Goal: Information Seeking & Learning: Learn about a topic

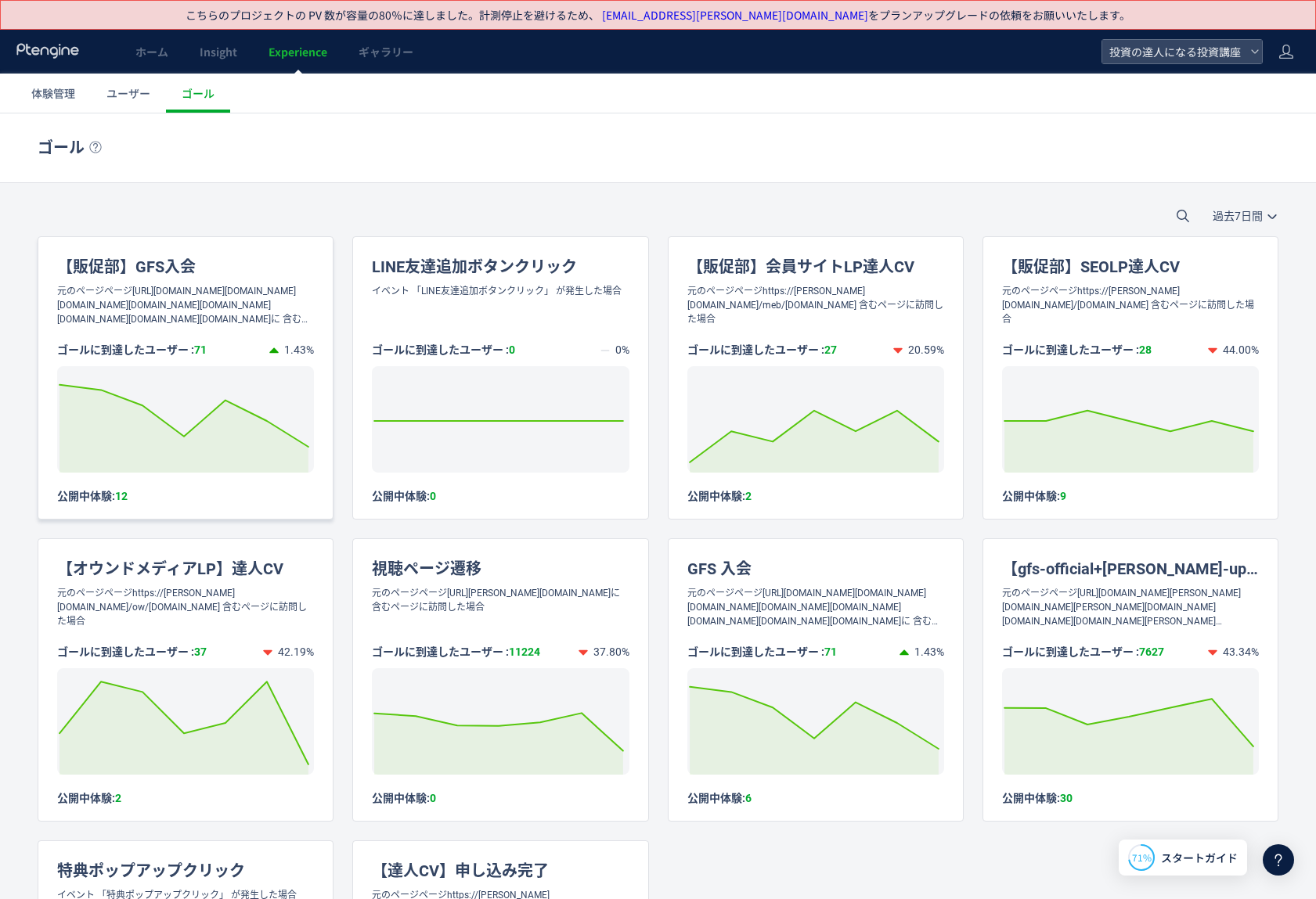
click at [198, 259] on div "【販促部】GFS入会" at bounding box center [185, 261] width 294 height 47
click at [152, 258] on div "【販促部】GFS入会" at bounding box center [185, 261] width 294 height 47
click at [150, 312] on div "元のページページhttps://gfschool.jp/enroll/entry.html,https://gfschool.jp/enrollb/entry…" at bounding box center [185, 305] width 294 height 42
click at [147, 267] on div "【販促部】GFS入会" at bounding box center [185, 261] width 294 height 47
click at [229, 400] on icon at bounding box center [183, 416] width 265 height 62
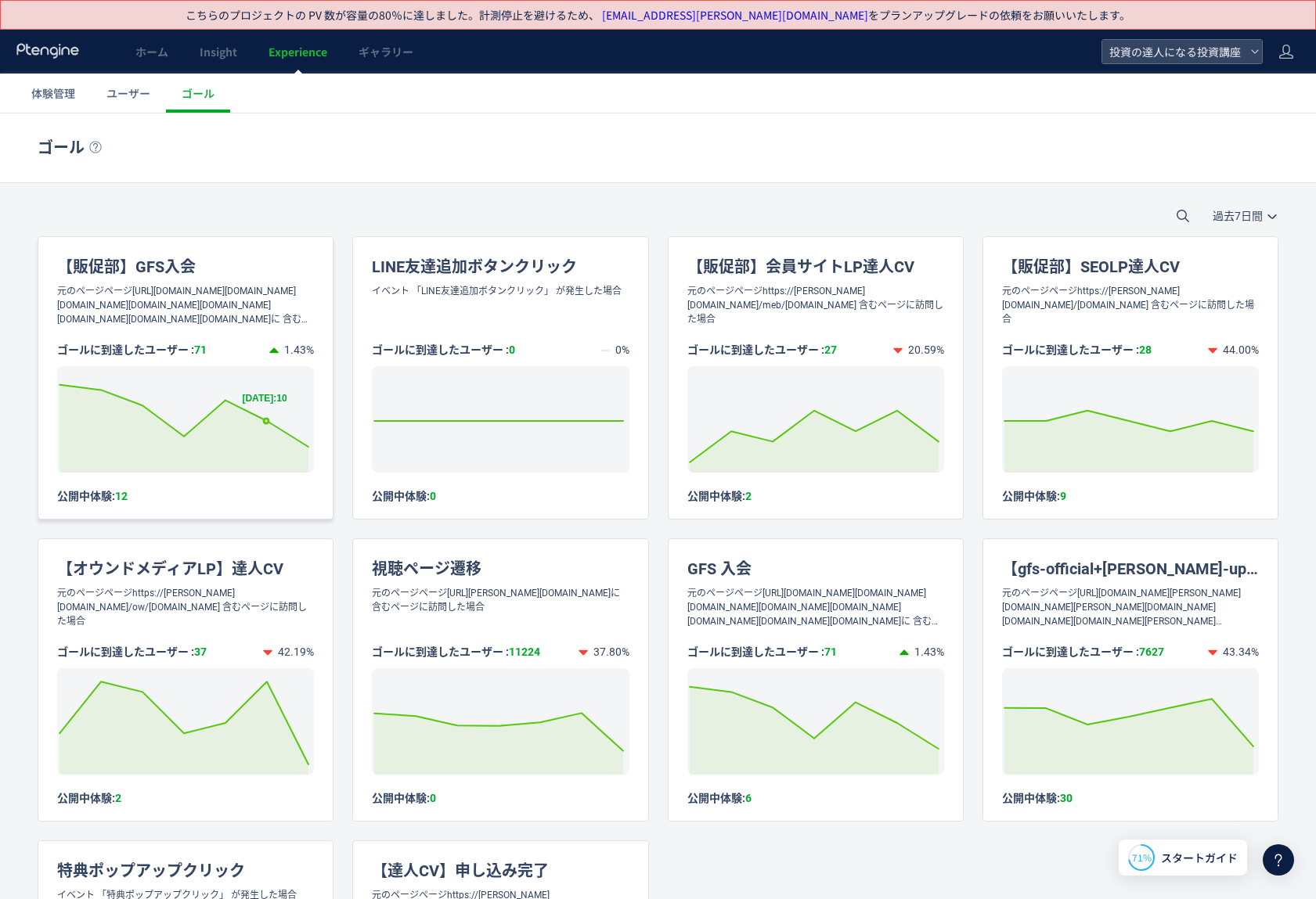
click at [268, 430] on icon at bounding box center [183, 416] width 265 height 62
click at [245, 462] on icon at bounding box center [184, 429] width 249 height 88
click at [109, 478] on div "ゴールに到達したユーザー : 71 1.43% Created with Highcharts 7.2.2 2025/08/30: 14 公開中体験: 12" at bounding box center [185, 414] width 294 height 177
click at [89, 495] on div "公開中体験: 12" at bounding box center [185, 496] width 257 height 15
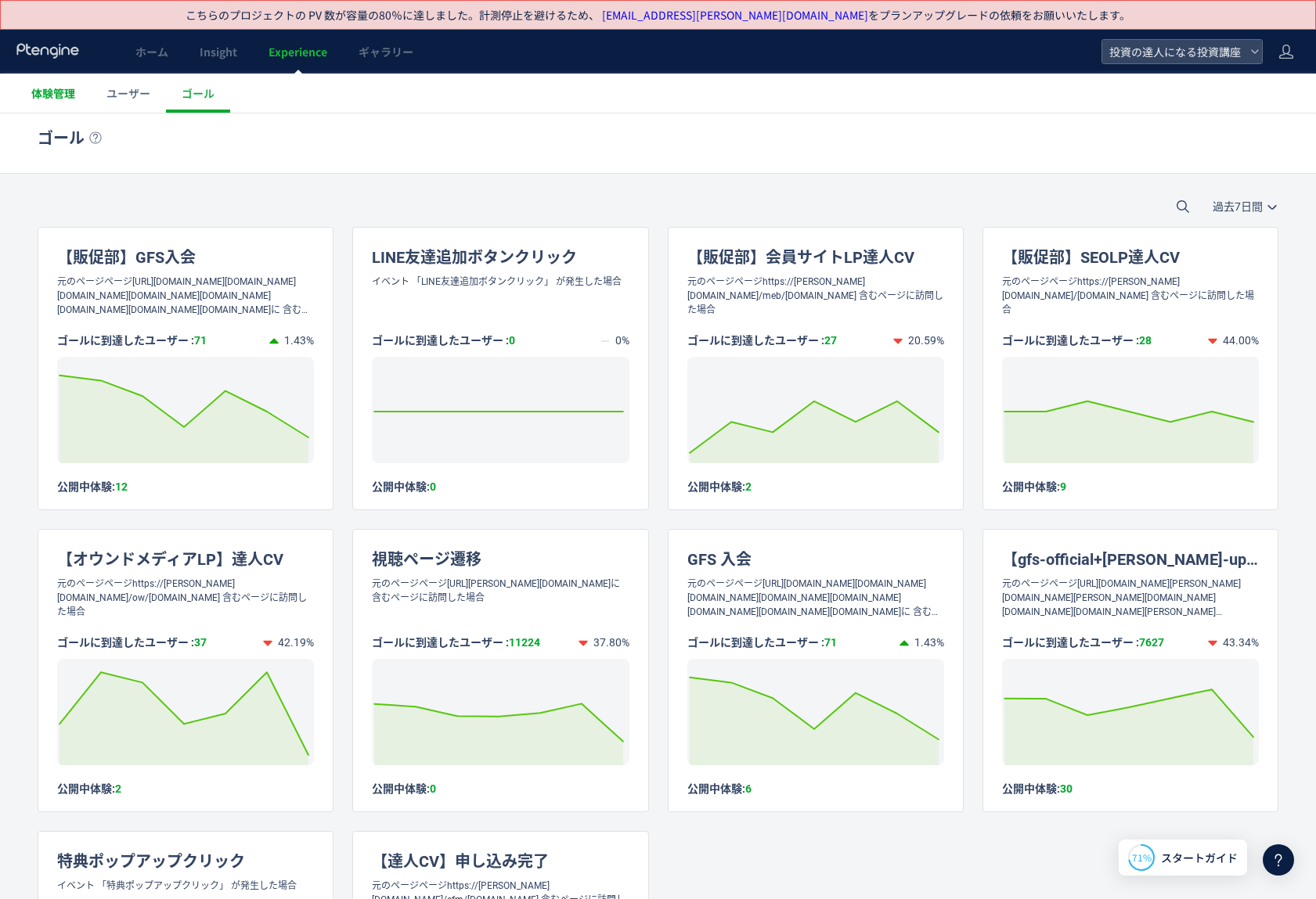
click at [70, 92] on span "体験管理" at bounding box center [53, 93] width 44 height 16
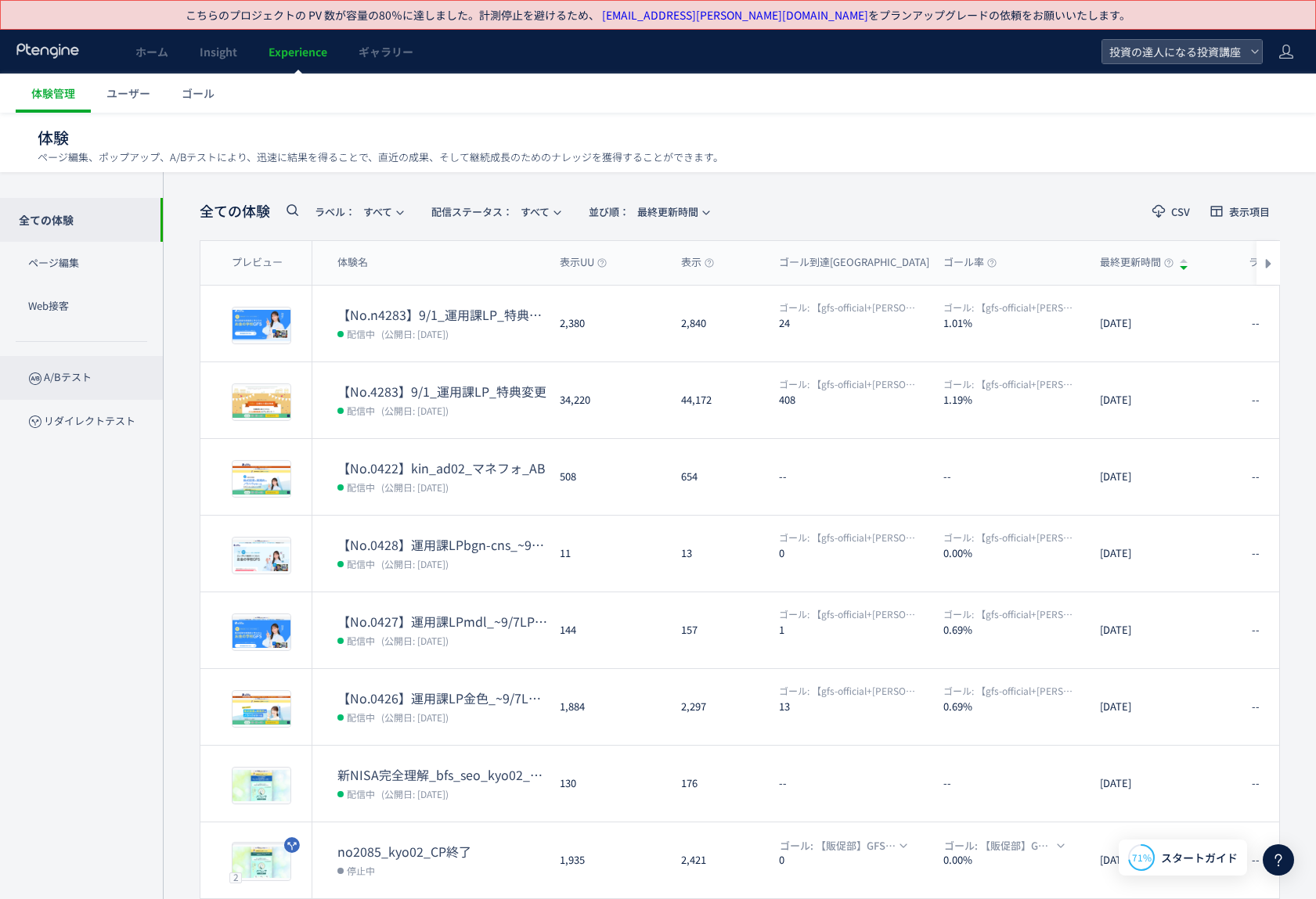
click at [53, 376] on p "A/Bテスト" at bounding box center [81, 378] width 163 height 43
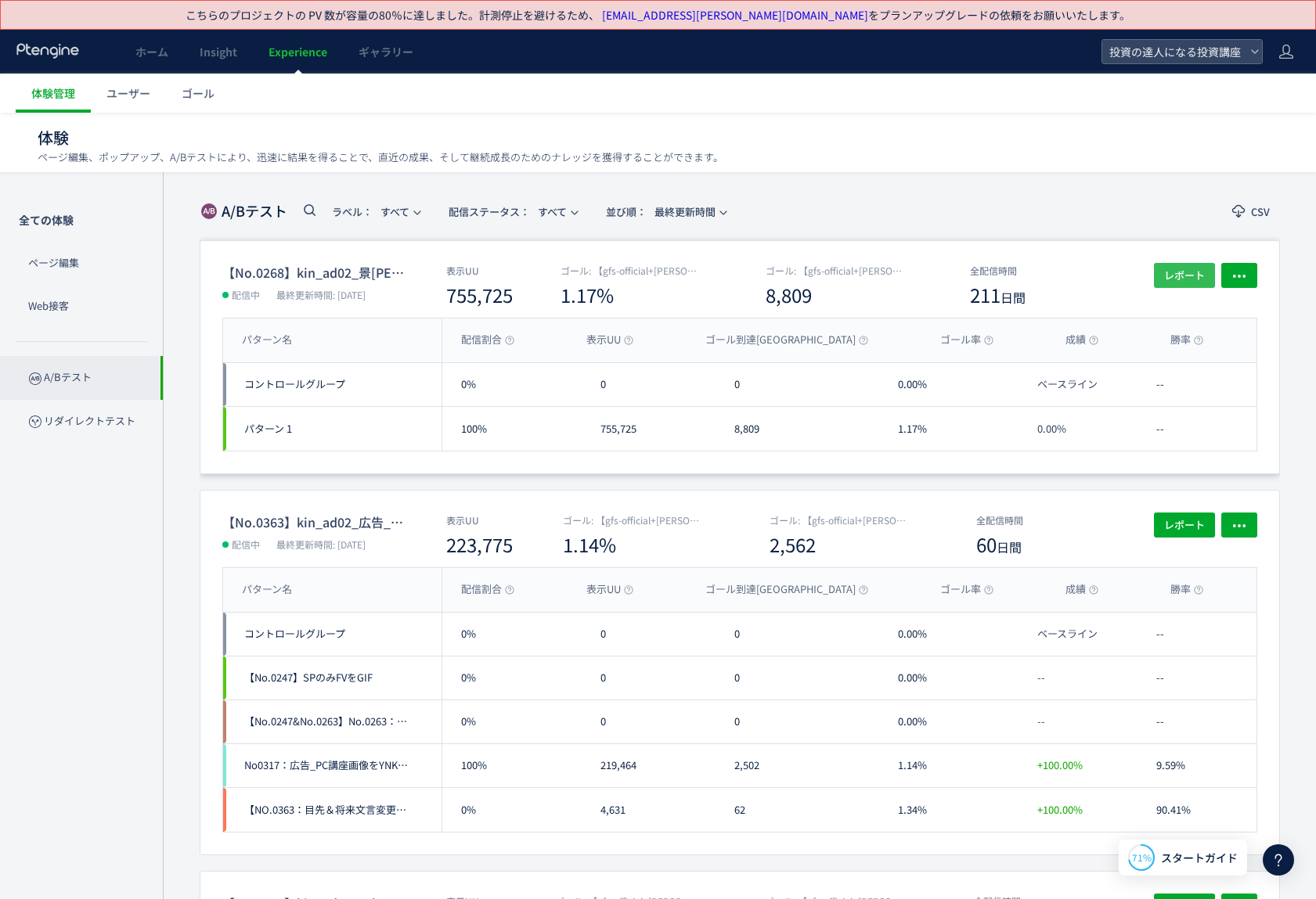
click at [1174, 274] on span "レポート" at bounding box center [1185, 275] width 41 height 25
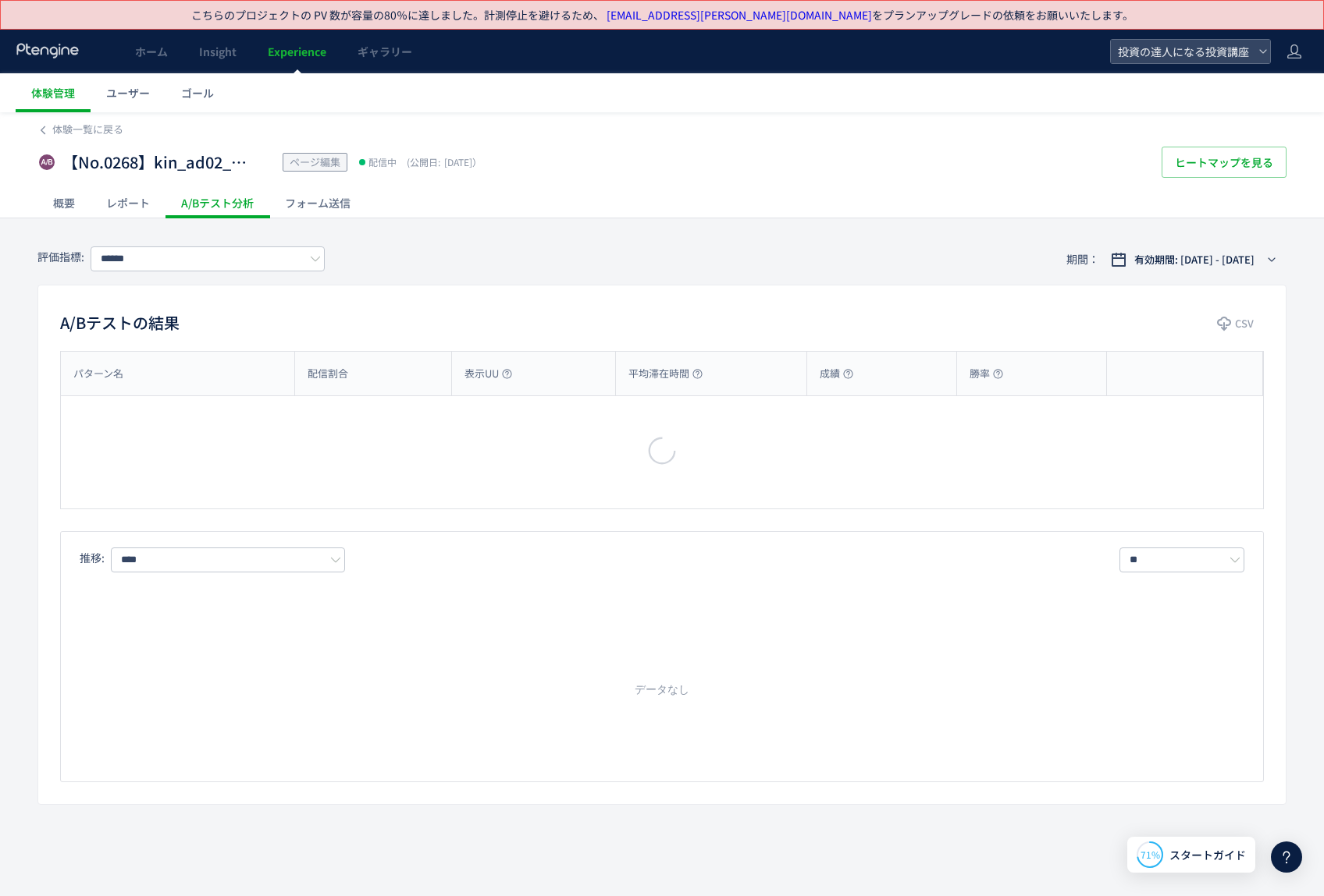
type input "**********"
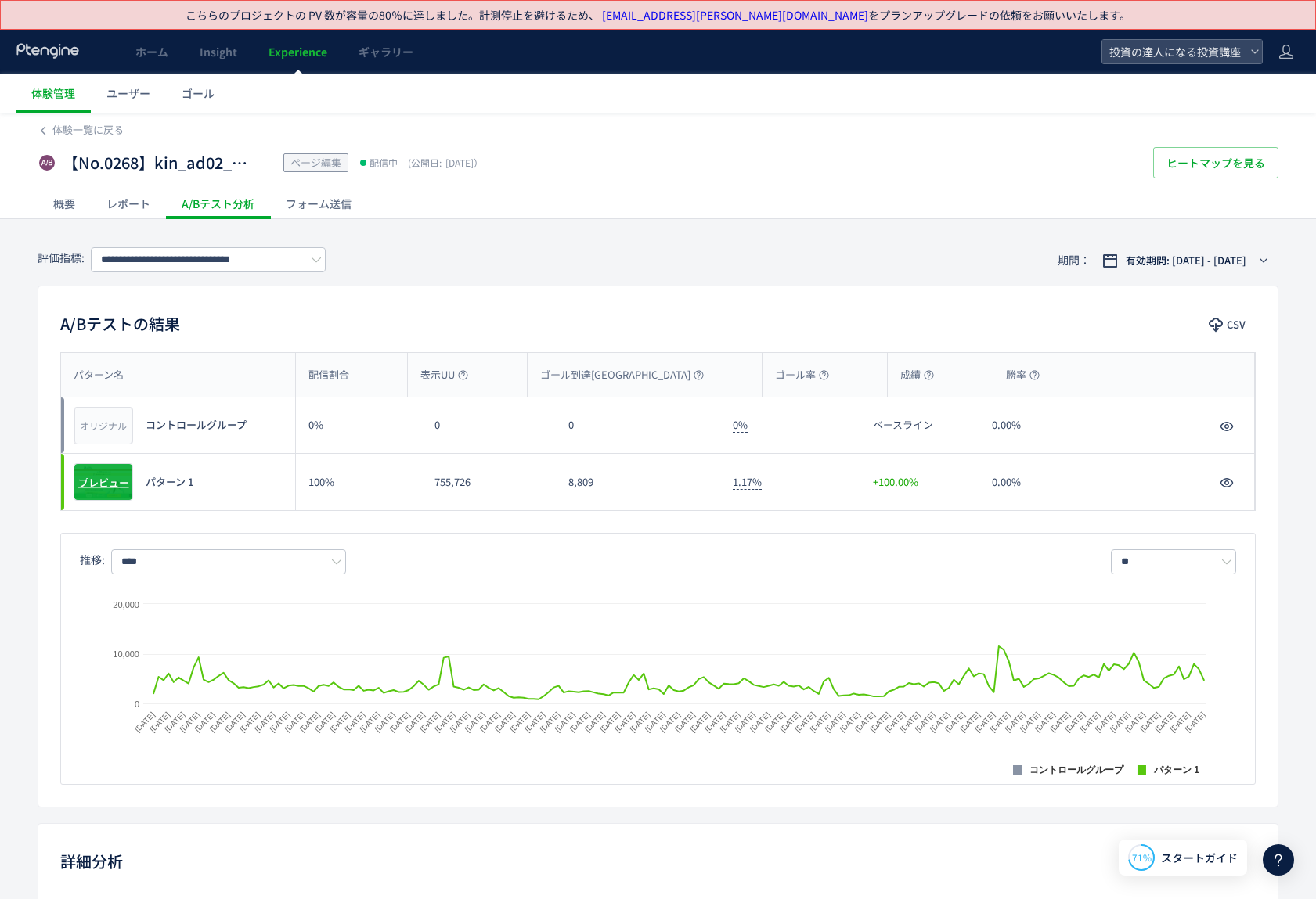
click at [112, 484] on span "プレビュー" at bounding box center [104, 482] width 50 height 15
click at [95, 482] on span "プレビュー" at bounding box center [104, 482] width 50 height 15
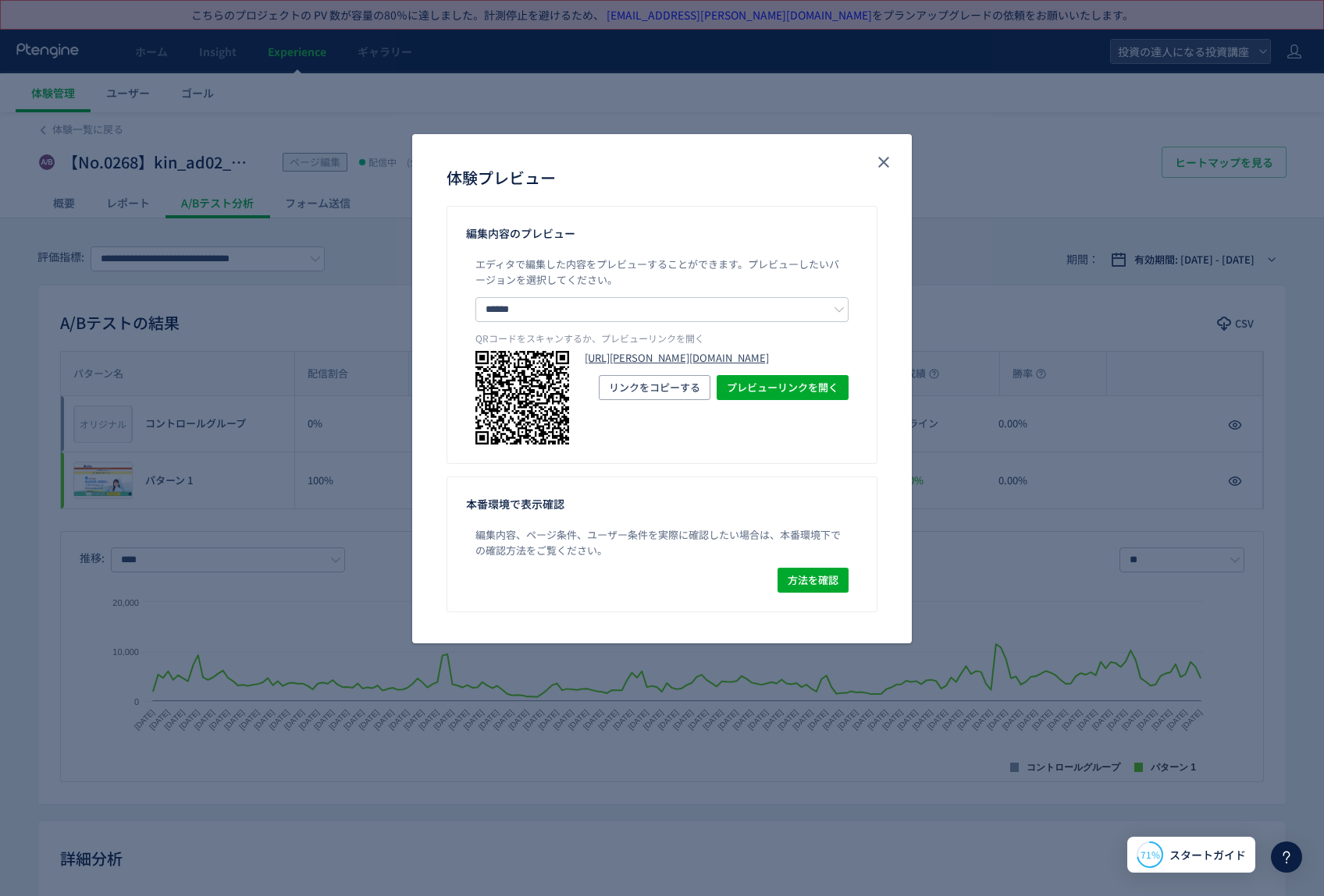
click at [675, 366] on link "https://toushi-up.com/cfm/kin_ad02.html?preview_ptx_token=v4-97d51983-7b10-44a1…" at bounding box center [716, 359] width 264 height 15
click at [80, 555] on div "体験プレビュー 編集内容のプレビュー エディタで編集した内容をプレビューすることができます。 プレビューしたいバージョンを選択してください。 ****** コ…" at bounding box center [662, 448] width 1324 height 896
click at [871, 160] on button "close" at bounding box center [883, 162] width 25 height 25
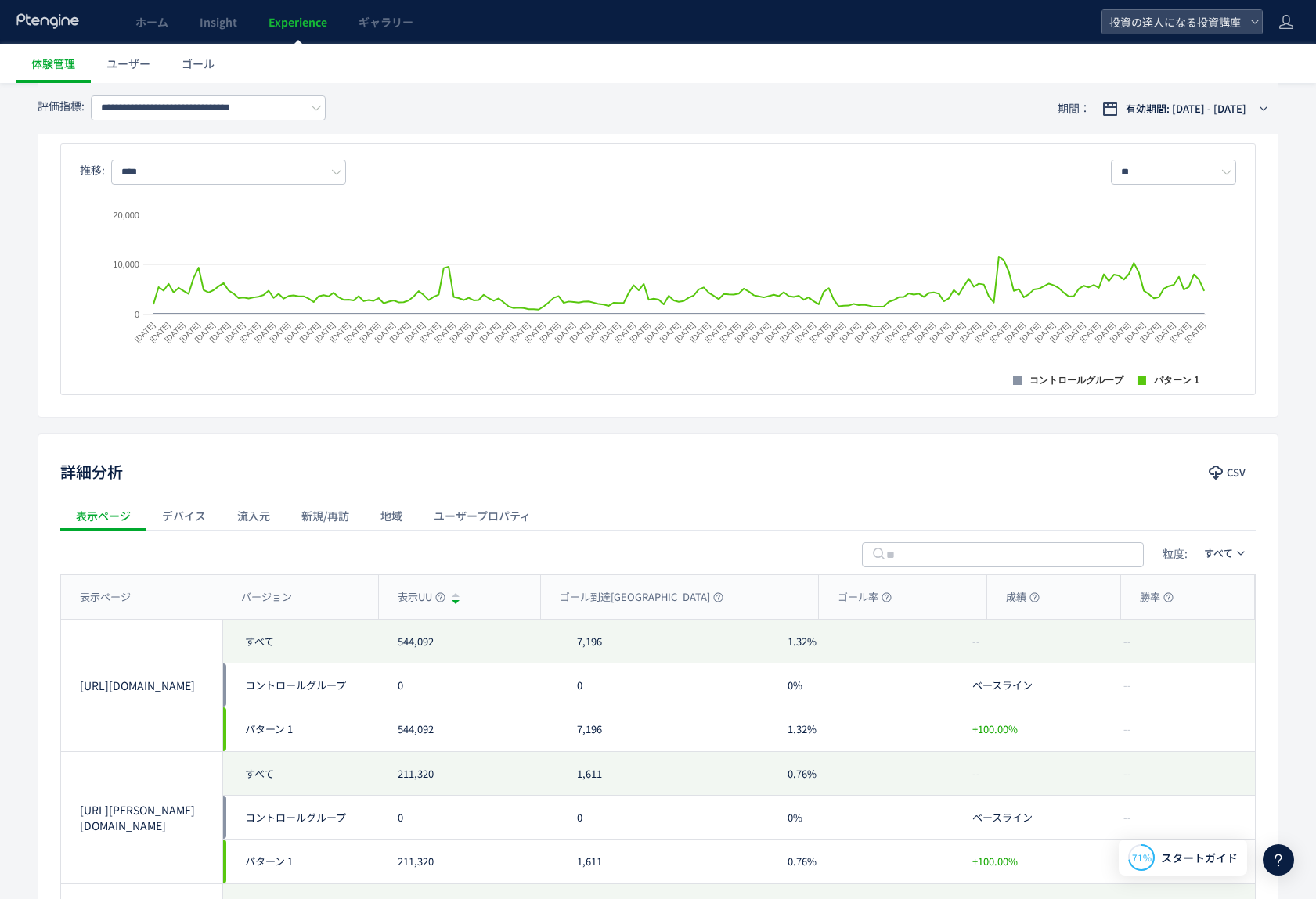
scroll to position [620, 0]
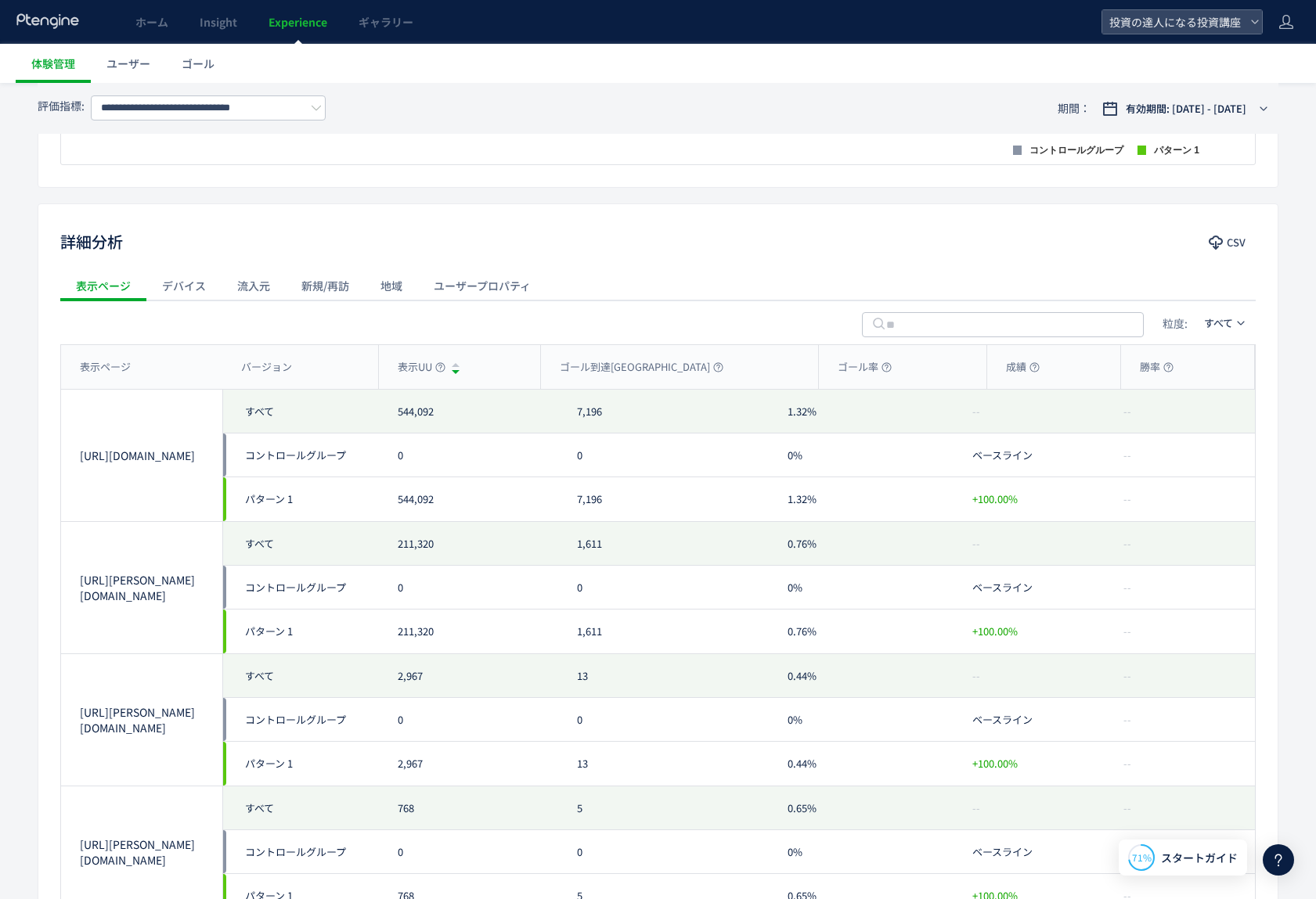
click at [187, 287] on div "デバイス" at bounding box center [184, 286] width 75 height 32
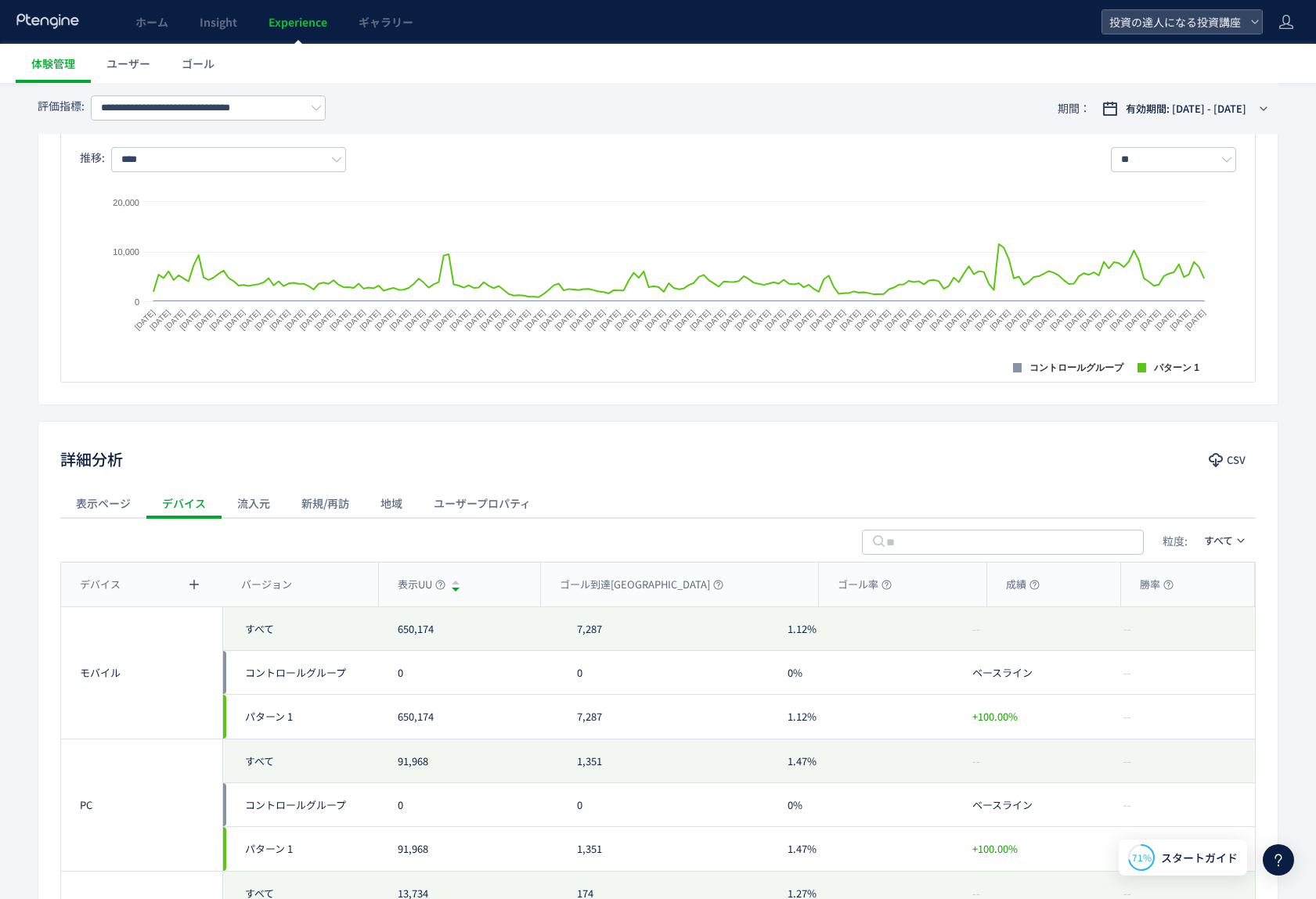
scroll to position [596, 0]
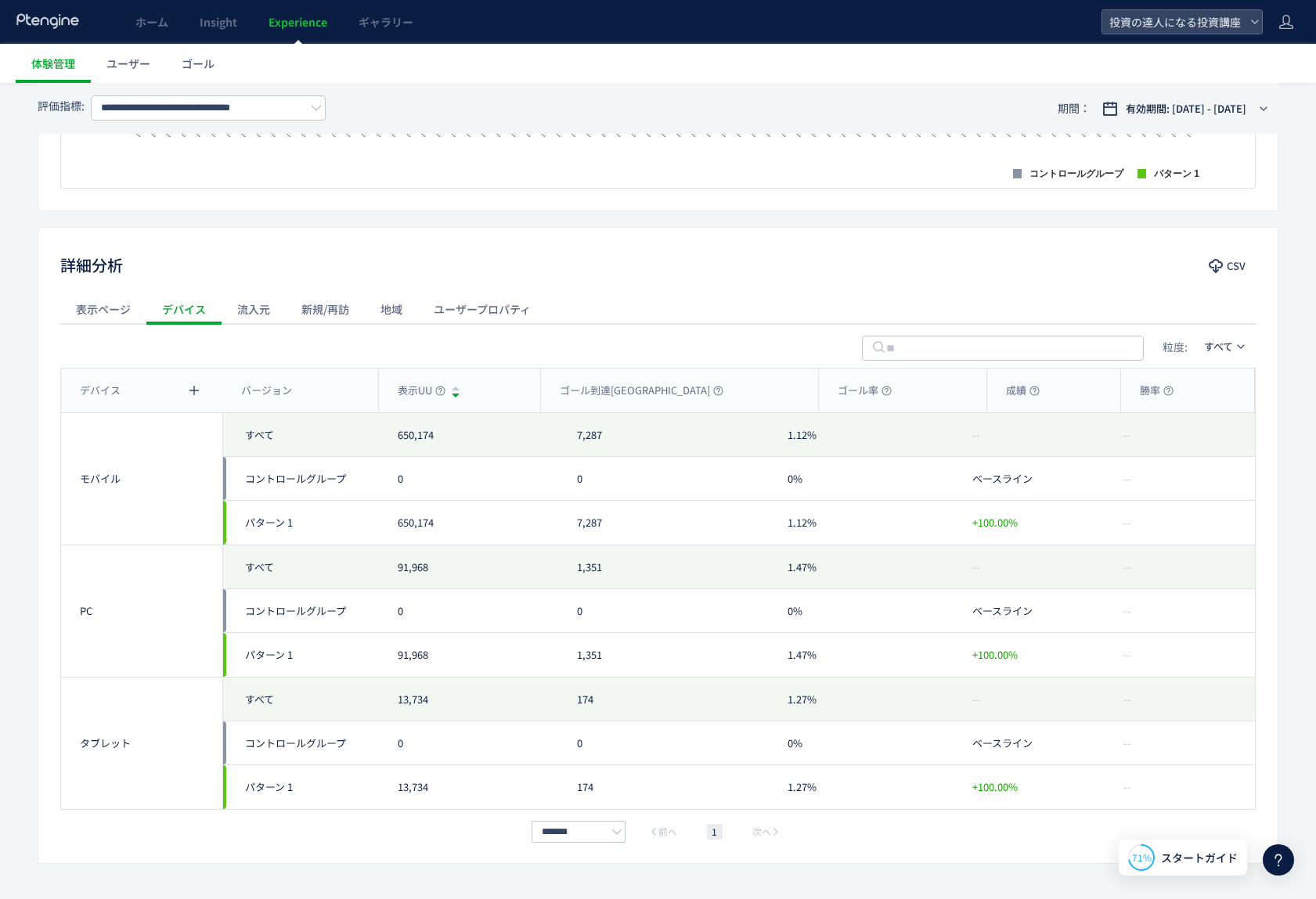
click at [465, 311] on div "ユーザープロパティ" at bounding box center [481, 309] width 128 height 32
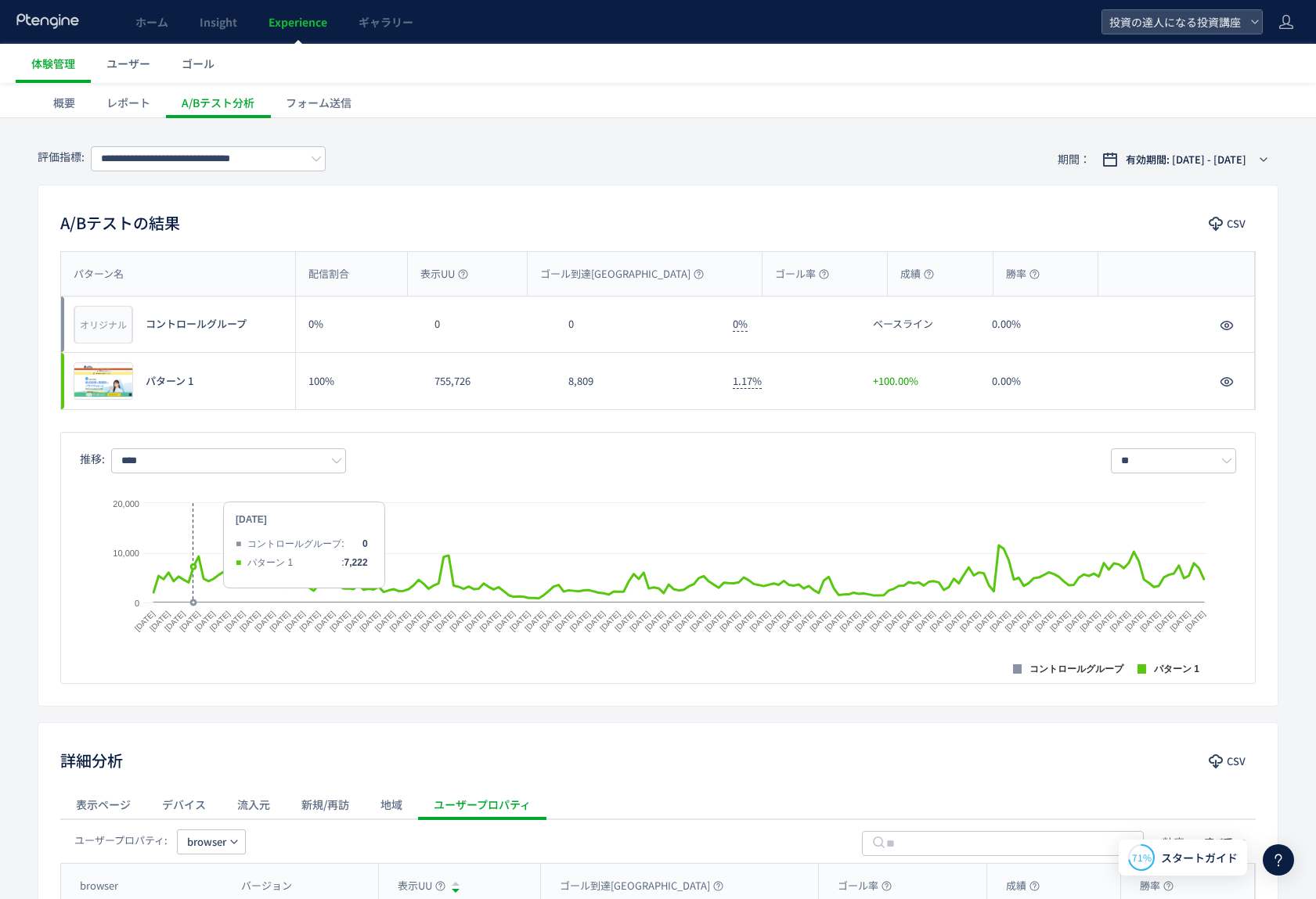
scroll to position [349, 0]
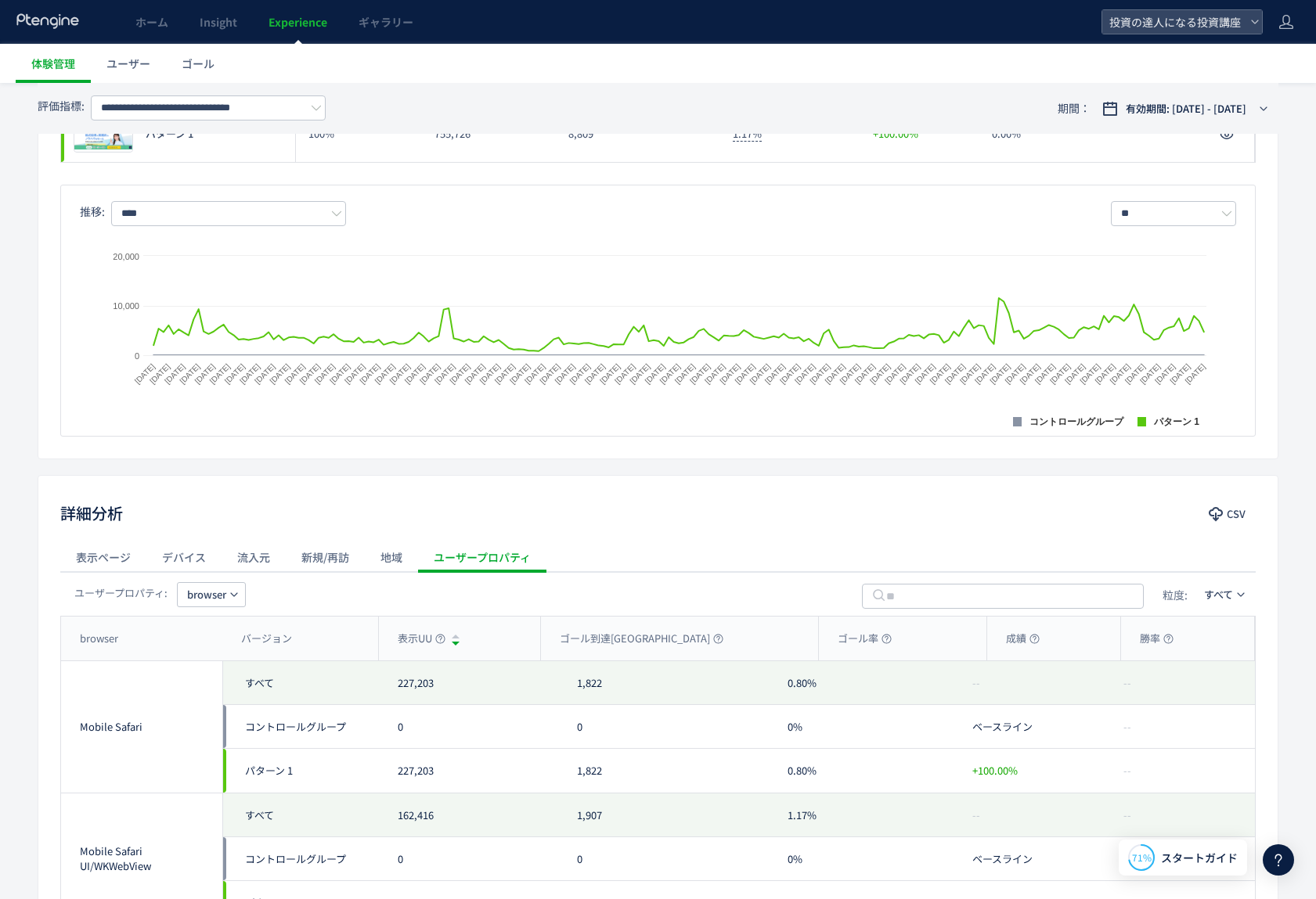
click at [195, 560] on div "デバイス" at bounding box center [184, 558] width 75 height 32
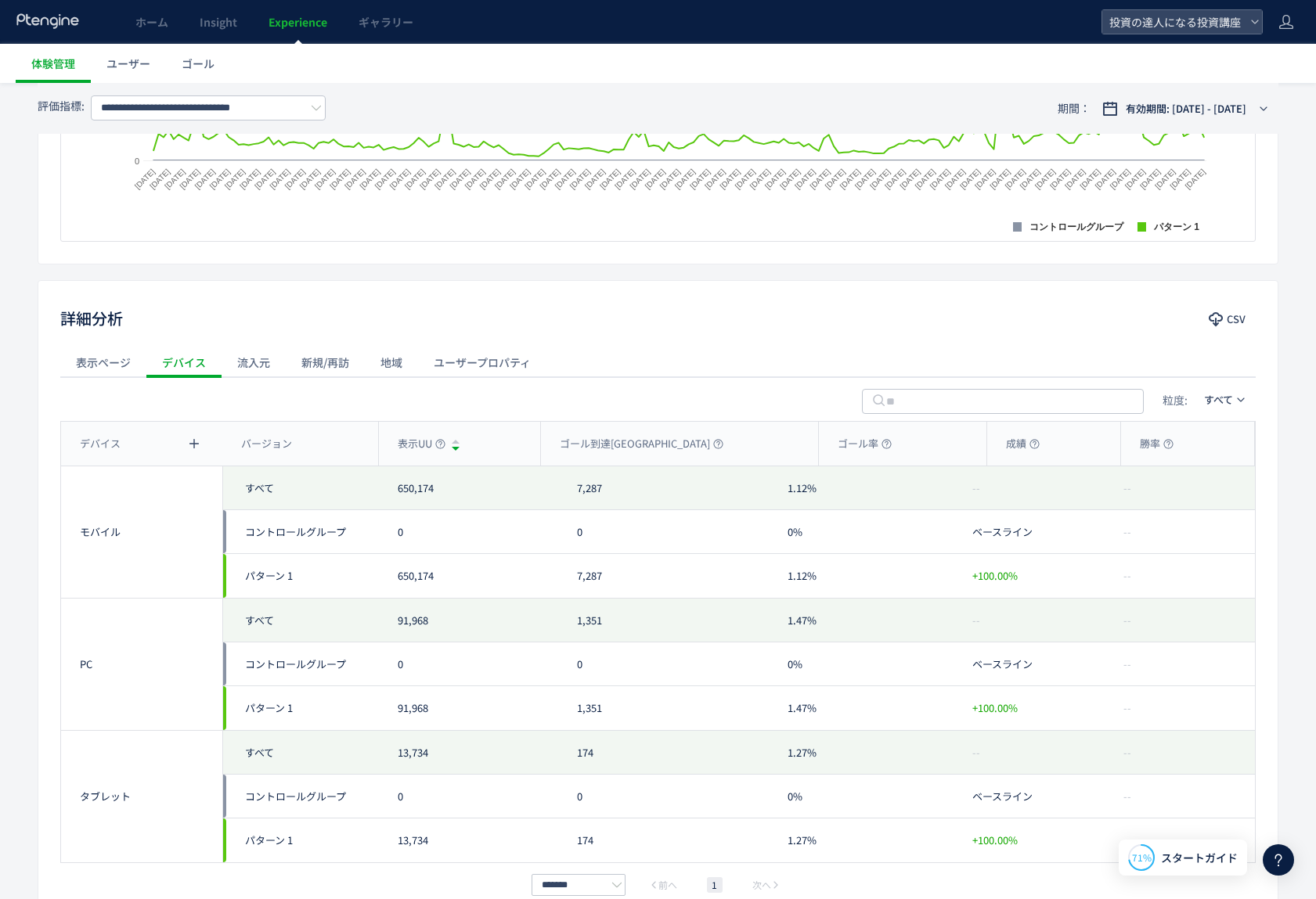
scroll to position [640, 0]
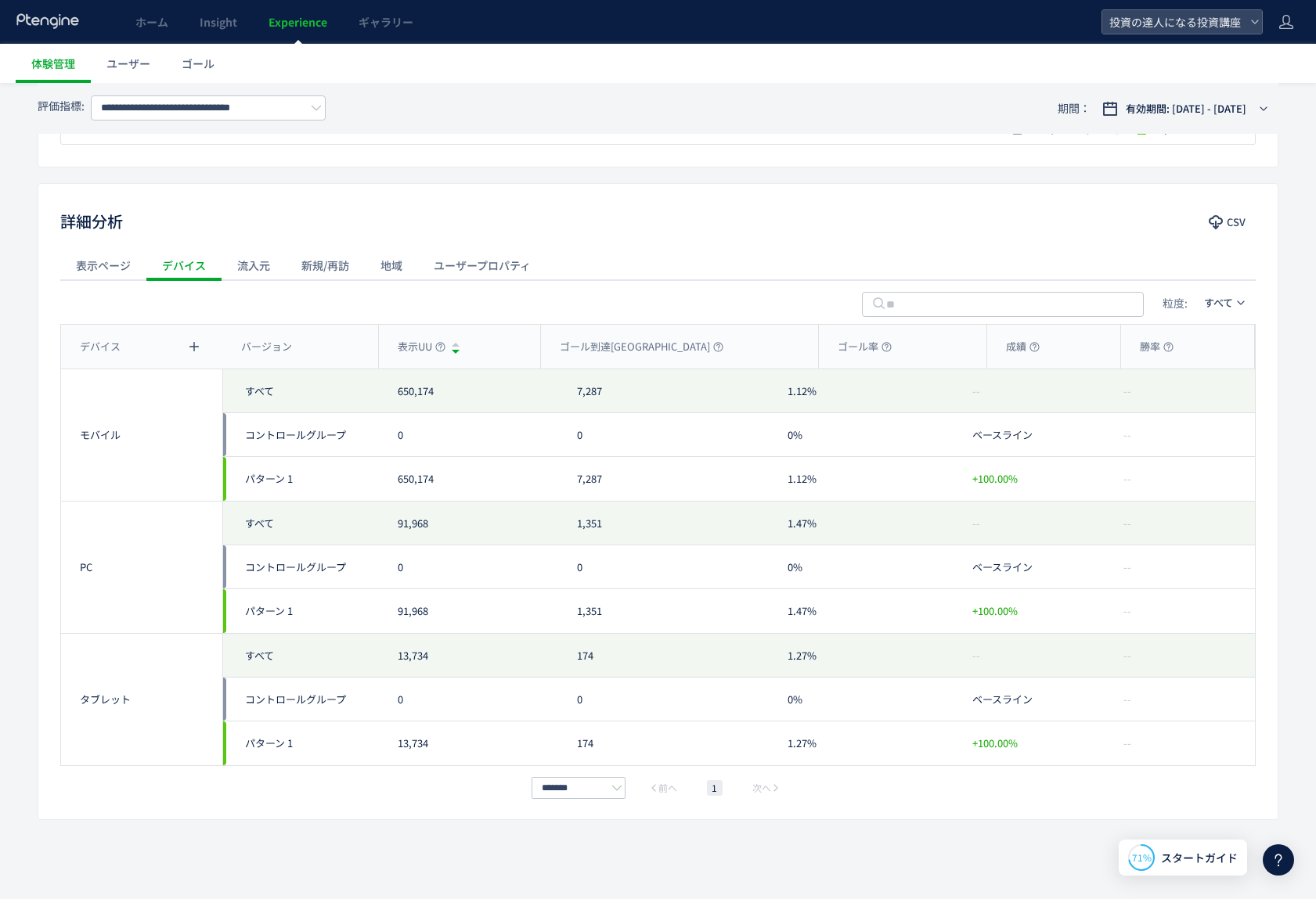
click at [273, 263] on div "流入元" at bounding box center [253, 265] width 64 height 32
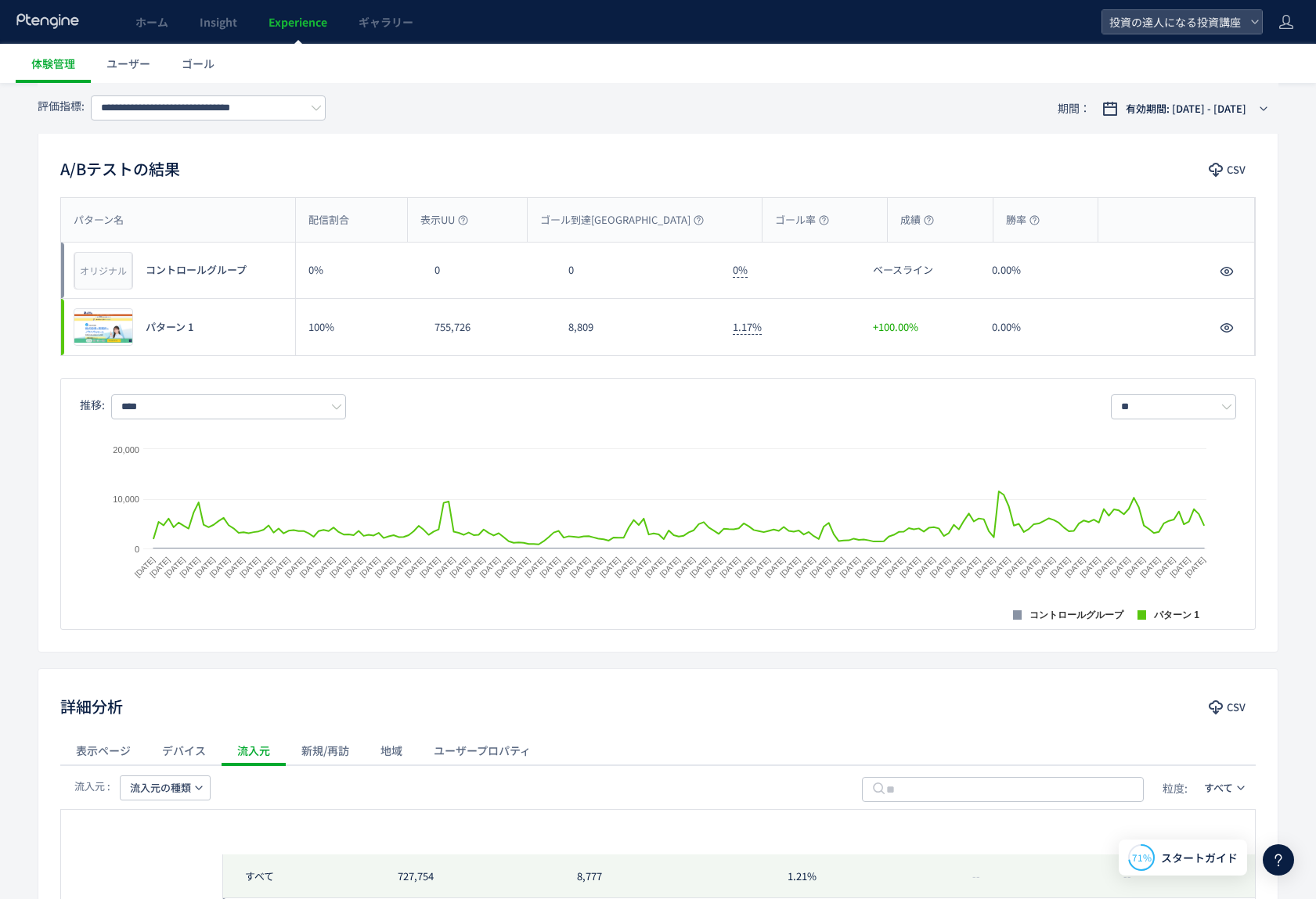
scroll to position [0, 0]
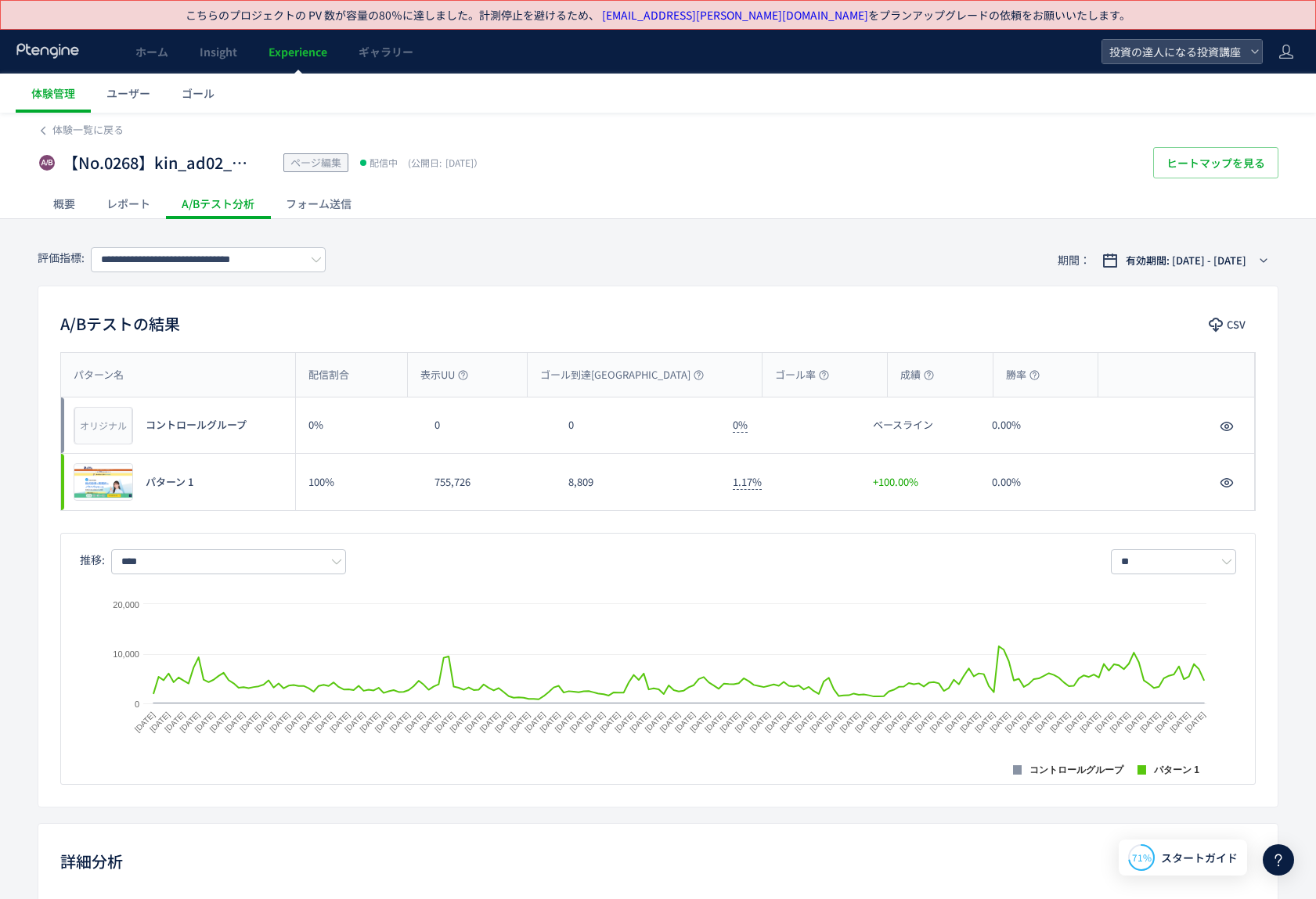
click at [140, 208] on div "レポート" at bounding box center [128, 204] width 75 height 32
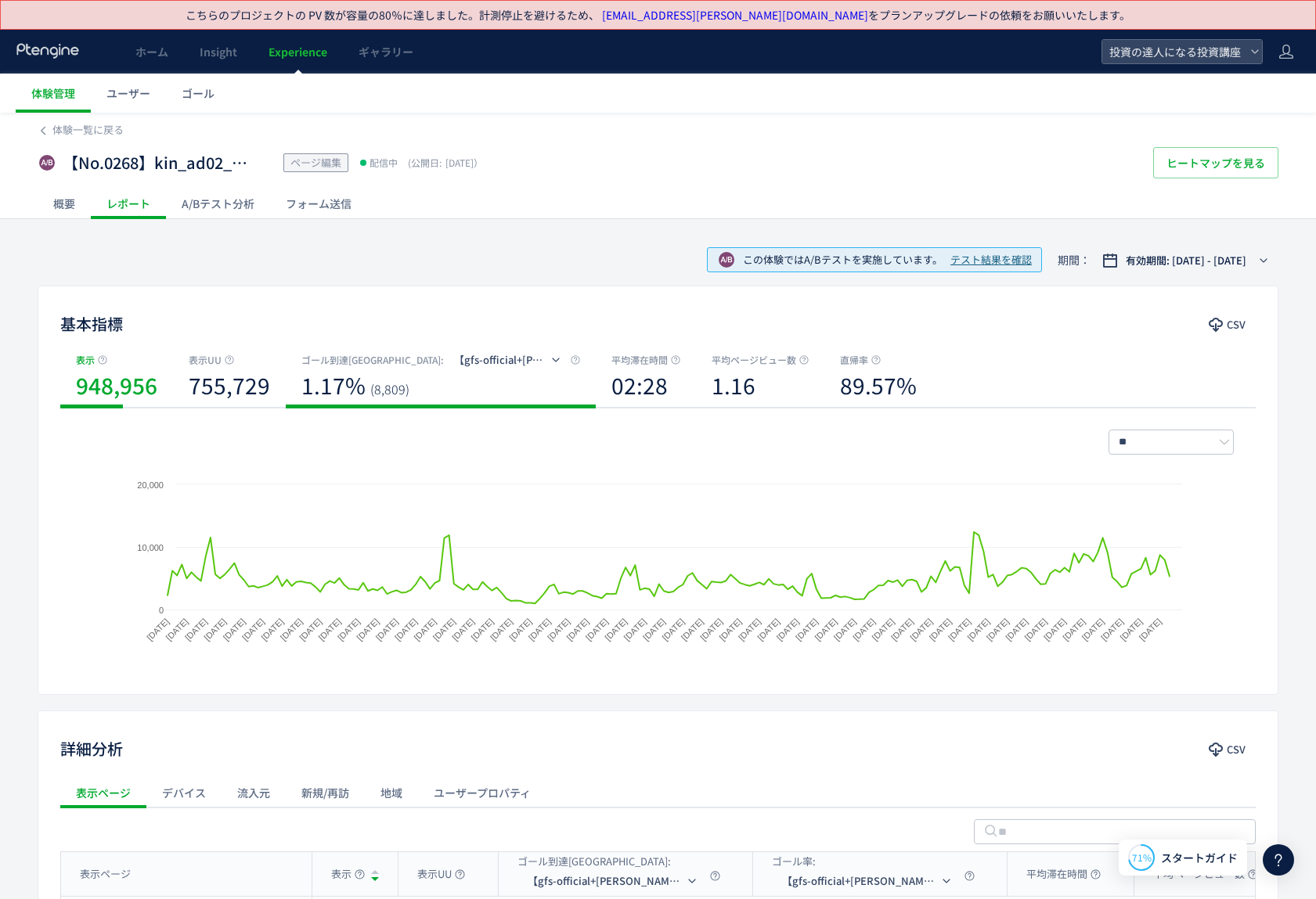
click at [469, 378] on div "1.17% (8,809)" at bounding box center [441, 390] width 279 height 43
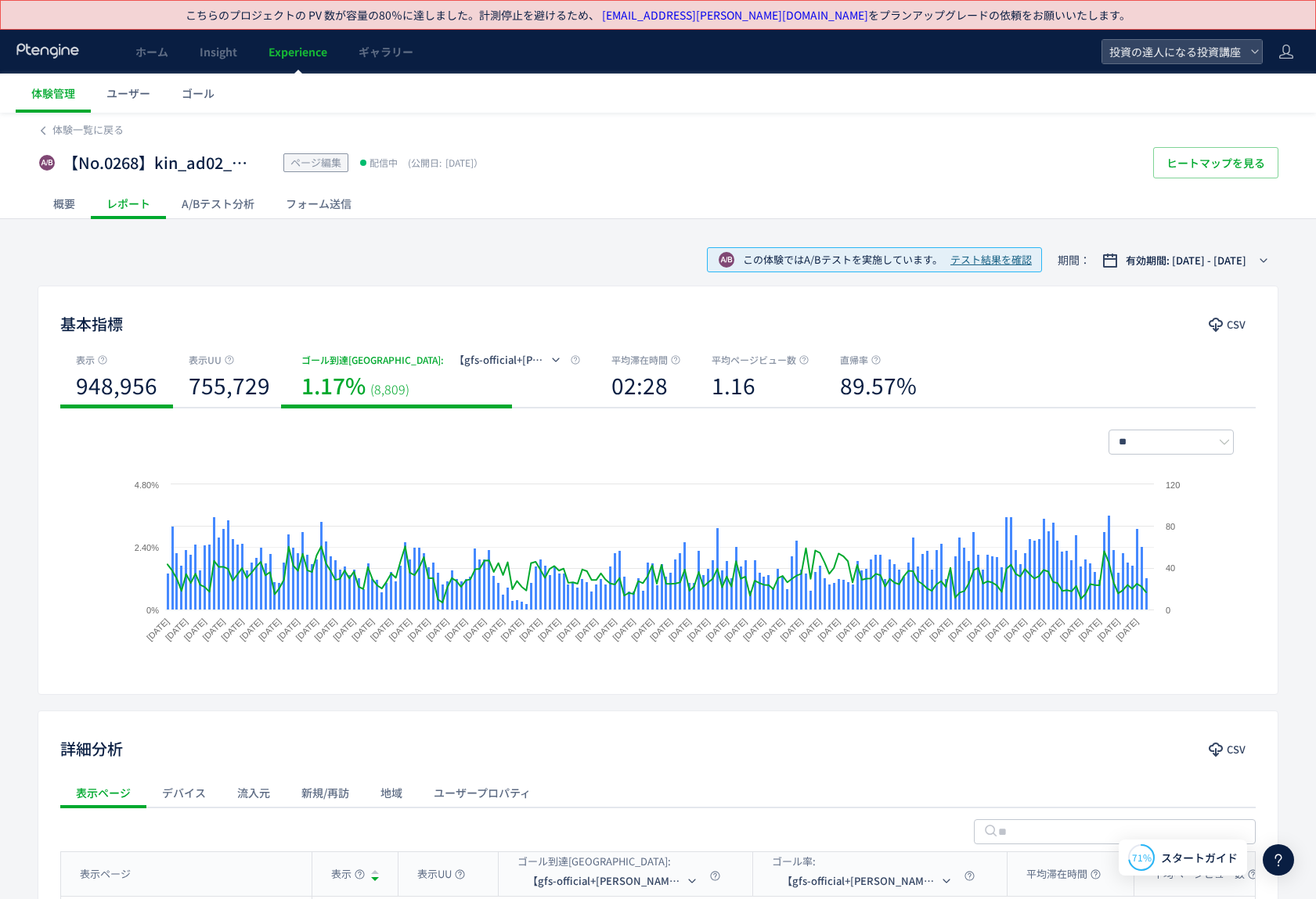
click at [142, 386] on b "948,956" at bounding box center [116, 385] width 81 height 32
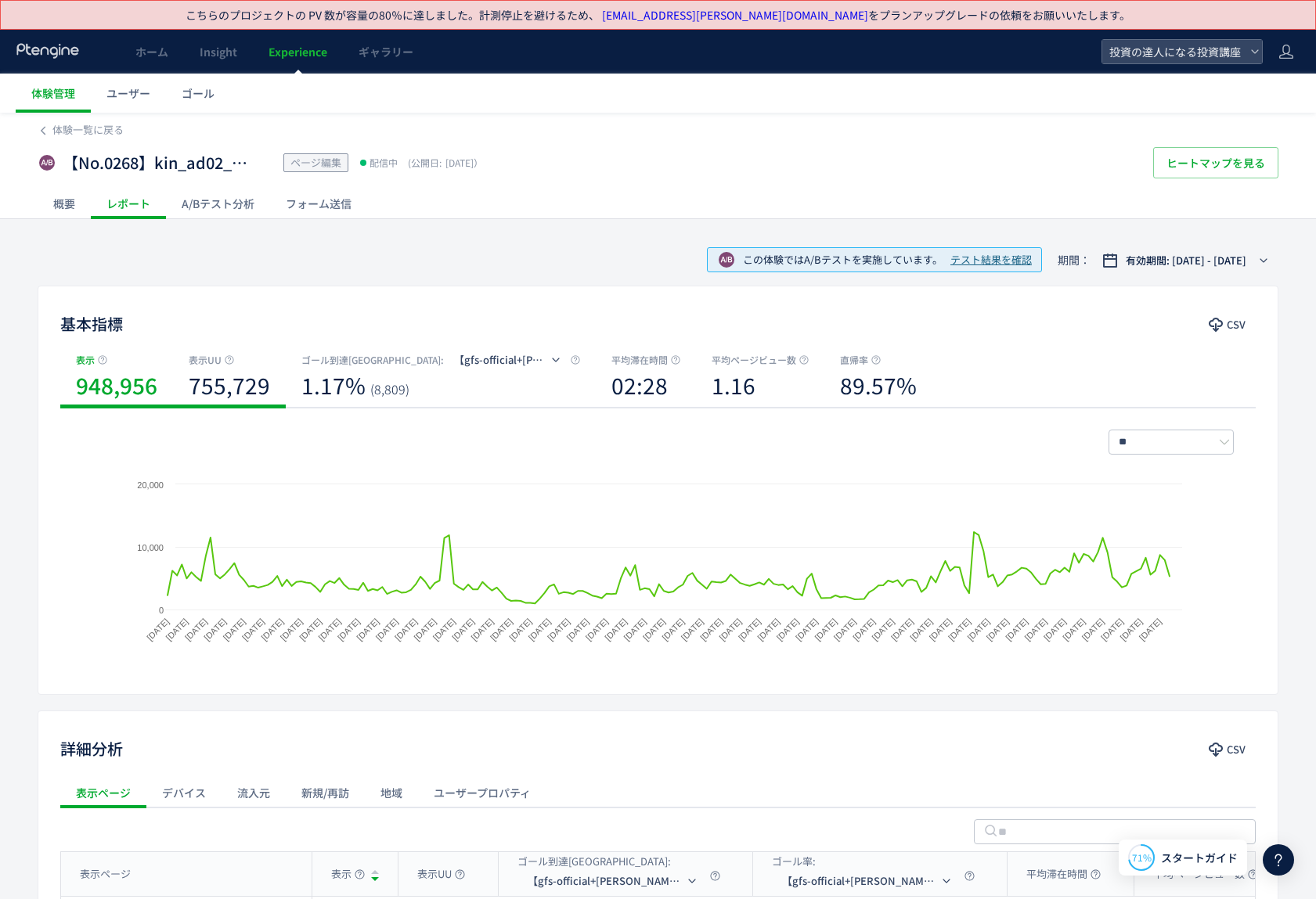
click at [248, 383] on b "755,729" at bounding box center [229, 385] width 81 height 32
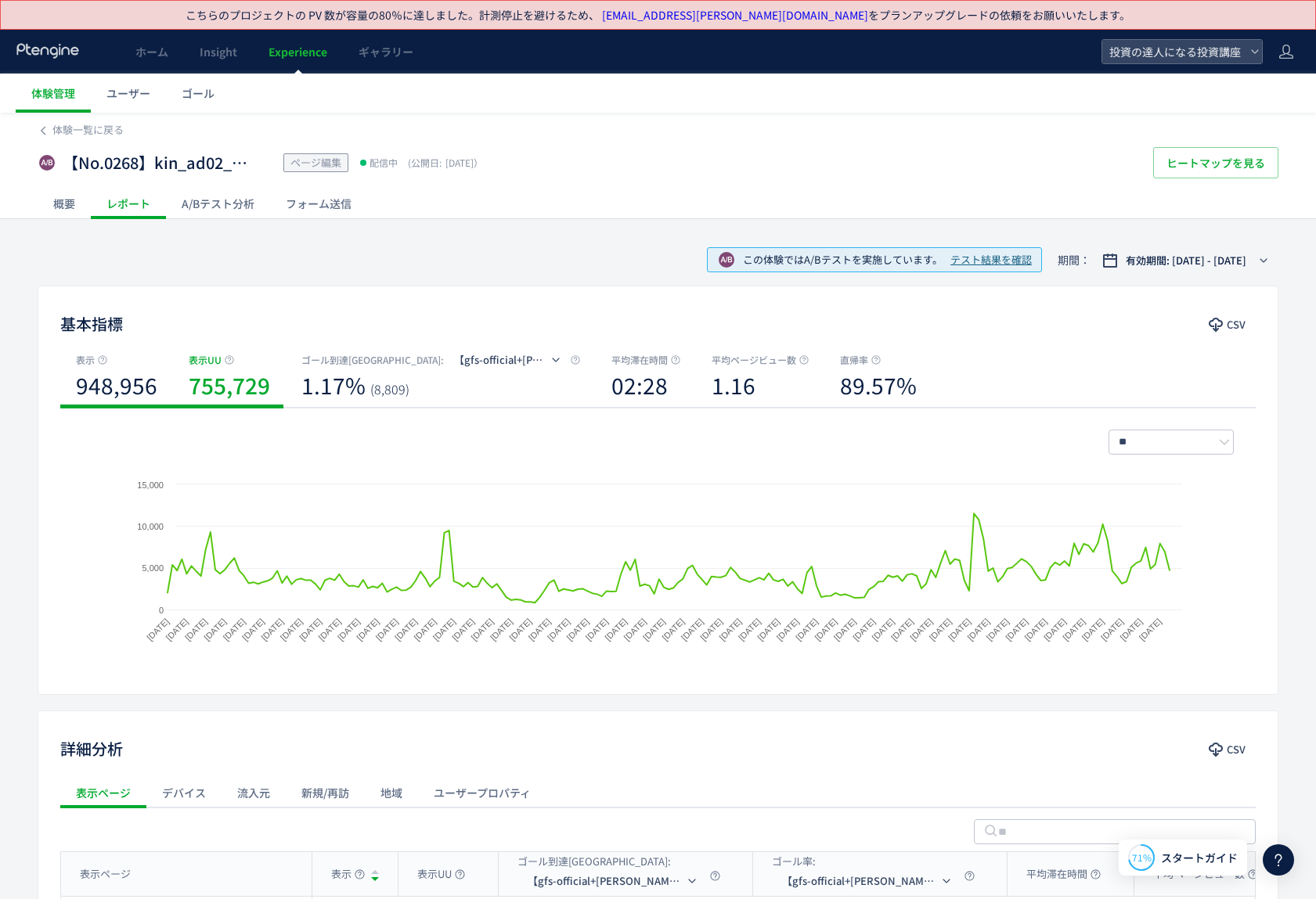
click at [124, 385] on b "948,956" at bounding box center [116, 385] width 81 height 32
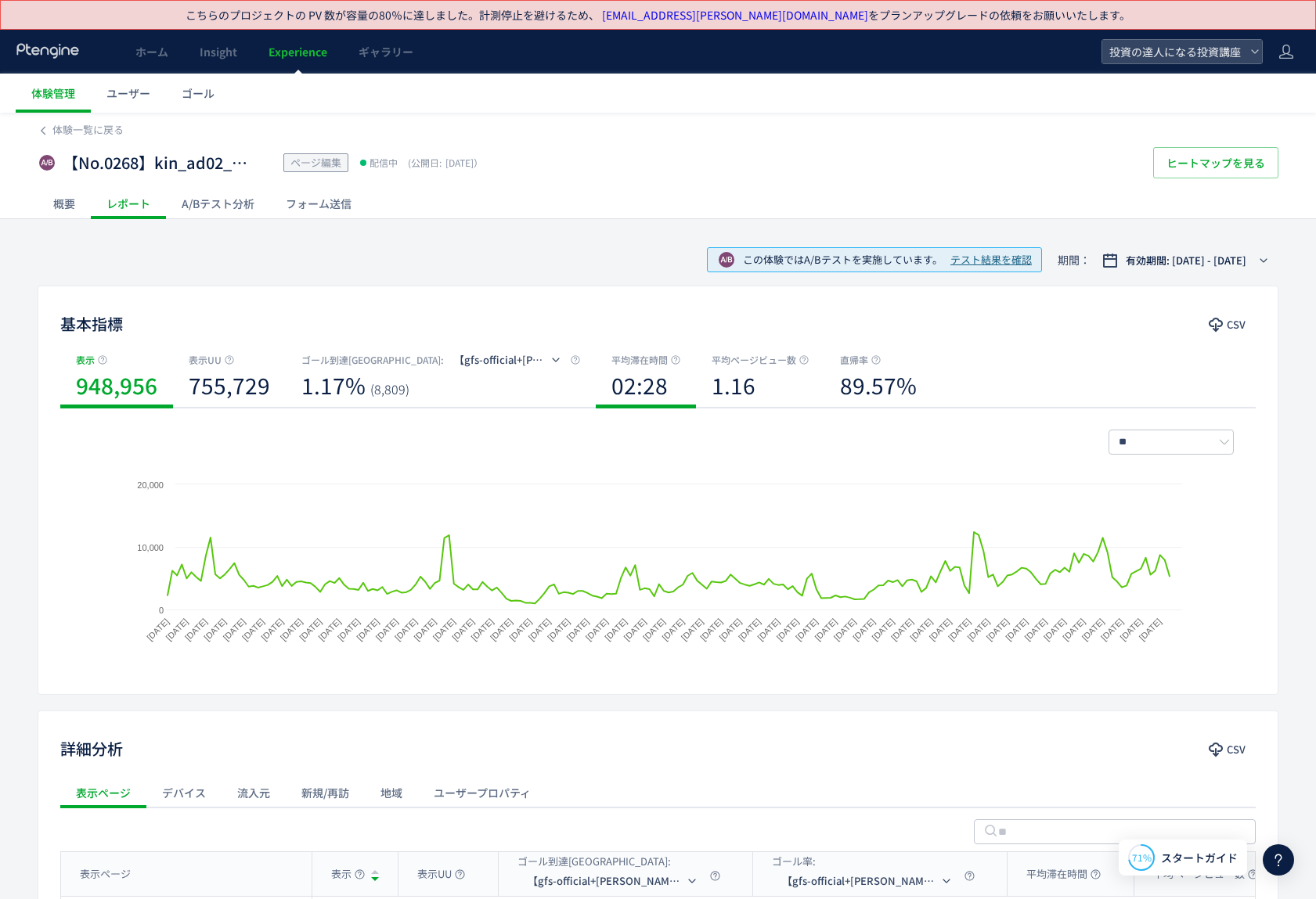
click at [611, 382] on b "02:28" at bounding box center [639, 385] width 56 height 32
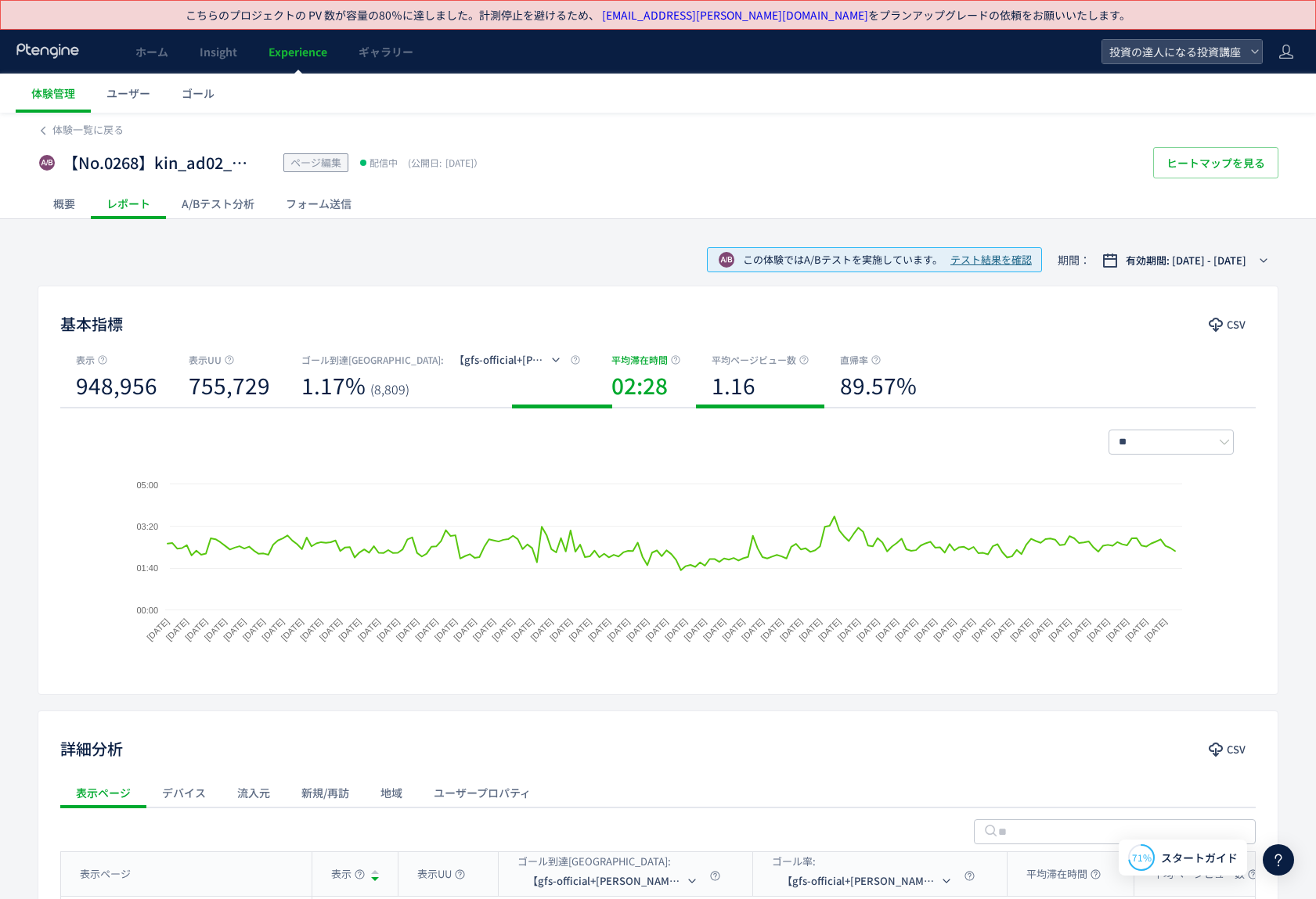
click at [711, 385] on div "1.16" at bounding box center [760, 388] width 97 height 39
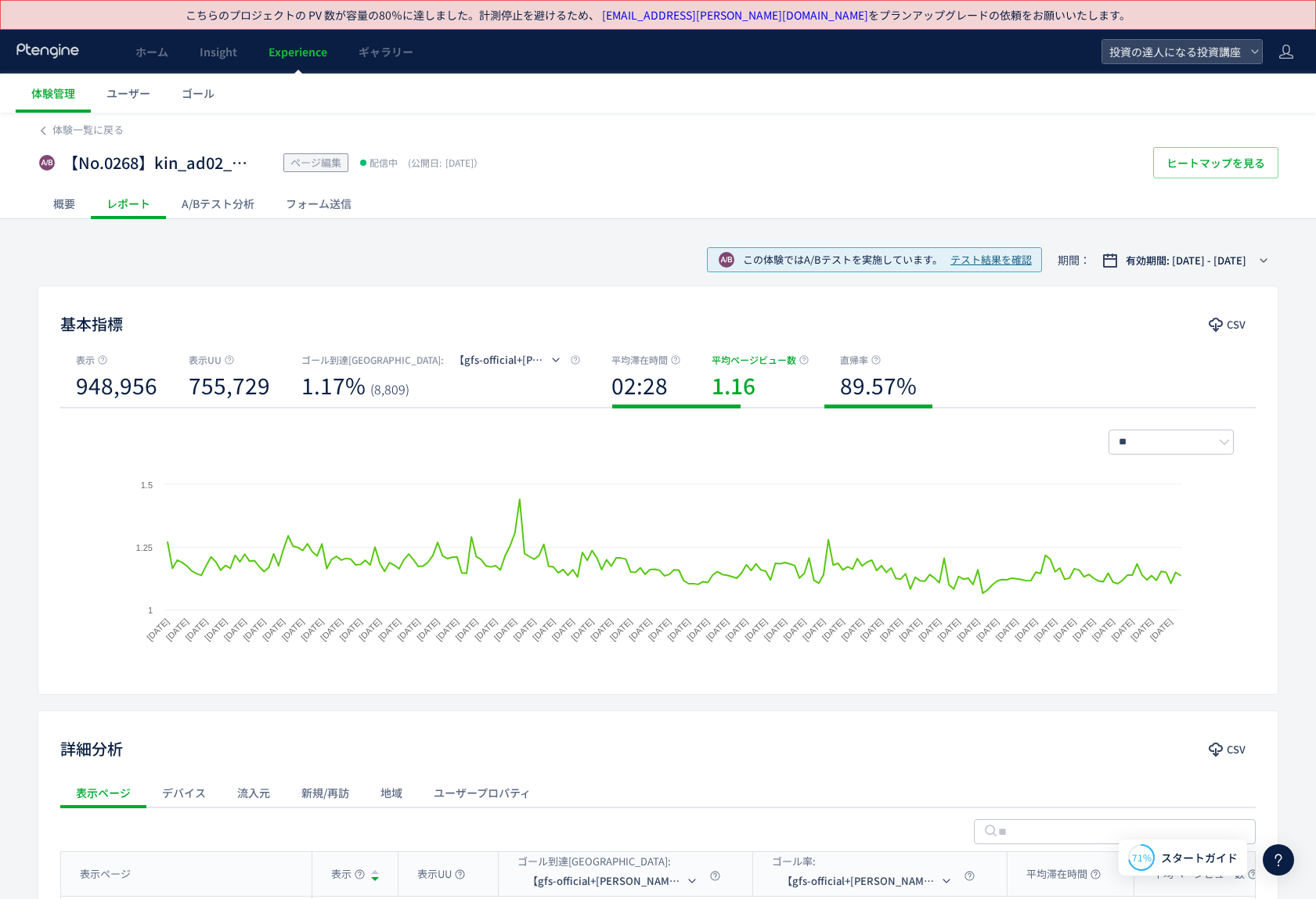
click at [840, 380] on b "89.57%" at bounding box center [879, 385] width 77 height 32
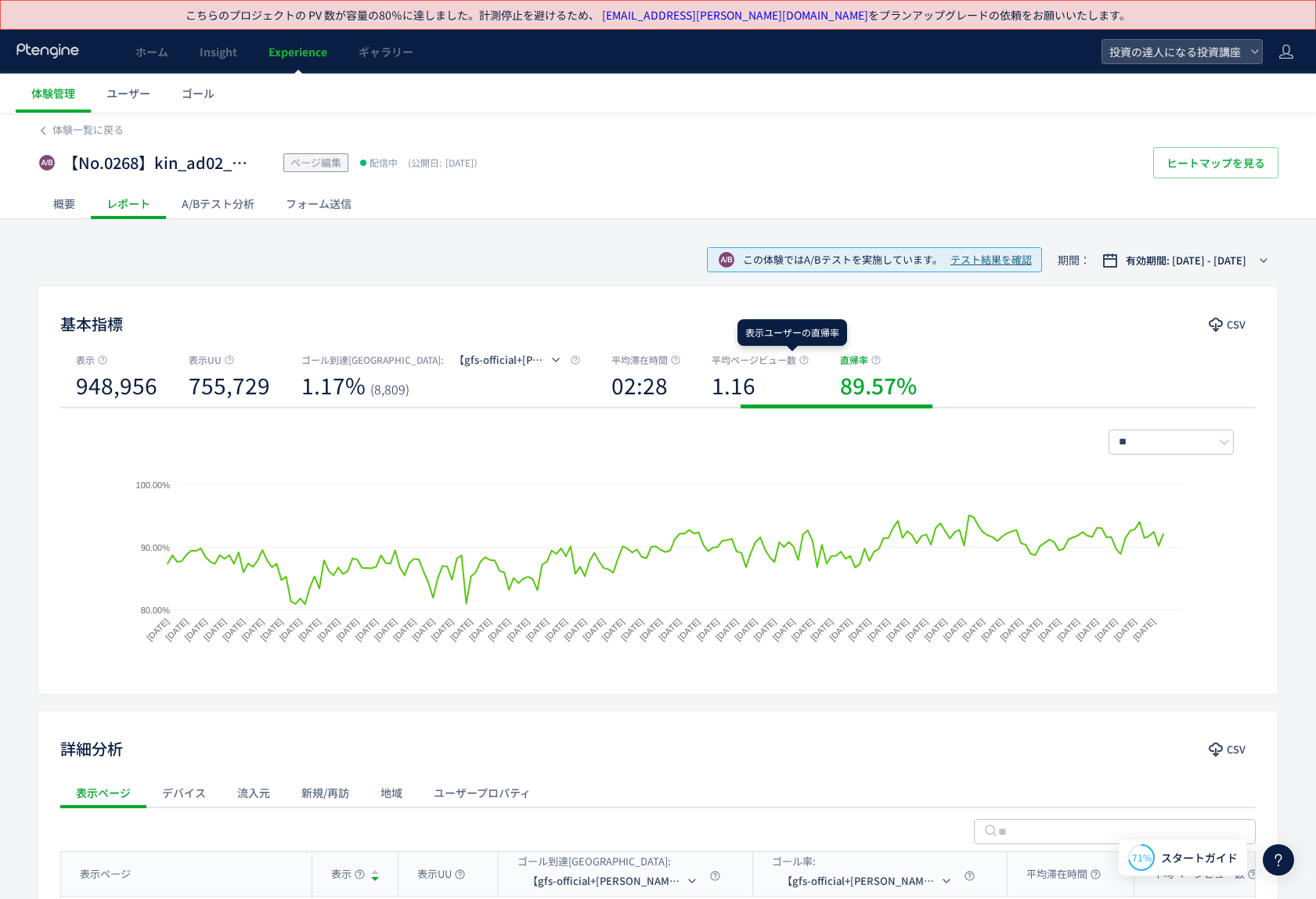
click at [871, 359] on icon at bounding box center [876, 360] width 9 height 9
click at [871, 358] on icon at bounding box center [876, 360] width 9 height 9
click at [905, 354] on div "表示 948,956 表示UU 755,729 ゴール到達UU : 【gfs-official+toushi-up】達人CV【cfm】 1.17% (8,80…" at bounding box center [658, 380] width 1195 height 56
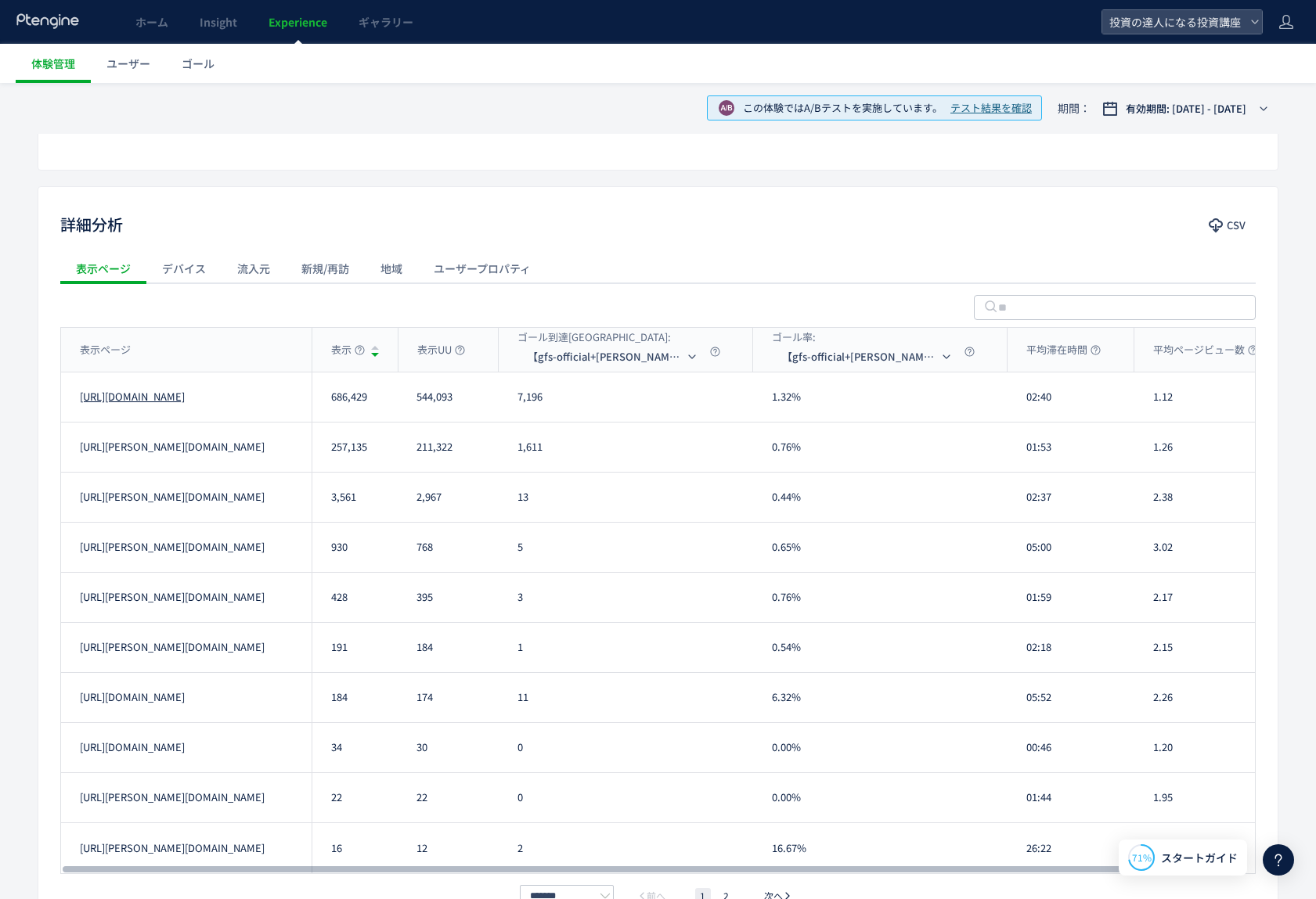
click at [185, 398] on link "[URL][DOMAIN_NAME]" at bounding box center [132, 397] width 105 height 15
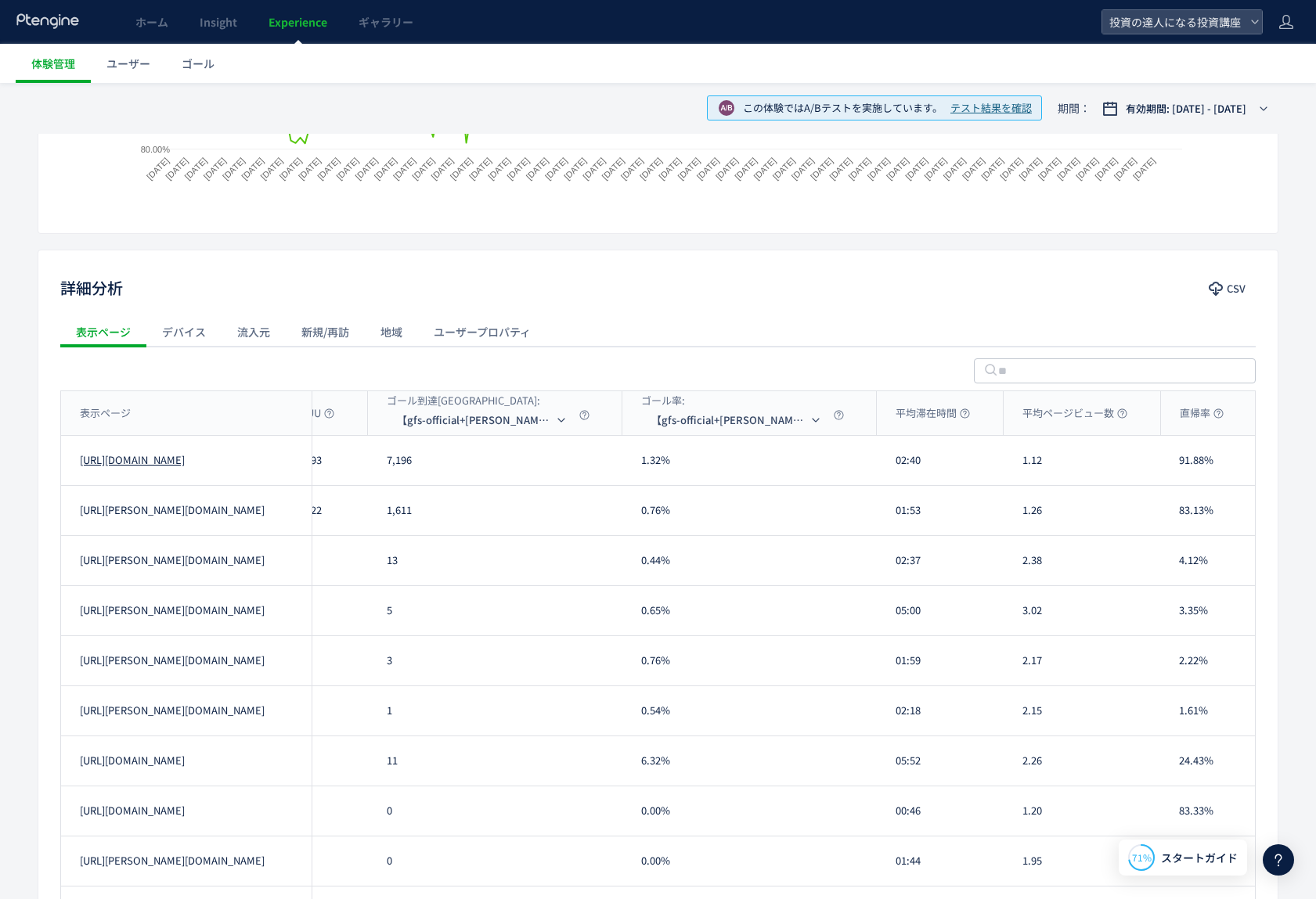
scroll to position [633, 0]
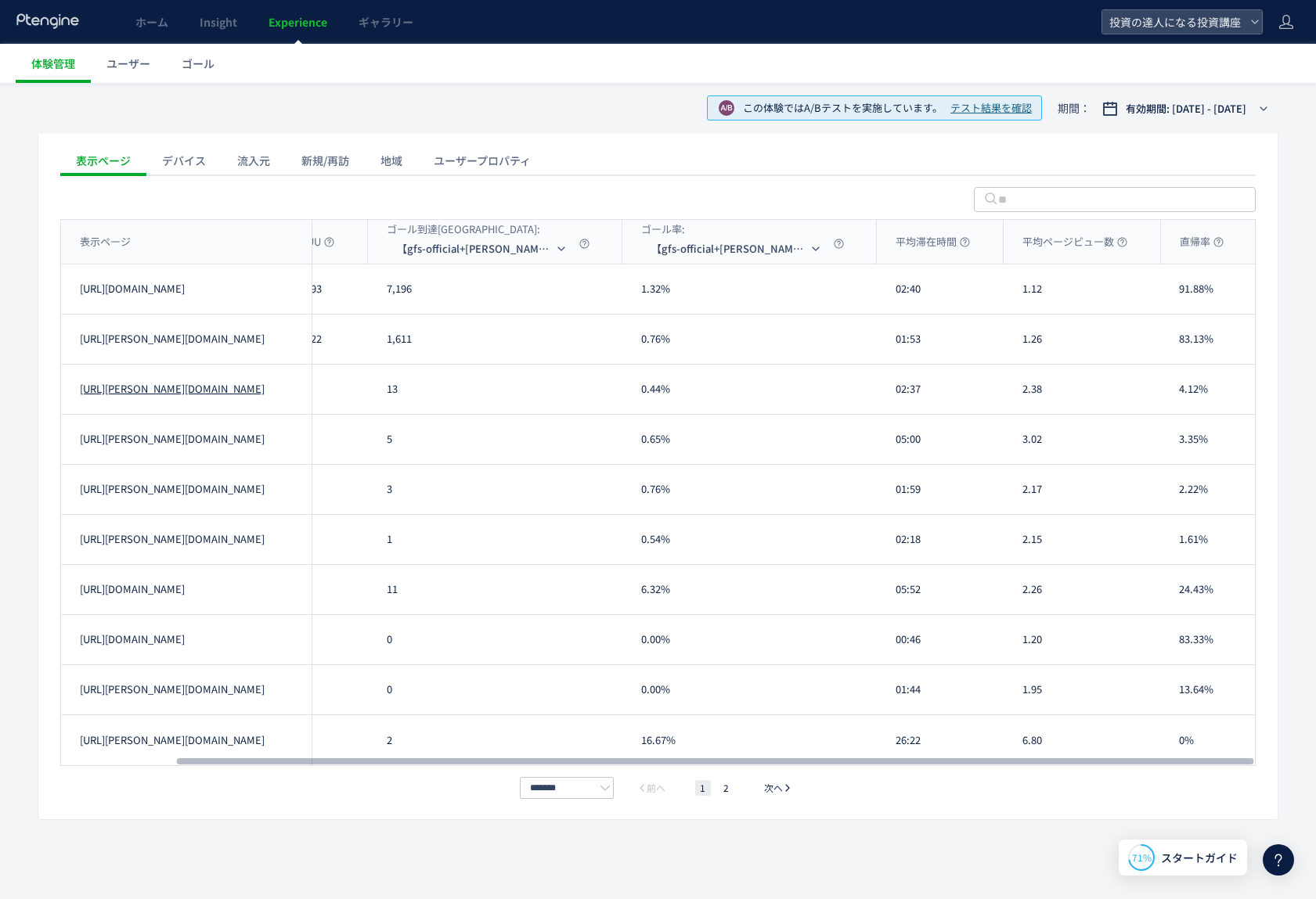
click at [195, 397] on link "https://toushi-up.com/cfm/kin_ad02.html#argument=XJhet6w1&ai=a66601cae123bd" at bounding box center [172, 390] width 185 height 15
click at [123, 742] on link "https://toushi-up.com/cfm/kin_ad02.html#form" at bounding box center [172, 741] width 185 height 15
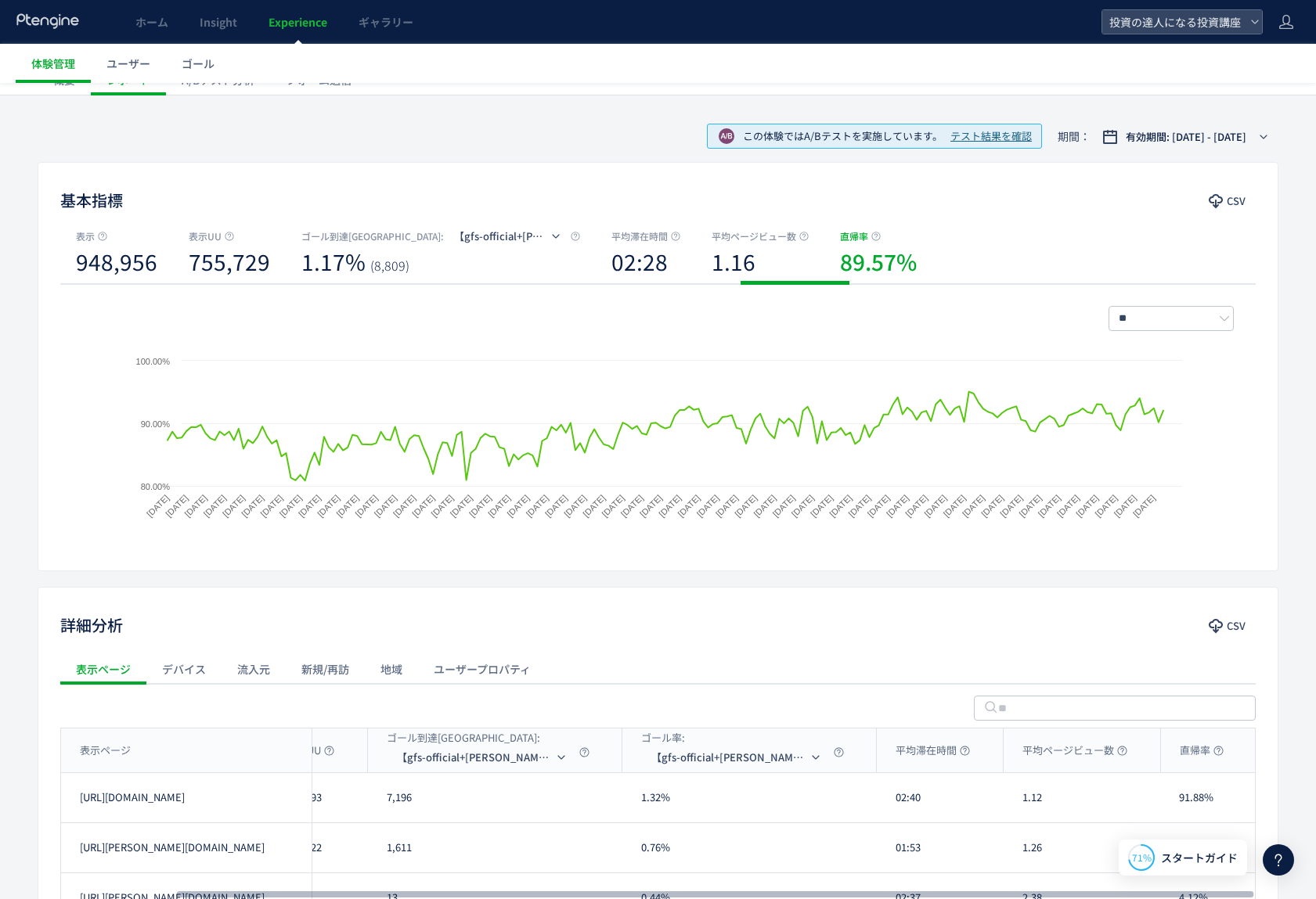
scroll to position [0, 0]
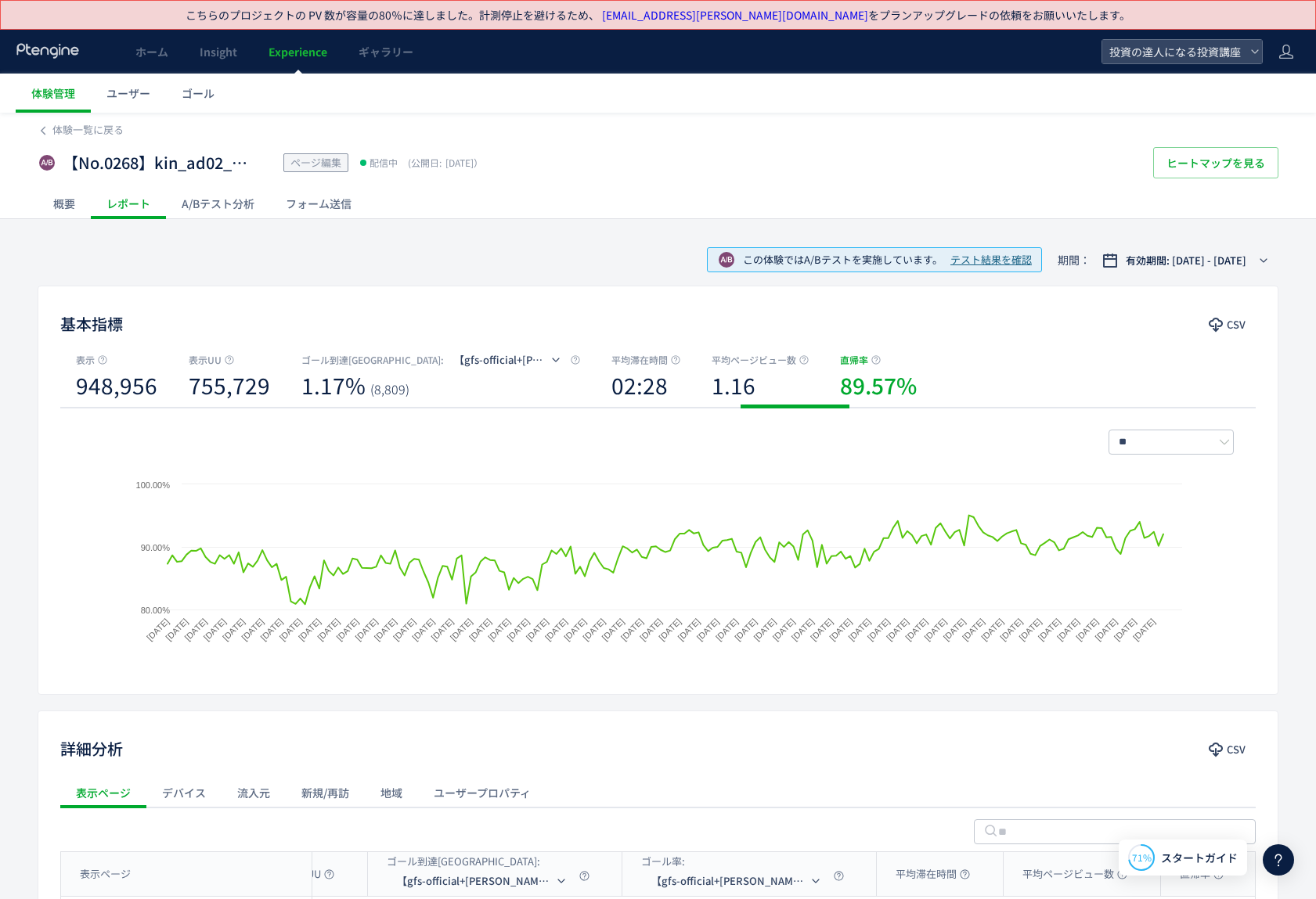
click at [72, 199] on div "概要" at bounding box center [64, 204] width 53 height 32
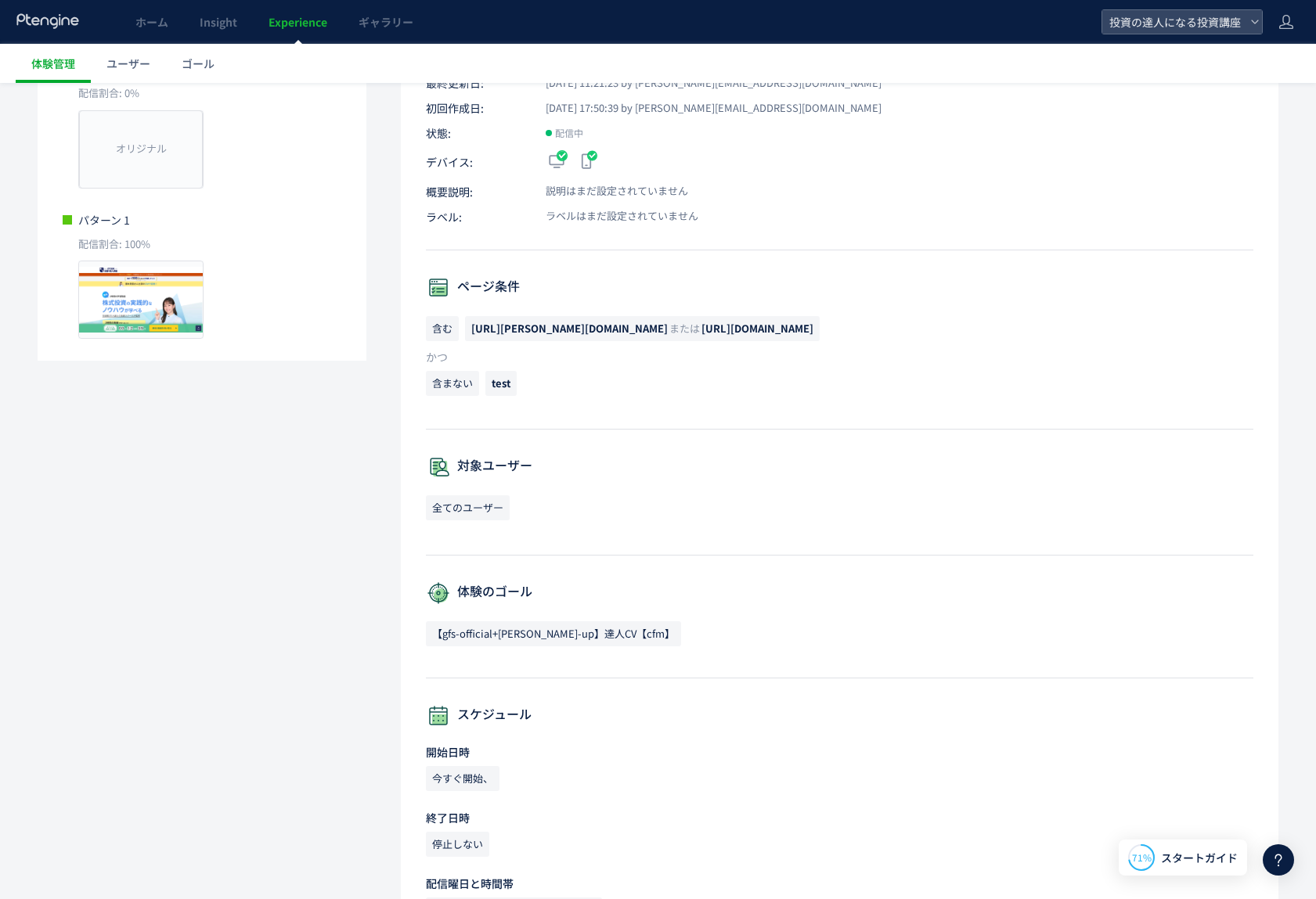
scroll to position [379, 0]
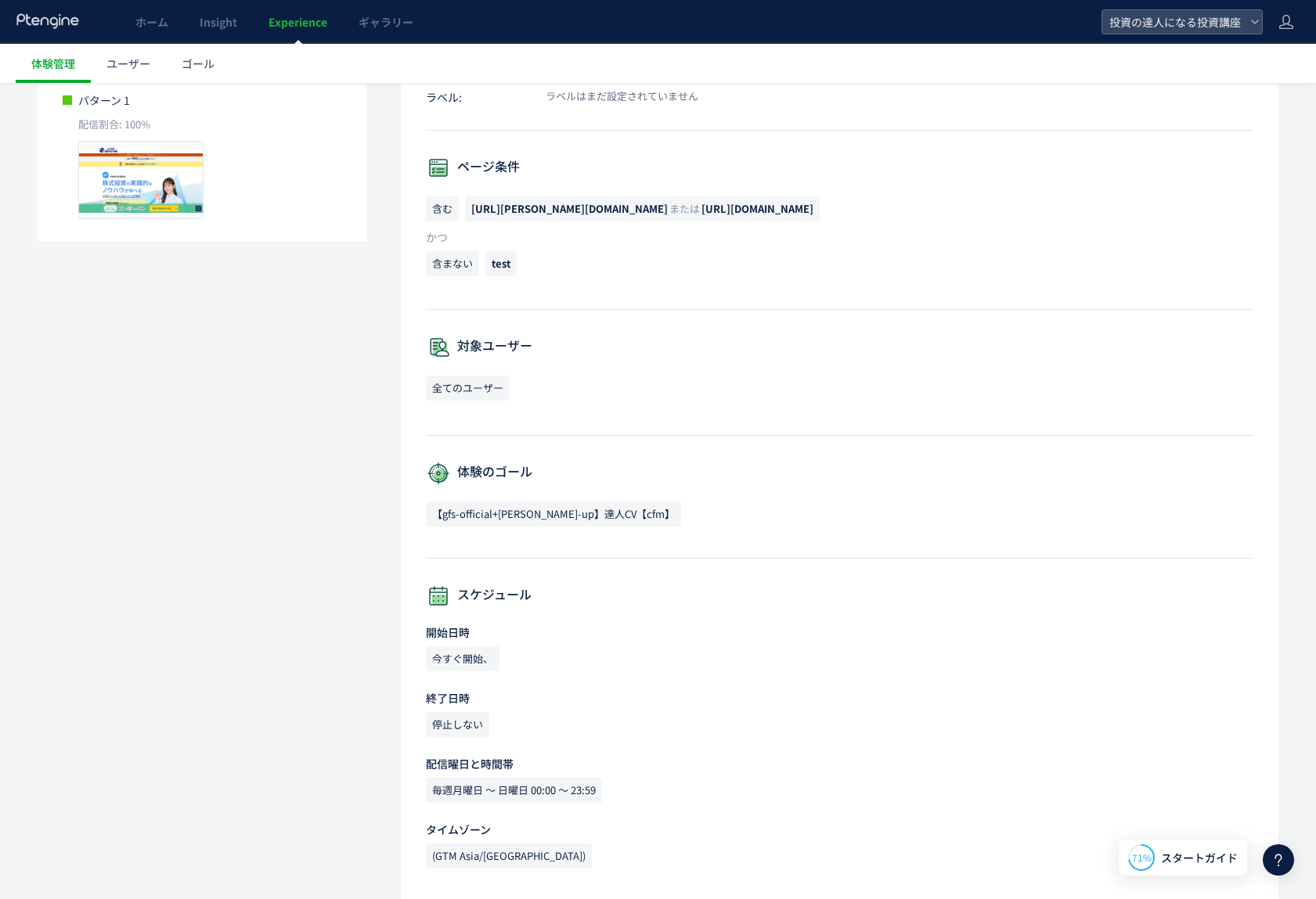
click at [504, 508] on span "【gfs-official+toushi-up】達人CV【cfm】" at bounding box center [553, 514] width 255 height 25
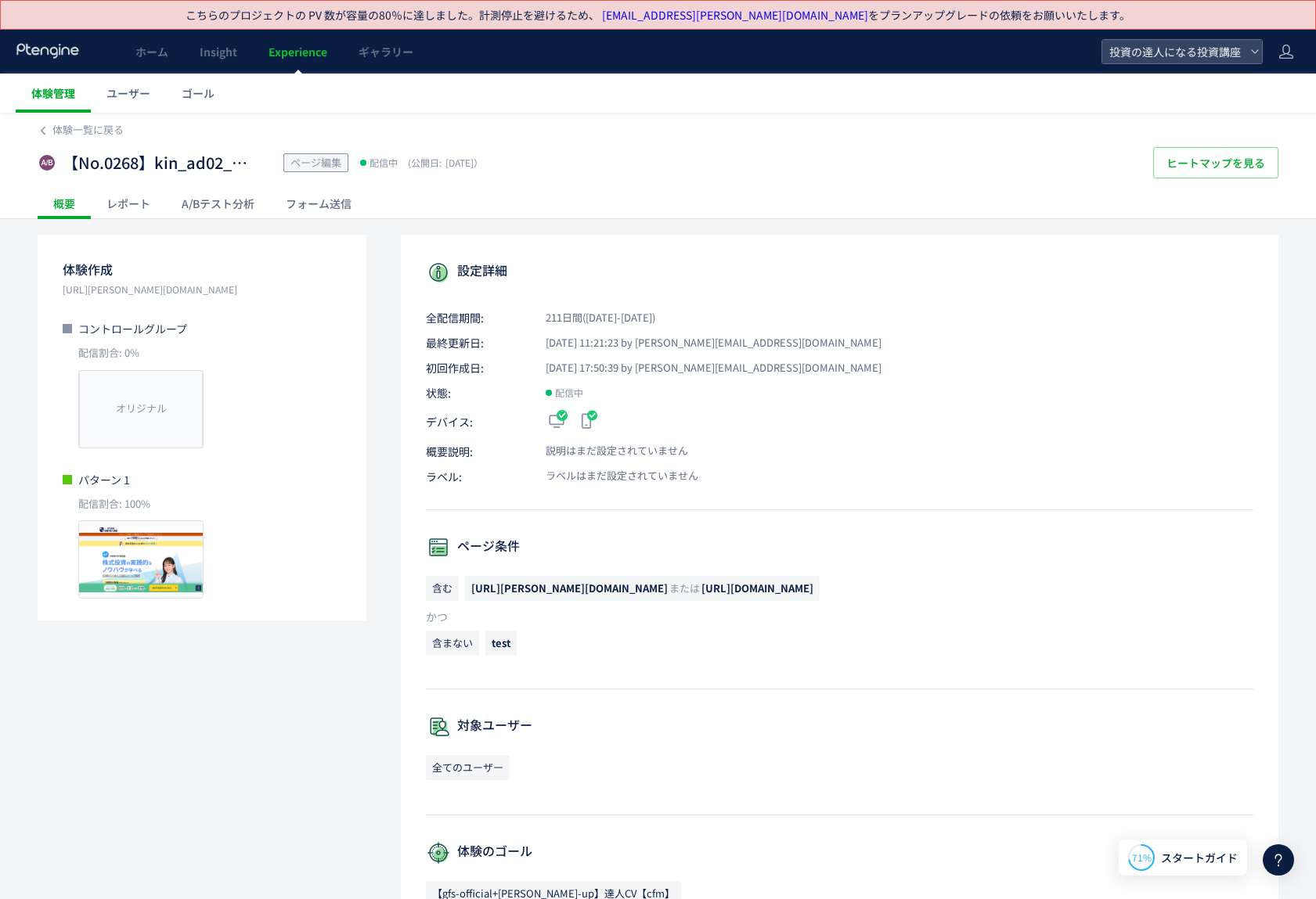
click at [47, 98] on span "体験管理" at bounding box center [53, 93] width 44 height 16
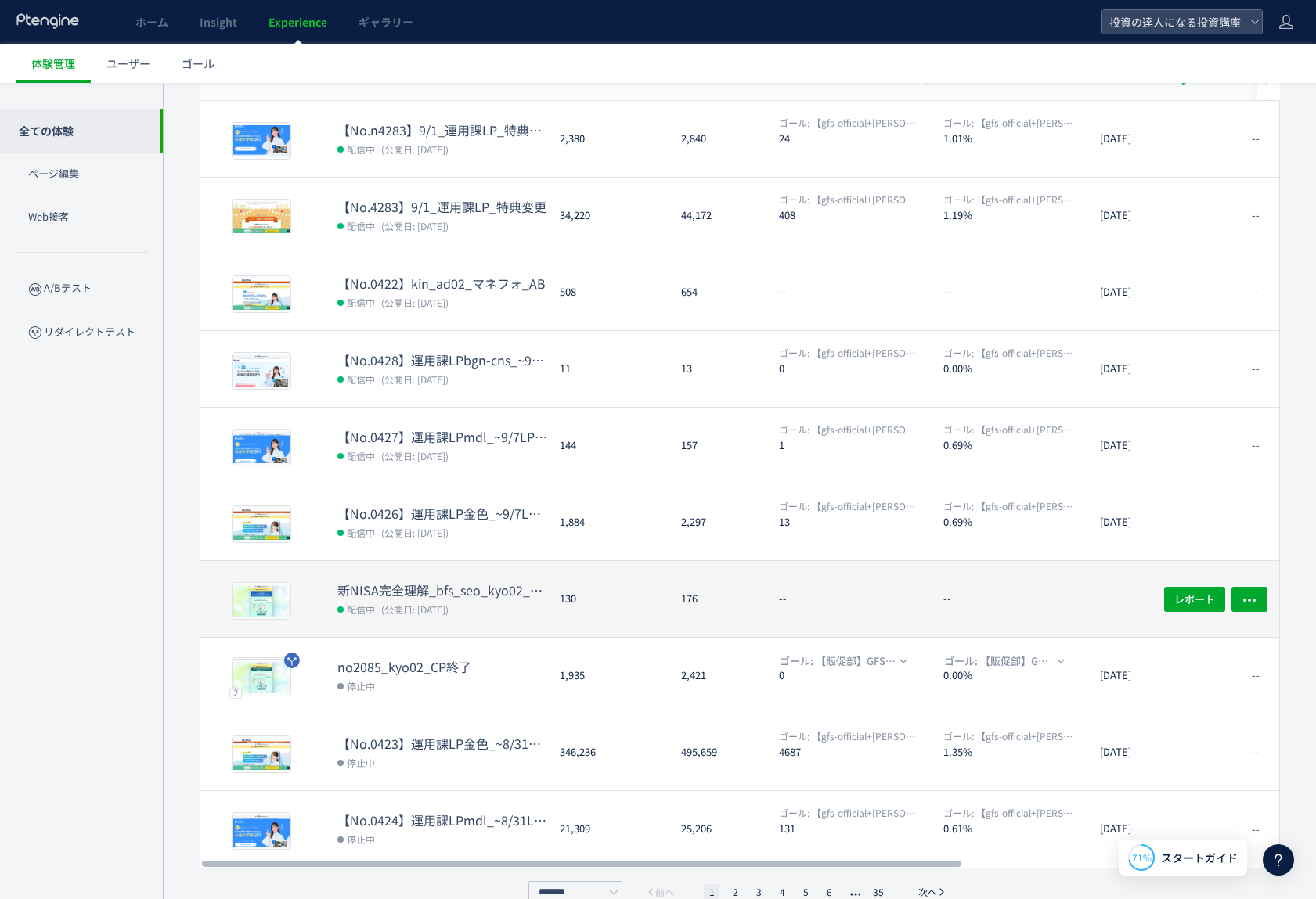
scroll to position [210, 0]
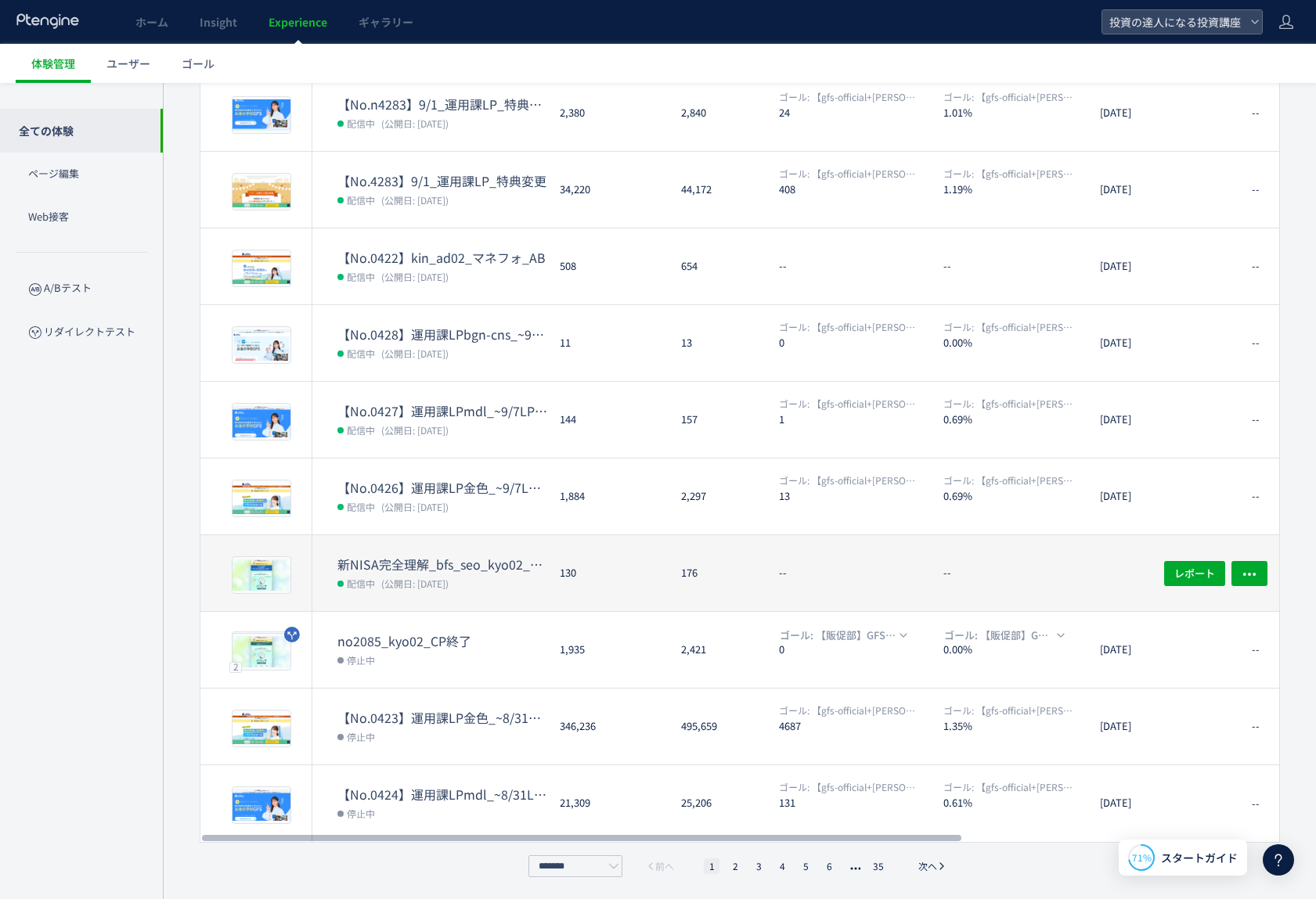
click at [848, 559] on dl "--" at bounding box center [854, 580] width 152 height 61
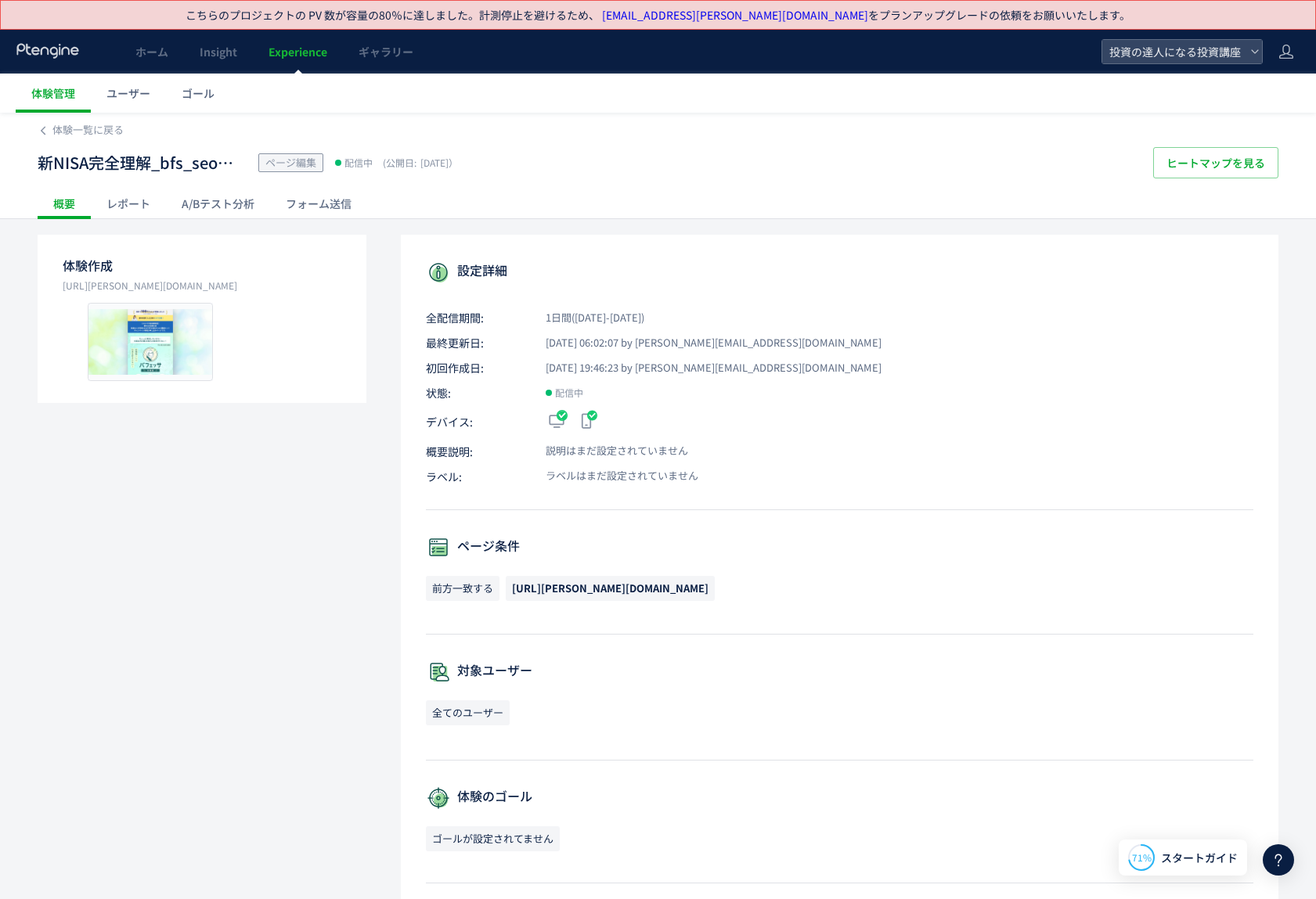
click at [123, 200] on div "レポート" at bounding box center [128, 204] width 75 height 32
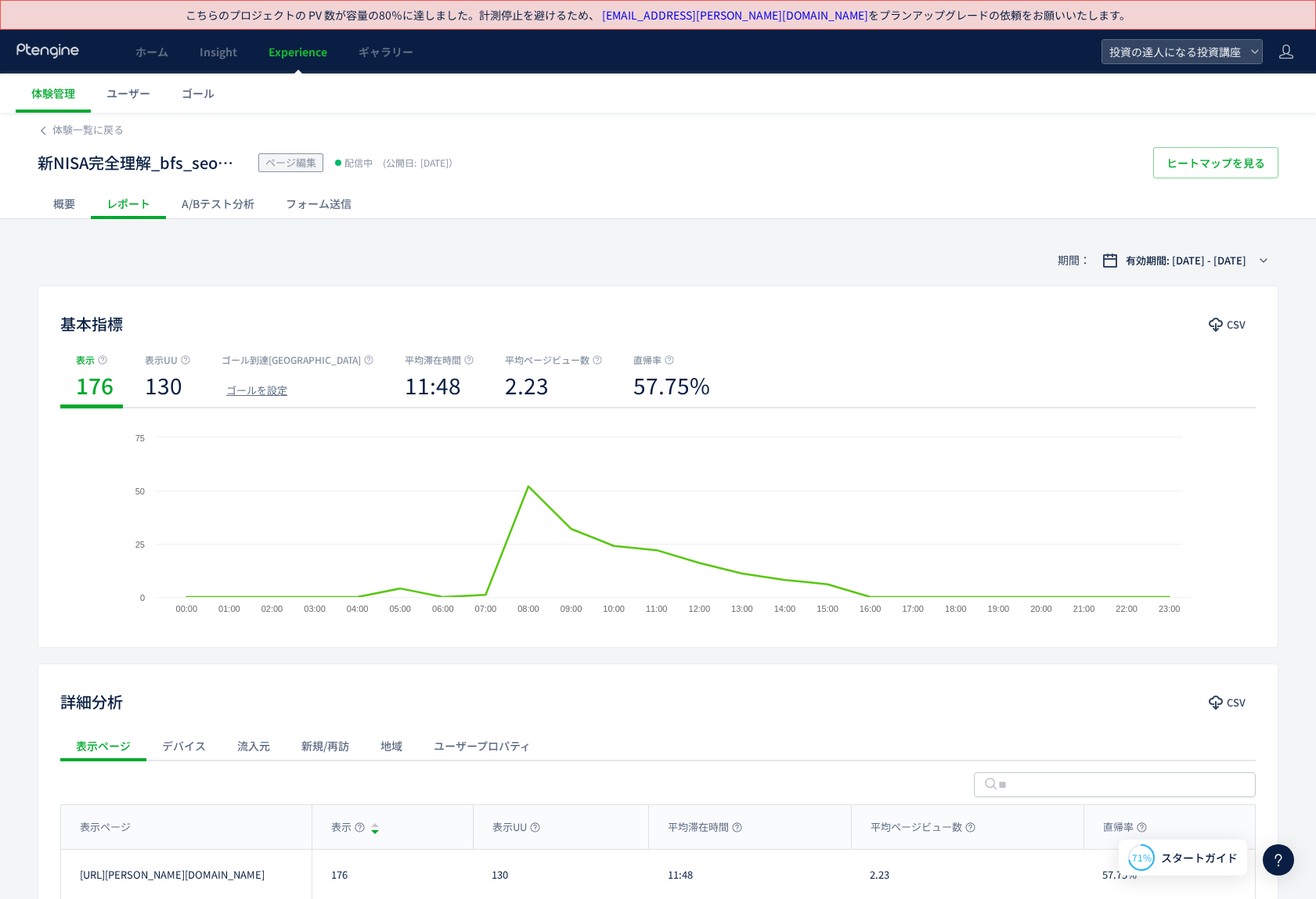
scroll to position [135, 0]
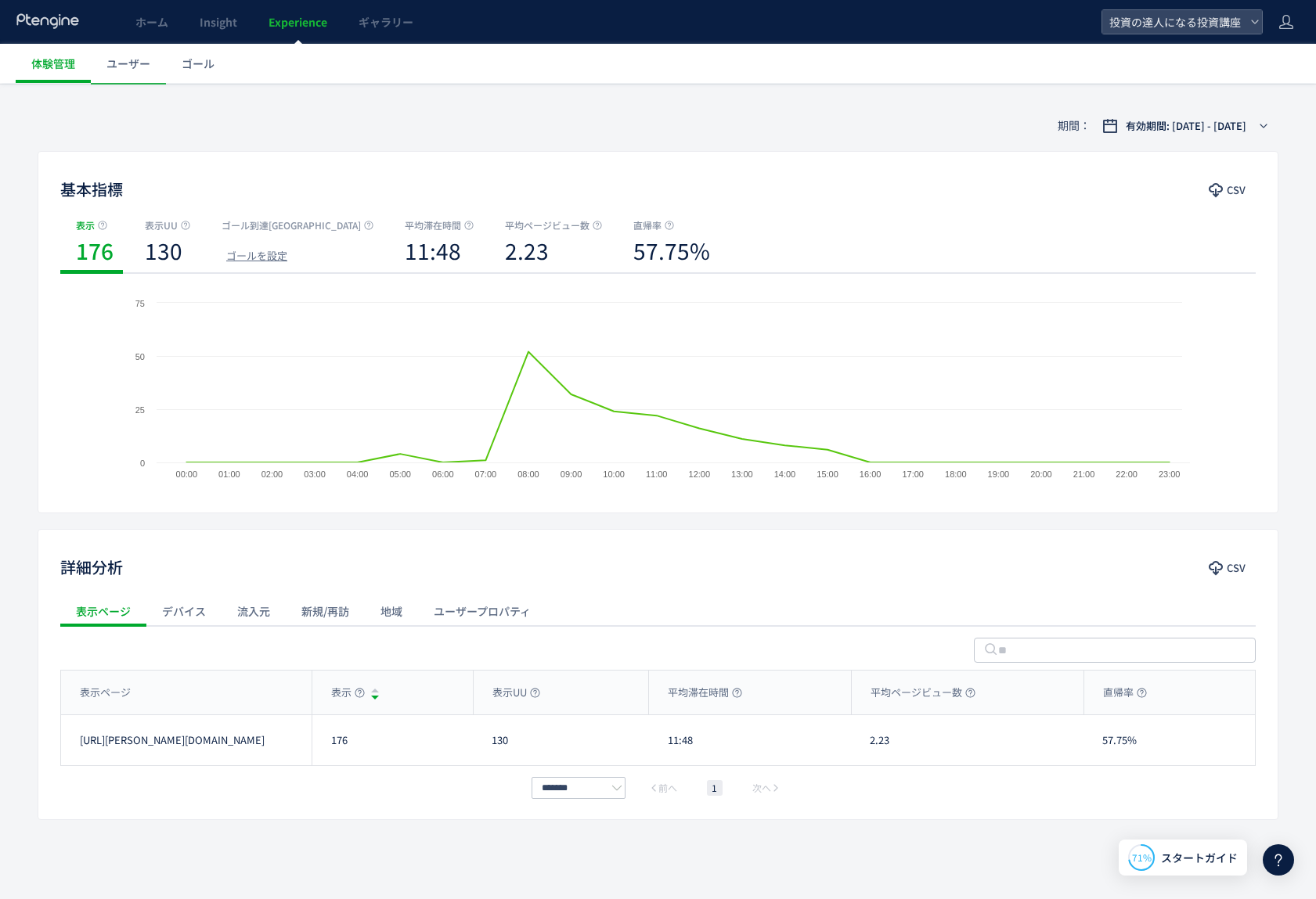
click at [288, 612] on div "新規/再訪" at bounding box center [325, 611] width 79 height 32
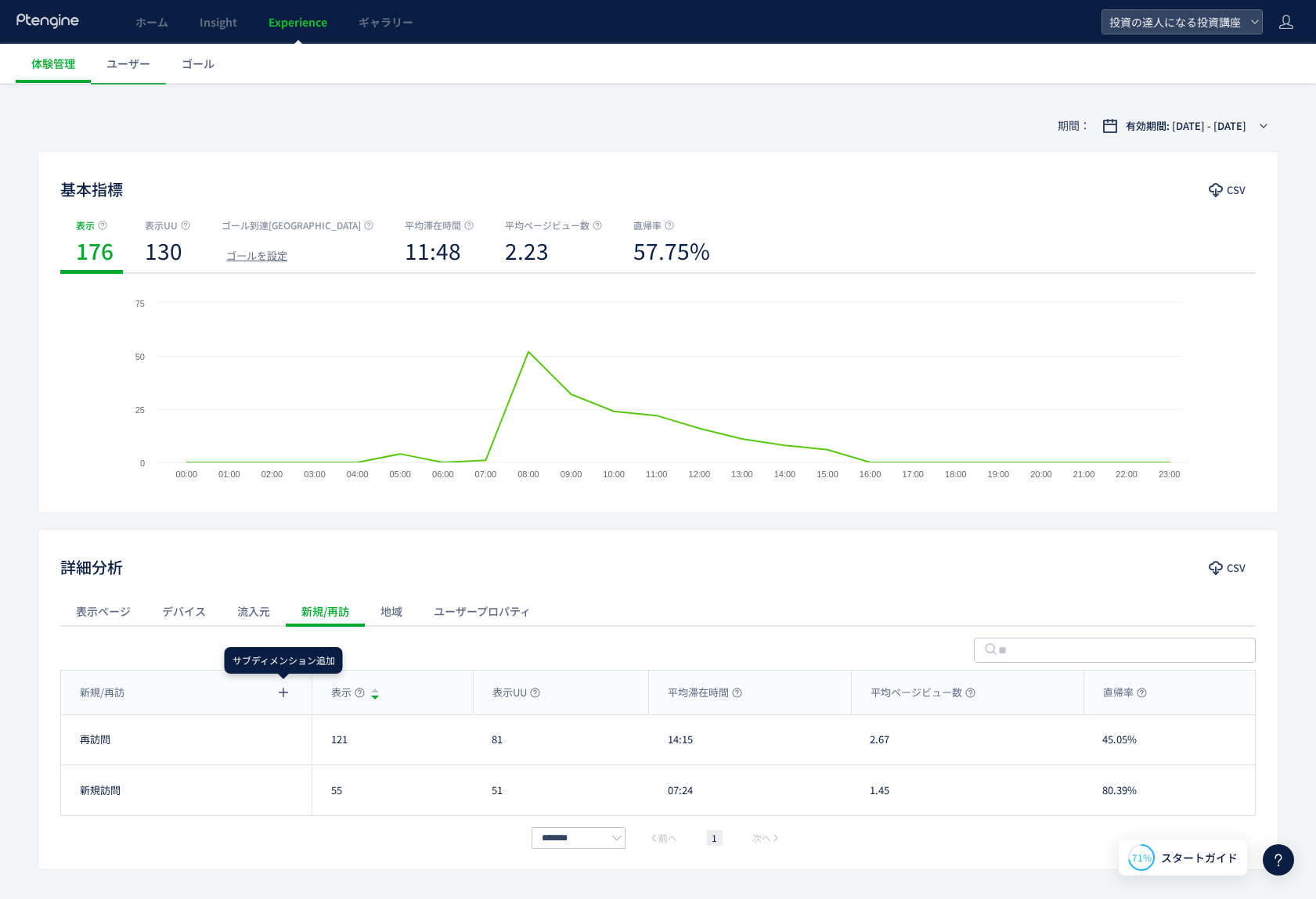
click at [263, 615] on div "流入元" at bounding box center [253, 611] width 64 height 32
click at [211, 610] on div "デバイス" at bounding box center [184, 611] width 75 height 32
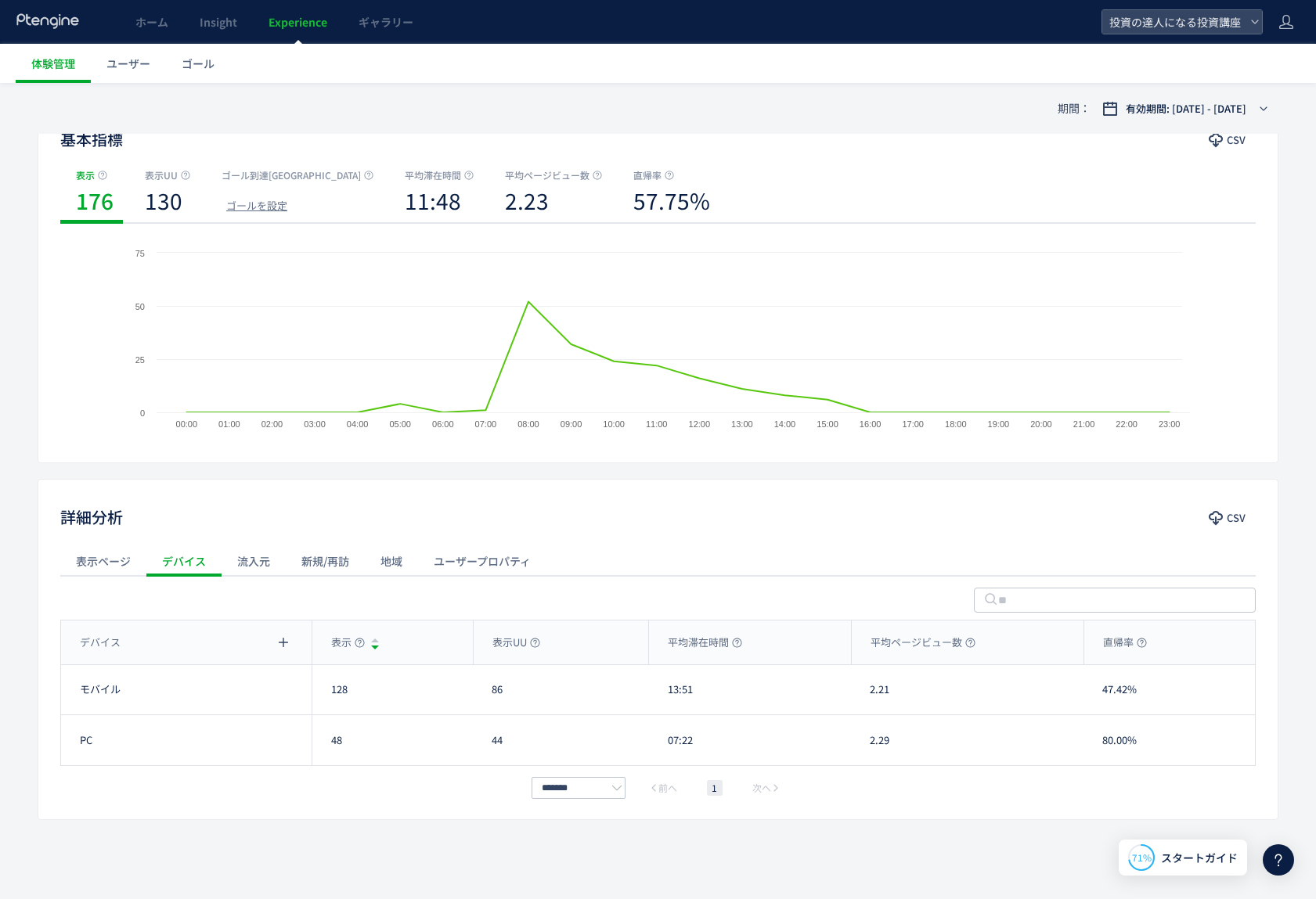
click at [124, 565] on div "表示ページ" at bounding box center [104, 562] width 86 height 32
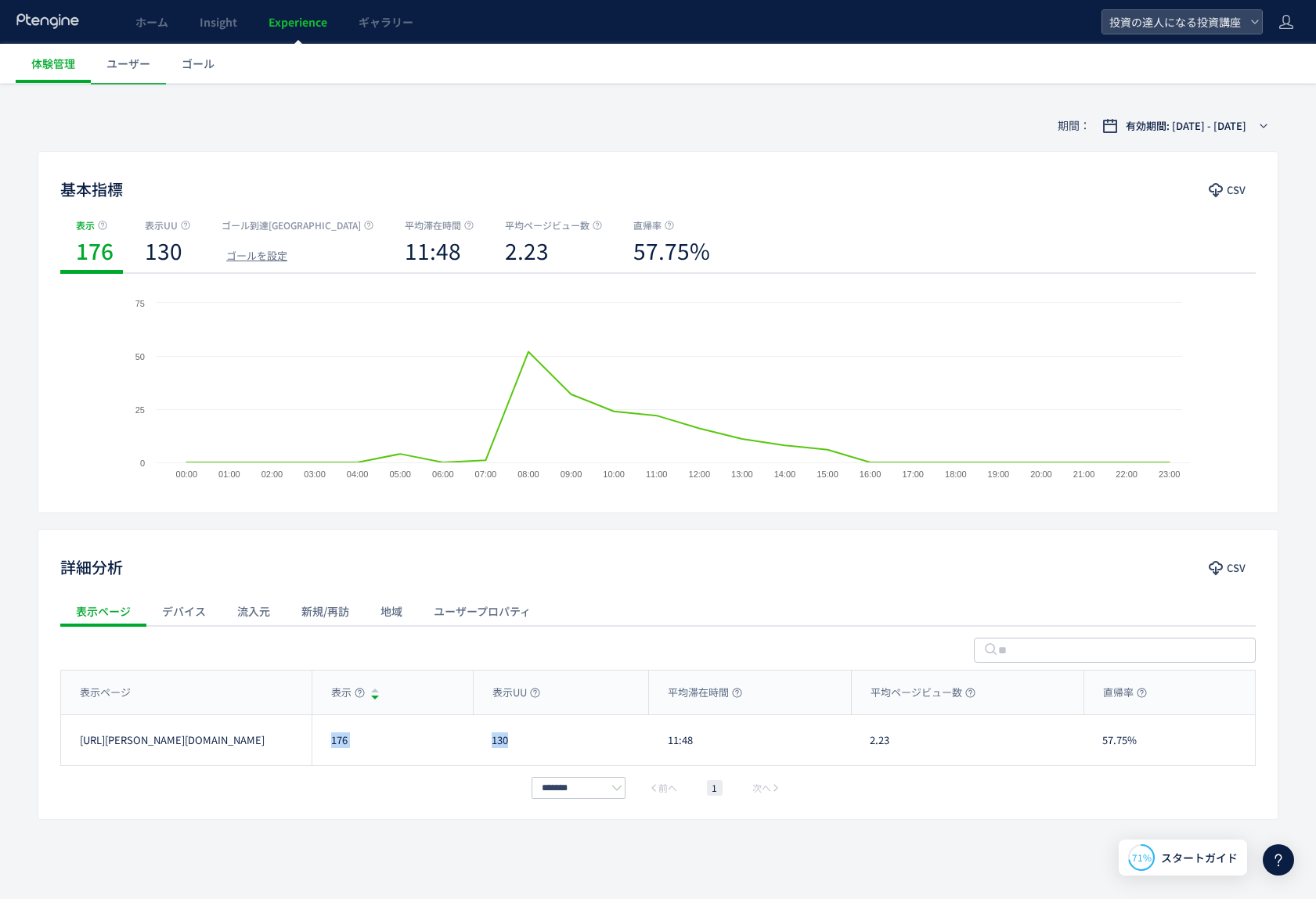
drag, startPoint x: 318, startPoint y: 737, endPoint x: 524, endPoint y: 734, distance: 206.0
click at [524, 734] on div "https://toushi-up.com/cfm/bfs_seo_kyo02.html 176 130 11:48 2.23 57.75% https://…" at bounding box center [657, 741] width 1194 height 50
click at [560, 699] on div "表示UU" at bounding box center [561, 692] width 175 height 44
click at [634, 620] on div "表示ページ デバイス 流入元 新規/再訪 地域 ユーザープロパティ" at bounding box center [658, 611] width 1195 height 32
drag, startPoint x: 331, startPoint y: 737, endPoint x: 481, endPoint y: 721, distance: 150.9
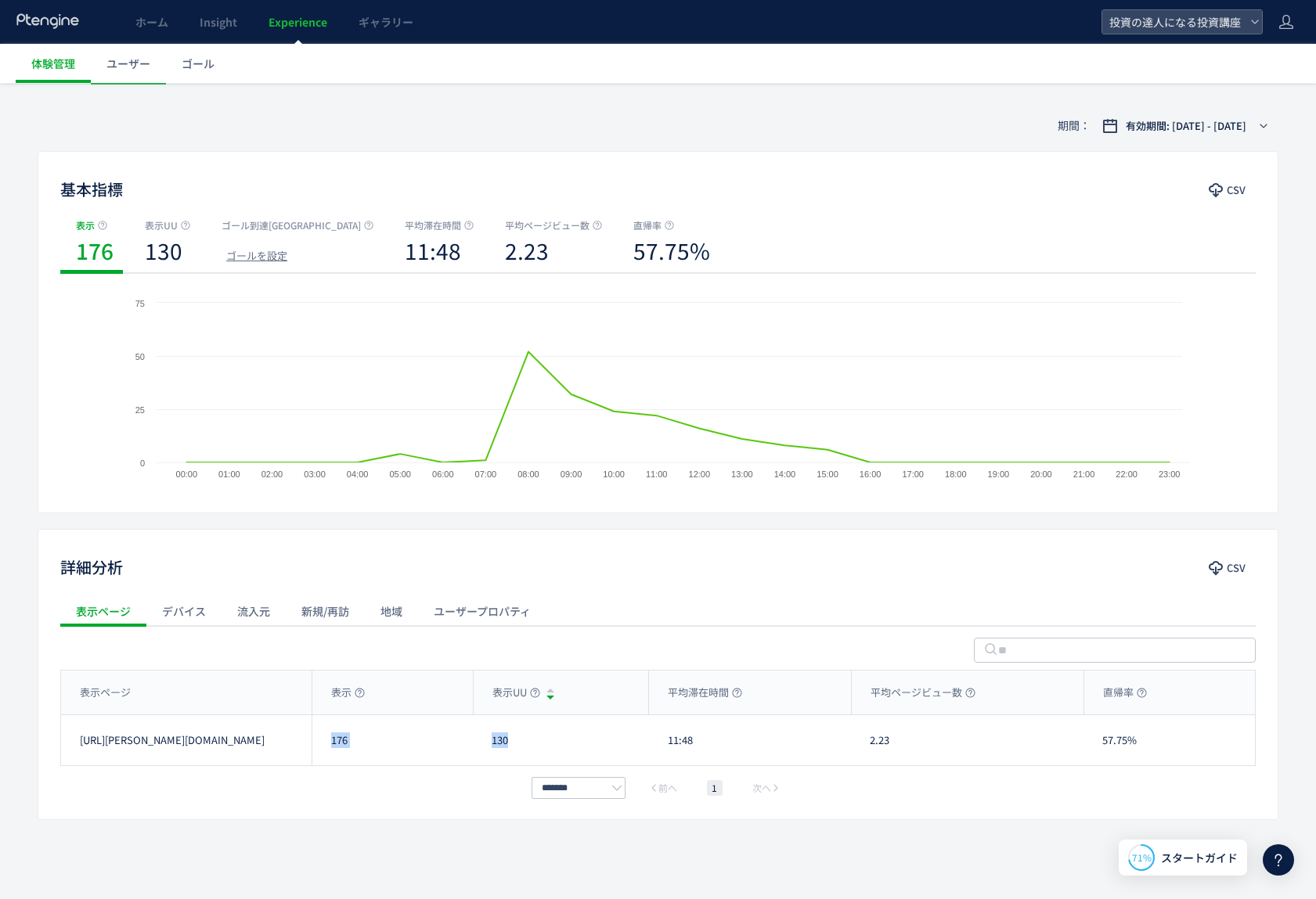
click at [658, 738] on div "https://toushi-up.com/cfm/bfs_seo_kyo02.html 176 130 11:48 2.23 57.75% https://…" at bounding box center [657, 741] width 1194 height 50
click at [325, 658] on div at bounding box center [658, 648] width 1195 height 44
drag, startPoint x: 324, startPoint y: 653, endPoint x: 1139, endPoint y: 736, distance: 819.2
click at [1139, 736] on div "表示ページ デバイス 流入元 新規/再訪 地域 ユーザープロパティ 表示ページ 表示 表示UU 平均滞在時間 平均ページビュー数 直帰率 表示ページ 表示ペー…" at bounding box center [658, 696] width 1239 height 202
click at [1176, 784] on div "******* 前へ 1 次へ" at bounding box center [658, 788] width 1195 height 19
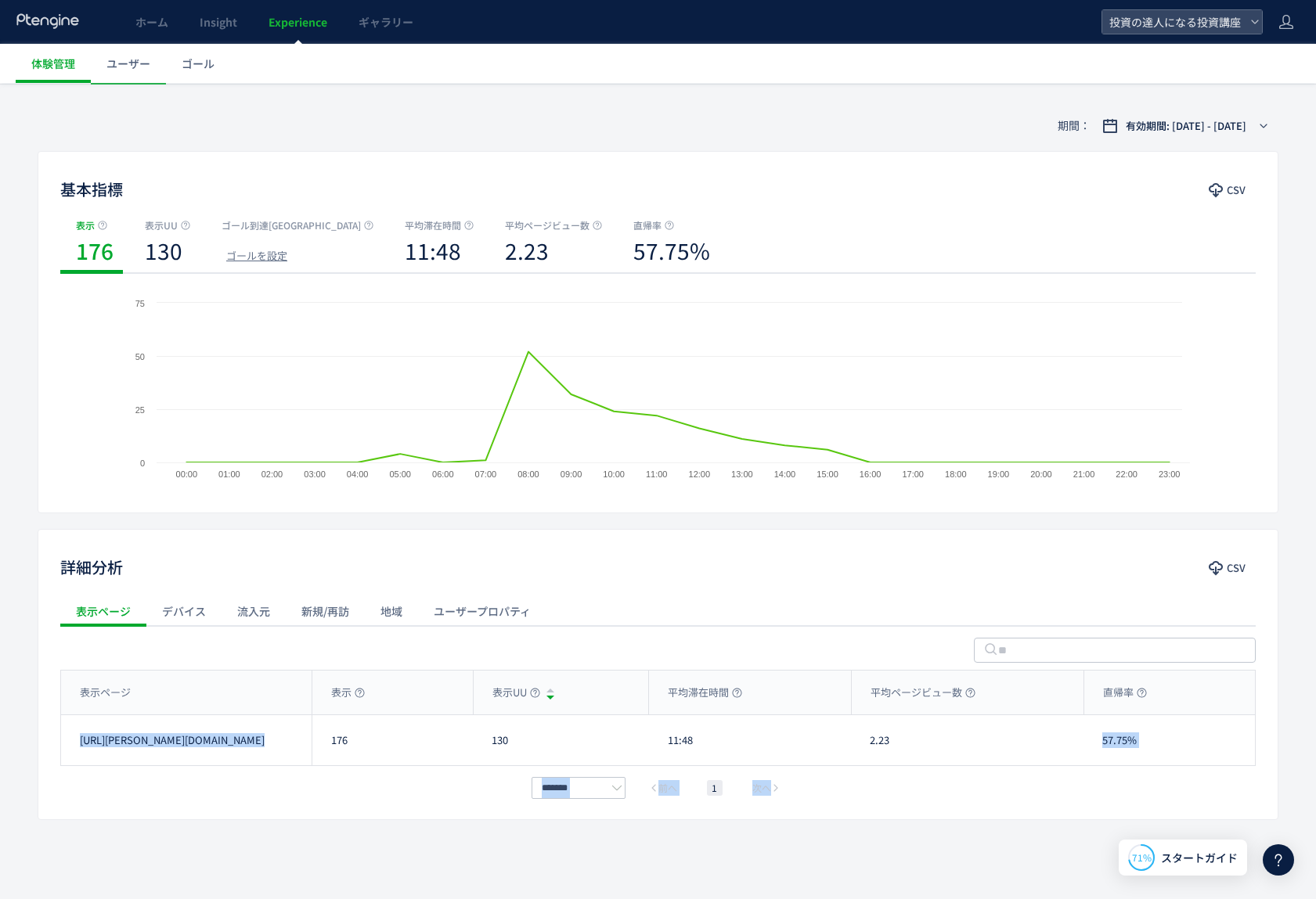
drag, startPoint x: 1175, startPoint y: 789, endPoint x: 1102, endPoint y: 727, distance: 95.8
click at [1102, 727] on div "表示ページ 表示 表示UU 平均滞在時間 平均ページビュー数 直帰率 表示ページ 表示ページ 表示 表示UU 平均滞在時間 平均ページビュー数 直帰率 表示ペ…" at bounding box center [658, 734] width 1195 height 128
click at [1255, 781] on div "******* 前へ 1 次へ" at bounding box center [658, 788] width 1195 height 19
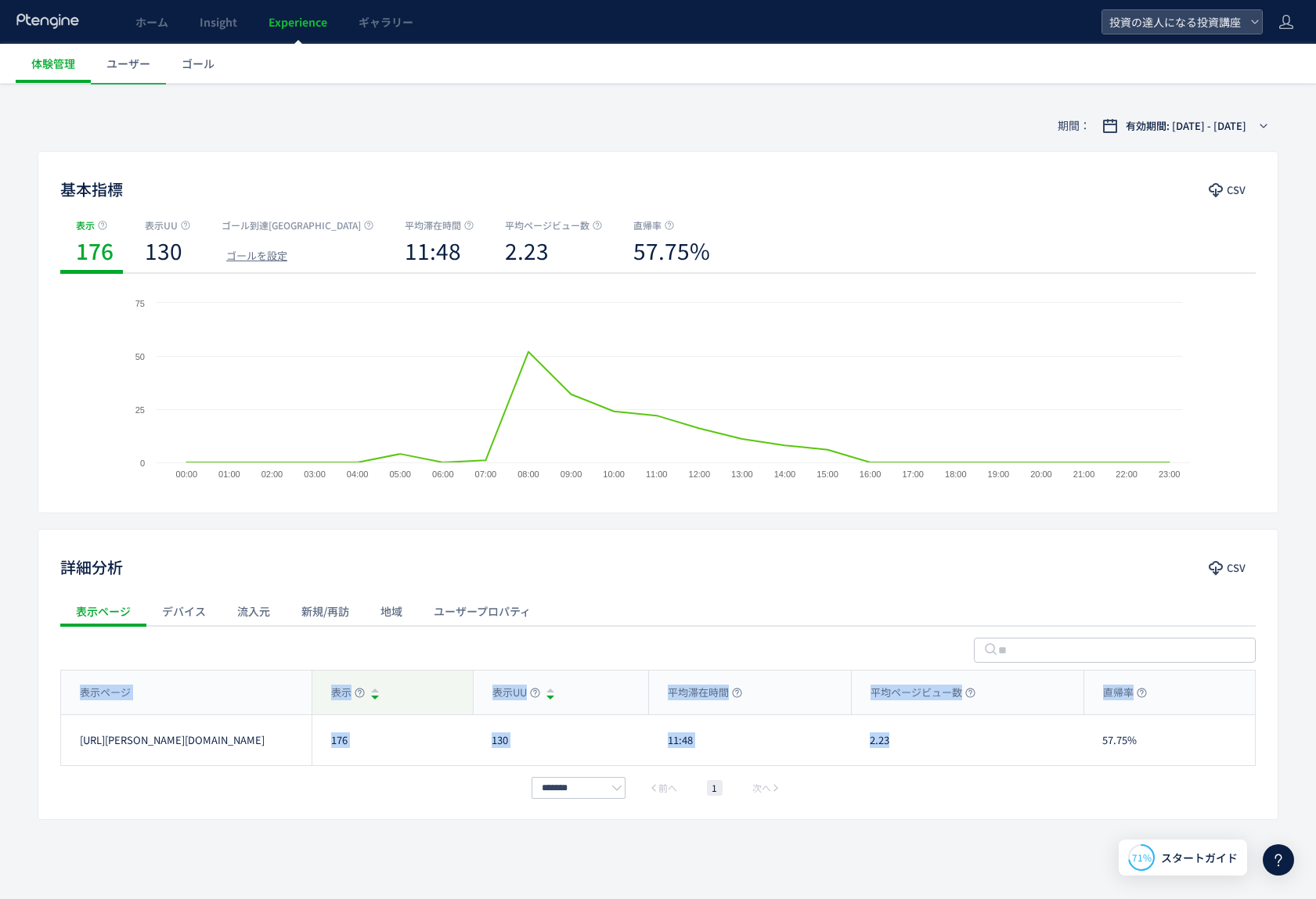
drag, startPoint x: 1276, startPoint y: 732, endPoint x: 347, endPoint y: 682, distance: 930.3
click at [347, 682] on div "表示ページ デバイス 流入元 新規/再訪 地域 ユーザープロパティ 表示ページ 表示 表示UU 平均滞在時間 平均ページビュー数 直帰率 表示ページ 表示ペー…" at bounding box center [658, 696] width 1239 height 202
click at [1305, 736] on div "期間： 有効期間: 2025/09/01 - 今日 基本指標 CSV 表示 176 表示UU 130 ゴール到達UU ゴールを設定 平均滞在時間 11:48 …" at bounding box center [658, 499] width 1316 height 798
drag, startPoint x: 1292, startPoint y: 751, endPoint x: 332, endPoint y: 690, distance: 961.9
click at [332, 690] on div "期間： 有効期間: 2025/09/01 - 今日 基本指標 CSV 表示 176 表示UU 130 ゴール到達UU ゴールを設定 平均滞在時間 11:48 …" at bounding box center [658, 499] width 1316 height 798
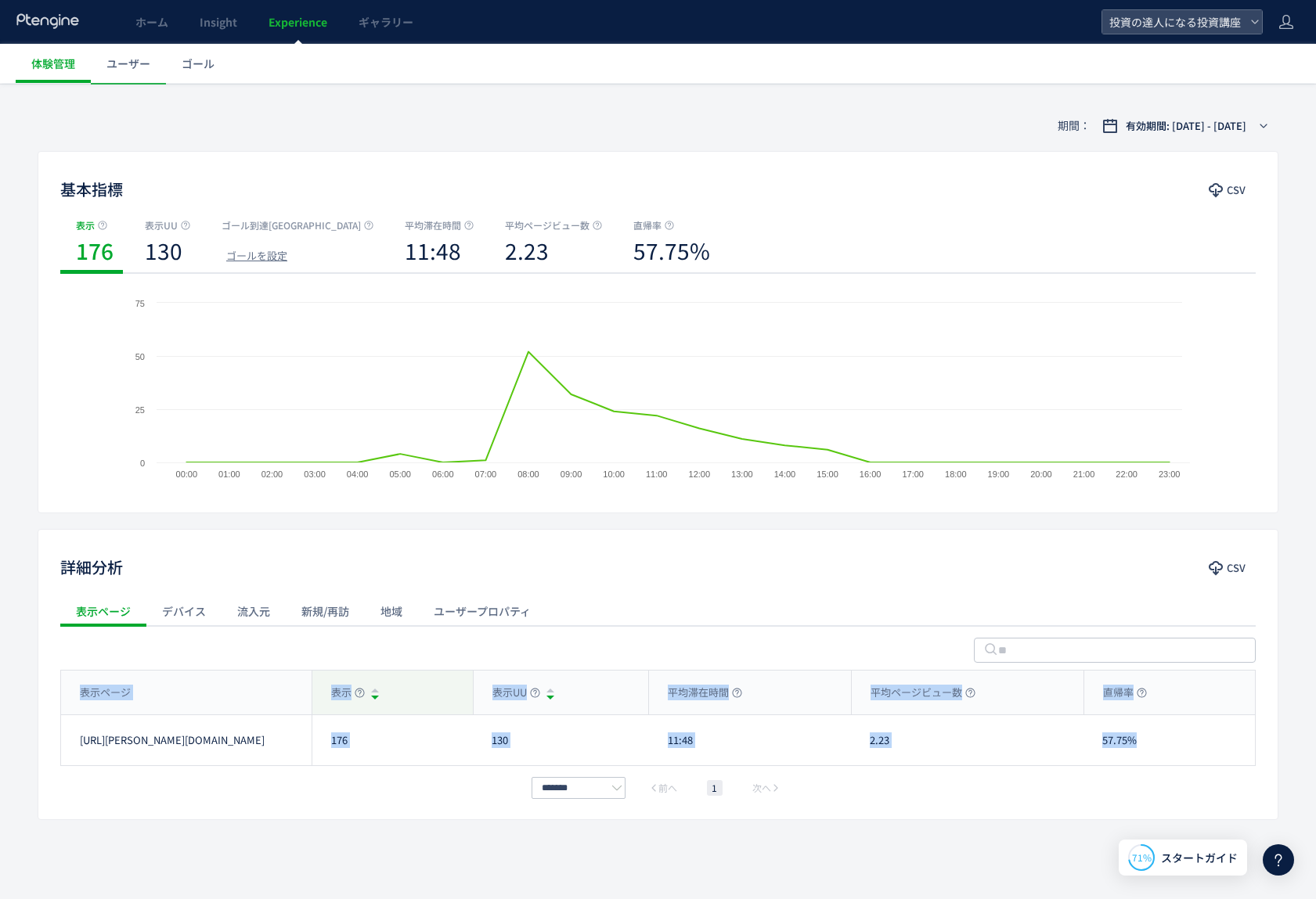
copy div "表示 表示UU 平均滞在時間 平均ページビュー数 直帰率 表示ページ https://toushi-up.com/cfm/bfs_seo_kyo02.html…"
click at [326, 783] on div "******* 前へ 1 次へ" at bounding box center [658, 788] width 1195 height 19
click at [192, 749] on link "[URL][DOMAIN_NAME]" at bounding box center [172, 741] width 185 height 15
click at [504, 606] on div "ユーザープロパティ" at bounding box center [481, 611] width 128 height 32
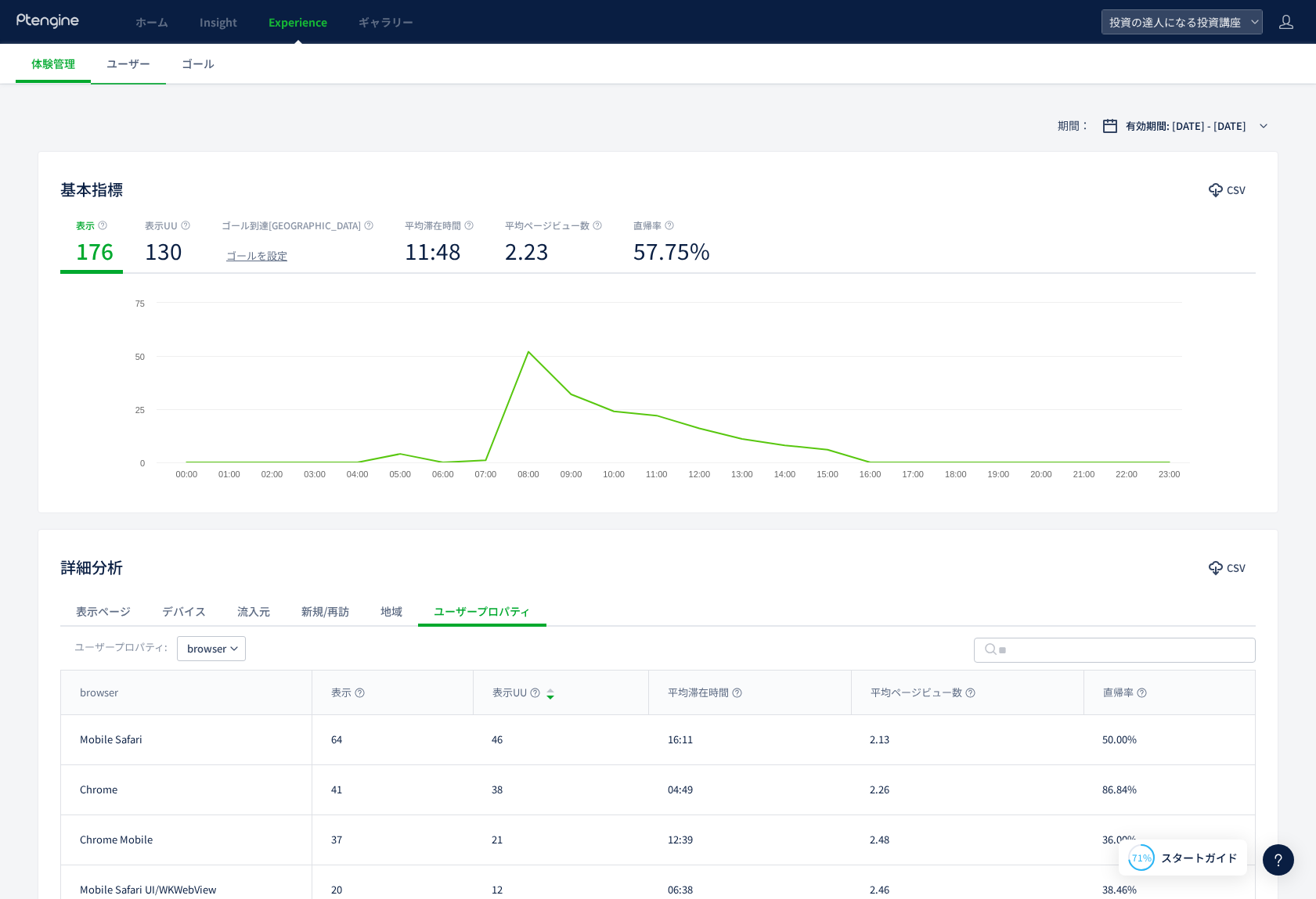
scroll to position [385, 0]
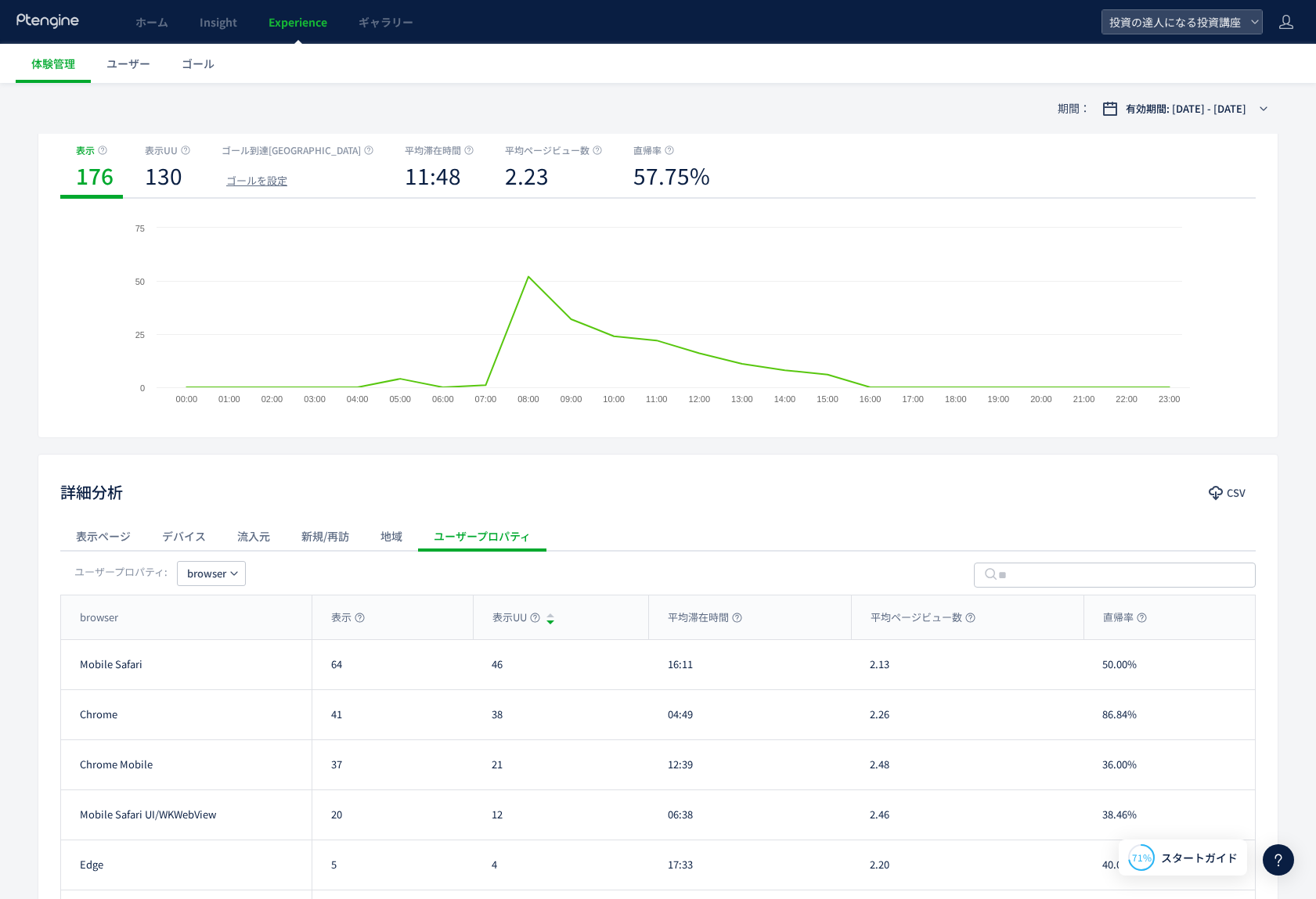
click at [103, 523] on div "表示ページ" at bounding box center [104, 536] width 86 height 32
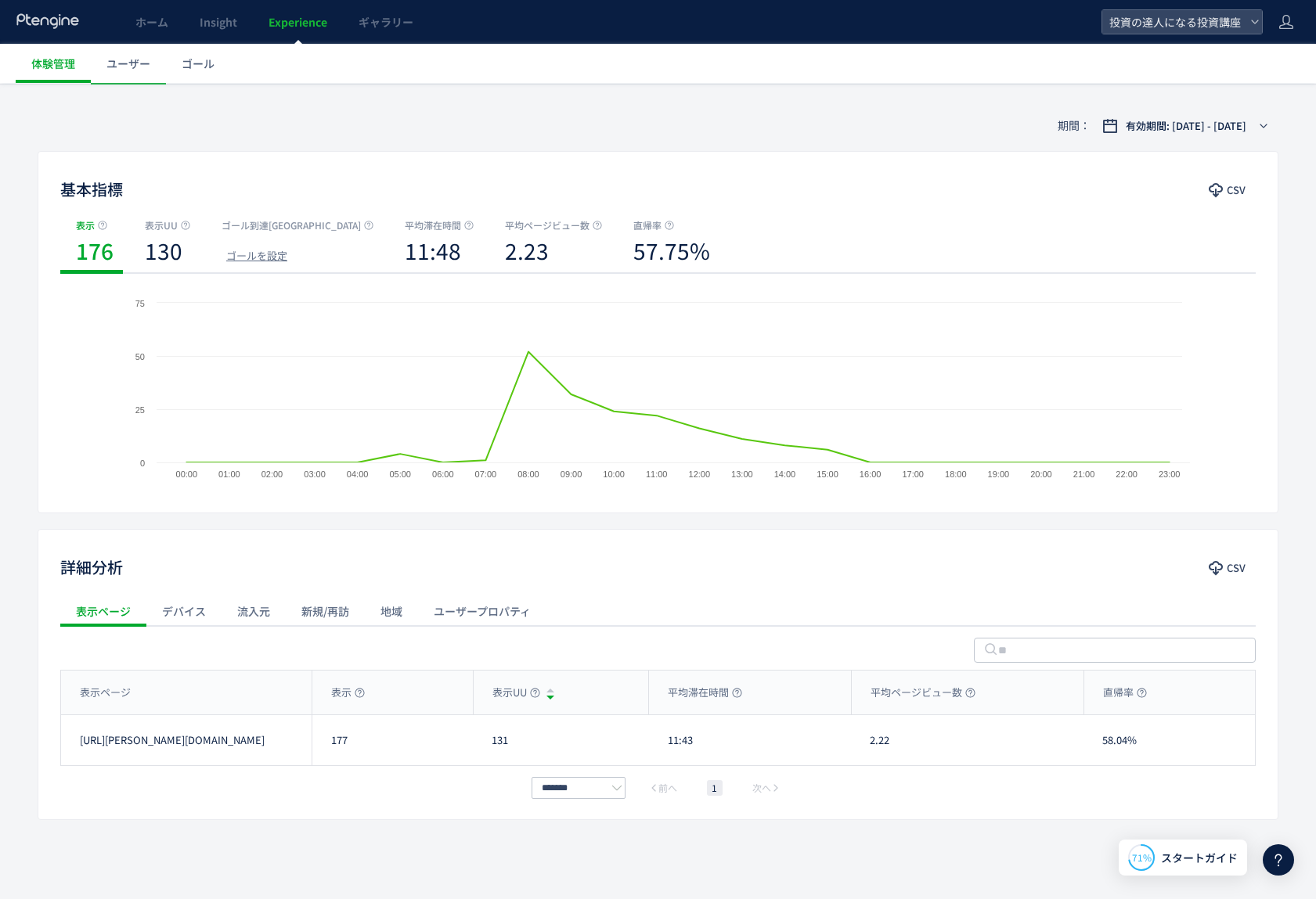
scroll to position [0, 0]
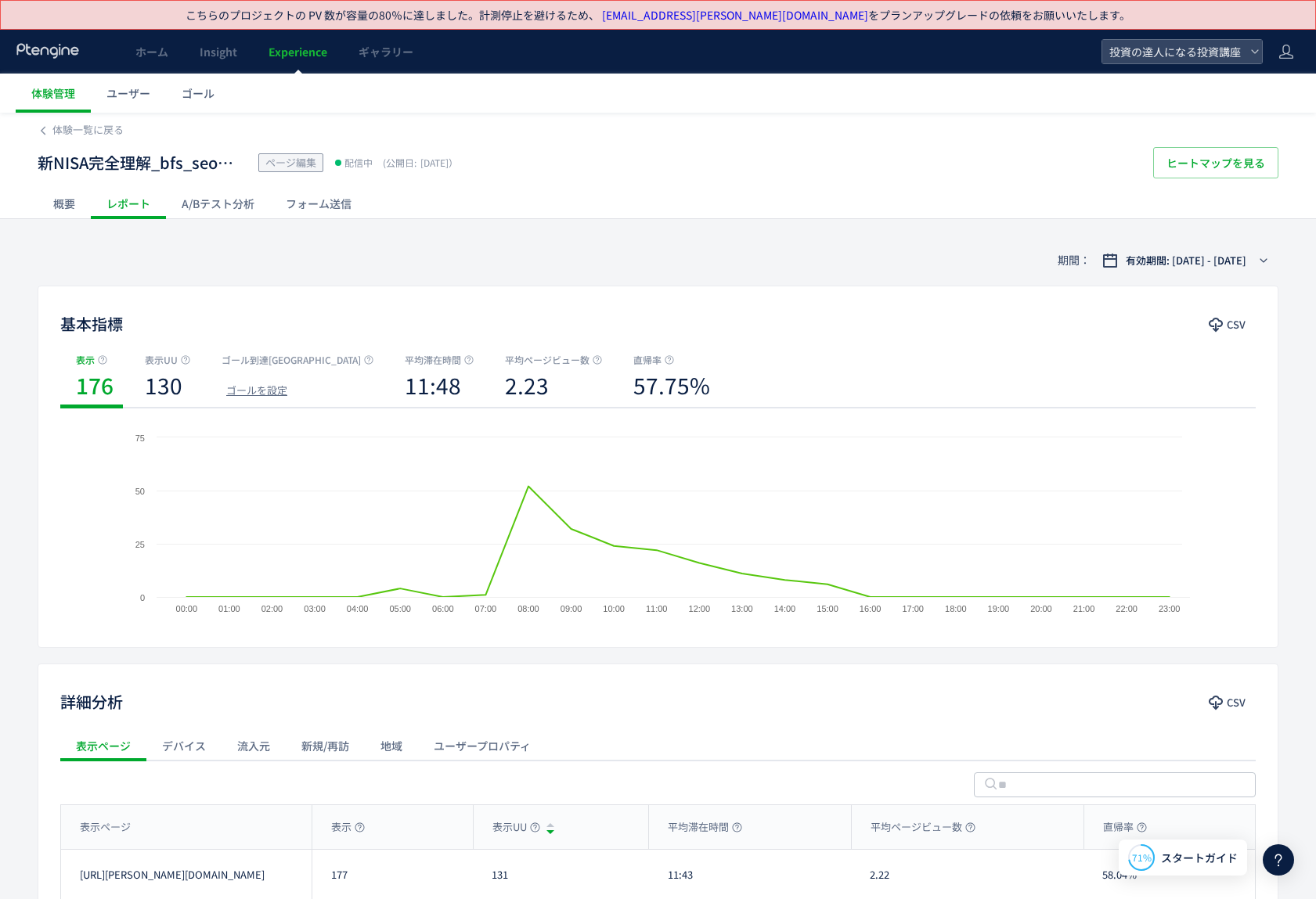
click at [191, 207] on div "A/Bテスト分析" at bounding box center [218, 204] width 104 height 32
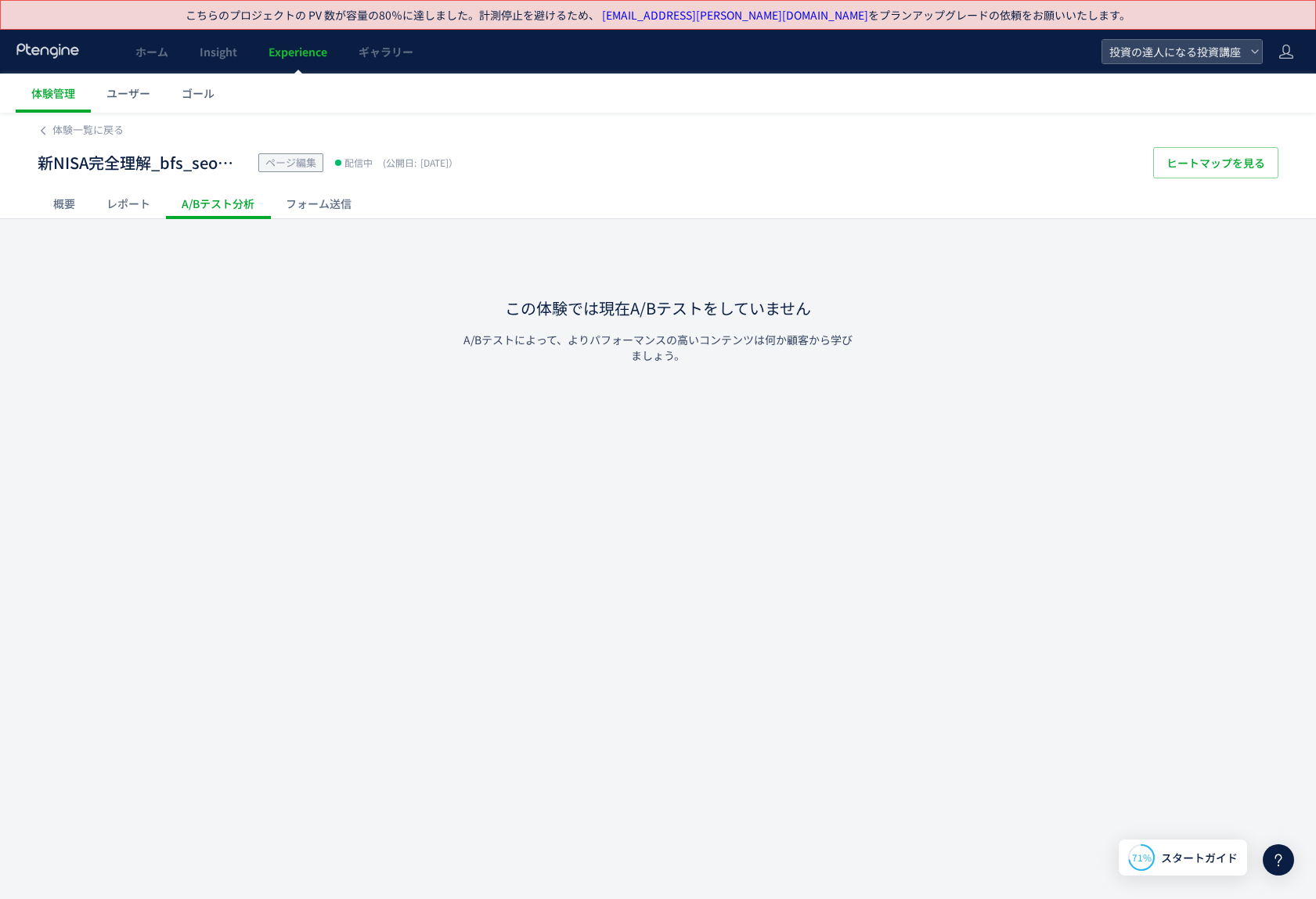
click at [308, 210] on div "フォーム送信" at bounding box center [319, 204] width 97 height 32
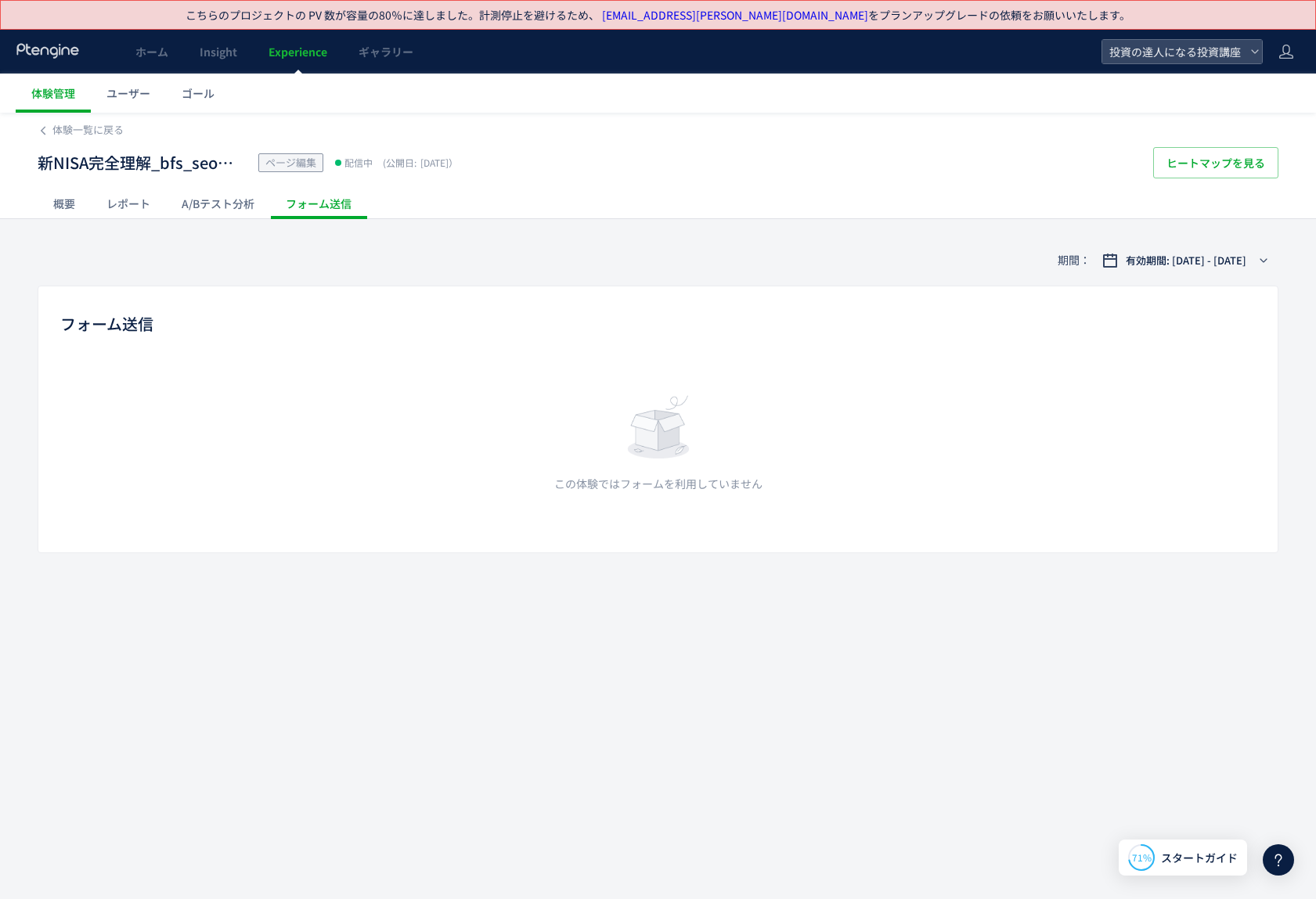
click at [91, 205] on div "レポート" at bounding box center [128, 204] width 75 height 32
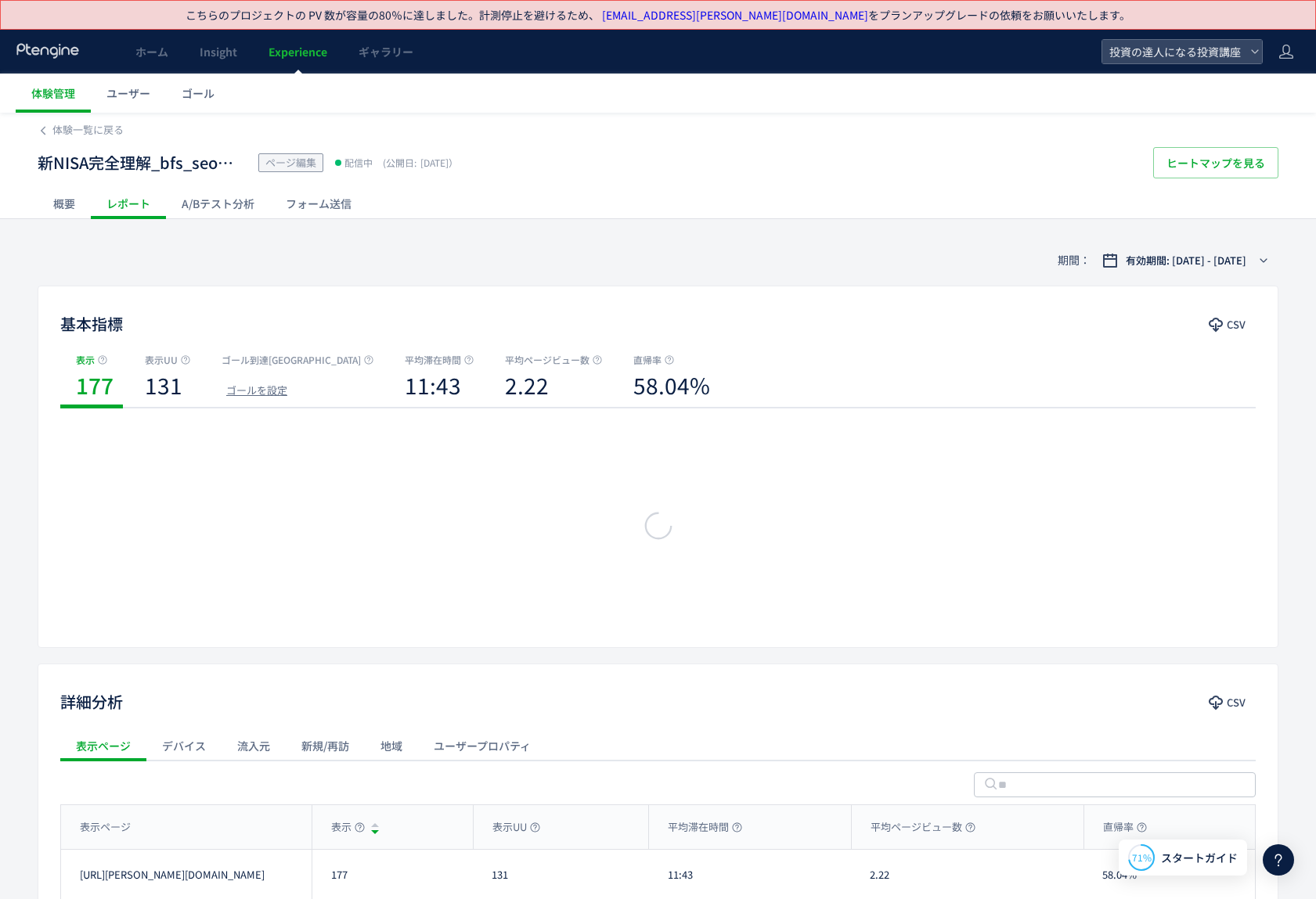
click at [78, 206] on div "概要" at bounding box center [64, 204] width 53 height 32
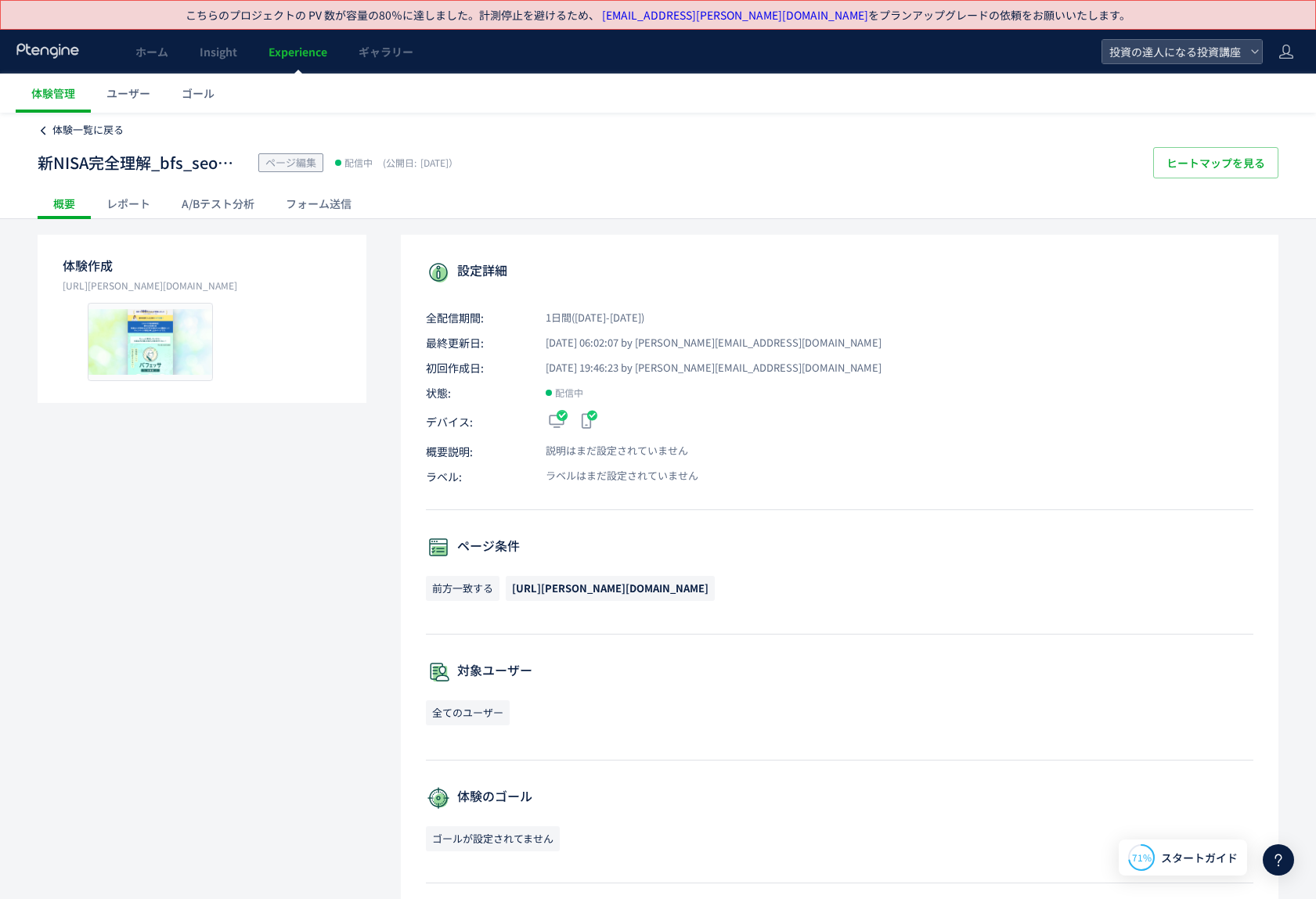
click at [105, 129] on span "体験一覧に戻る" at bounding box center [88, 130] width 71 height 15
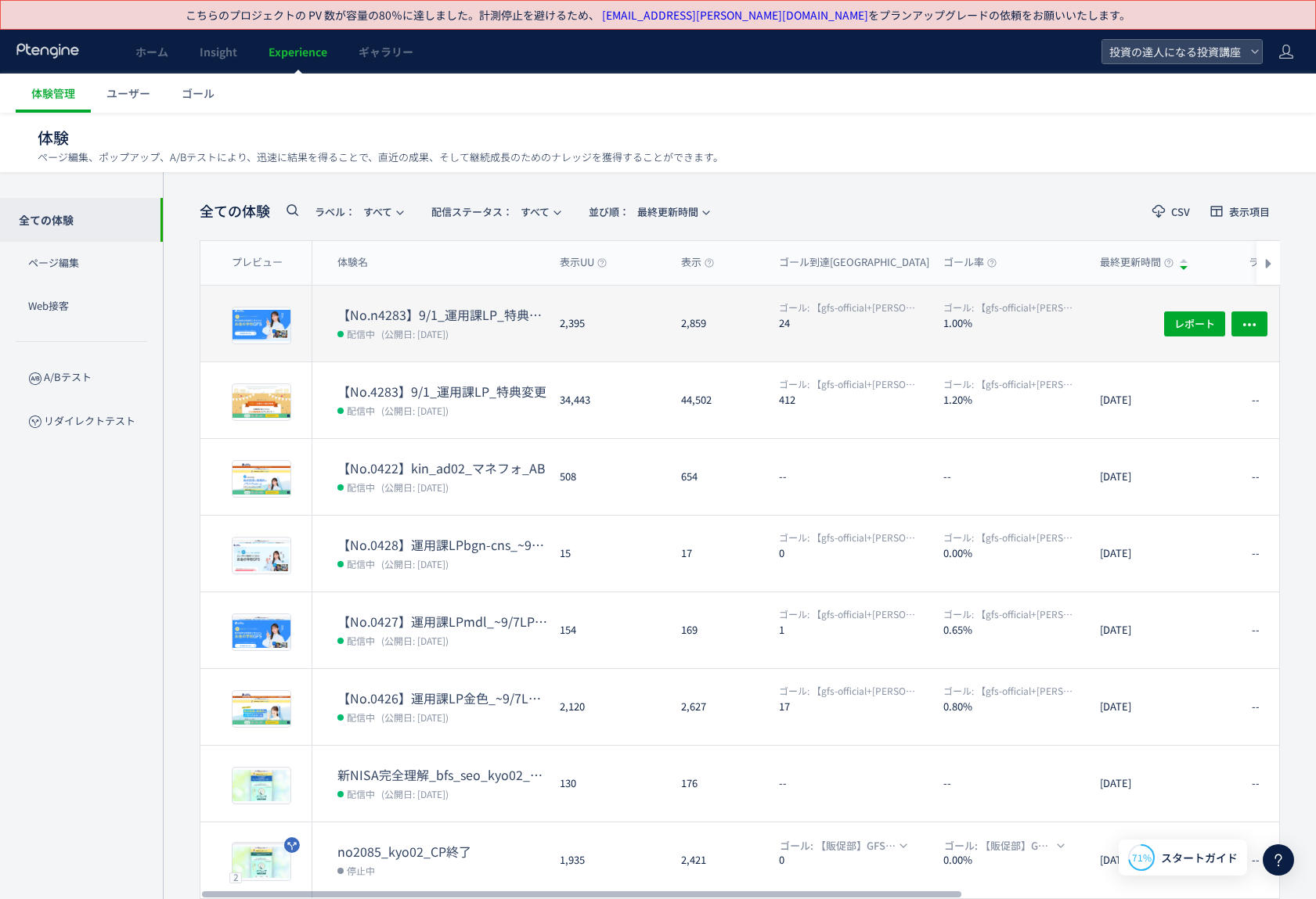
click at [819, 339] on dl "ゴール: 【gfs-official+toushi-up】達人CV【cfm】 24" at bounding box center [854, 331] width 152 height 61
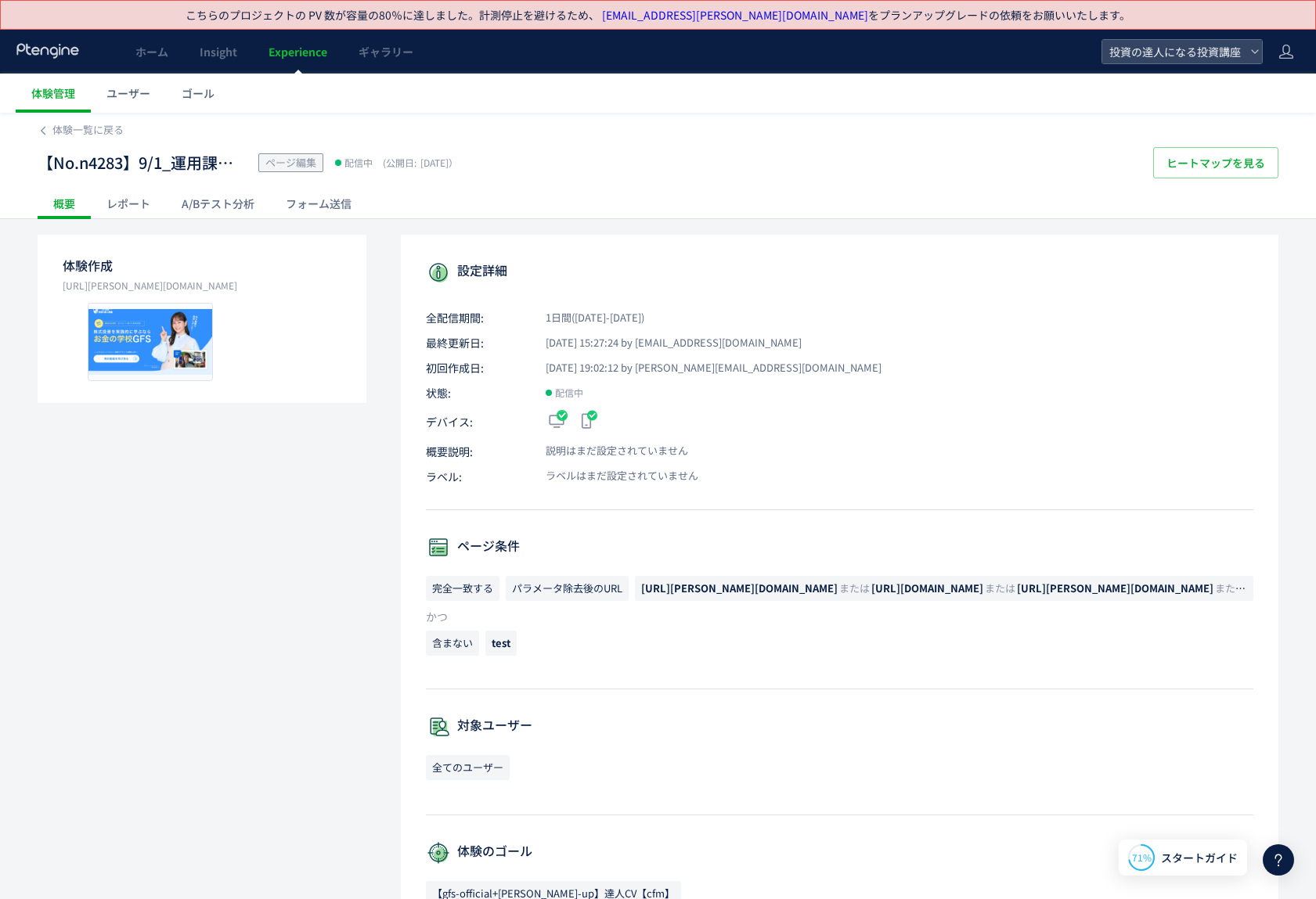
click at [128, 207] on div "レポート" at bounding box center [128, 204] width 75 height 32
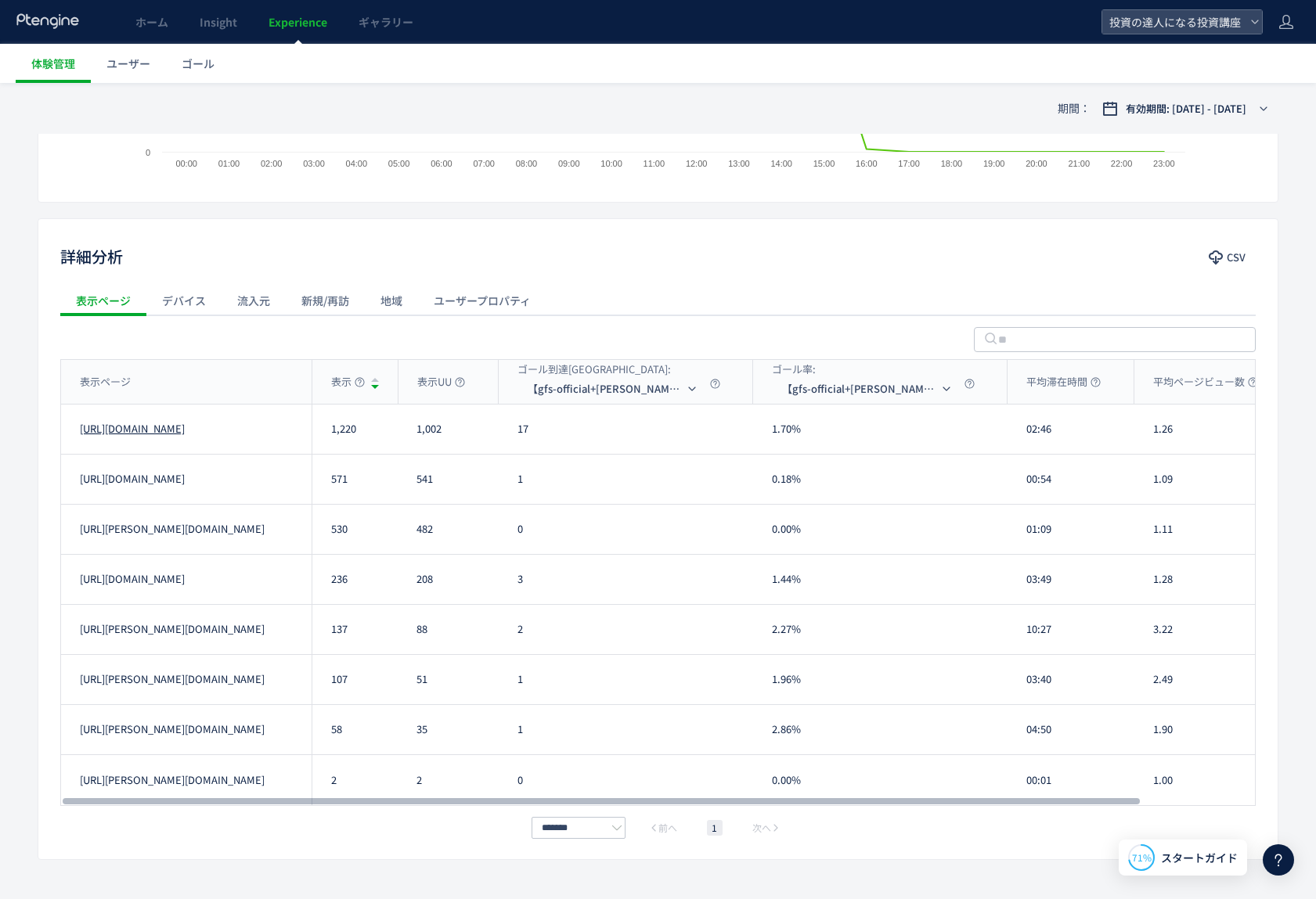
click at [185, 432] on link "[URL][DOMAIN_NAME]" at bounding box center [132, 430] width 105 height 15
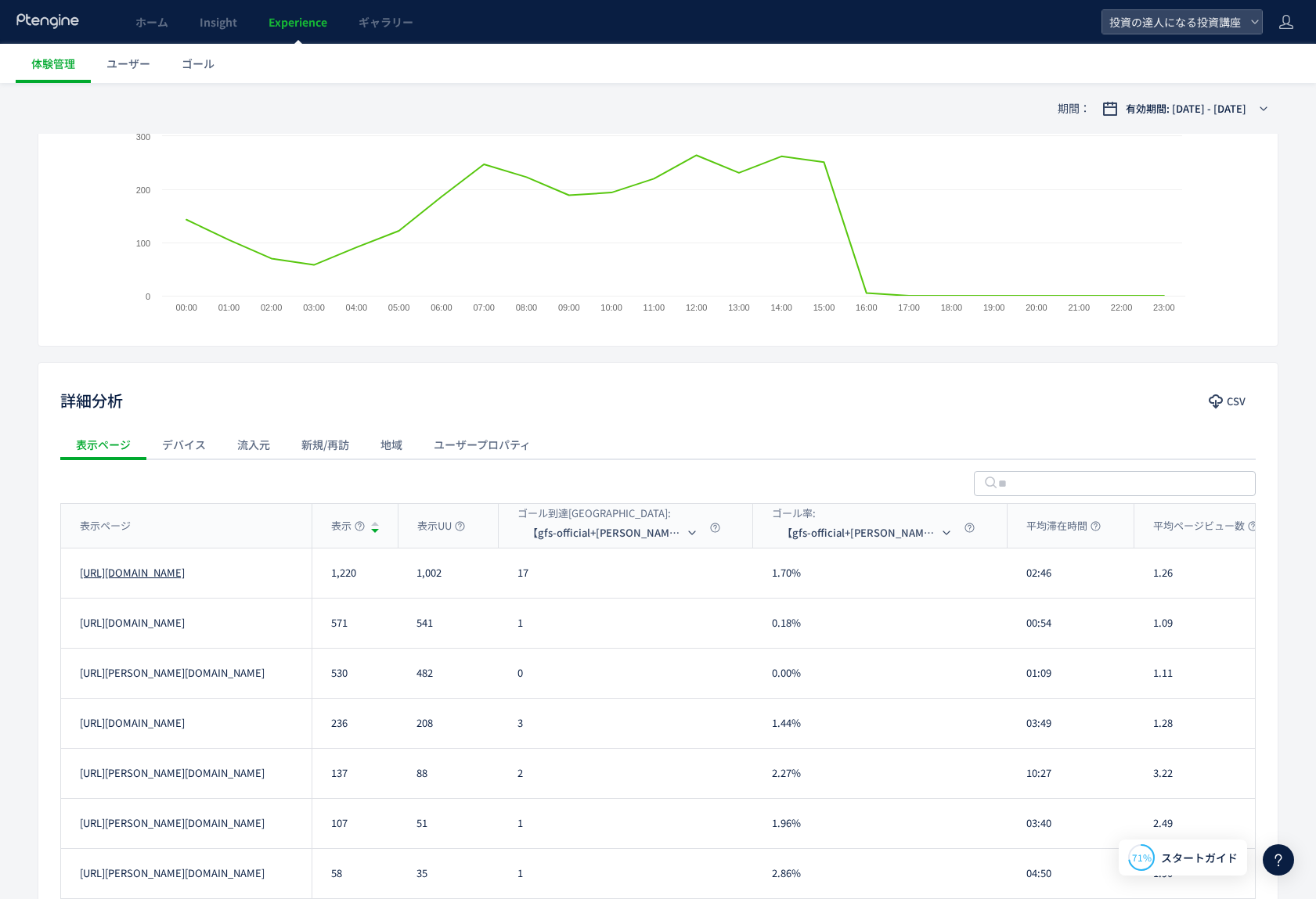
scroll to position [451, 0]
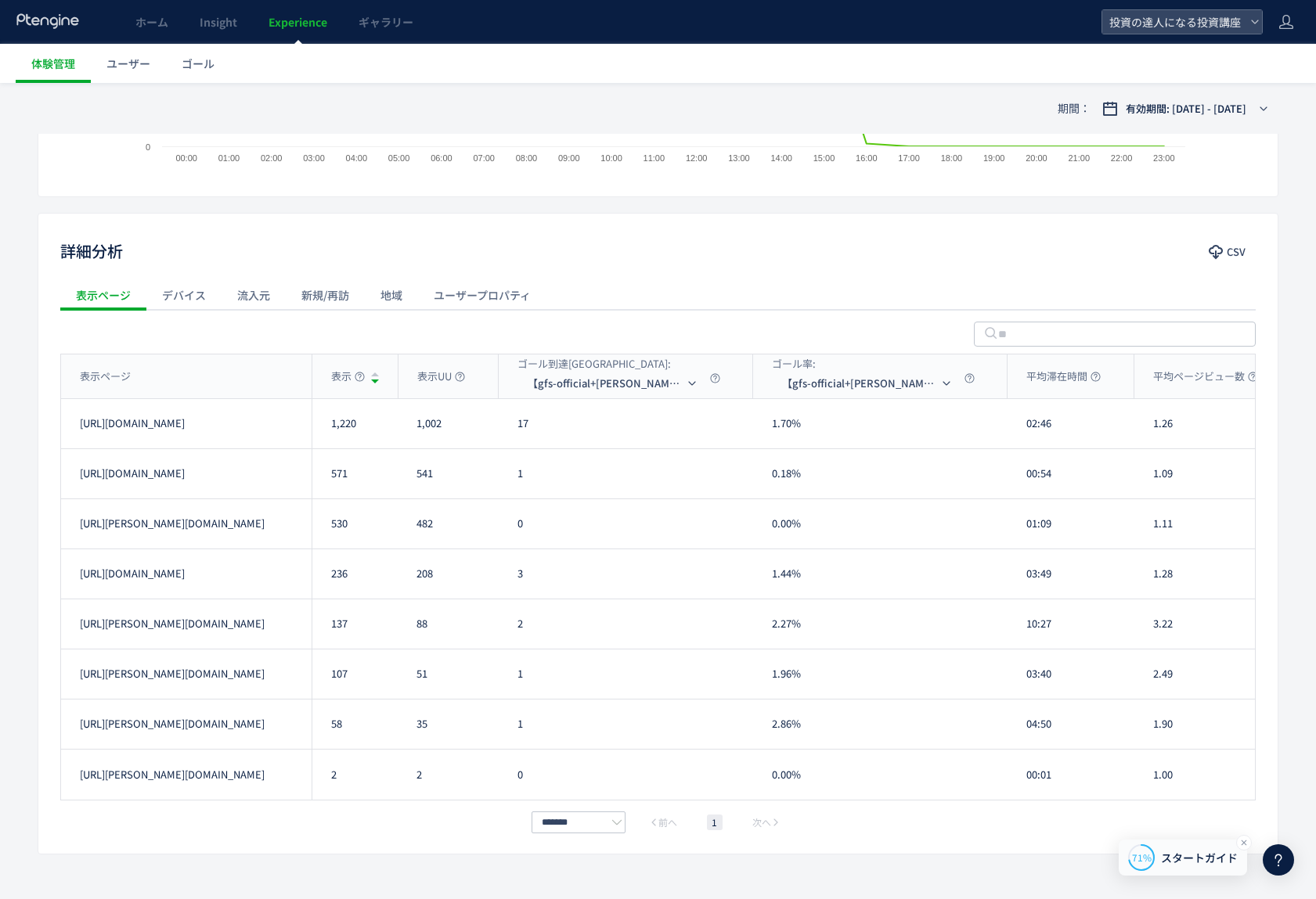
click at [1169, 854] on span "スタートガイド" at bounding box center [1199, 859] width 77 height 17
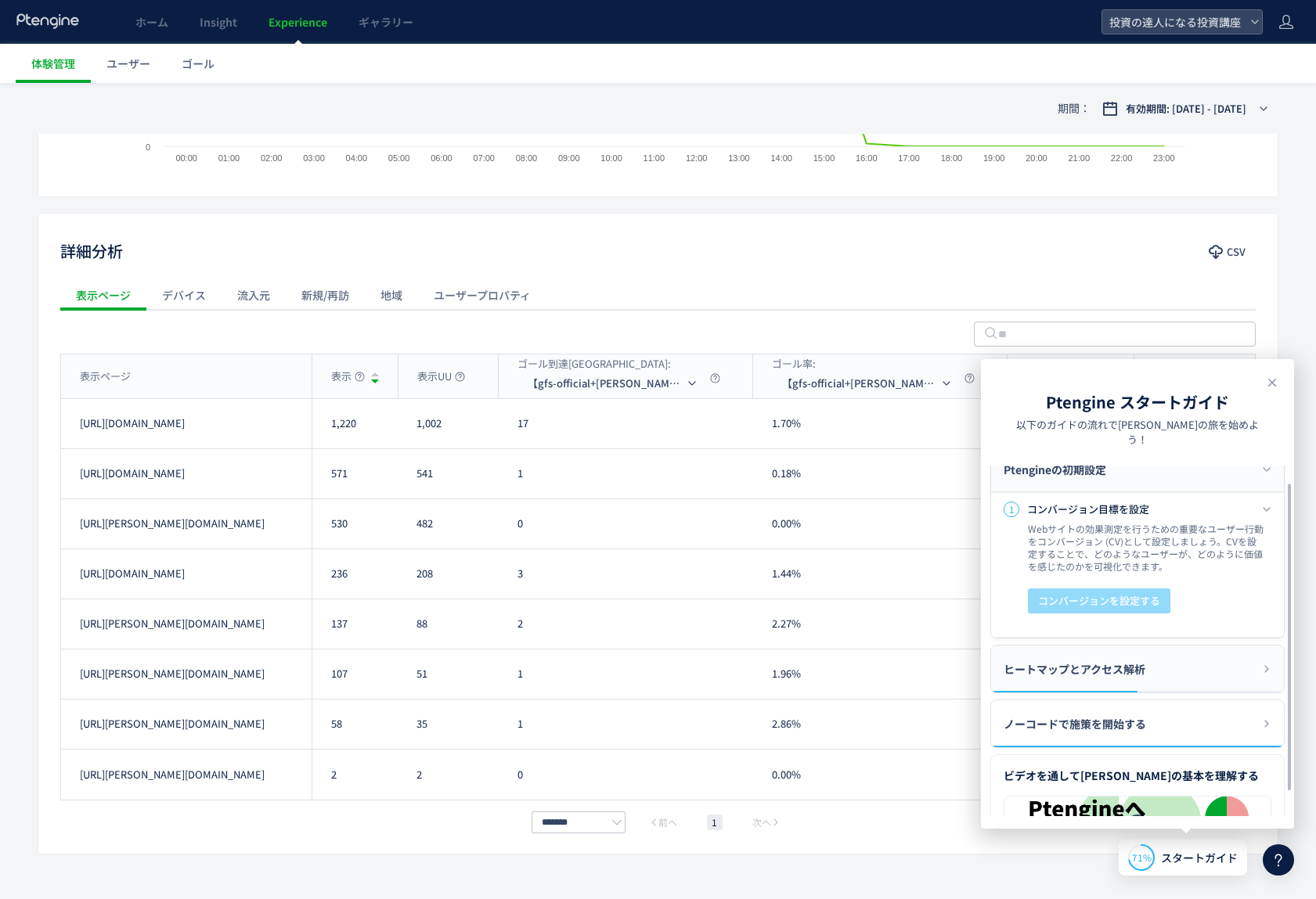
scroll to position [70, 0]
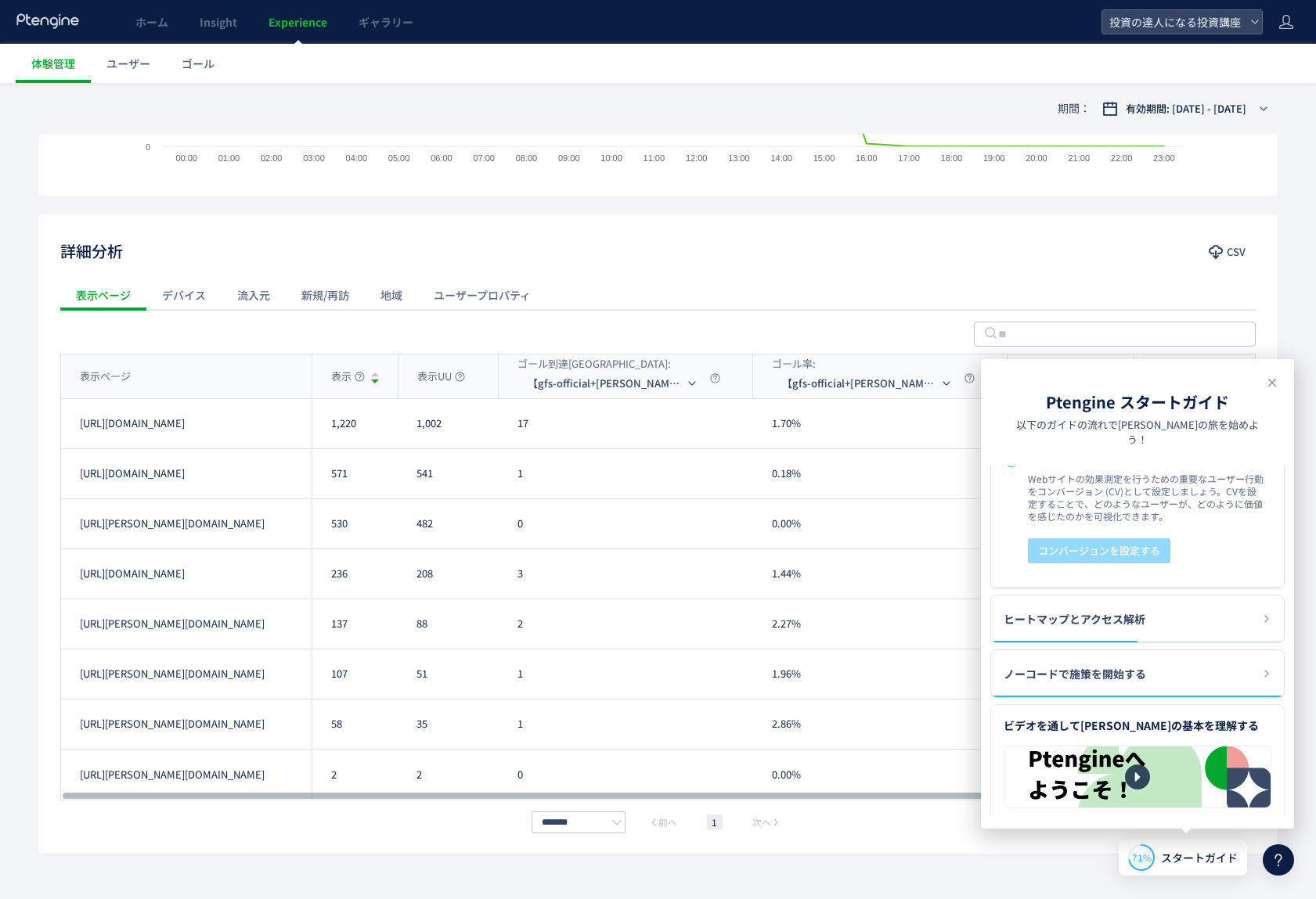
click at [791, 735] on div "2.86%" at bounding box center [880, 724] width 254 height 50
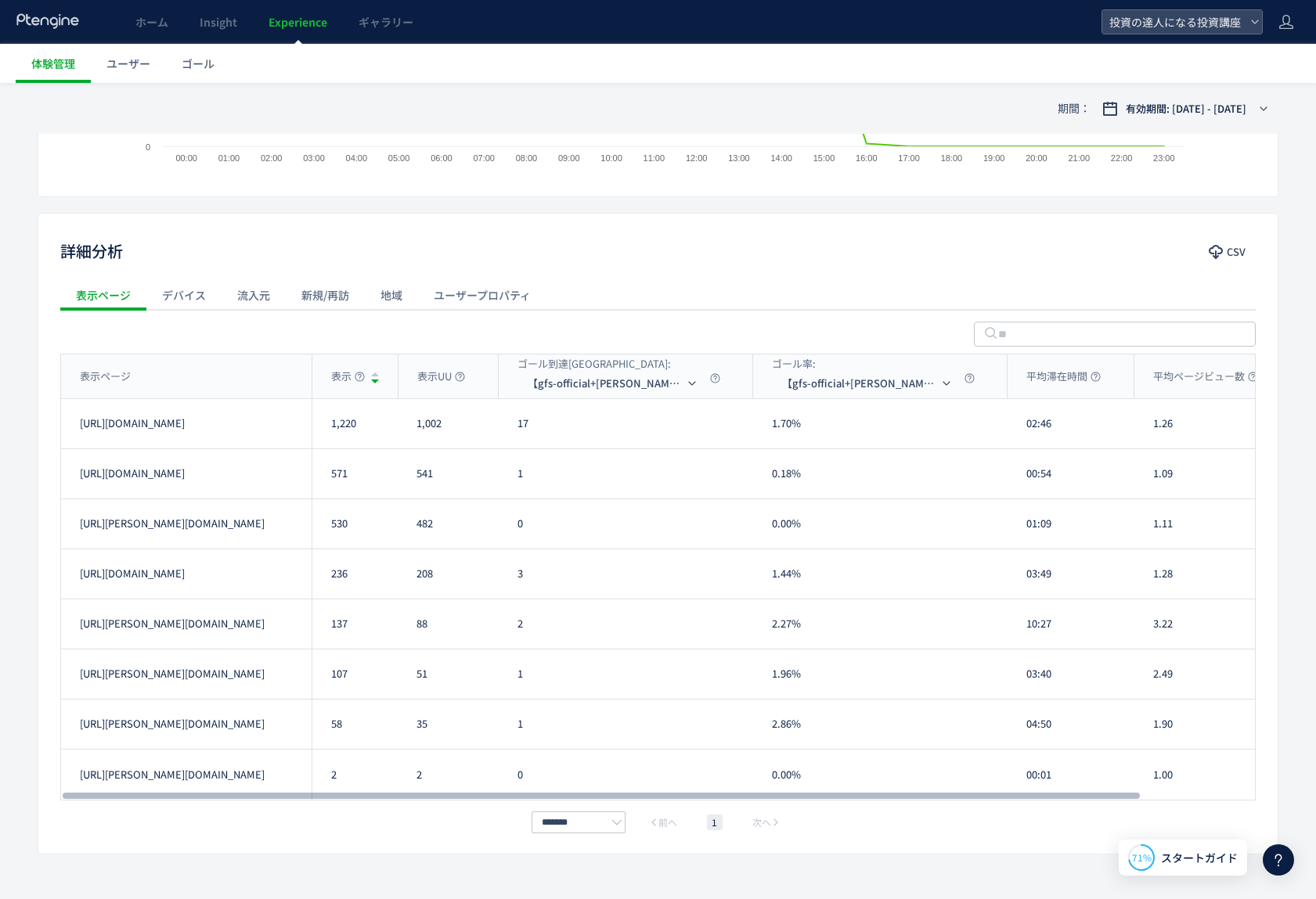
scroll to position [432, 0]
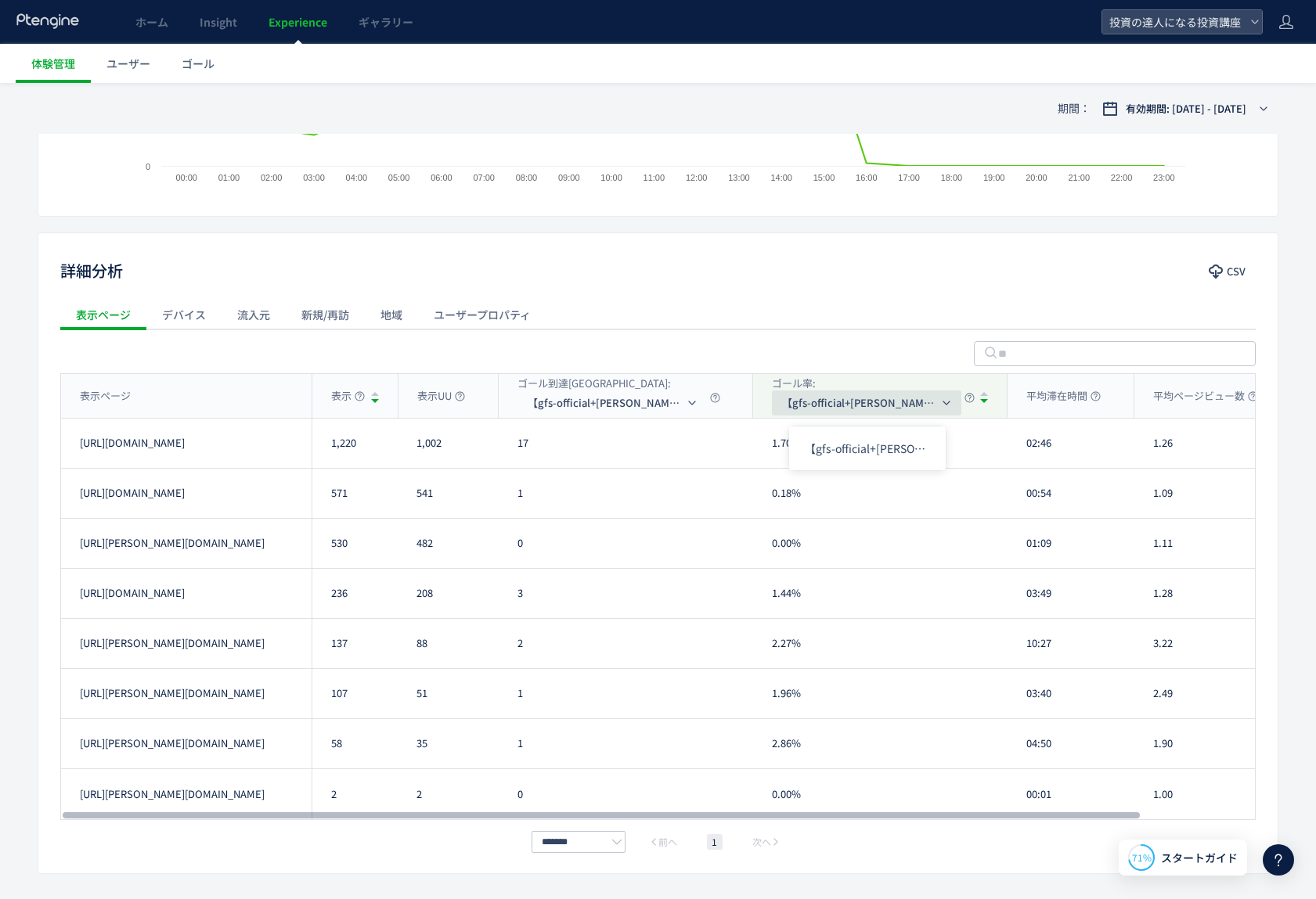
click at [879, 397] on span "【gfs-official+toushi-up】達人CV【cfm】" at bounding box center [861, 403] width 157 height 25
click at [950, 400] on icon "button" at bounding box center [947, 403] width 9 height 9
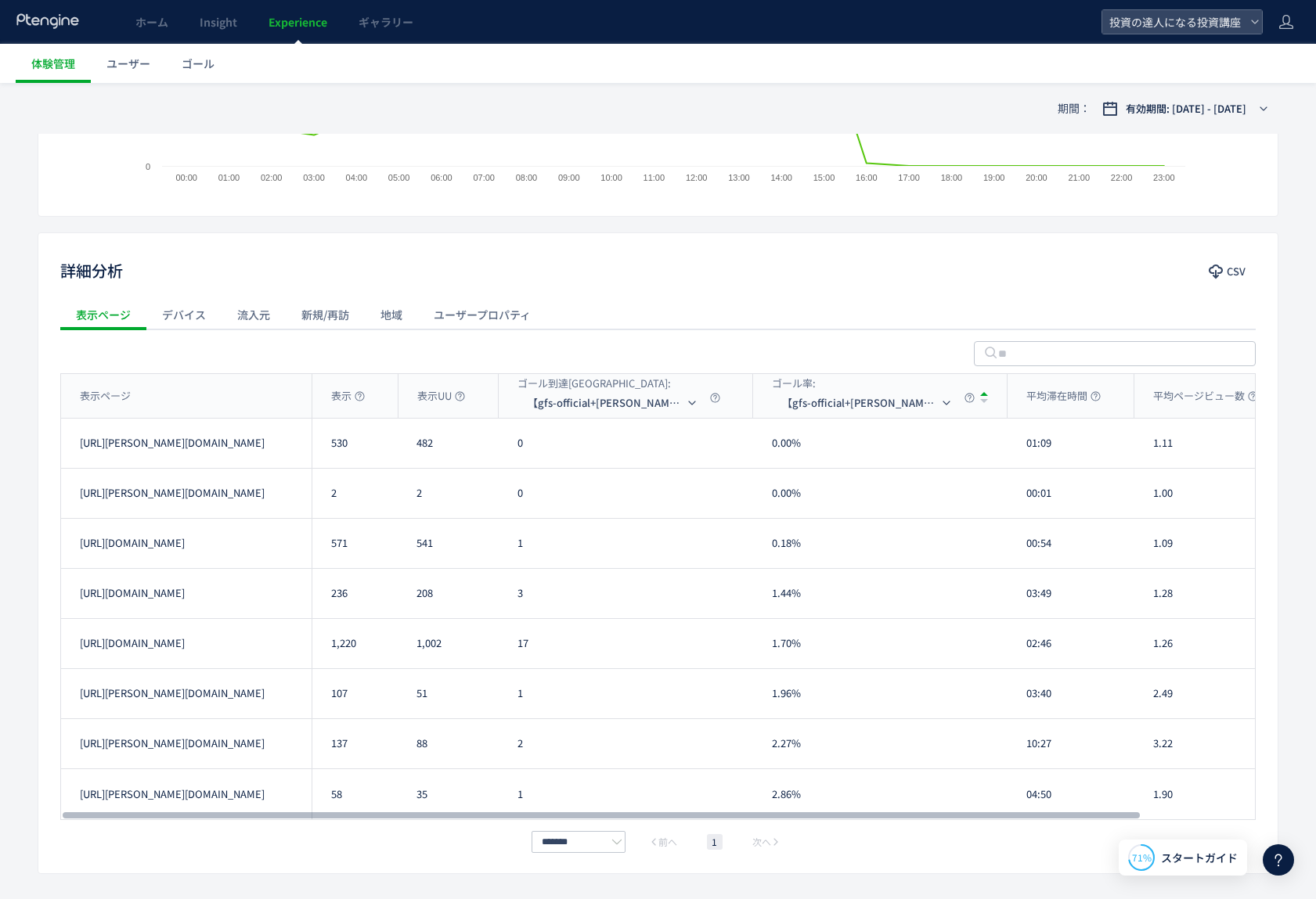
click at [565, 464] on div "0" at bounding box center [626, 443] width 254 height 50
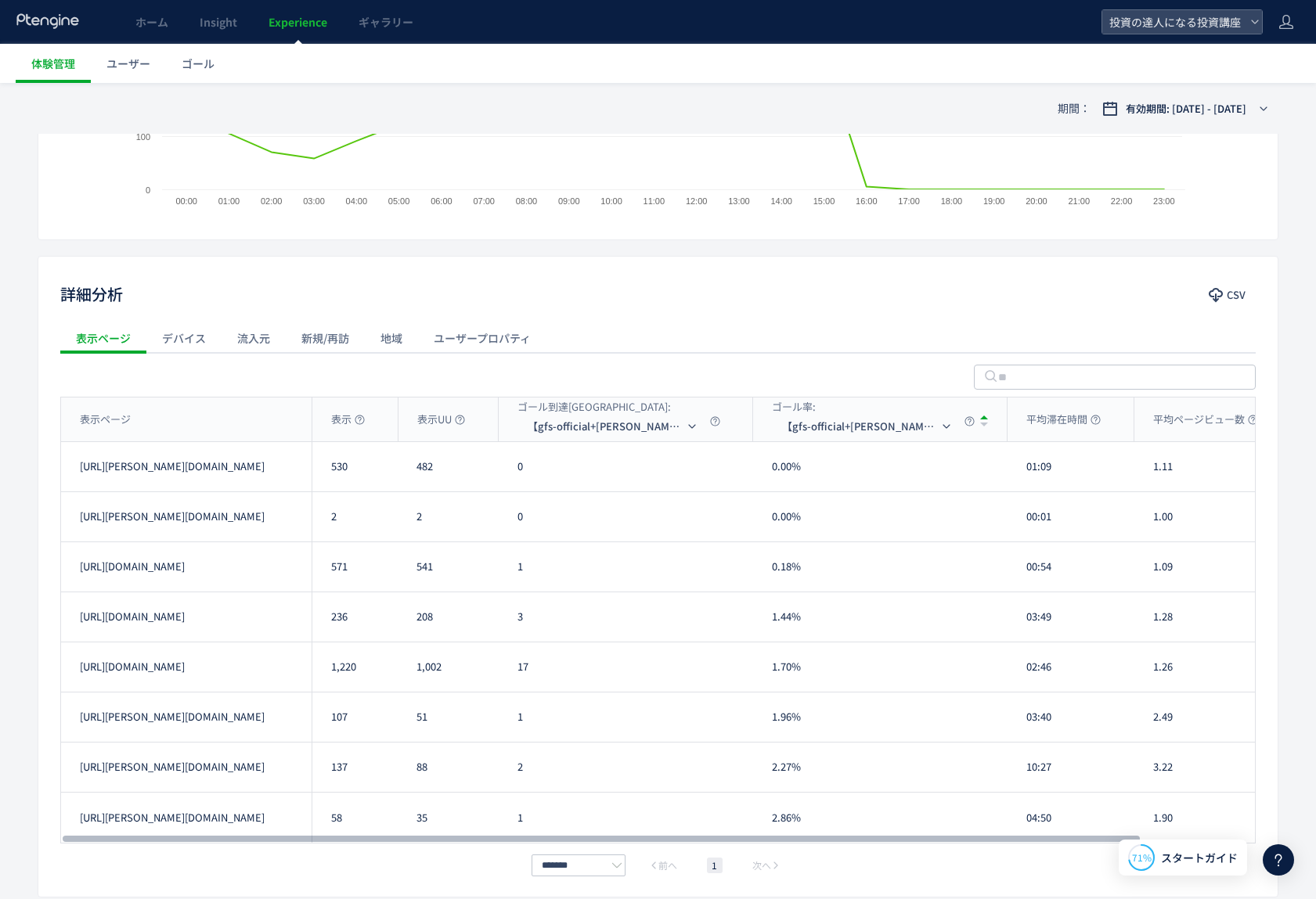
scroll to position [485, 0]
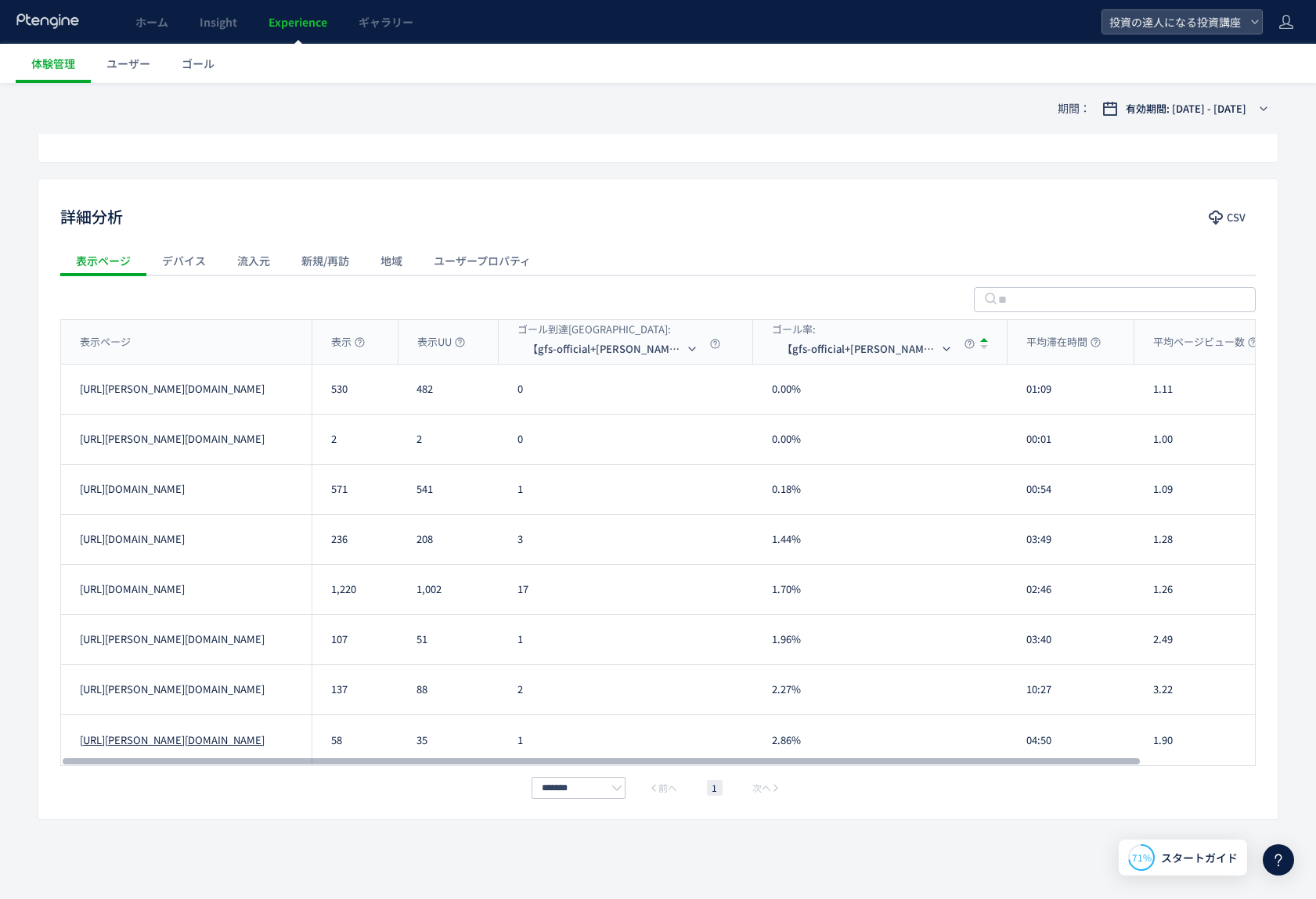
click at [149, 741] on link "https://toushi-up.com/mdl-cns/co01.html" at bounding box center [172, 741] width 185 height 15
click at [126, 638] on link "https://toushi-up.com/mdl-cns/ad03.html" at bounding box center [172, 640] width 185 height 15
click at [141, 586] on link "[URL][DOMAIN_NAME]" at bounding box center [132, 590] width 105 height 15
click at [172, 542] on link "[URL][DOMAIN_NAME]" at bounding box center [132, 540] width 105 height 15
click at [149, 481] on div "[URL][DOMAIN_NAME]" at bounding box center [186, 490] width 250 height 50
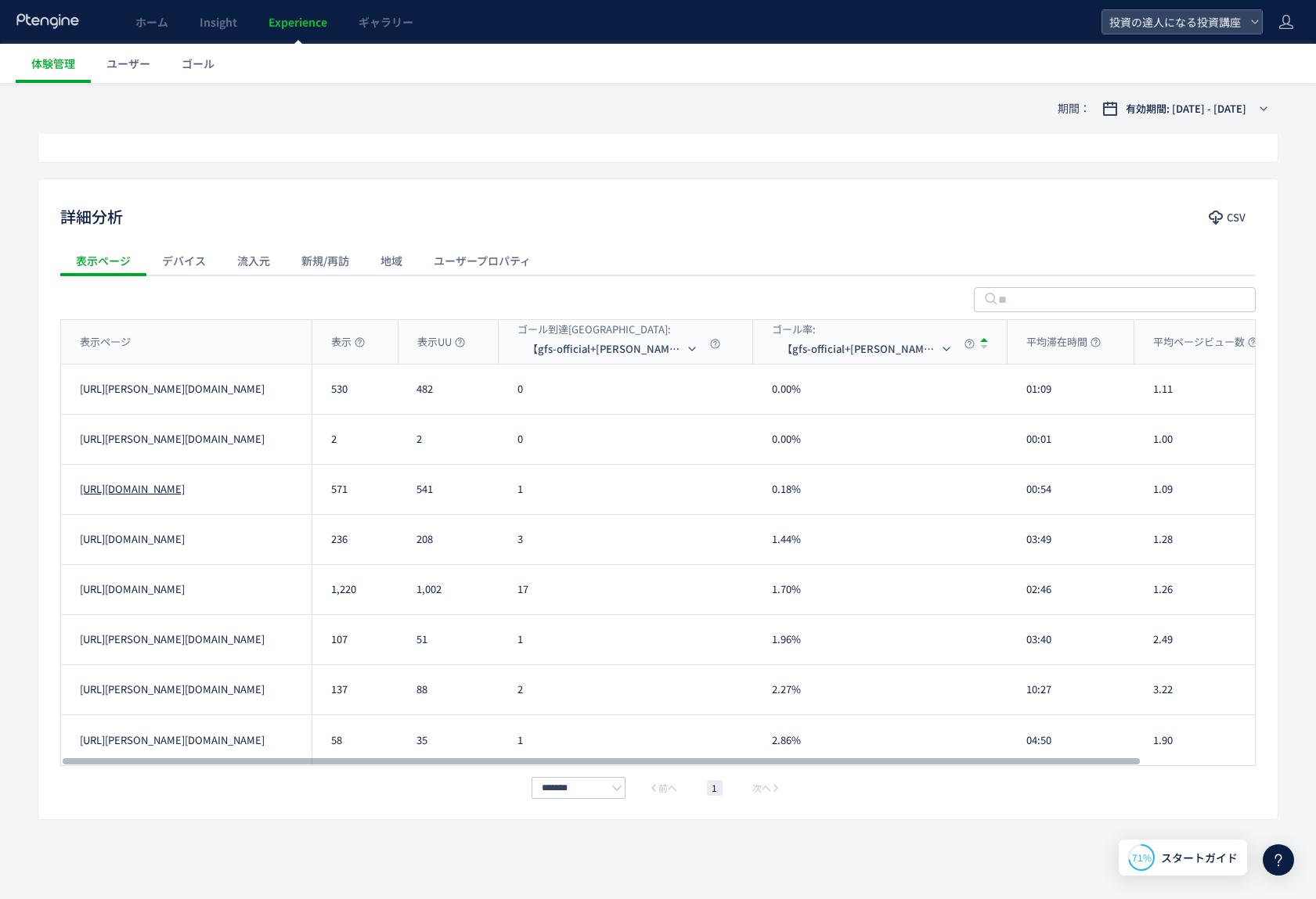
click at [150, 488] on link "[URL][DOMAIN_NAME]" at bounding box center [132, 490] width 105 height 15
click at [103, 538] on link "[URL][DOMAIN_NAME]" at bounding box center [132, 540] width 105 height 15
click at [205, 441] on link "[URL][DOMAIN_NAME]" at bounding box center [172, 439] width 185 height 15
click at [220, 384] on link "[URL][DOMAIN_NAME]" at bounding box center [172, 390] width 185 height 15
click at [185, 492] on link "[URL][DOMAIN_NAME]" at bounding box center [132, 490] width 105 height 15
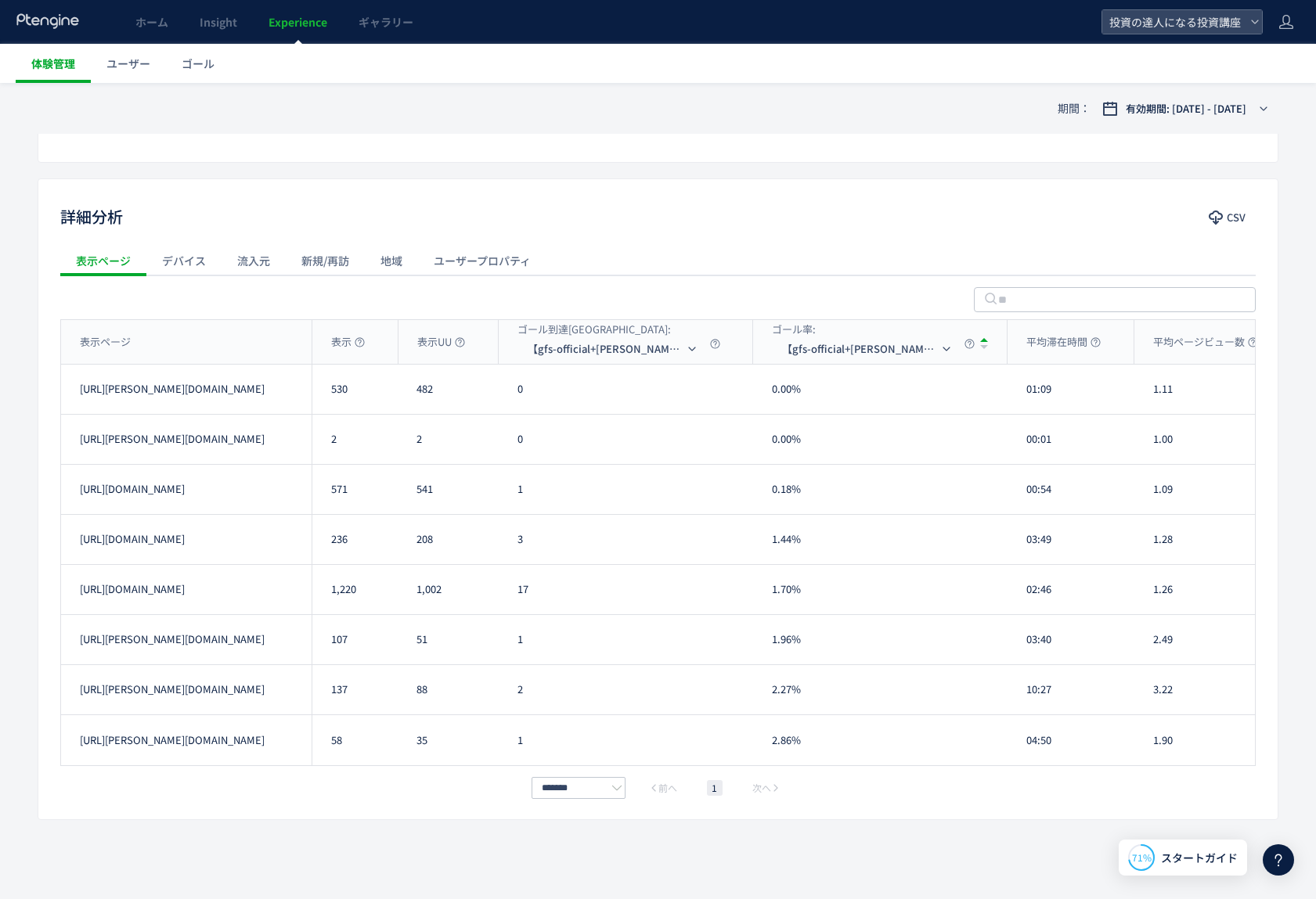
click at [71, 55] on span "体験管理" at bounding box center [53, 63] width 44 height 16
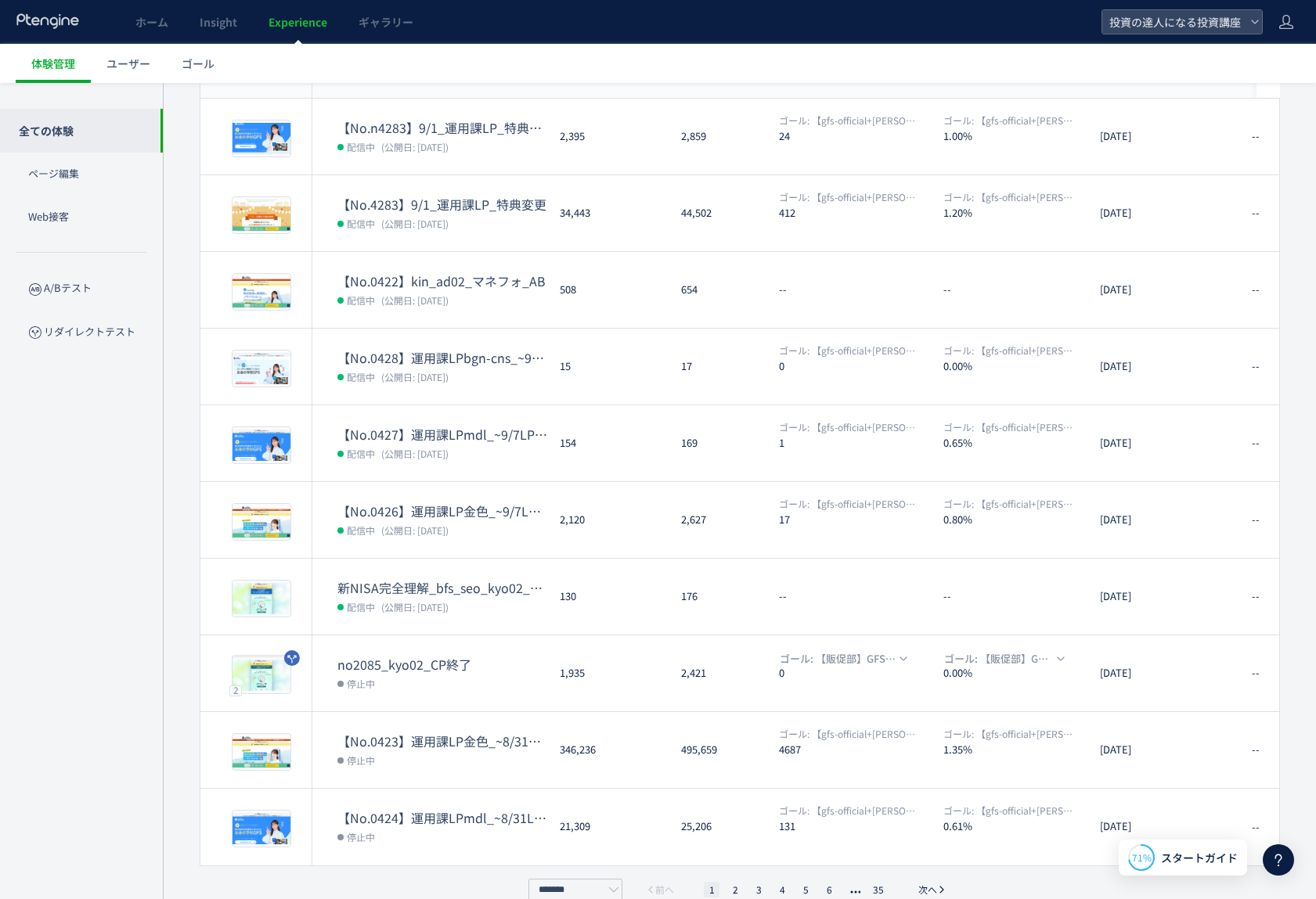
scroll to position [210, 0]
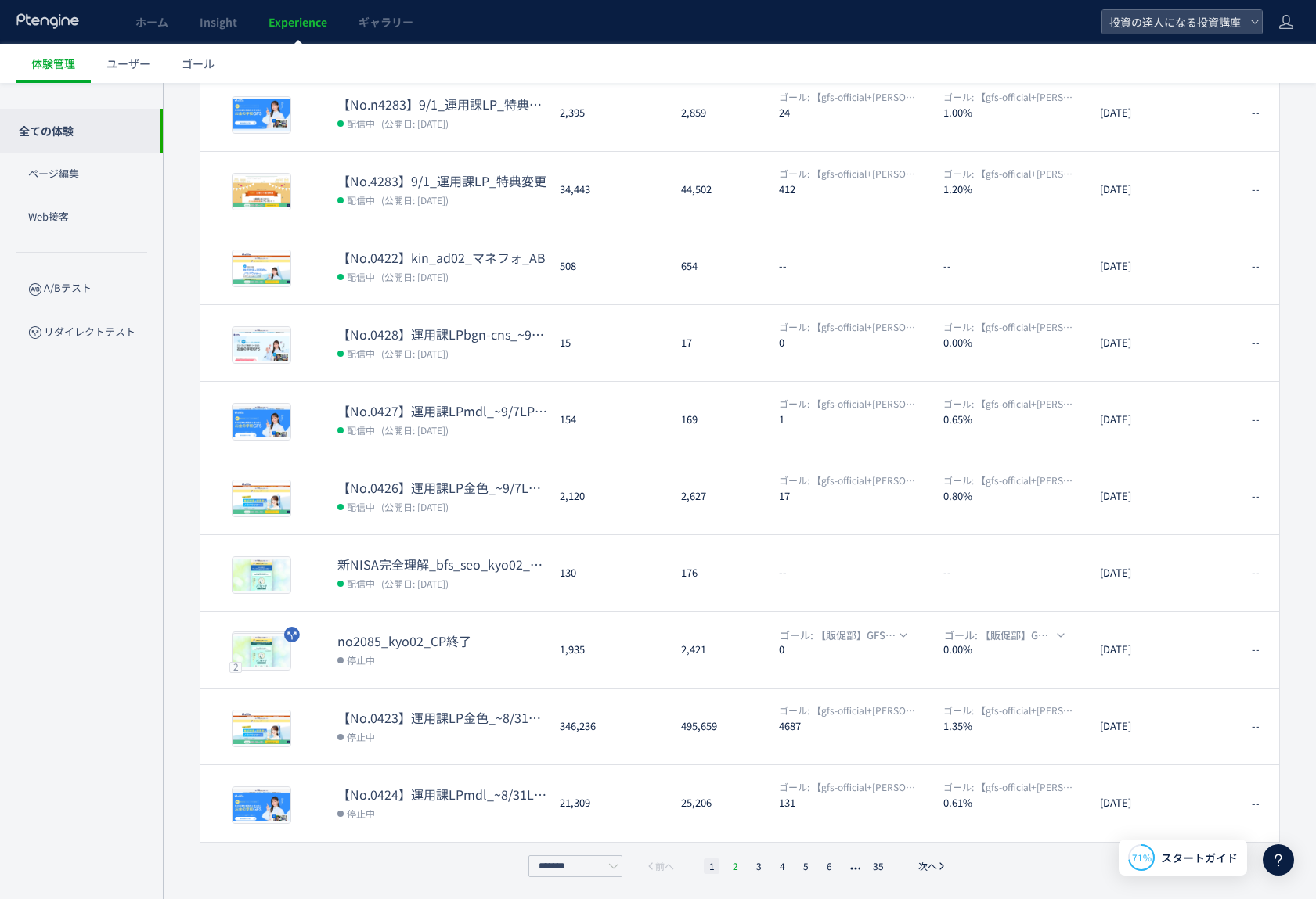
click at [738, 865] on li "2" at bounding box center [735, 866] width 16 height 16
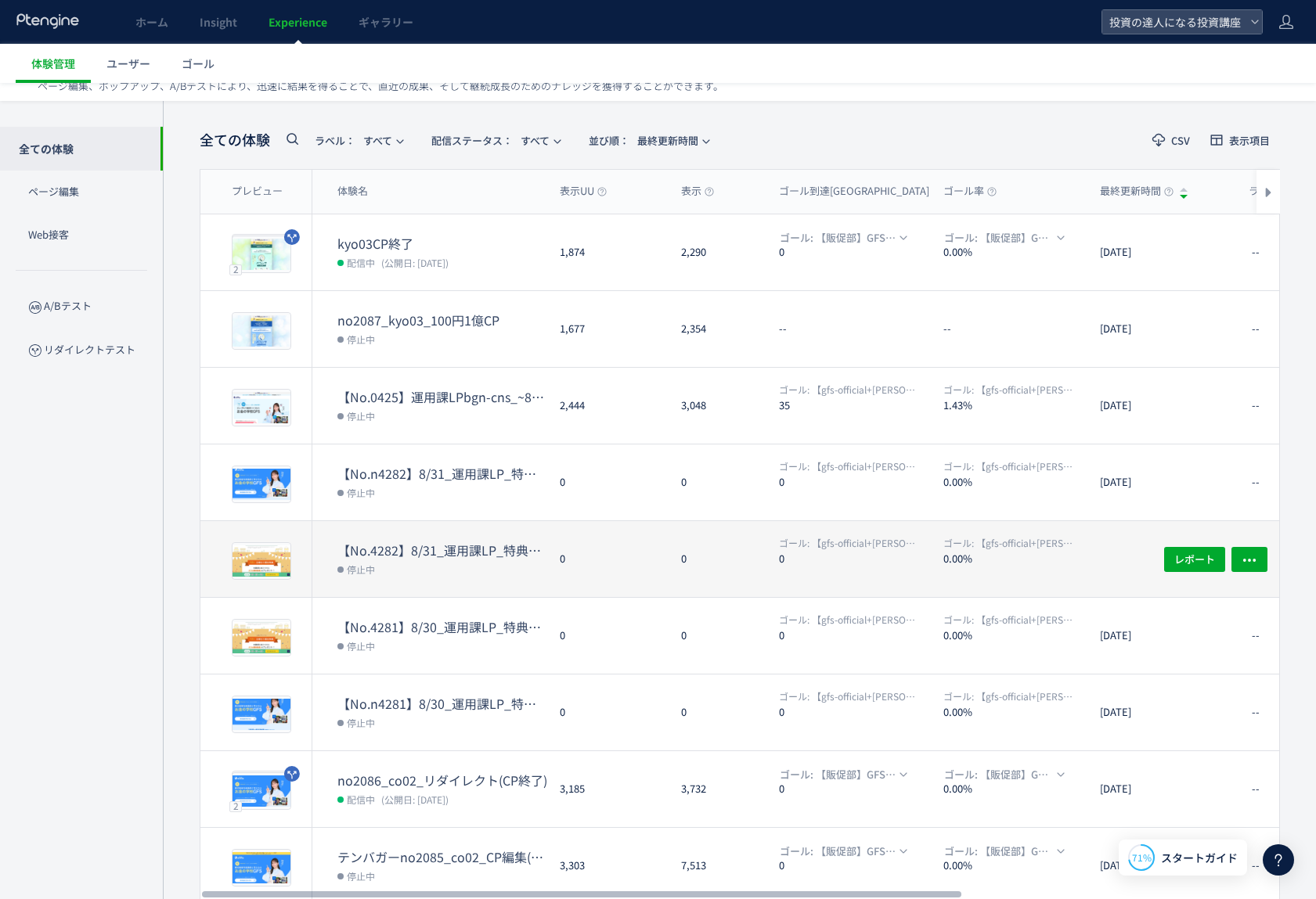
scroll to position [0, 0]
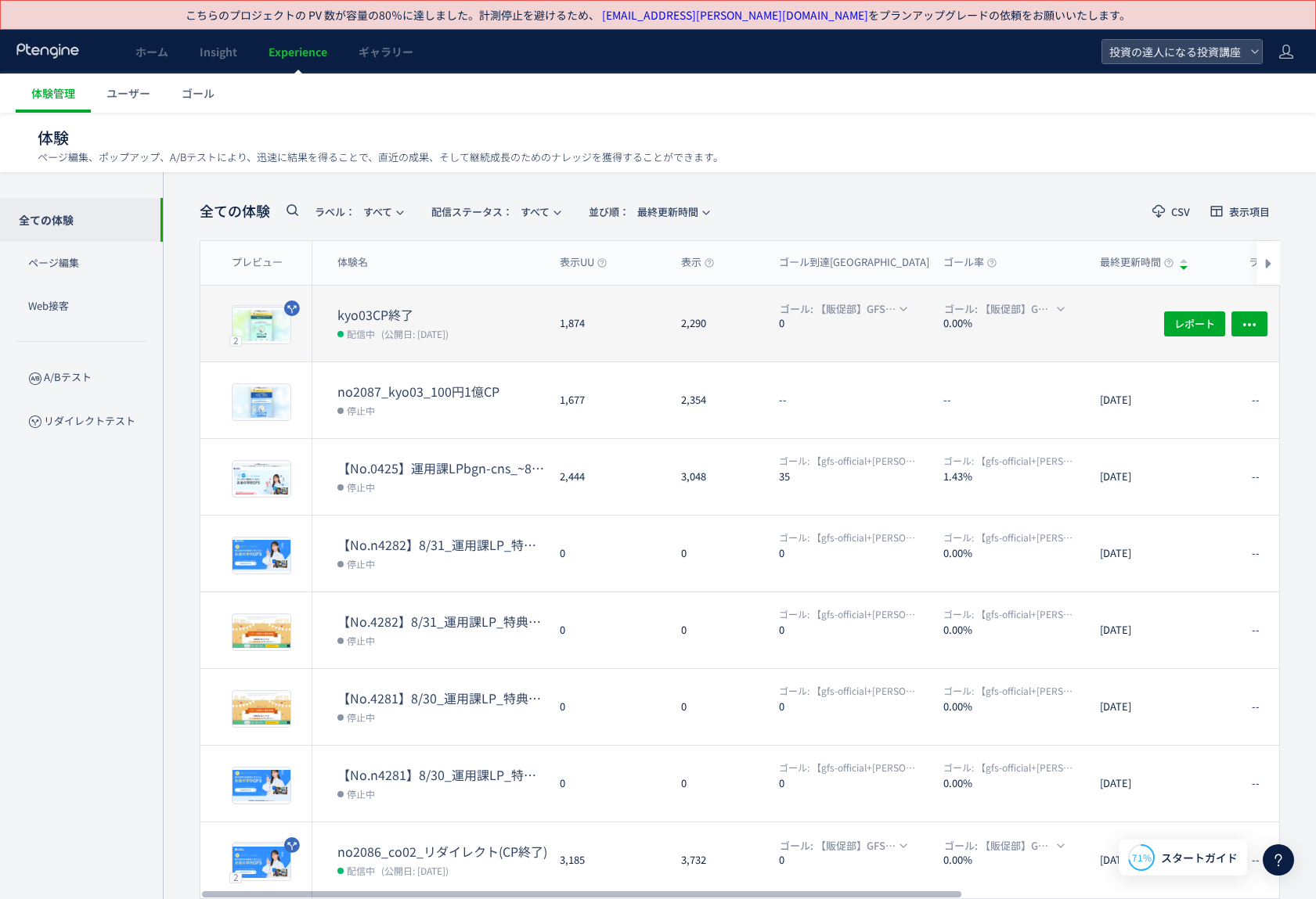
click at [393, 307] on dt "kyo03CP終了" at bounding box center [442, 315] width 209 height 18
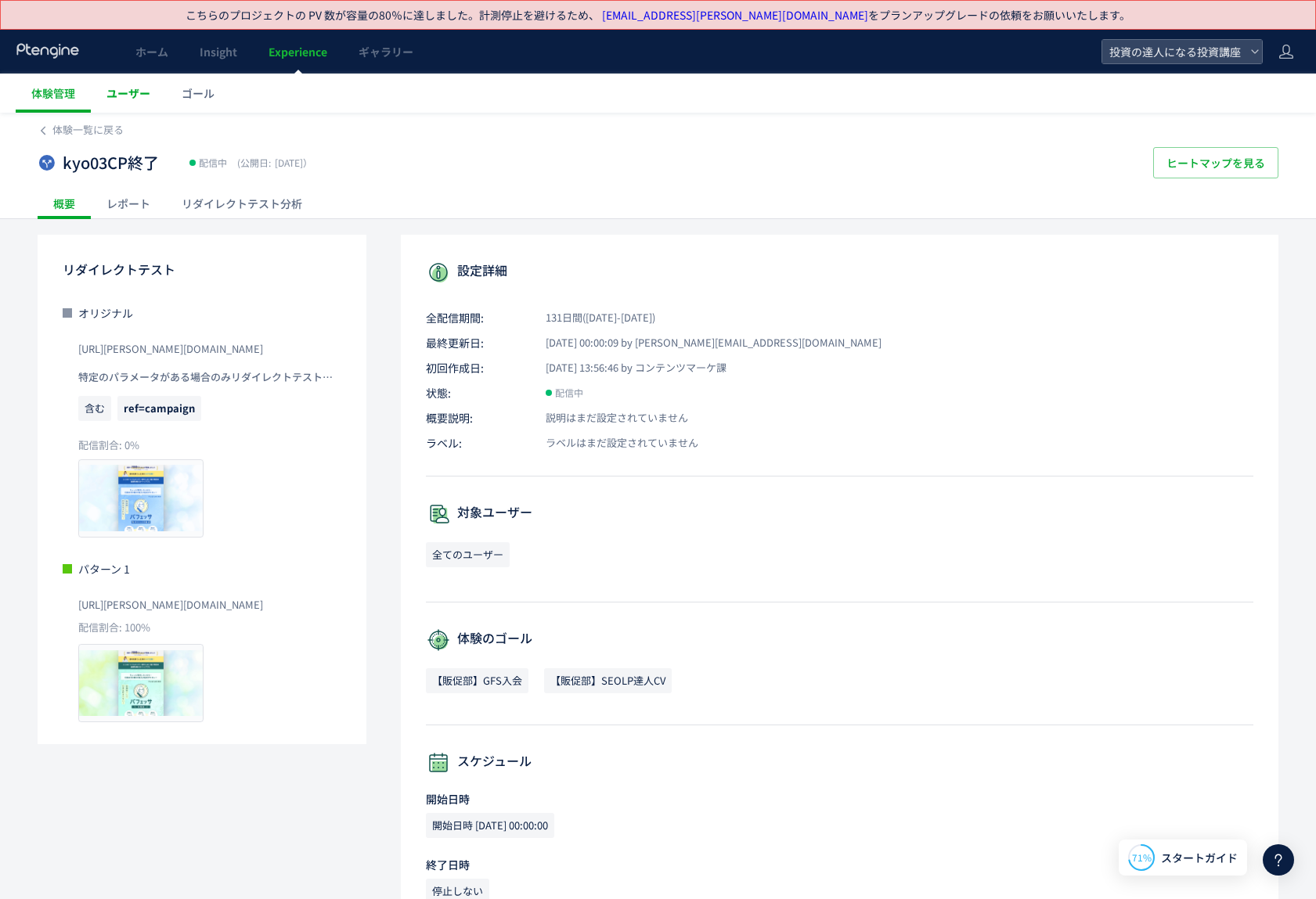
click at [142, 94] on span "ユーザー" at bounding box center [128, 93] width 44 height 16
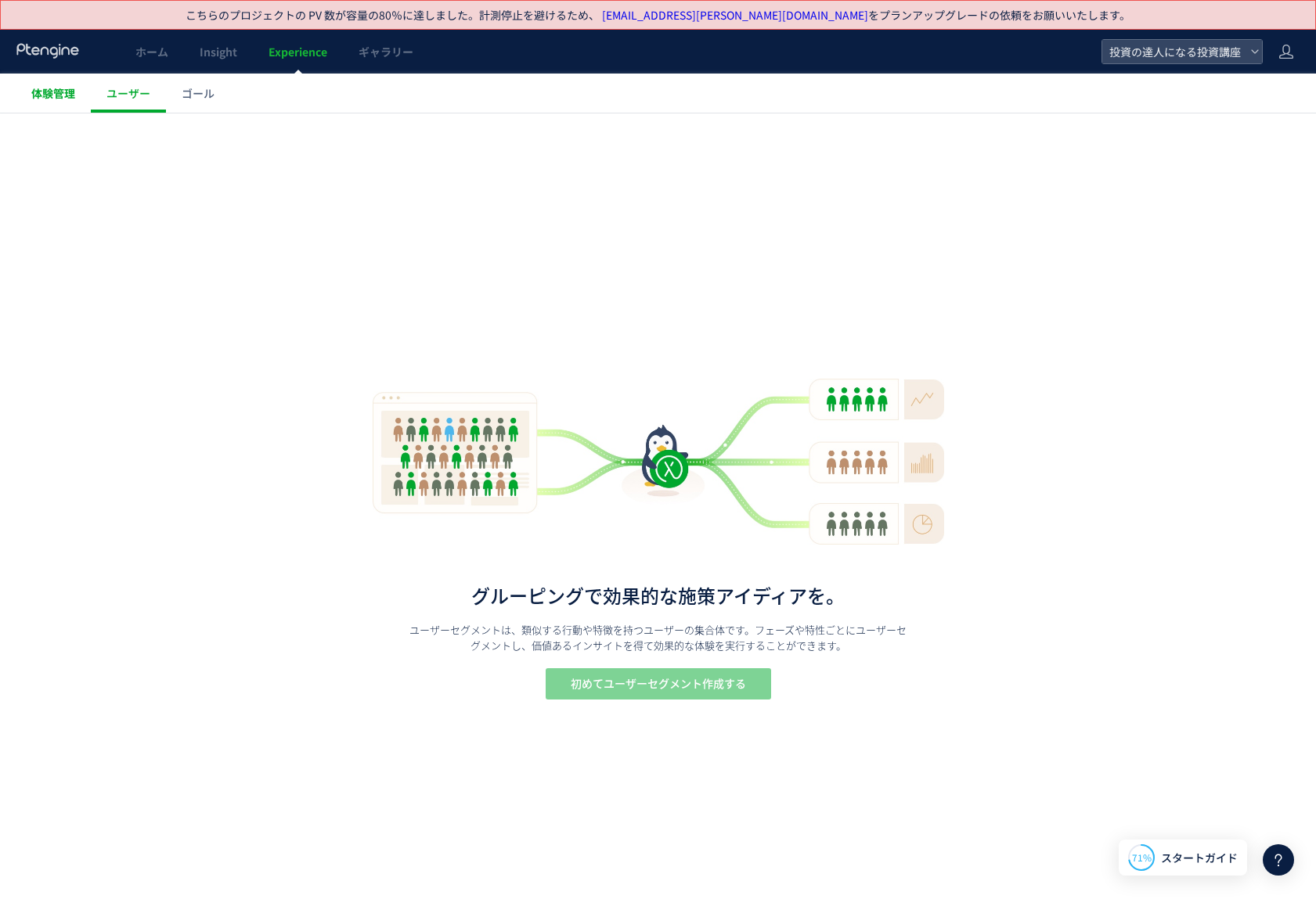
click at [73, 93] on span "体験管理" at bounding box center [53, 93] width 44 height 16
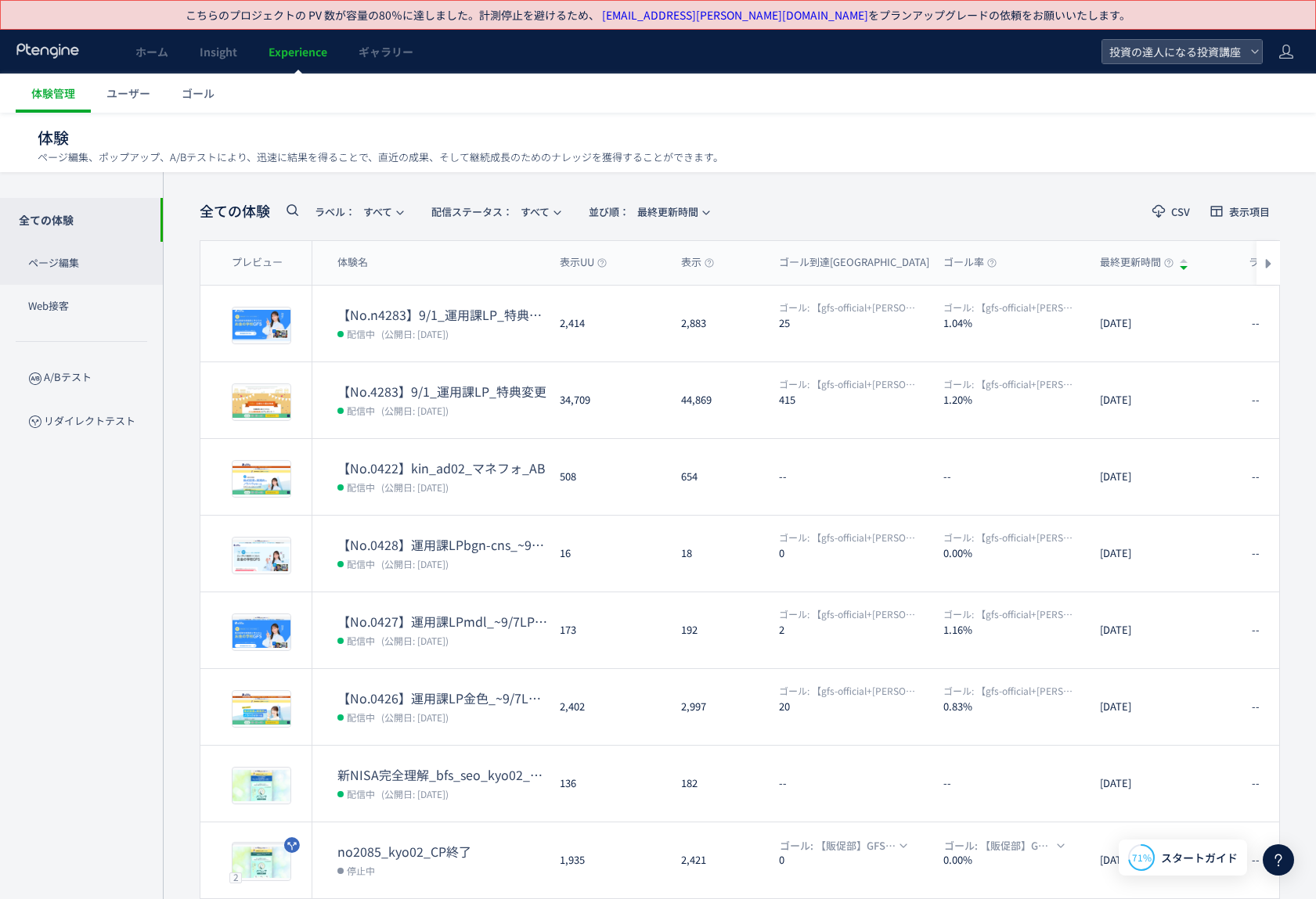
click at [84, 258] on p "ページ編集" at bounding box center [81, 264] width 163 height 43
click at [99, 315] on p "Web接客" at bounding box center [81, 307] width 163 height 43
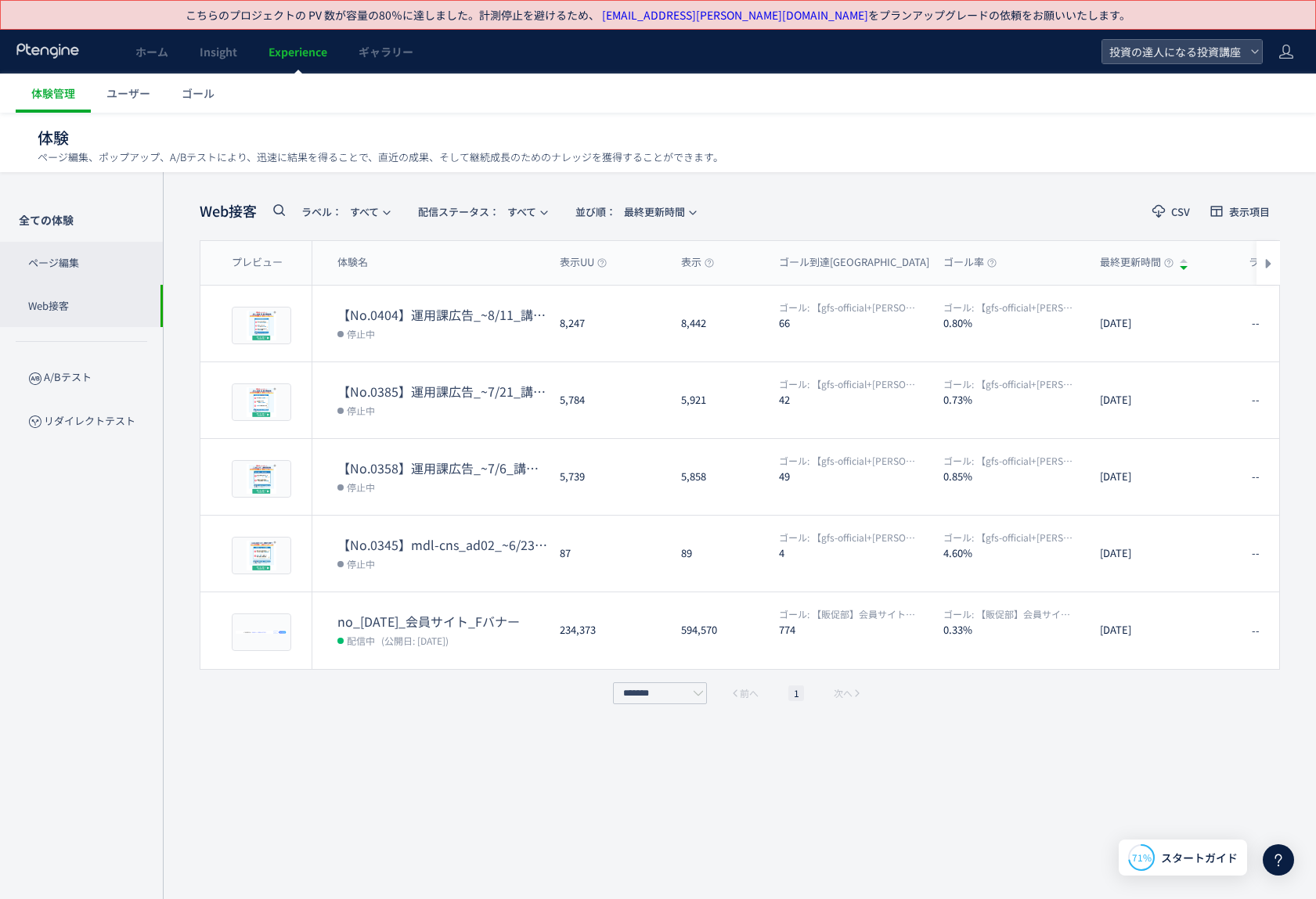
click at [106, 258] on p "ページ編集" at bounding box center [81, 264] width 163 height 43
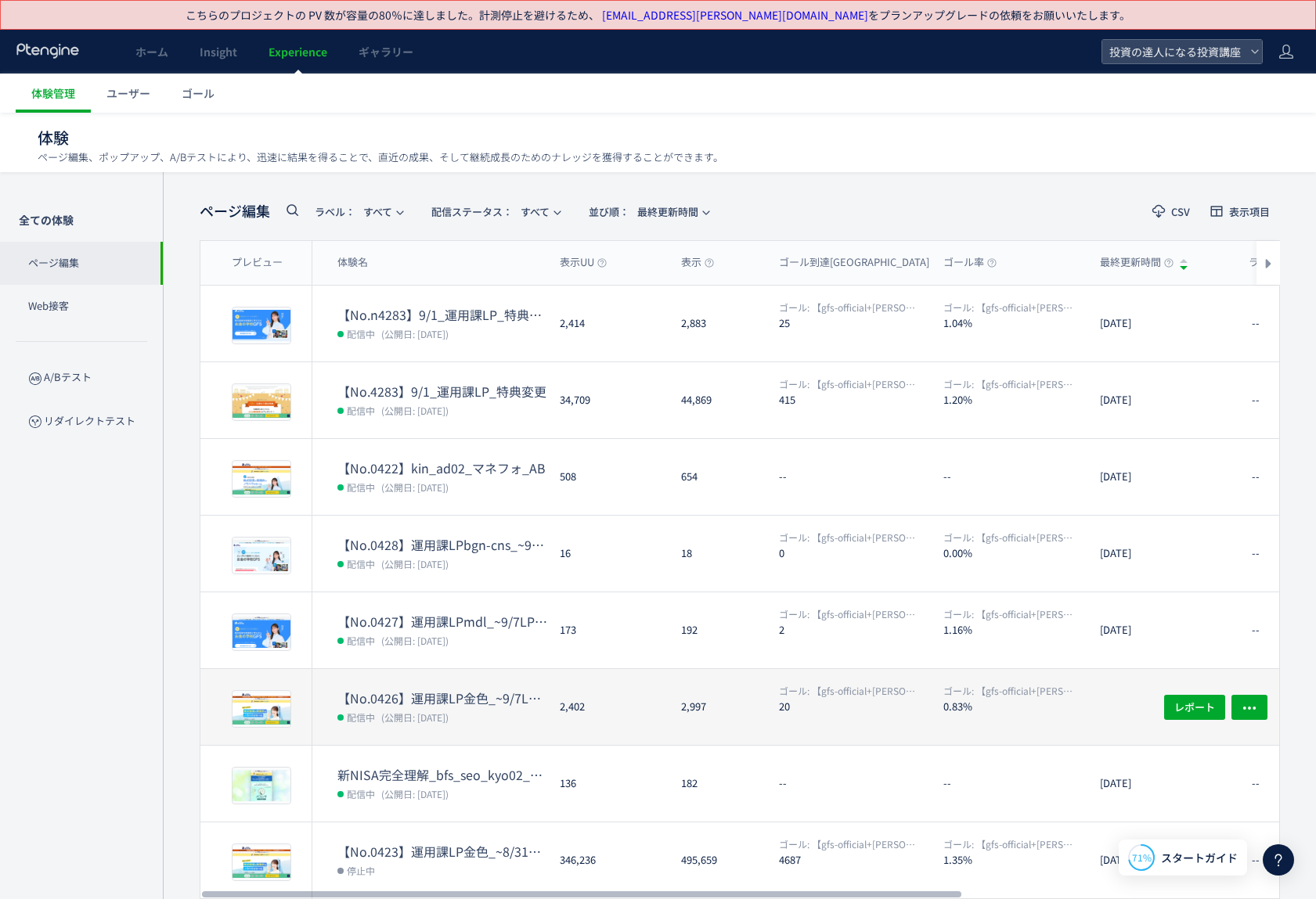
scroll to position [210, 0]
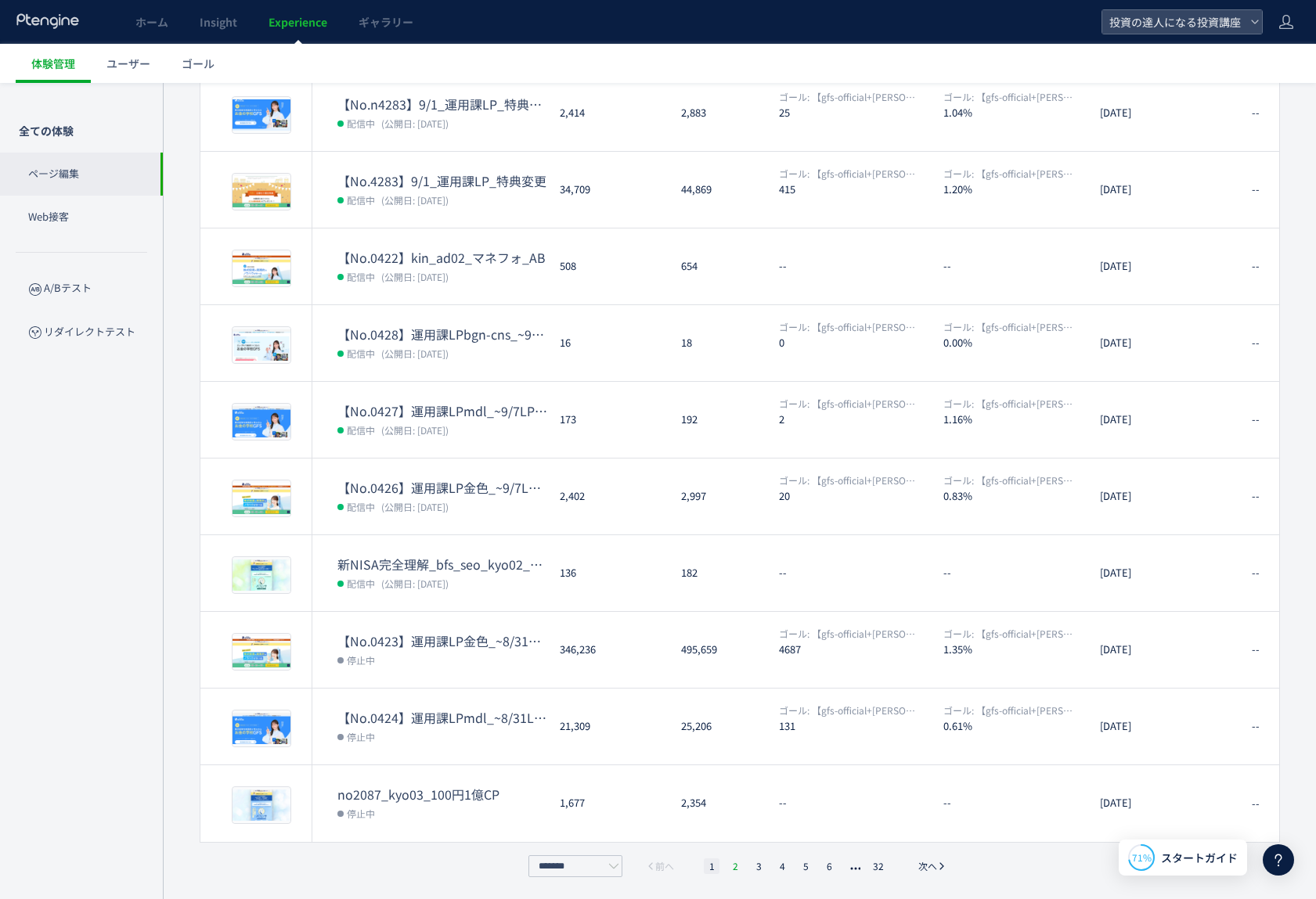
click at [731, 863] on li "2" at bounding box center [735, 866] width 16 height 16
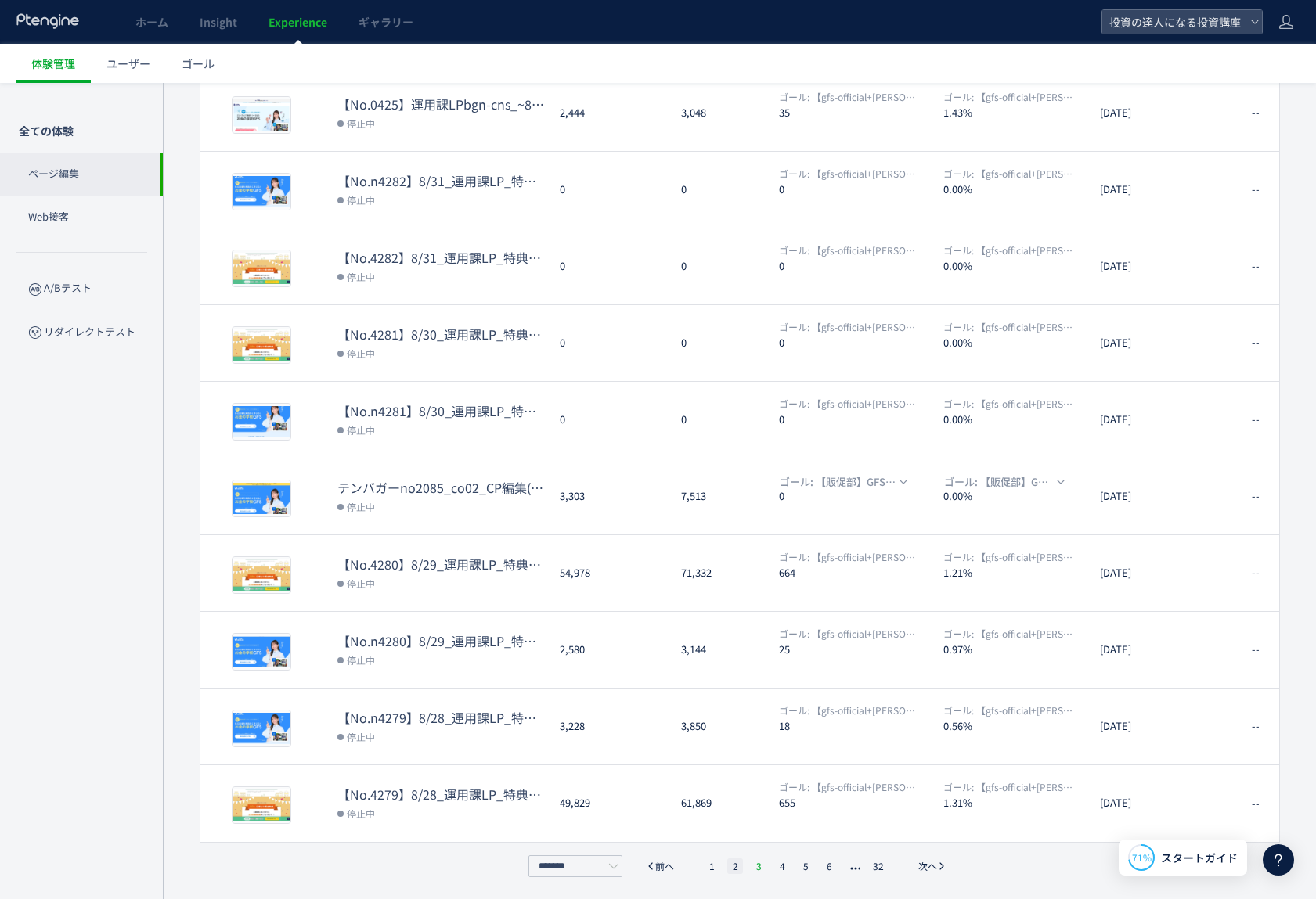
click at [757, 859] on li "3" at bounding box center [758, 866] width 16 height 16
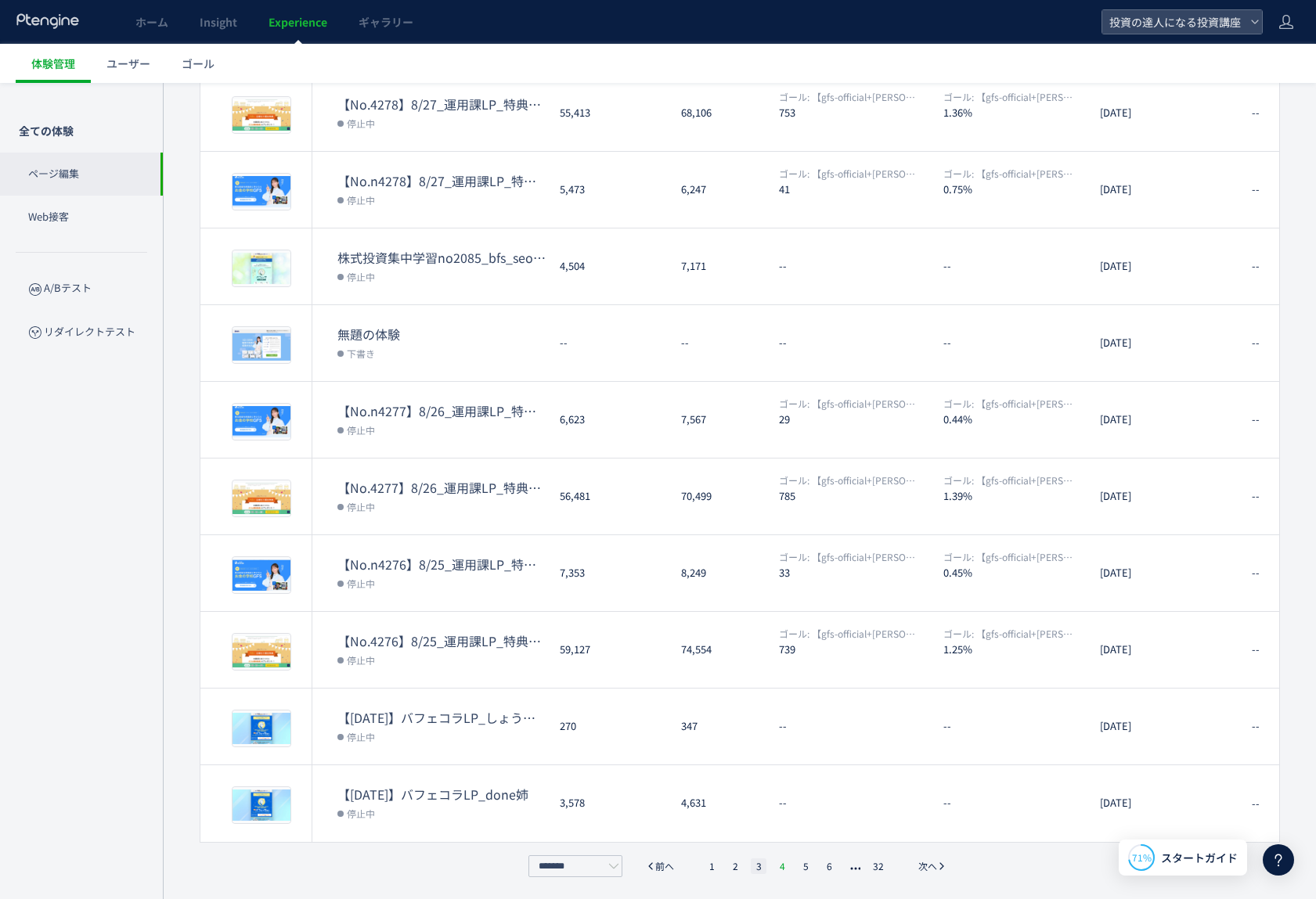
click at [789, 863] on li "4" at bounding box center [781, 866] width 16 height 16
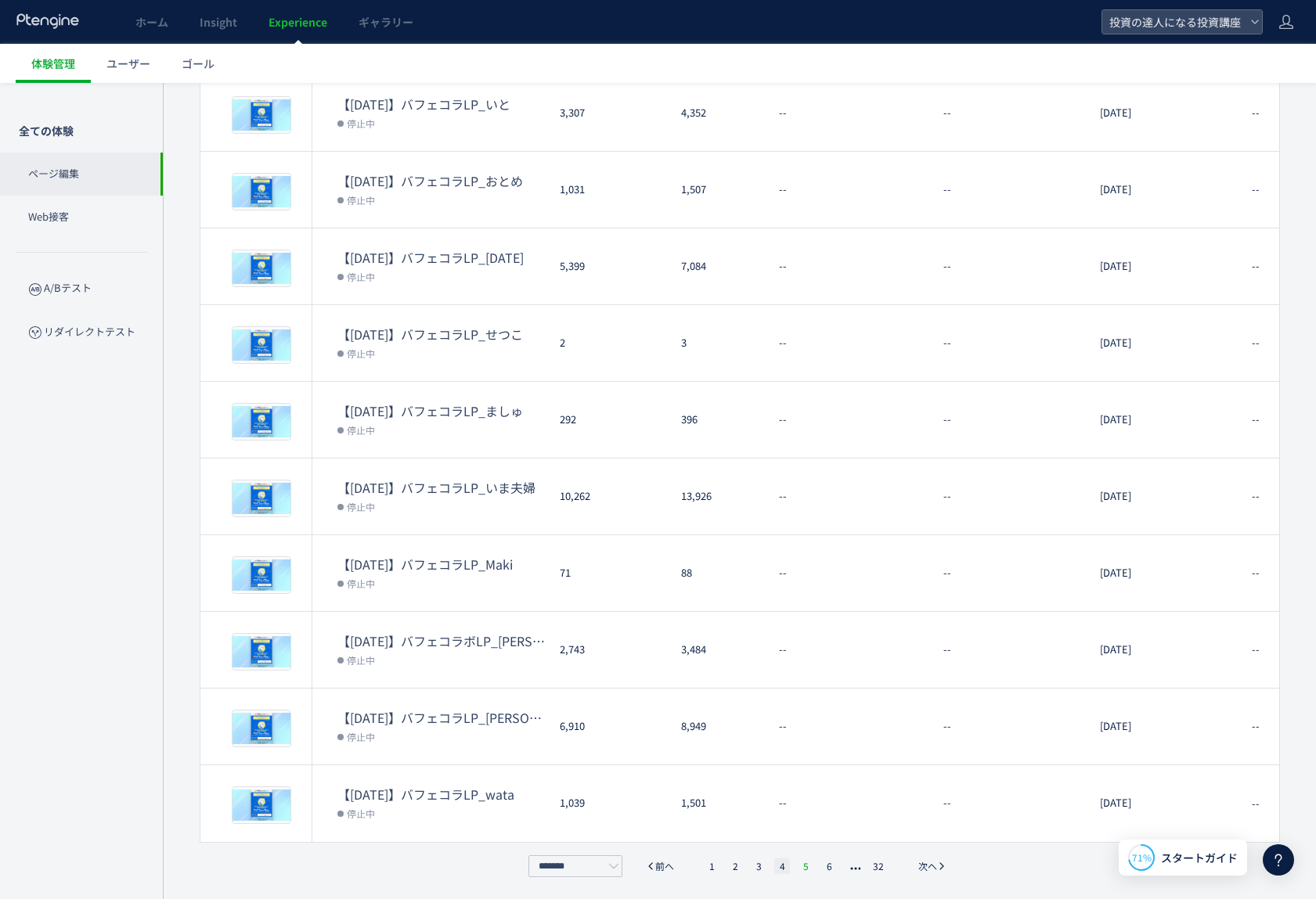
click at [808, 863] on li "5" at bounding box center [806, 866] width 16 height 16
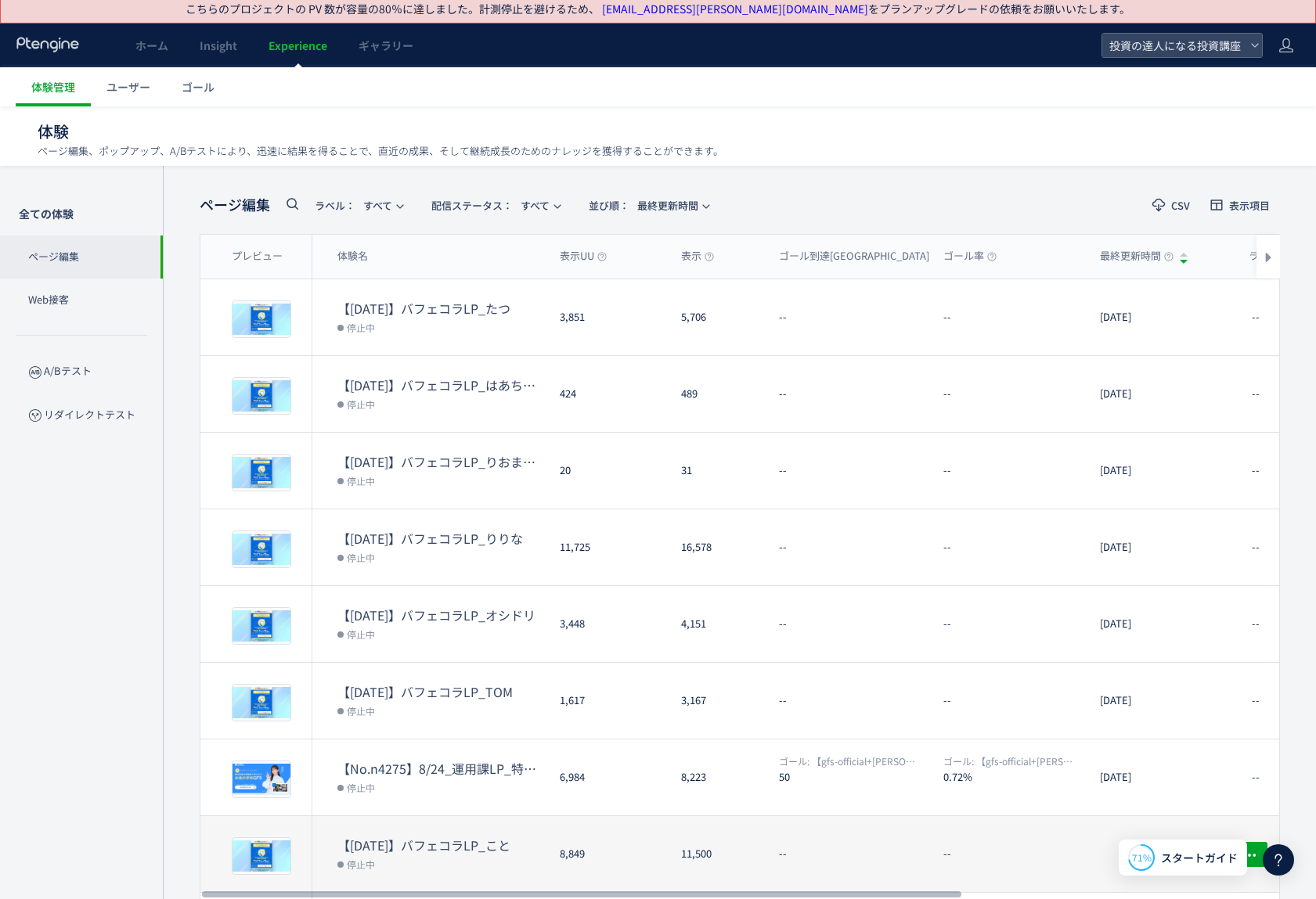
scroll to position [16, 0]
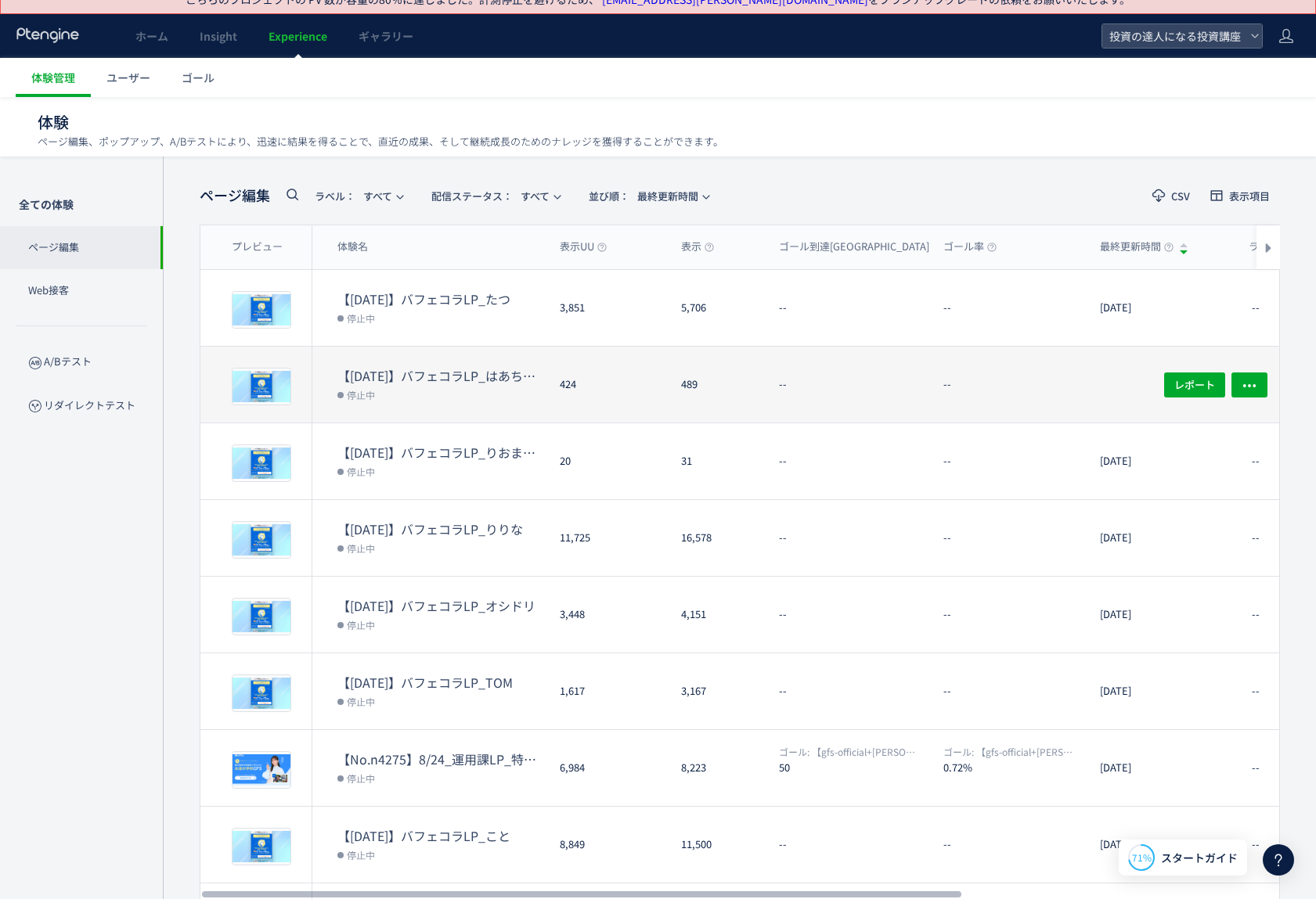
click at [494, 385] on dd "停止中" at bounding box center [442, 394] width 209 height 21
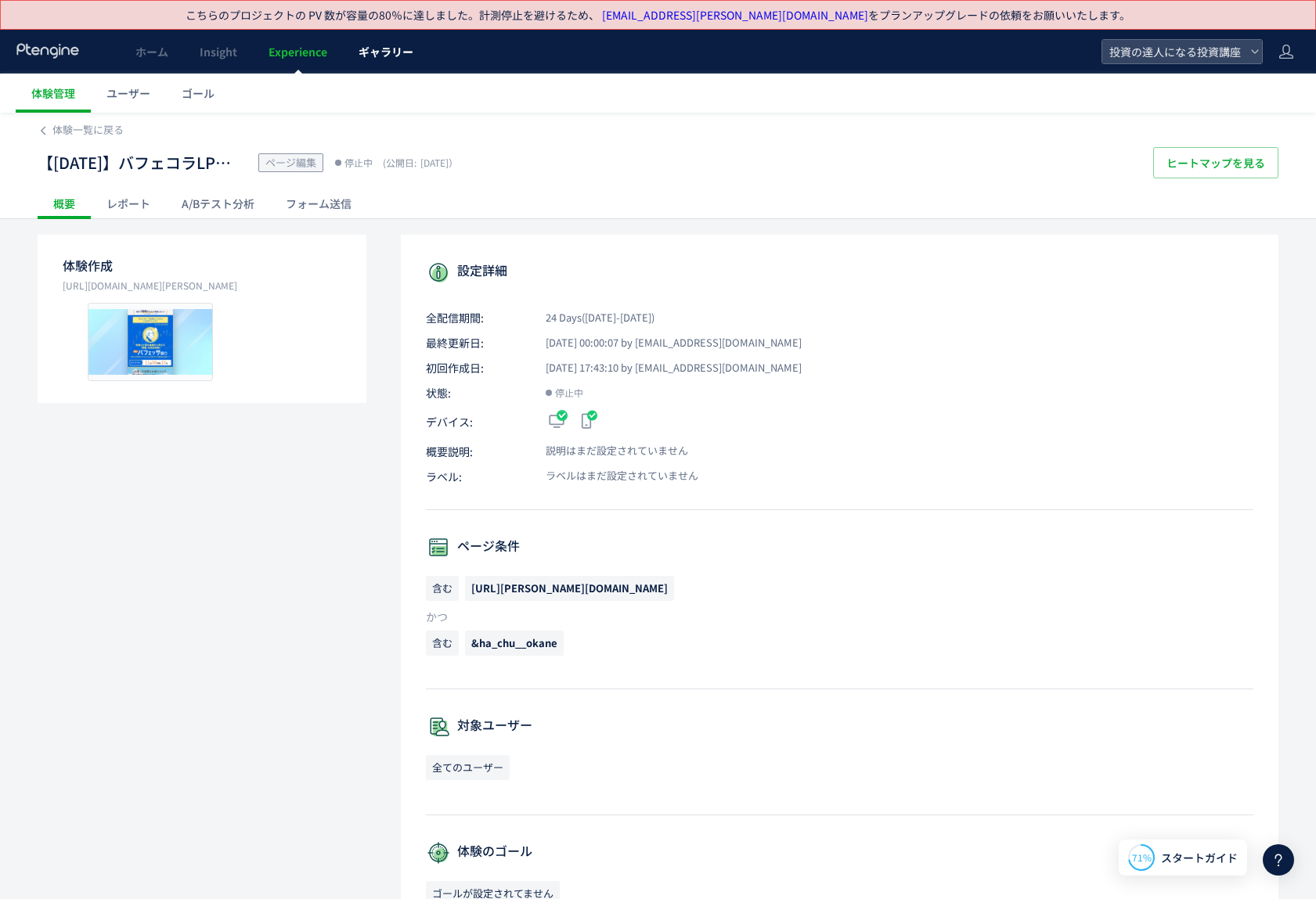
click at [383, 60] on link "ギャラリー" at bounding box center [386, 51] width 86 height 44
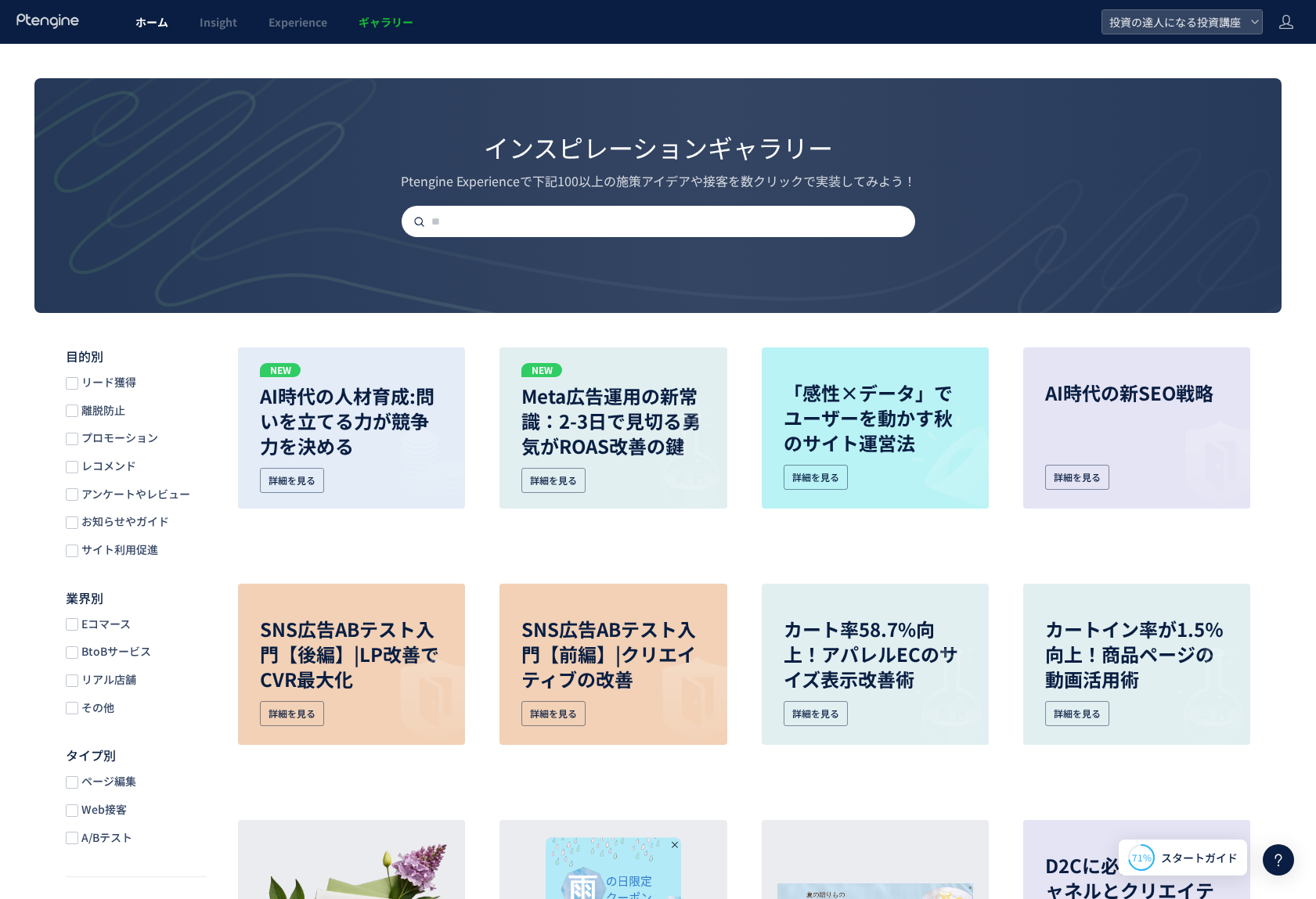
click at [128, 20] on link "ホーム" at bounding box center [151, 21] width 64 height 44
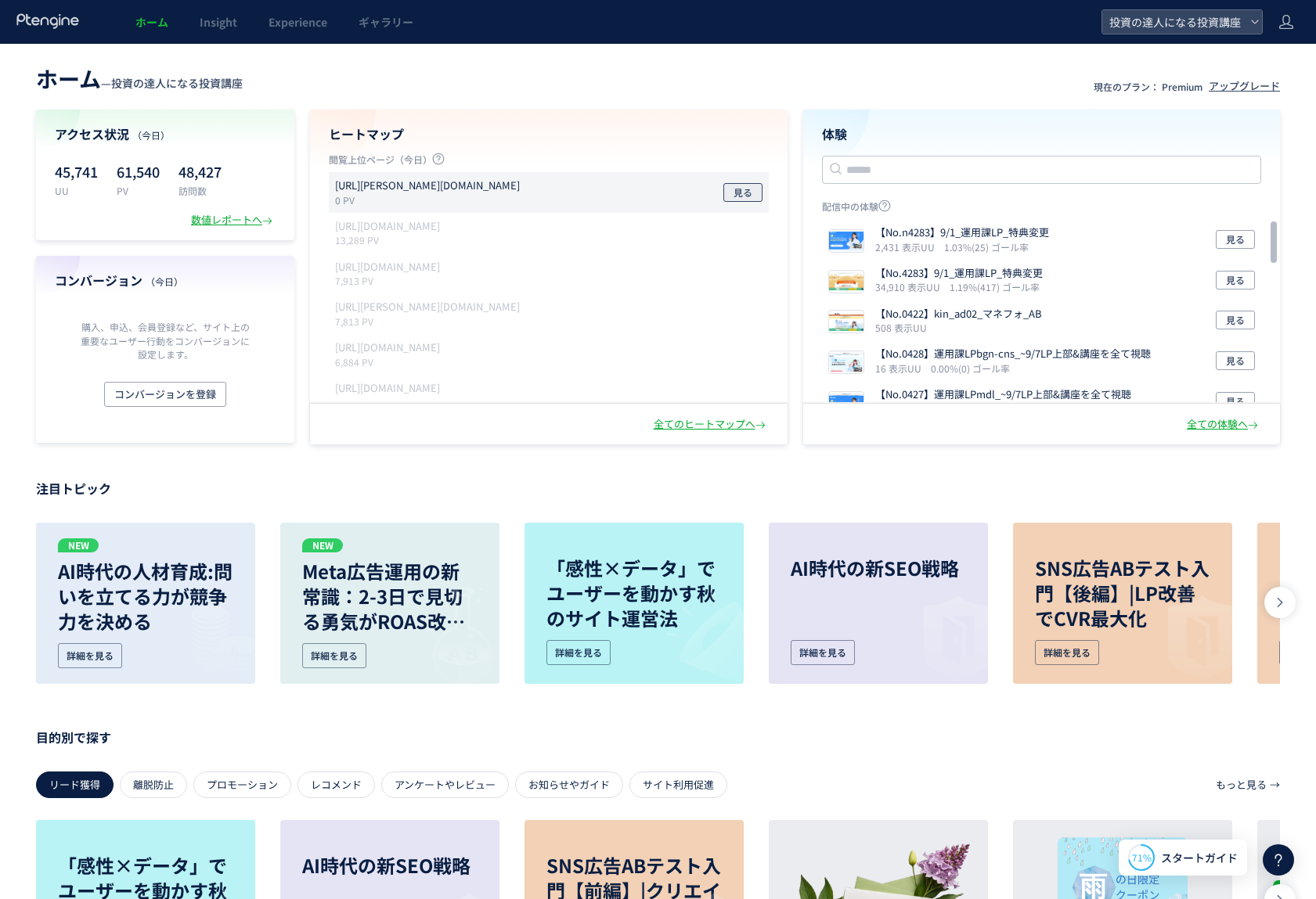
click at [750, 186] on span "見る" at bounding box center [743, 193] width 19 height 19
click at [521, 463] on div "ホーム — 投資の達人になる投資講座 現在のプラン： Premium アップグレード アクセス状況 （今日） 45,741 UU 61,540 PV 48,4…" at bounding box center [658, 821] width 1316 height 1556
click at [228, 218] on div "数値レポートへ" at bounding box center [233, 221] width 84 height 15
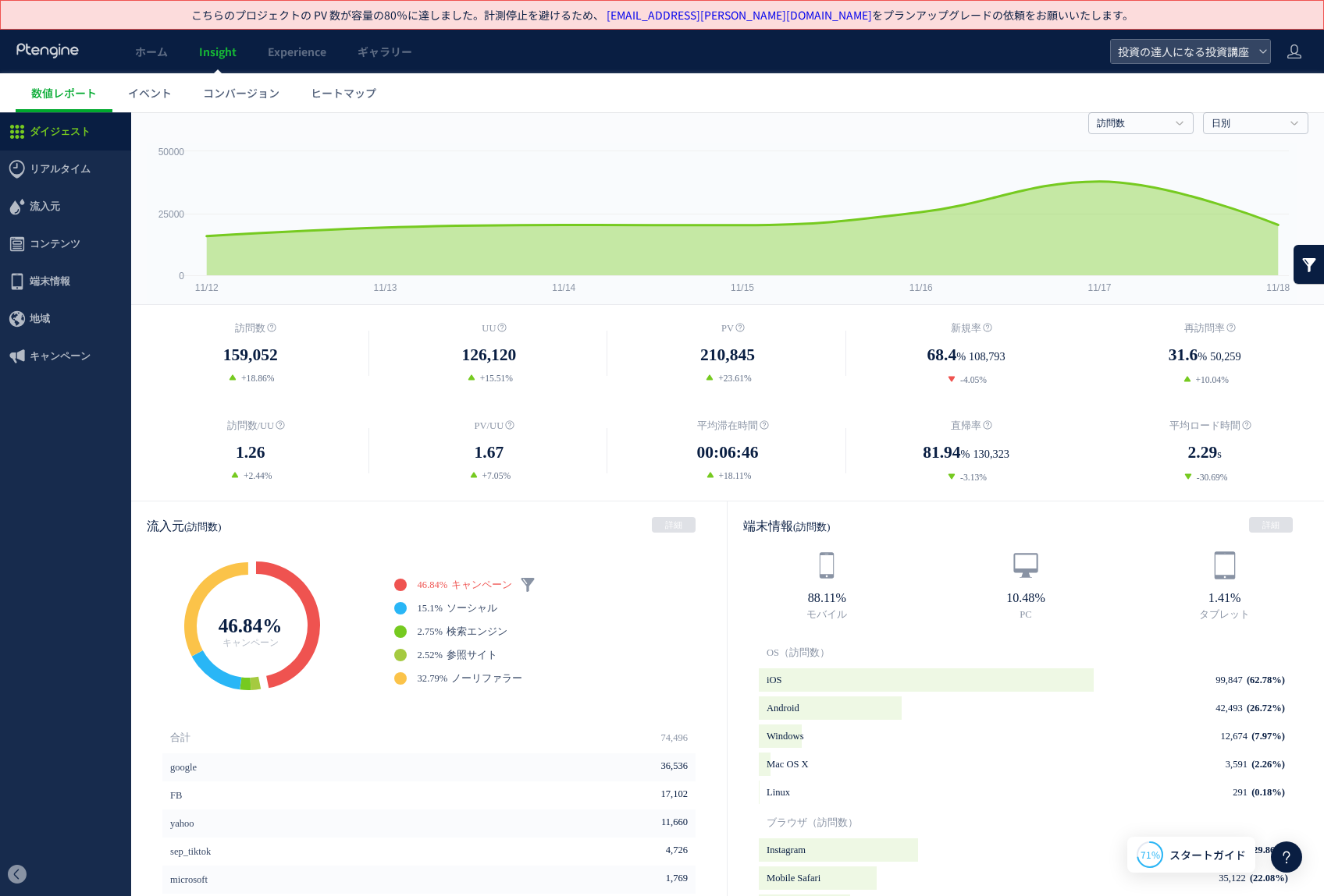
scroll to position [156, 0]
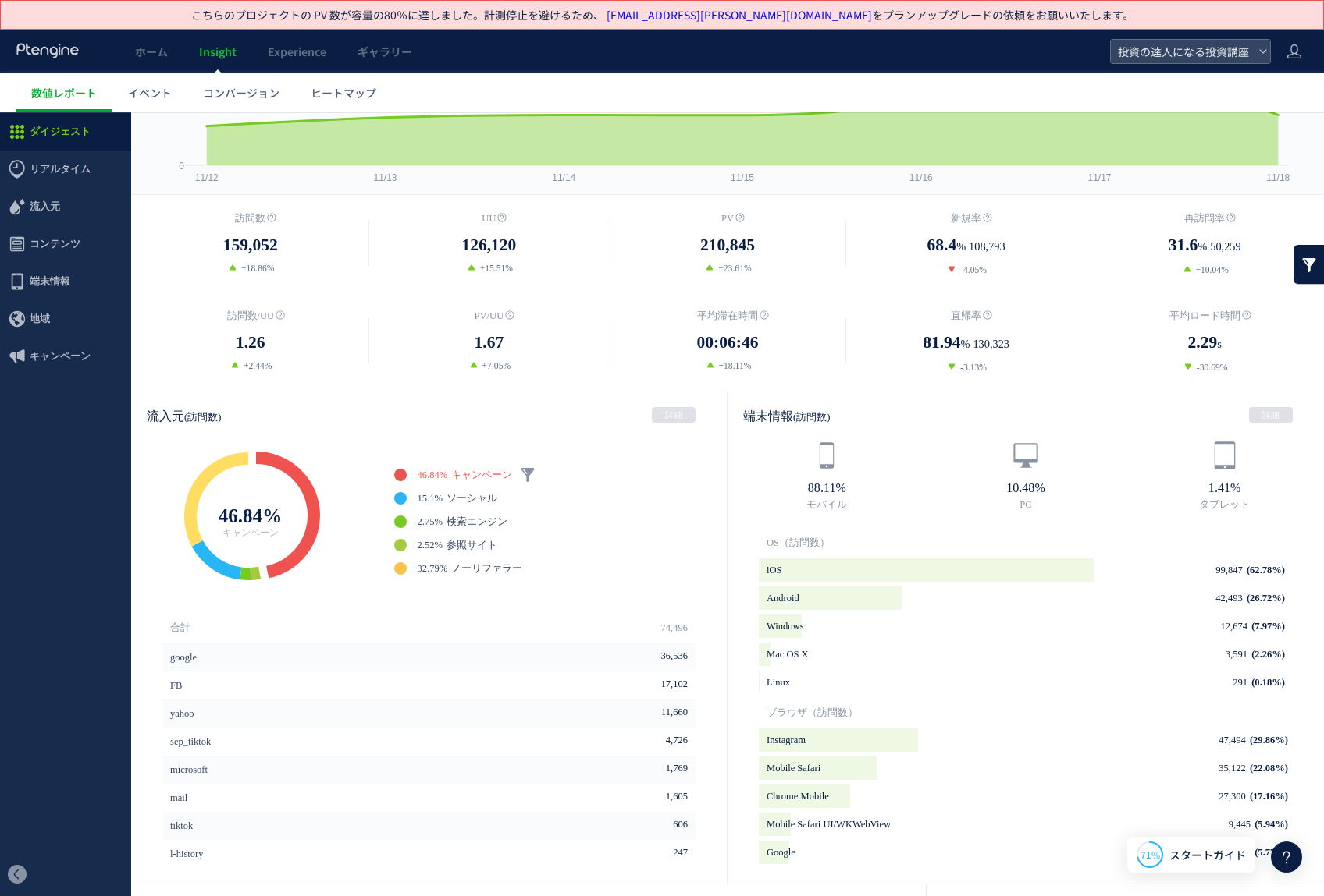
click at [190, 502] on icon at bounding box center [216, 499] width 64 height 94
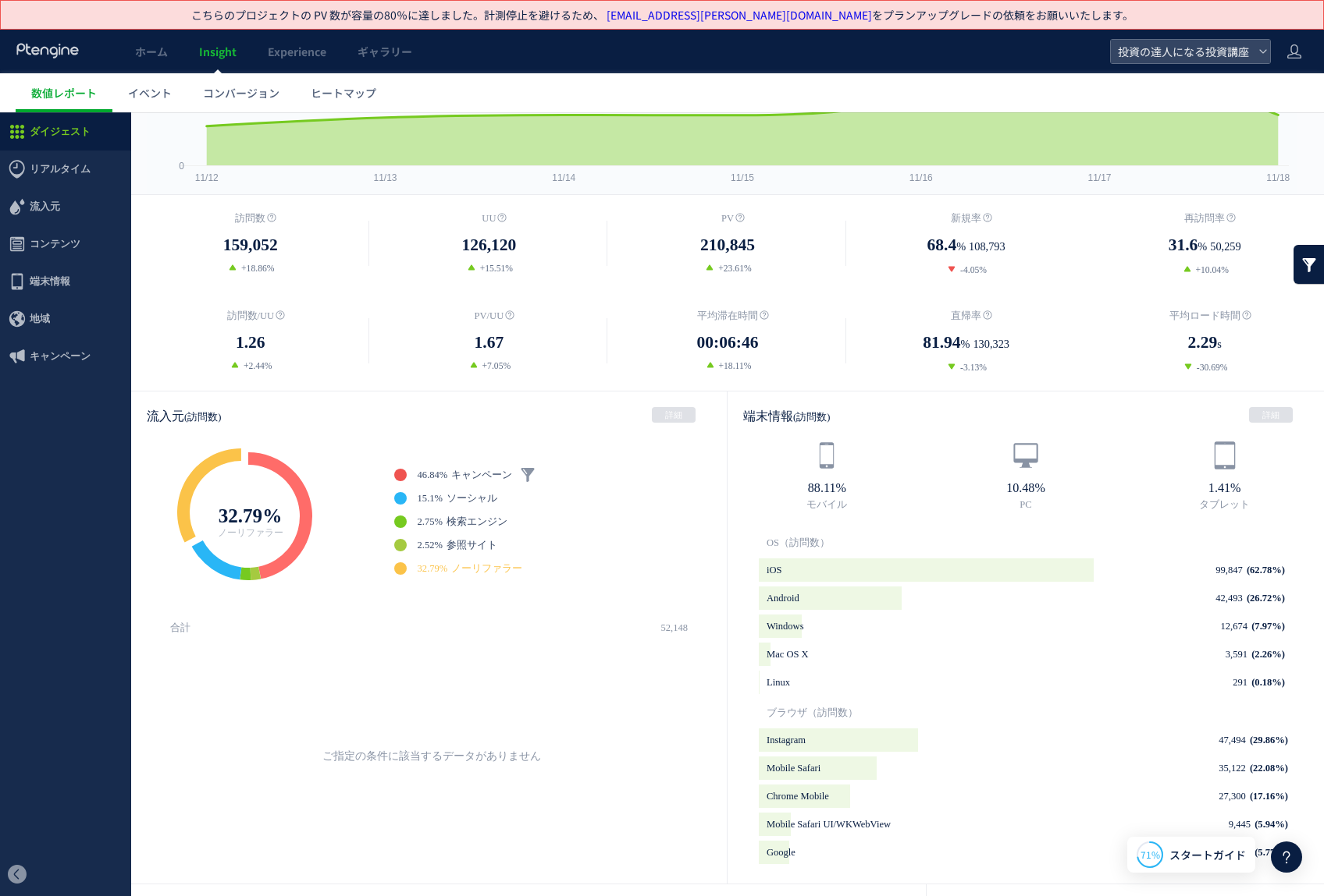
click at [278, 464] on icon at bounding box center [280, 516] width 64 height 127
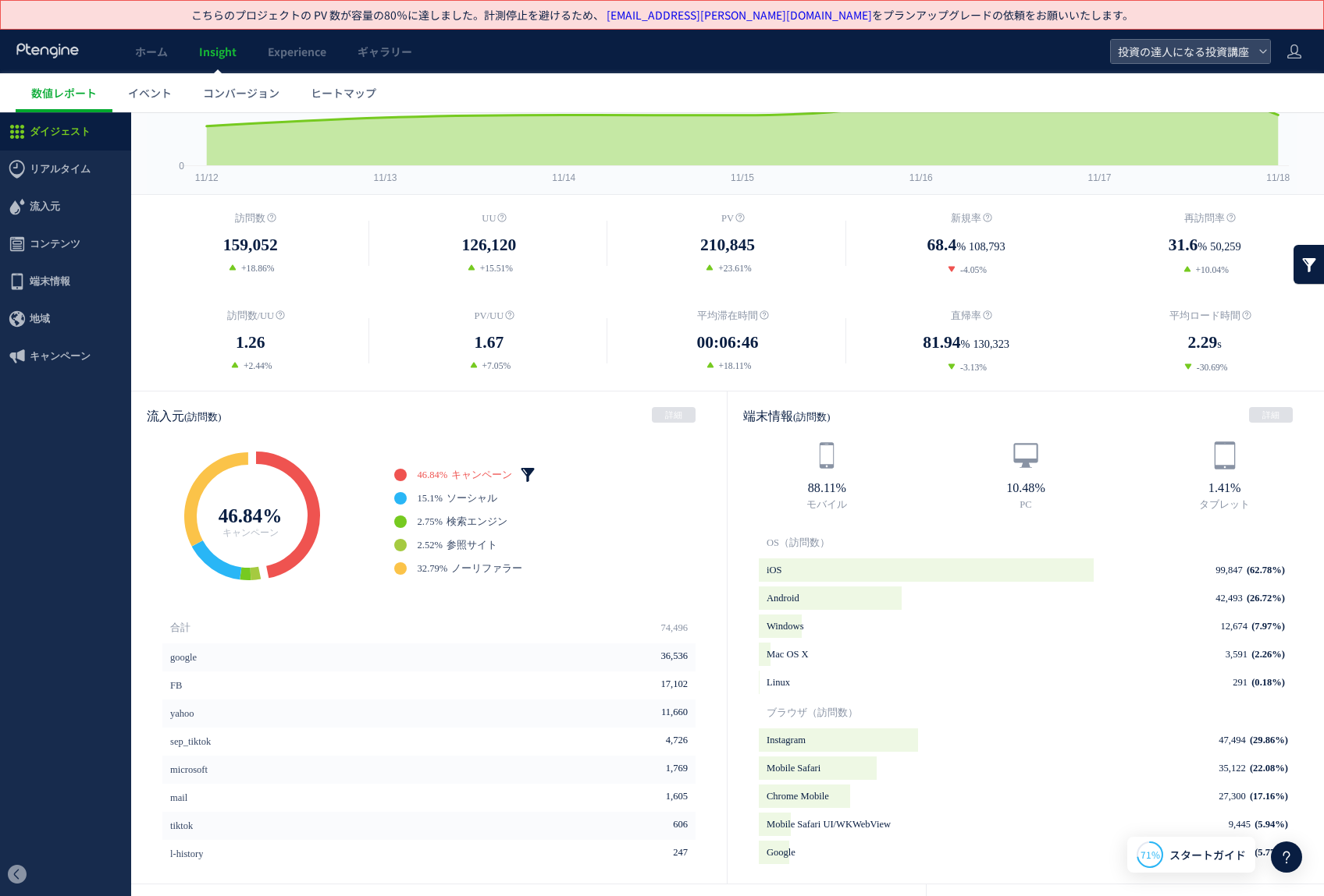
click at [536, 475] on link at bounding box center [527, 475] width 16 height 16
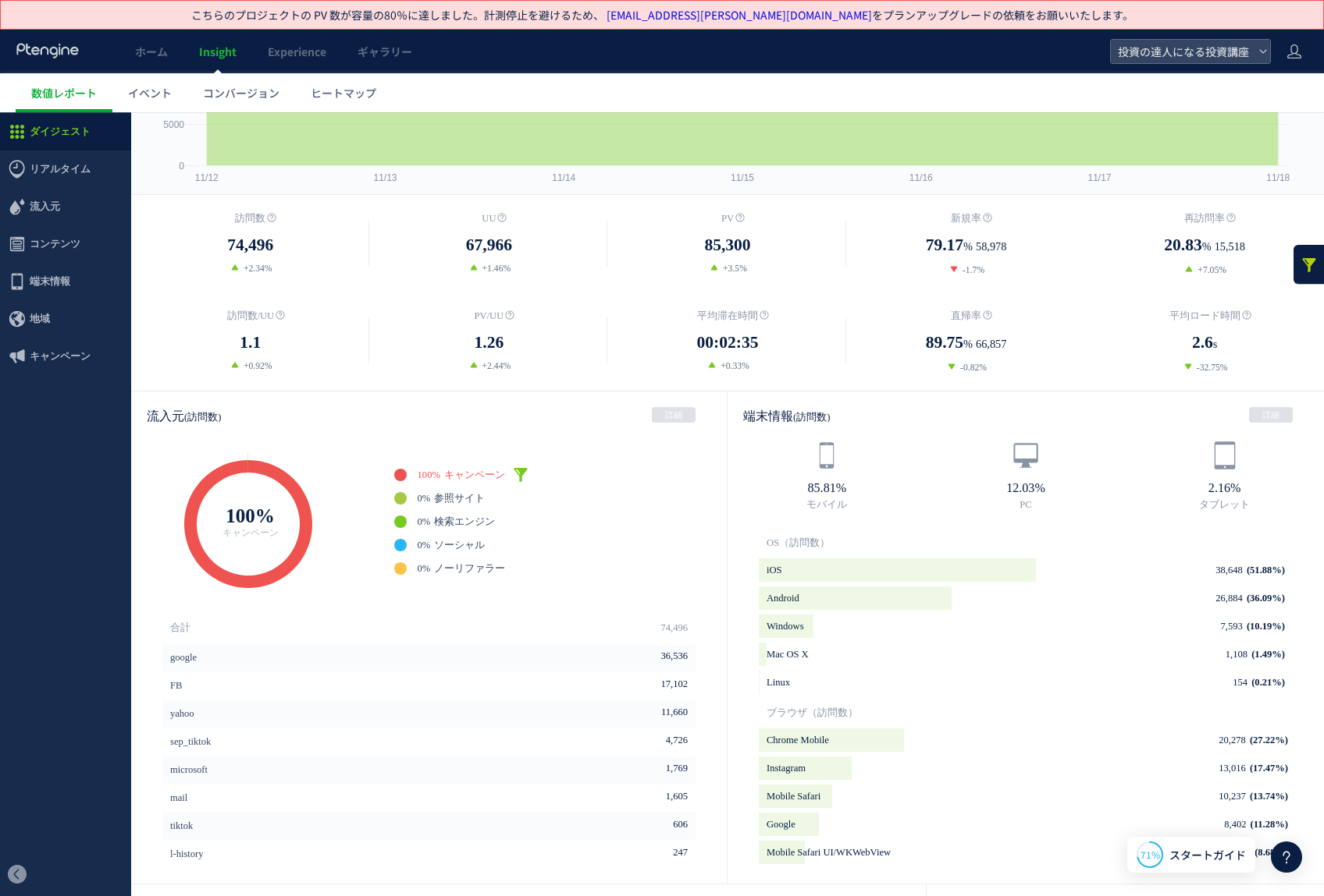
click at [638, 440] on input "**" at bounding box center [638, 438] width 47 height 20
click at [519, 468] on link at bounding box center [520, 475] width 16 height 16
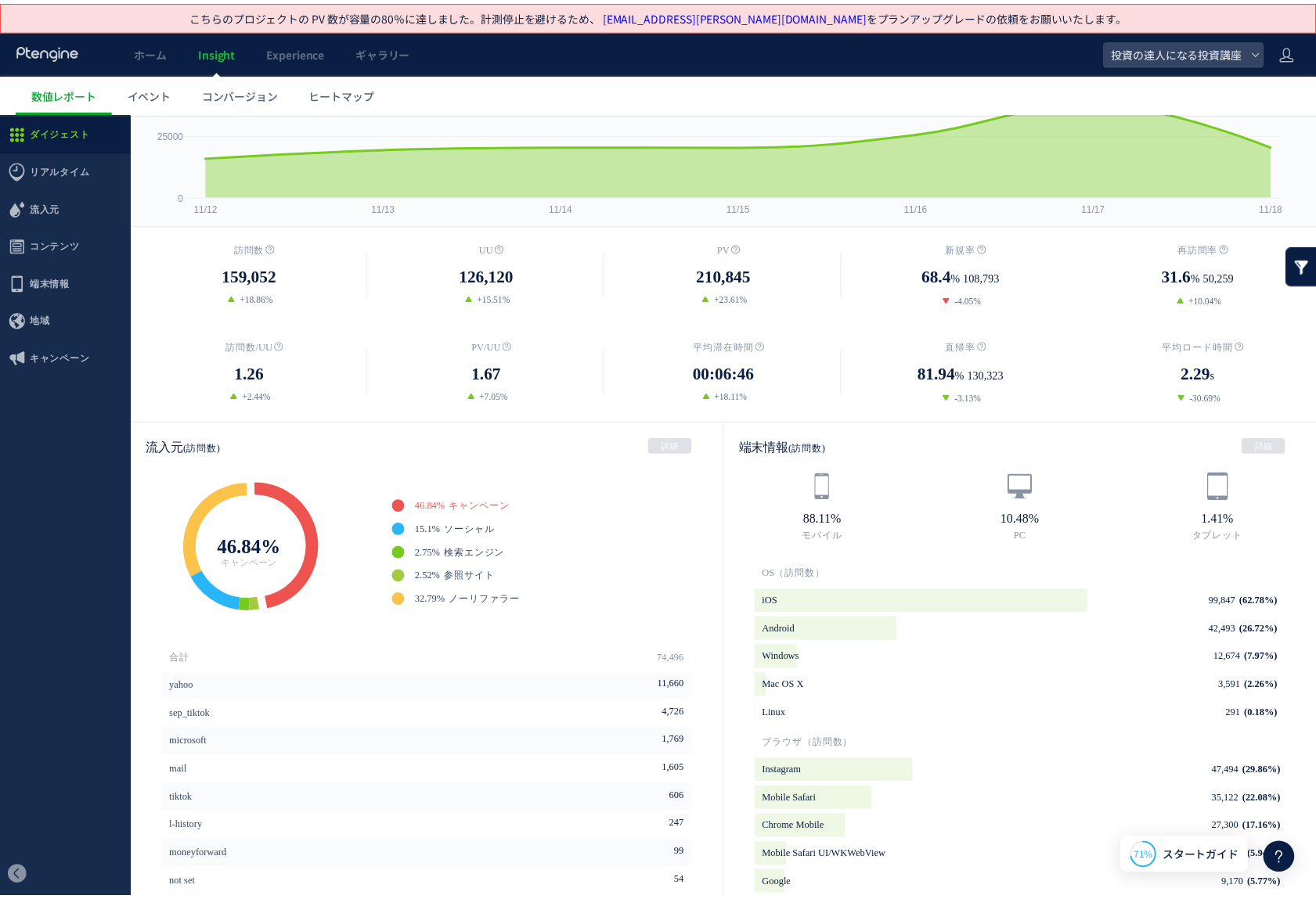
scroll to position [0, 0]
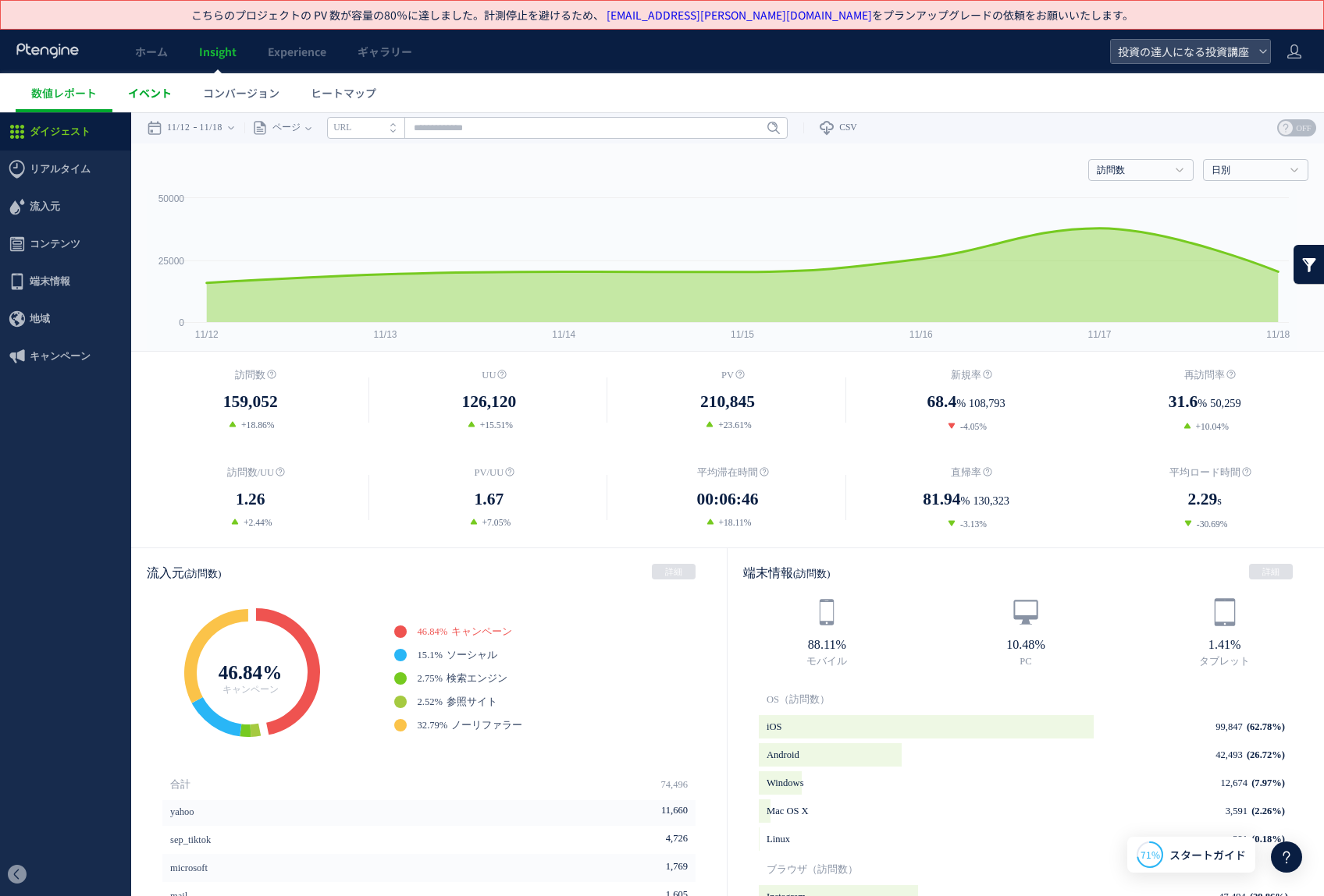
click at [164, 94] on span "イベント" at bounding box center [149, 92] width 44 height 16
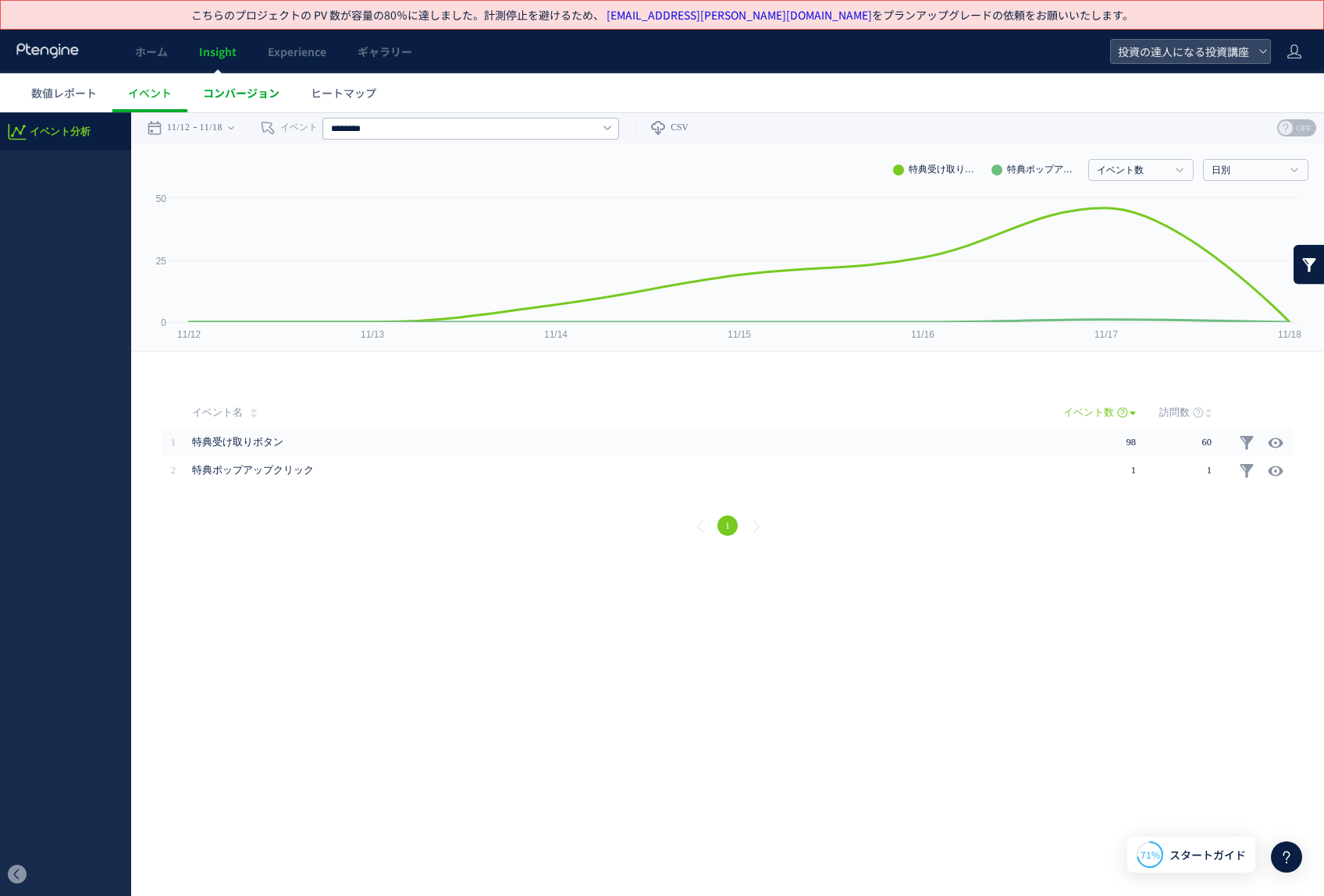
click at [229, 86] on span "コンバージョン" at bounding box center [241, 92] width 76 height 16
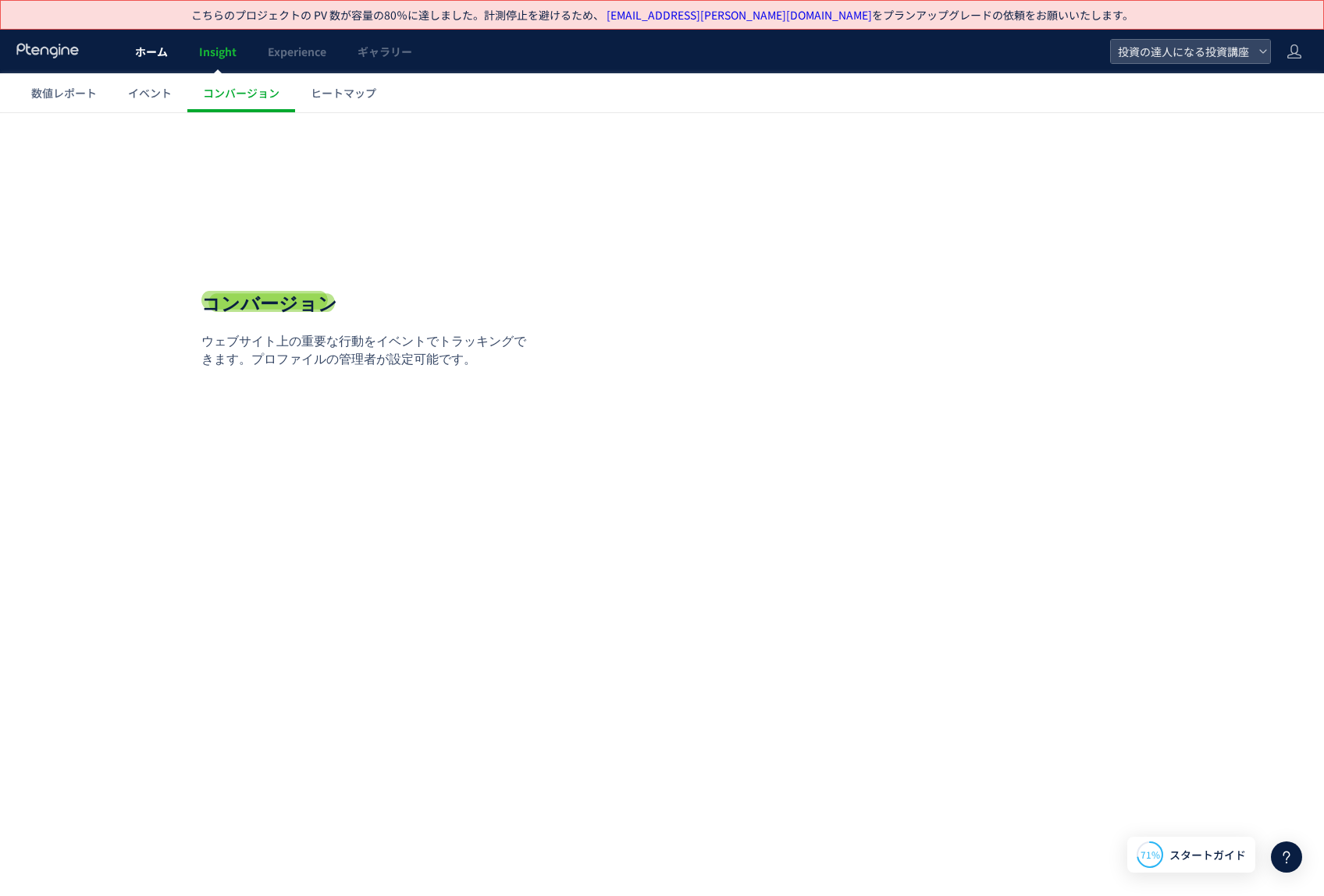
click at [164, 58] on span "ホーム" at bounding box center [151, 51] width 33 height 16
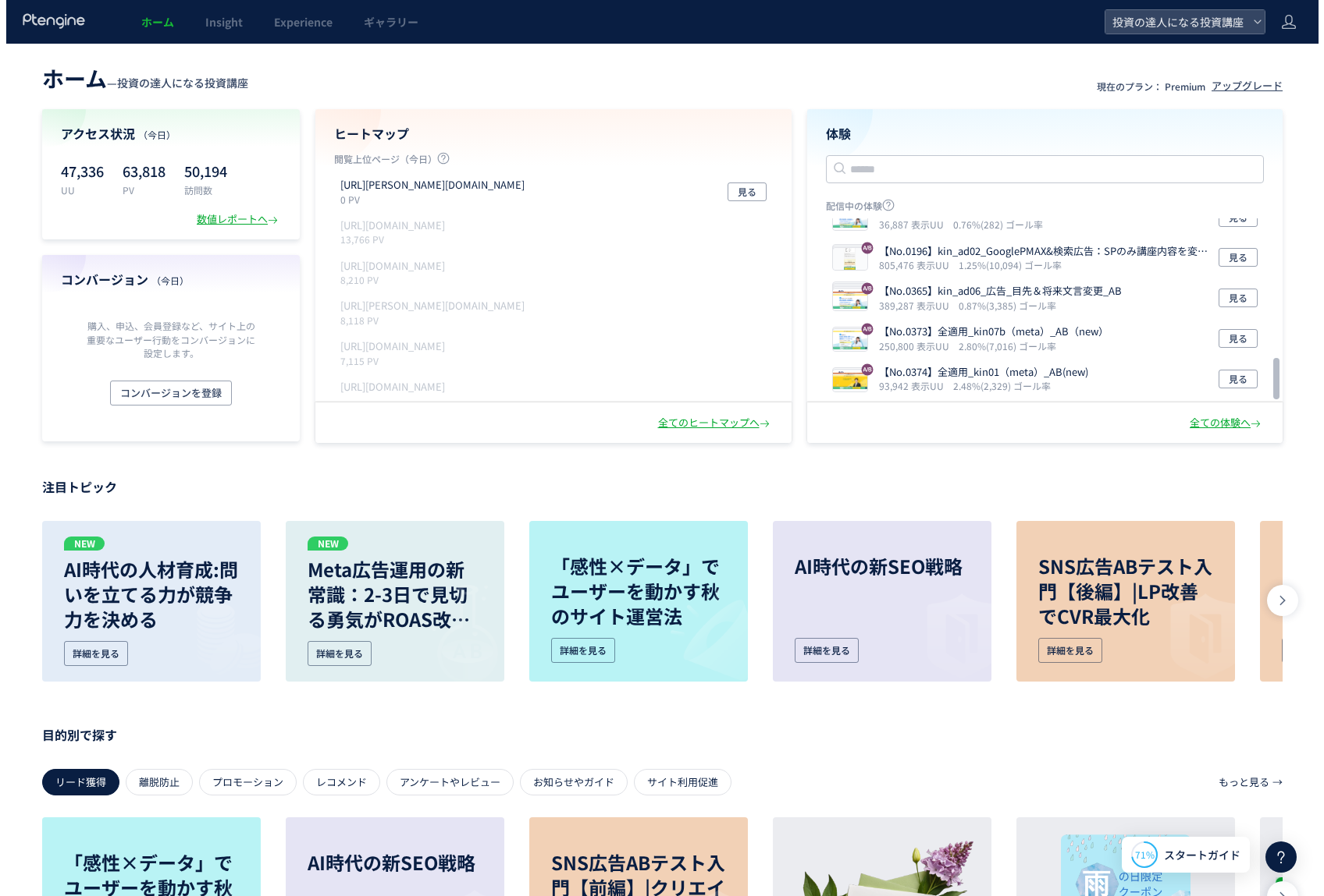
scroll to position [624, 0]
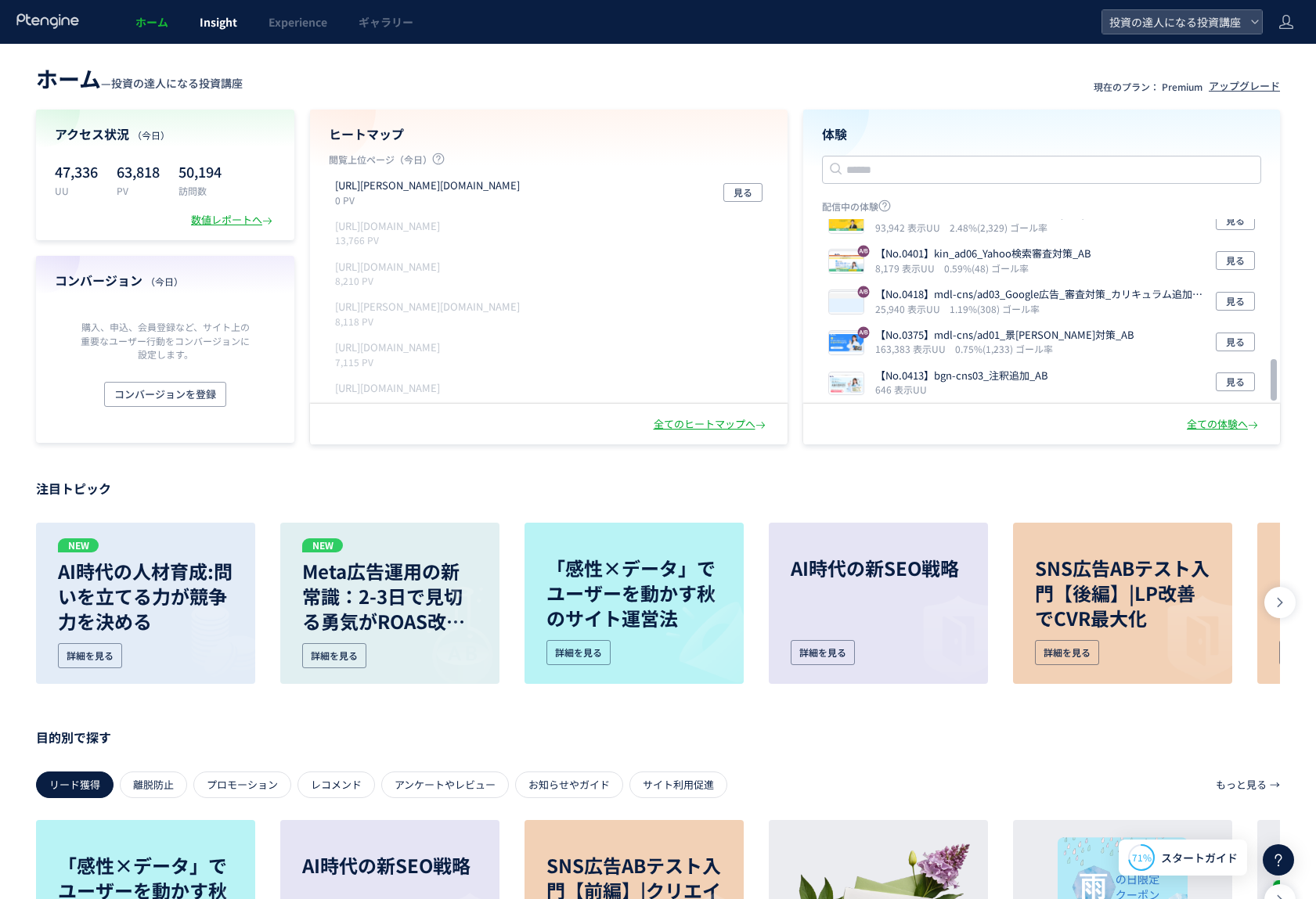
click at [208, 26] on span "Insight" at bounding box center [219, 21] width 37 height 16
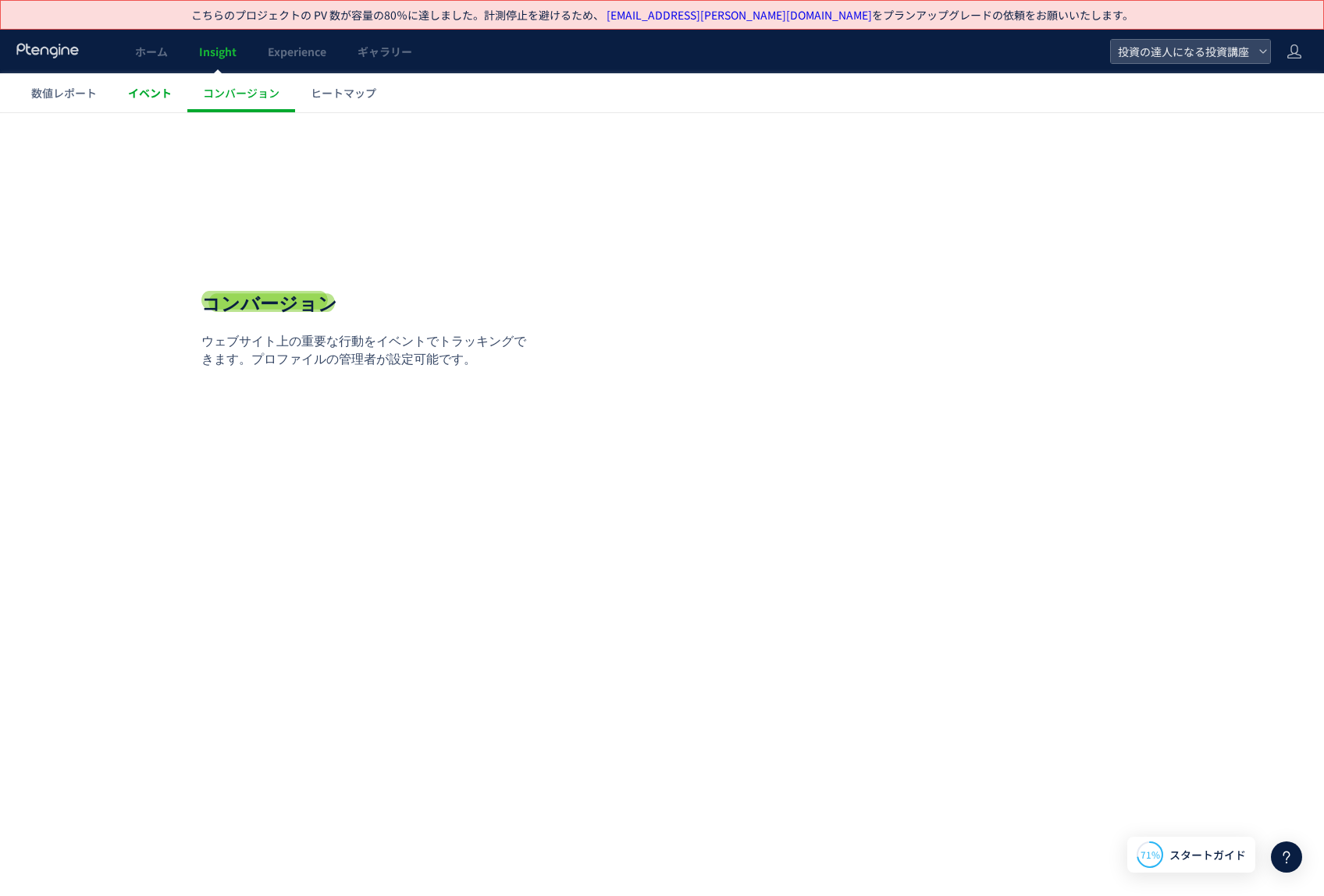
click at [144, 84] on link "イベント" at bounding box center [150, 93] width 75 height 39
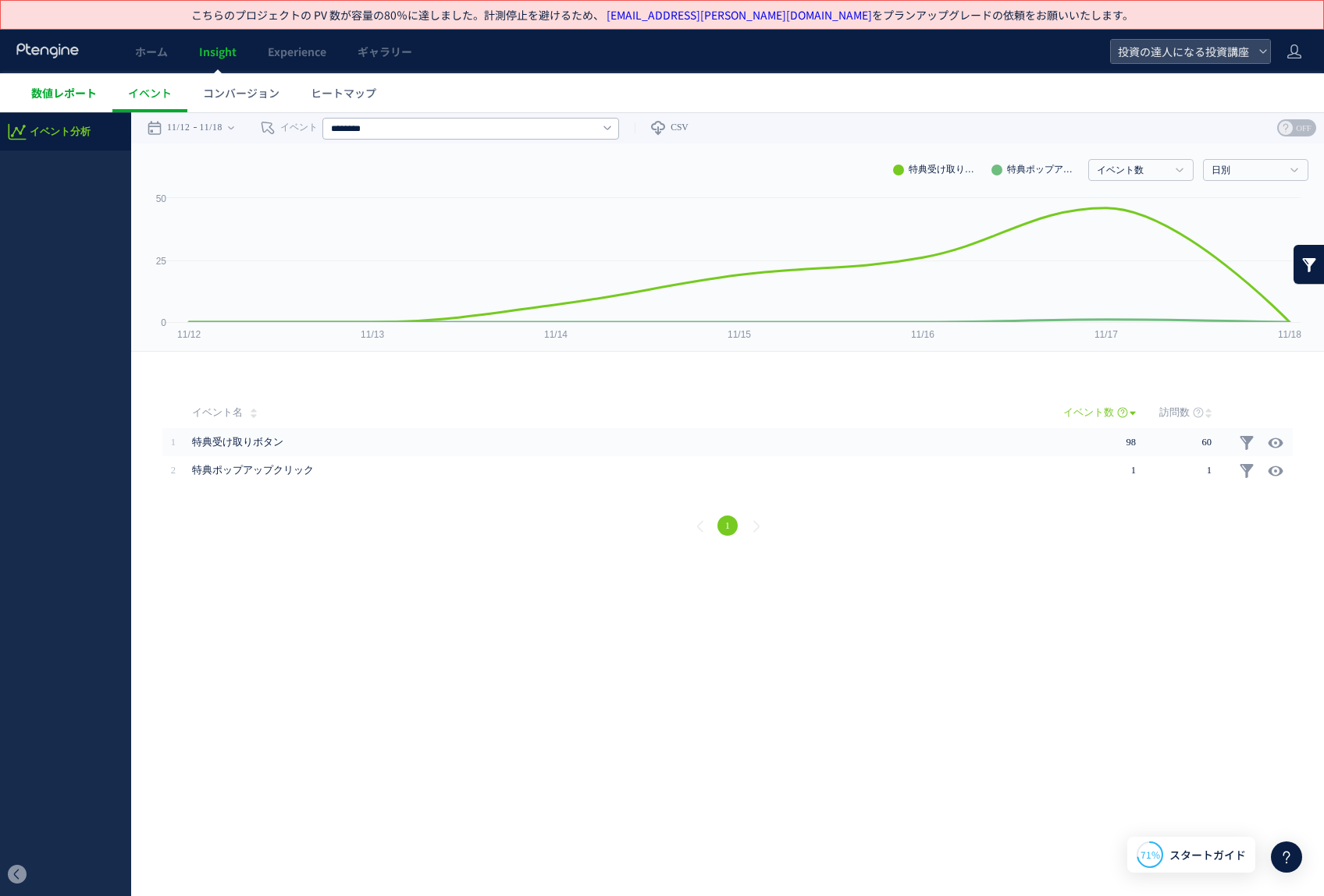
click at [98, 90] on link "数値レポート" at bounding box center [64, 93] width 97 height 39
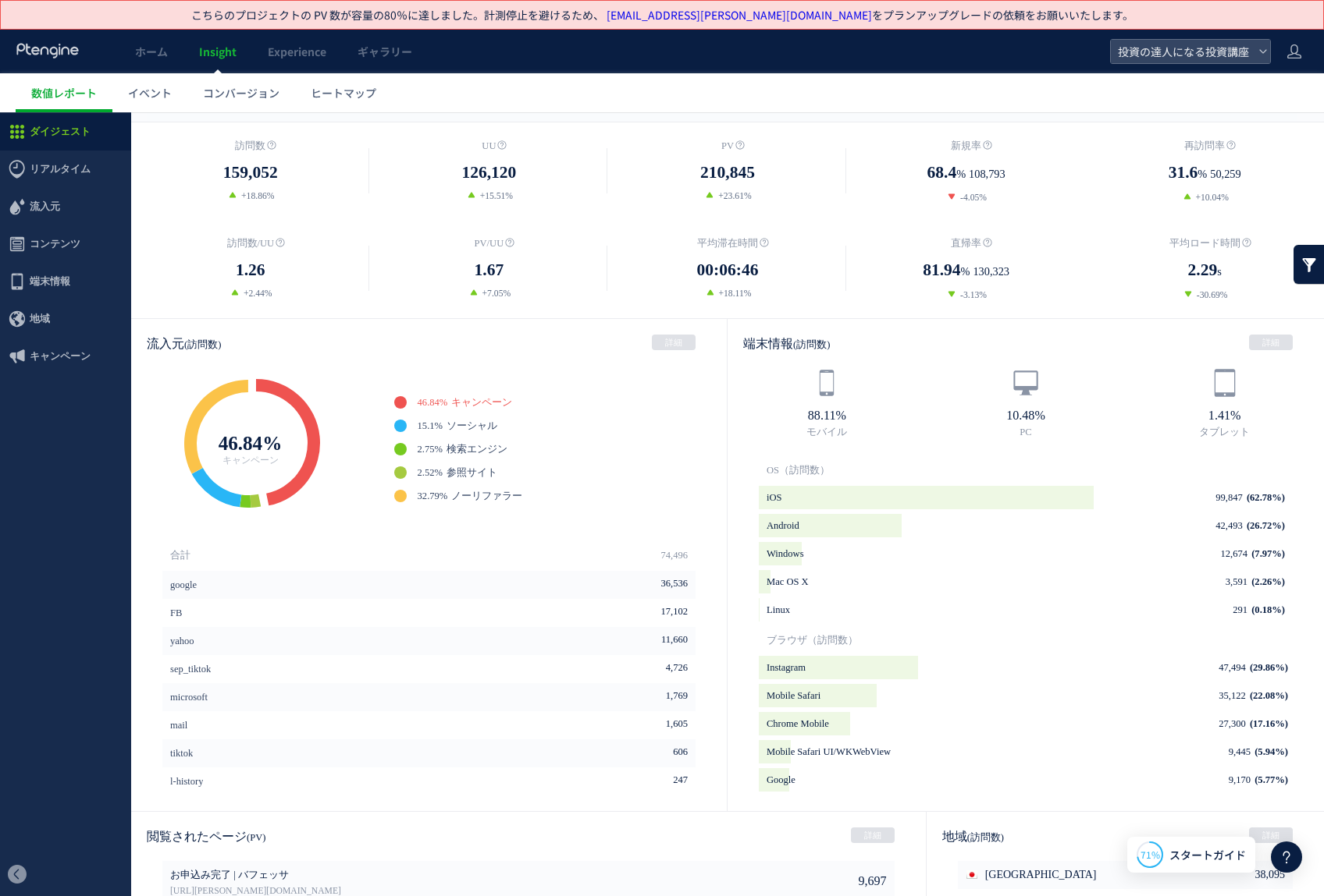
scroll to position [479, 0]
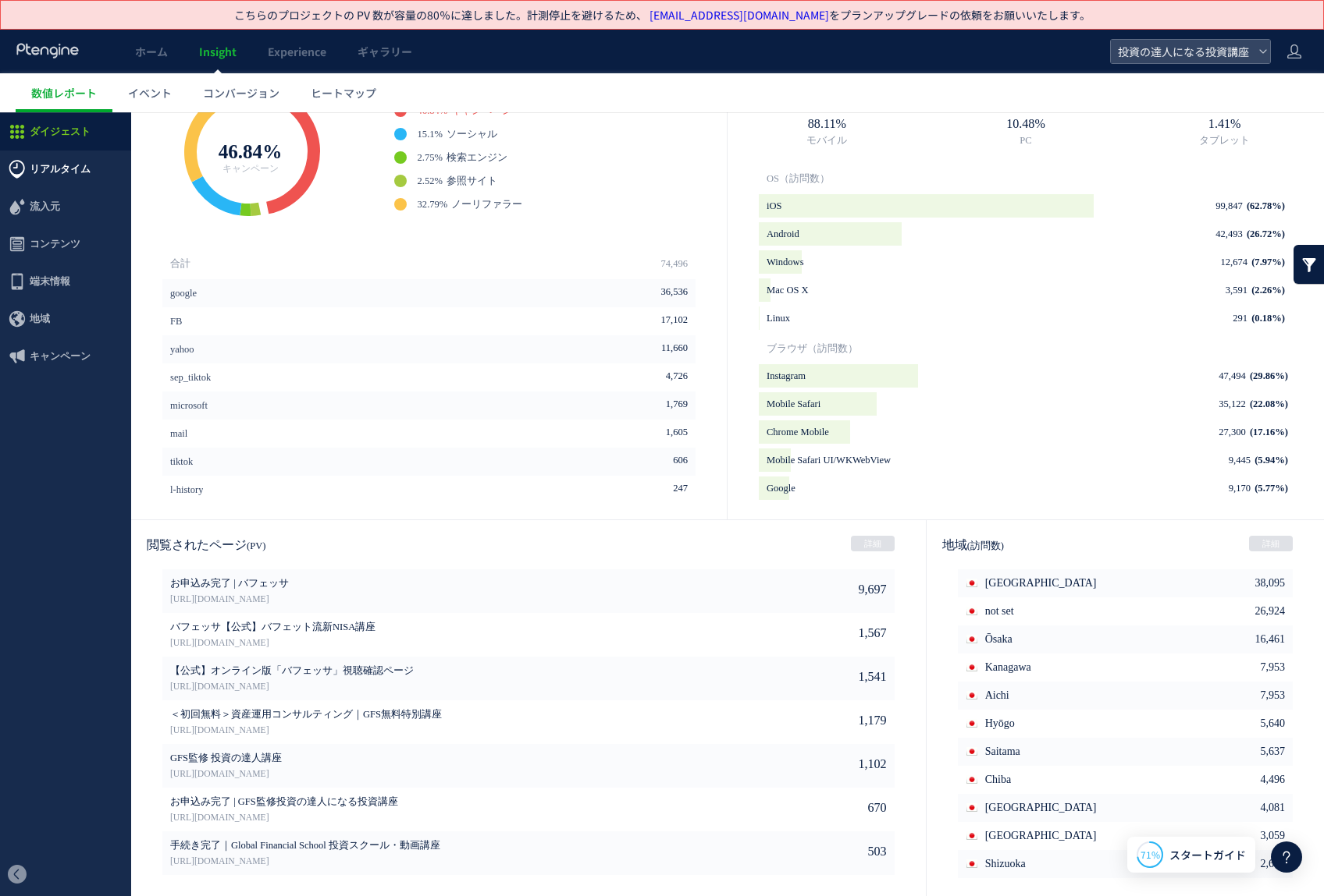
click at [82, 172] on span "リアルタイム" at bounding box center [60, 170] width 61 height 37
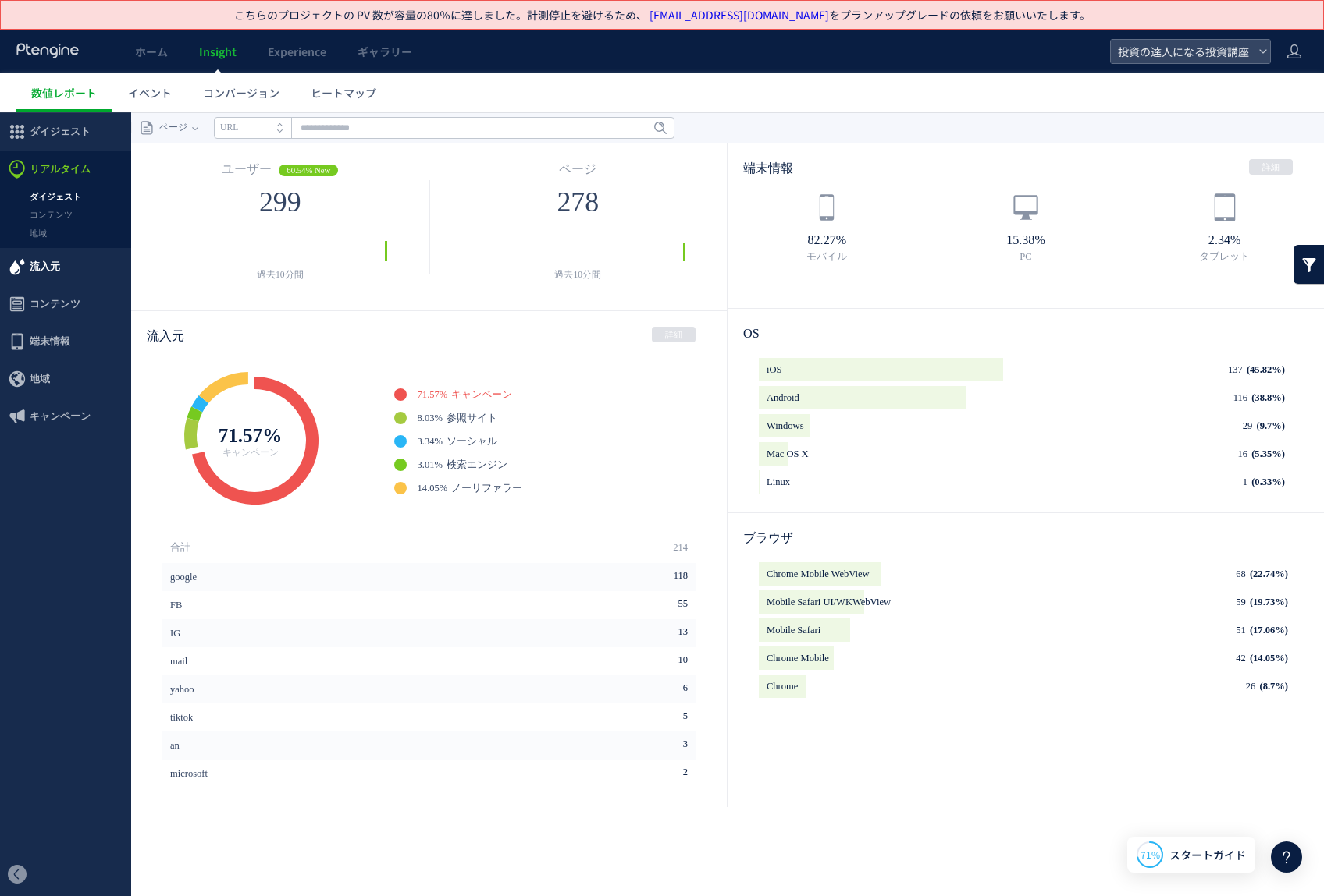
click at [83, 264] on span "流入元" at bounding box center [65, 266] width 131 height 37
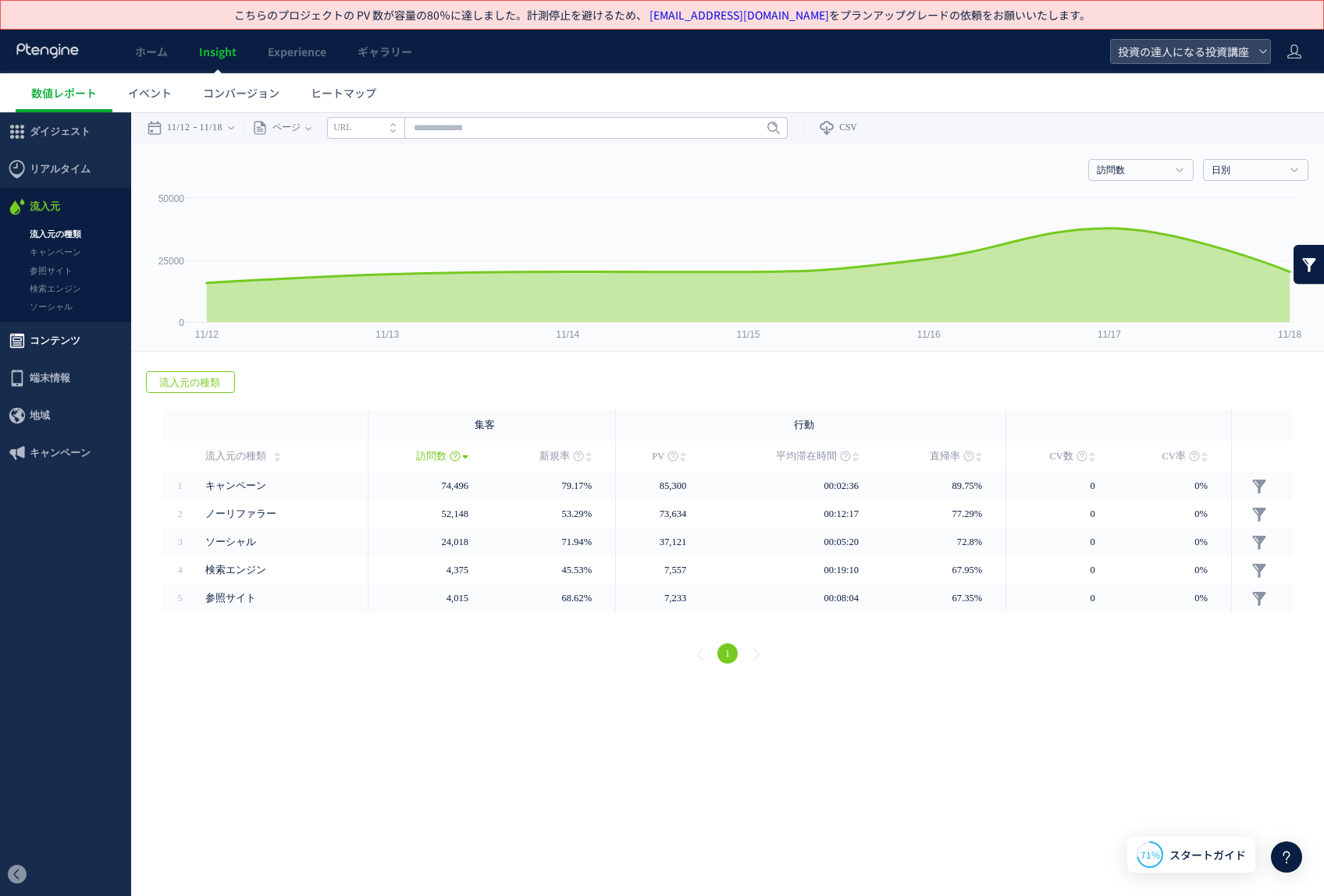
click at [73, 345] on span "コンテンツ" at bounding box center [55, 341] width 50 height 37
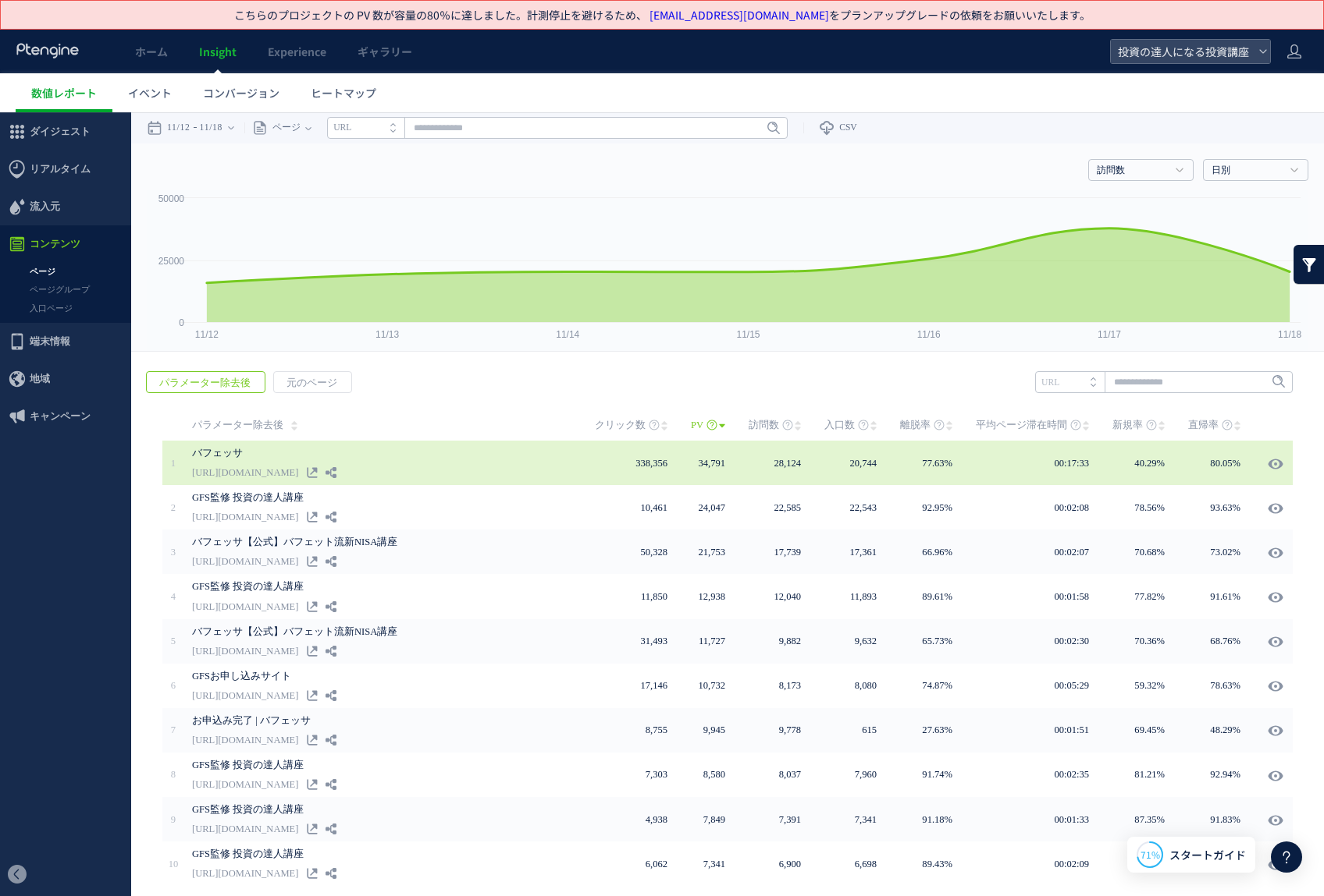
click at [471, 449] on link "バフェッサ" at bounding box center [369, 454] width 354 height 19
click at [306, 459] on link "バフェッサ" at bounding box center [369, 454] width 354 height 19
click at [283, 473] on link "[URL][DOMAIN_NAME]" at bounding box center [245, 473] width 106 height 19
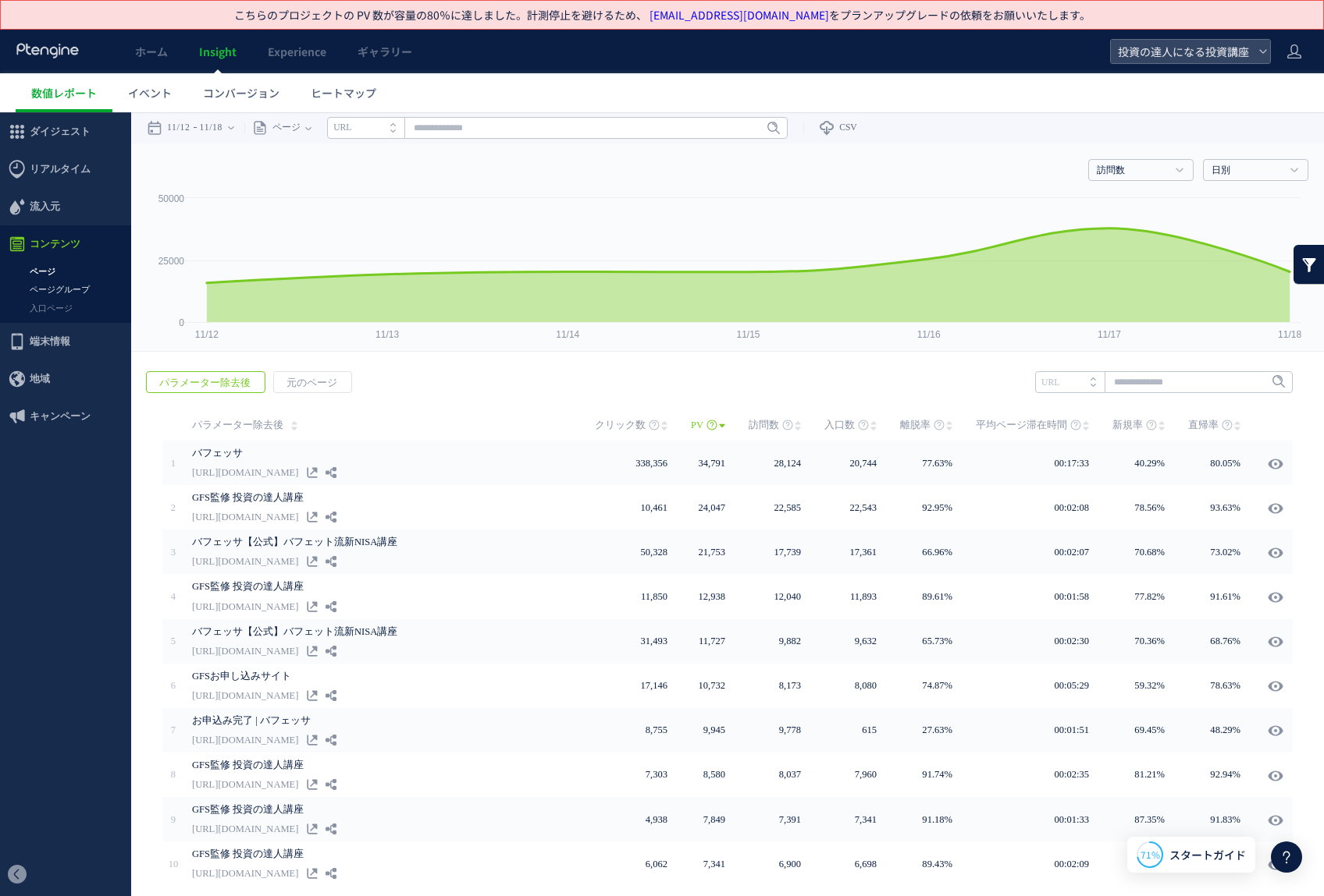
click at [62, 286] on link "ページグループ" at bounding box center [65, 290] width 131 height 18
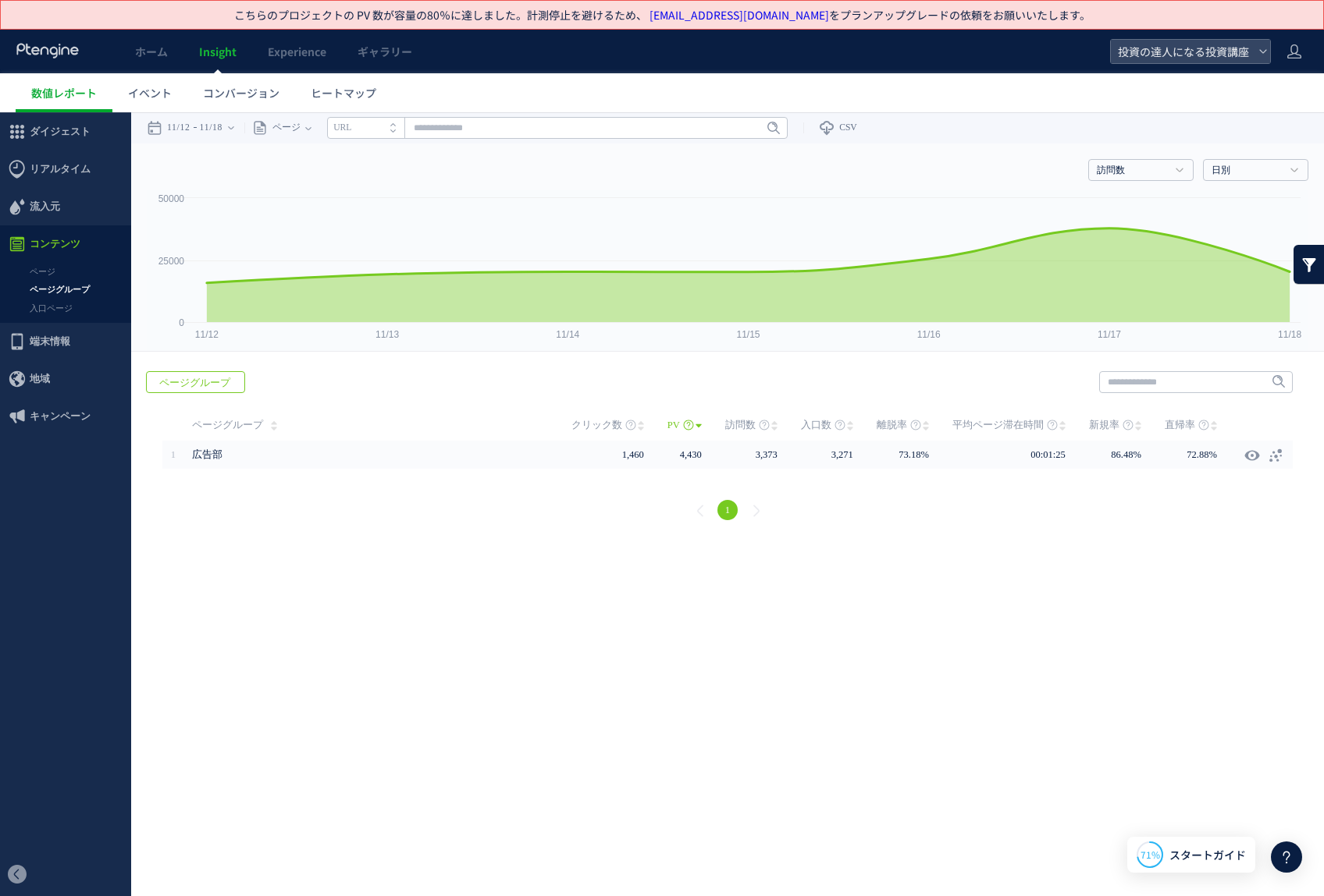
click at [57, 305] on link "入口ページ" at bounding box center [65, 308] width 131 height 18
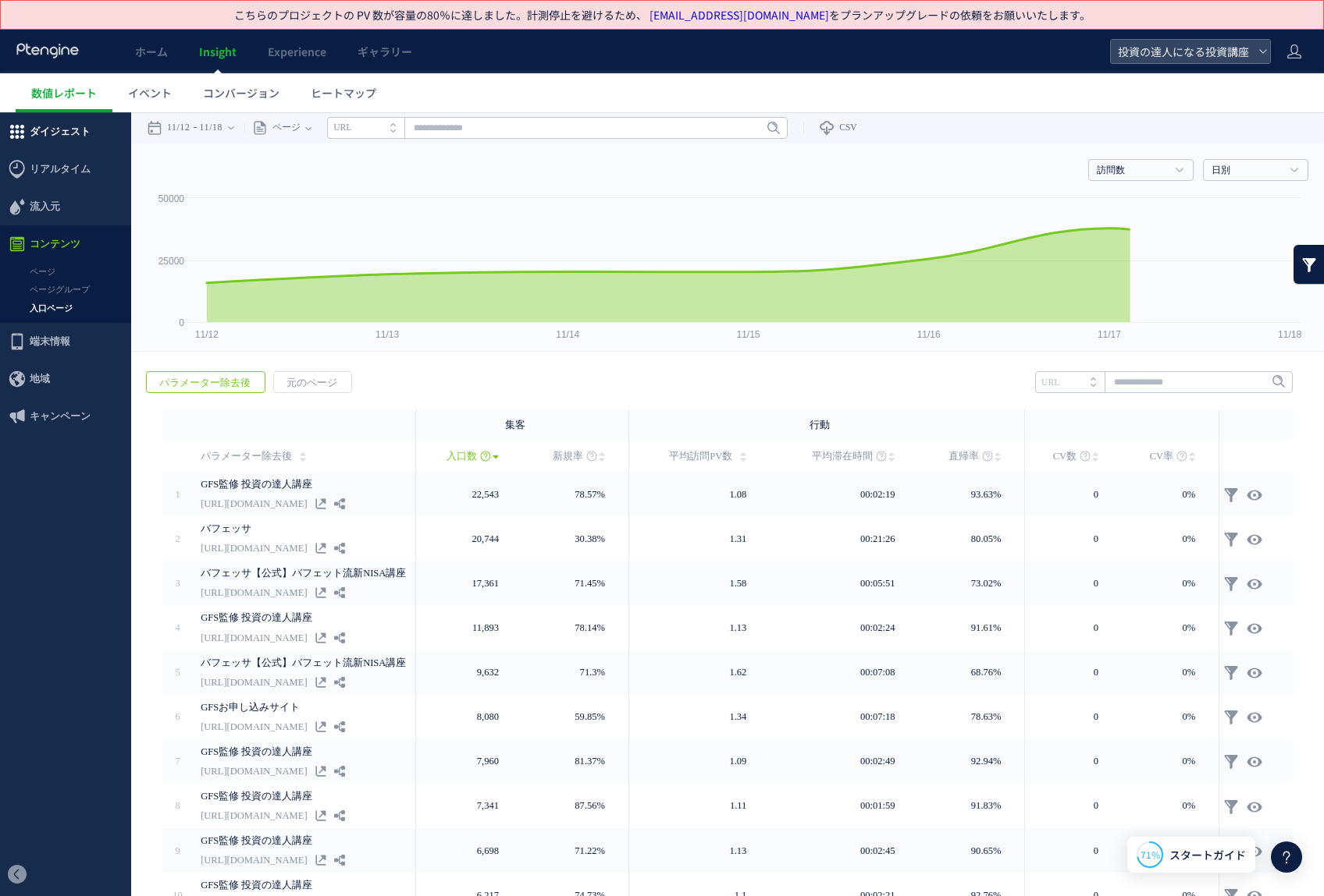
click at [61, 130] on span "ダイジェスト" at bounding box center [60, 131] width 61 height 37
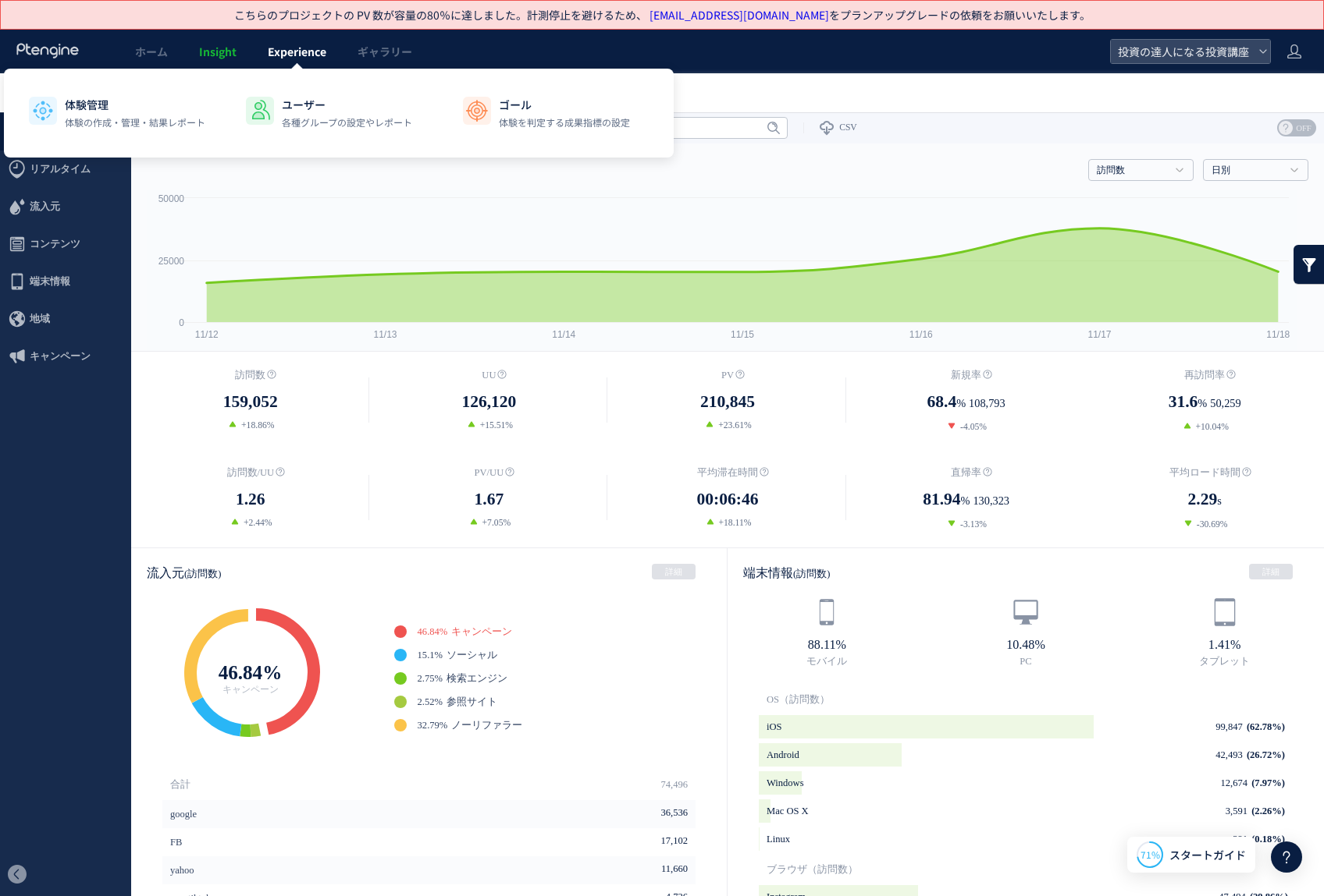
click at [294, 46] on span "Experience" at bounding box center [296, 51] width 59 height 16
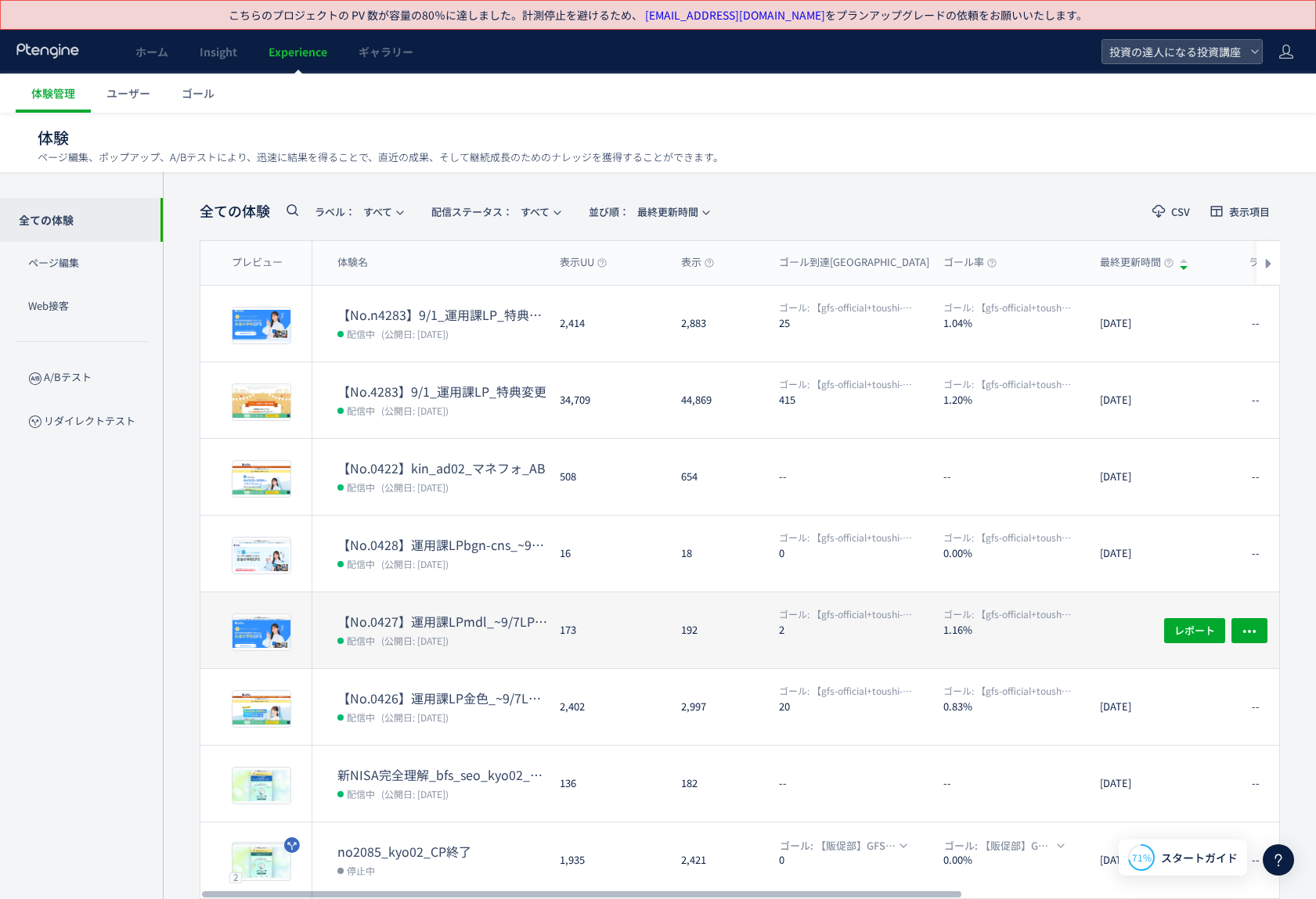
scroll to position [210, 0]
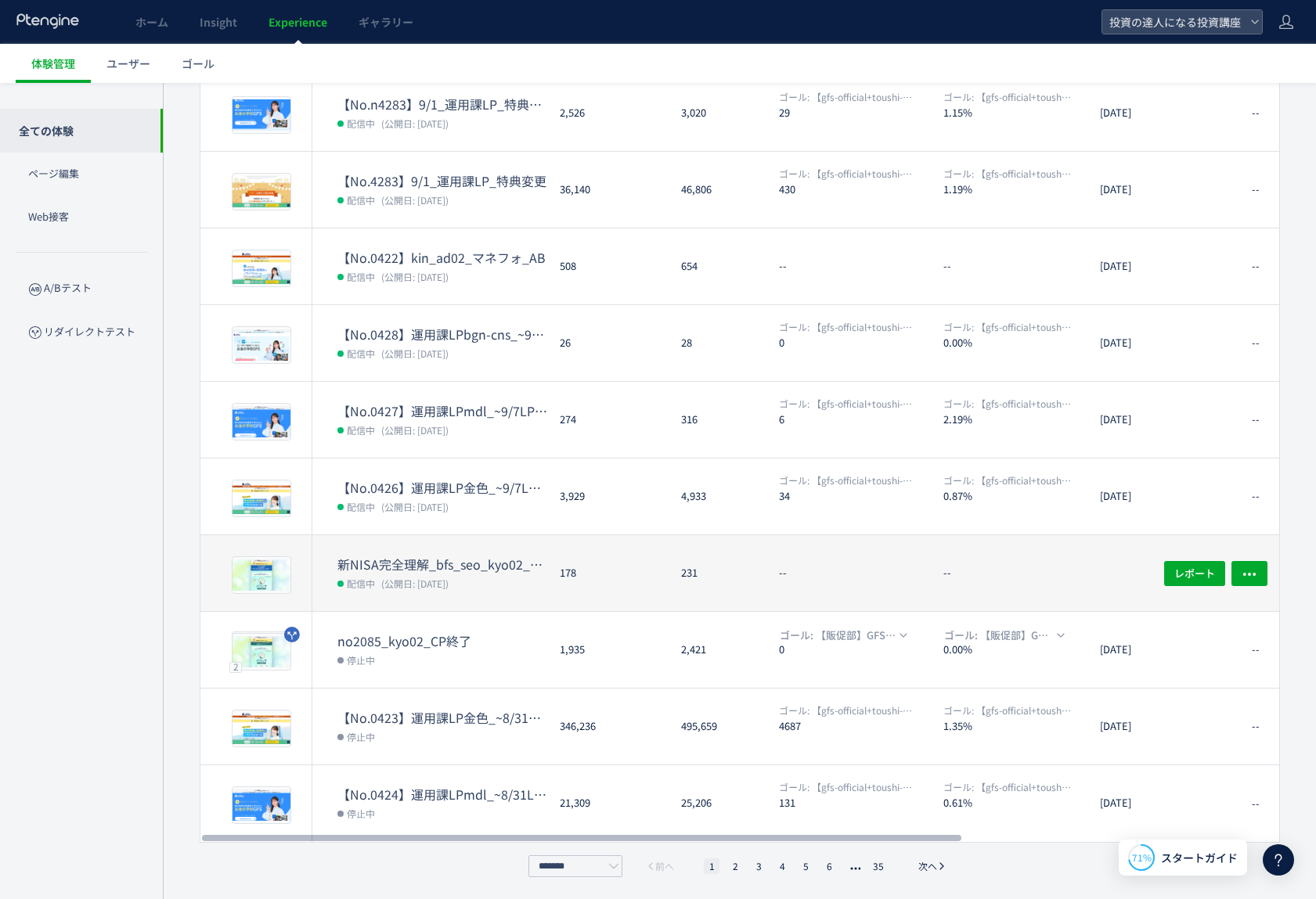
click at [448, 558] on dt "新NISA完全理解_bfs_seo_kyo02_CP用ページ編集(copy)" at bounding box center [442, 564] width 209 height 18
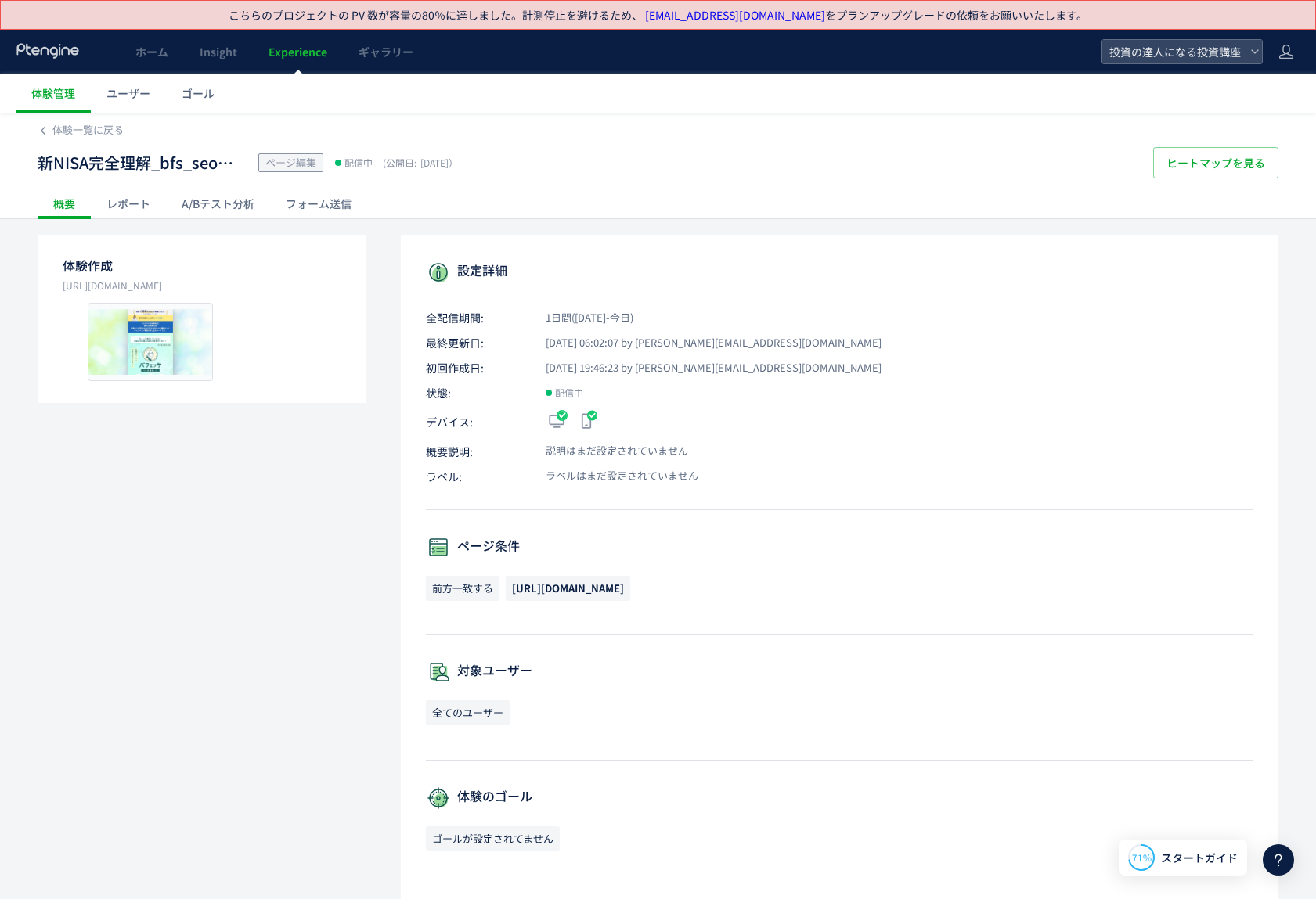
scroll to position [77, 0]
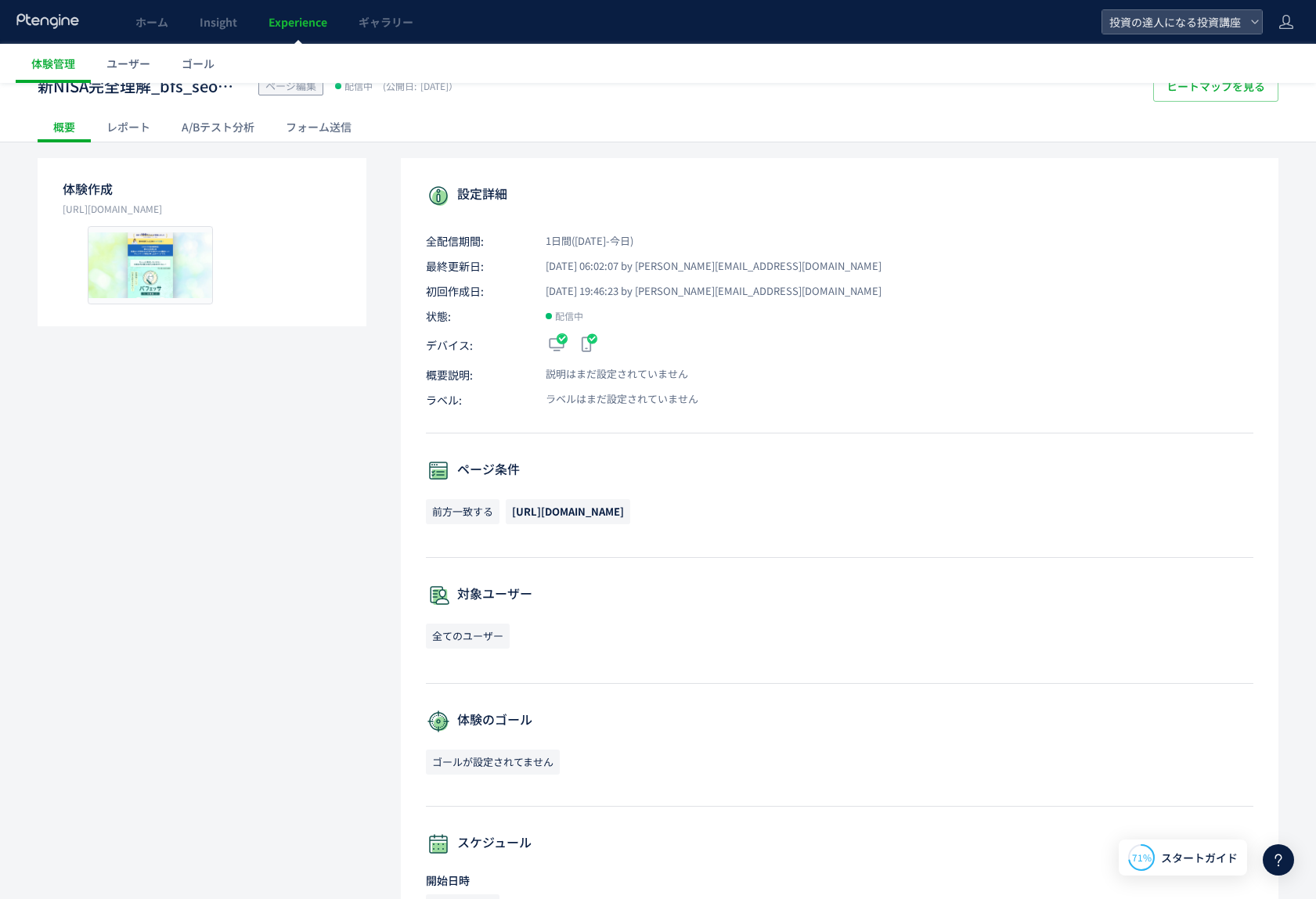
click at [141, 122] on div "レポート" at bounding box center [128, 127] width 75 height 32
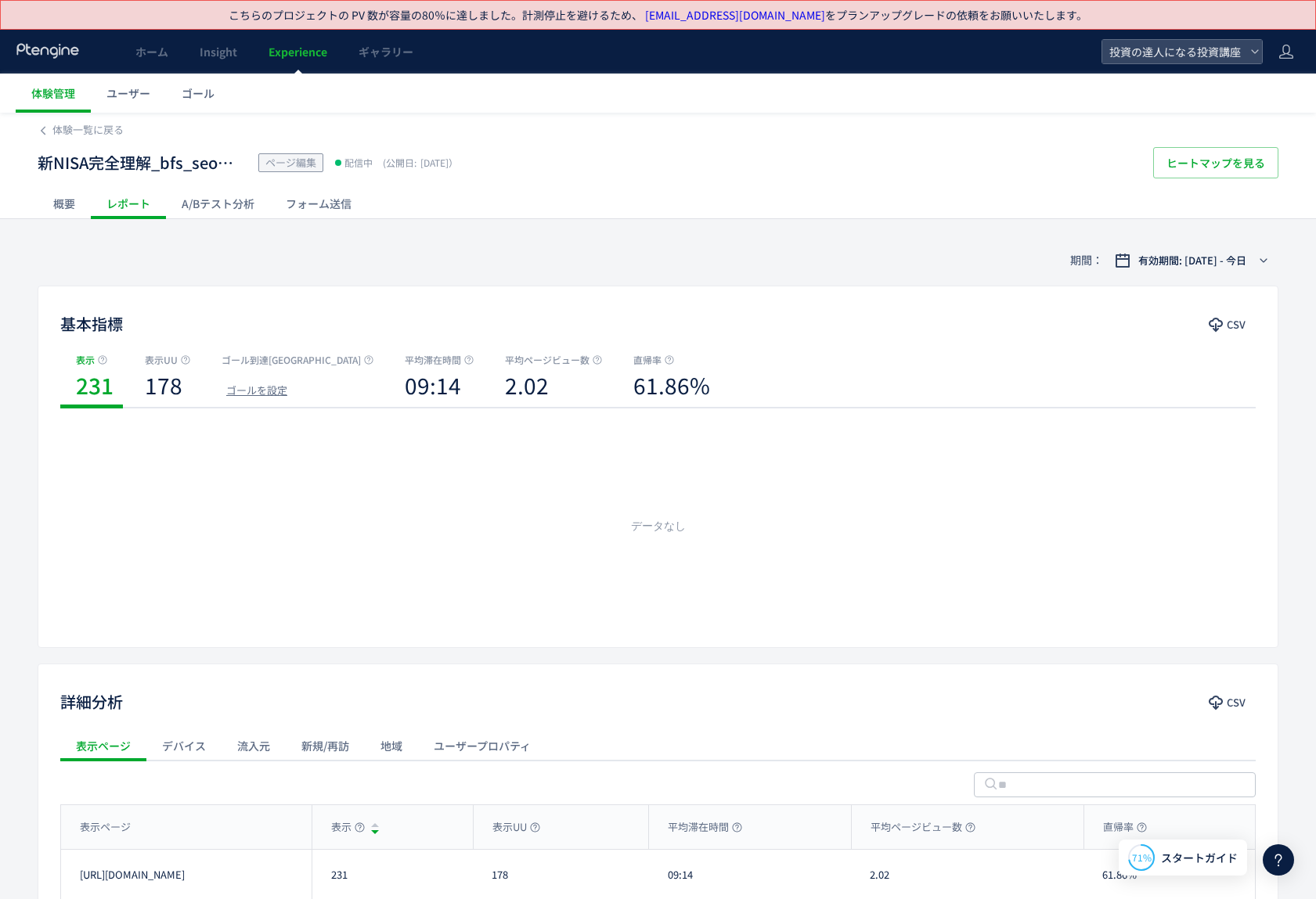
scroll to position [135, 0]
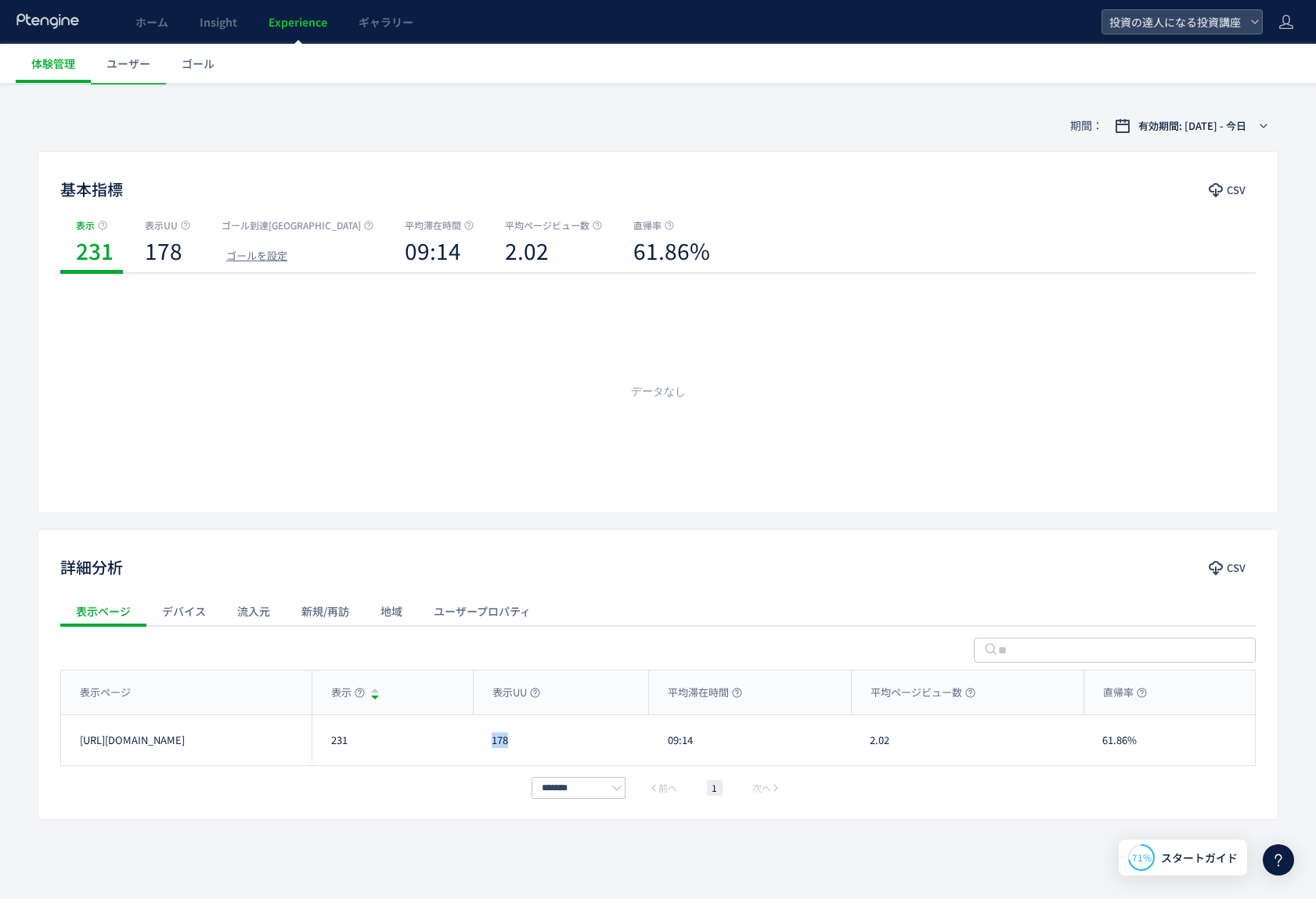
drag, startPoint x: 536, startPoint y: 742, endPoint x: 488, endPoint y: 741, distance: 48.0
click at [488, 741] on div "178" at bounding box center [561, 741] width 176 height 50
copy div "178"
click at [334, 752] on div "231" at bounding box center [392, 741] width 162 height 50
drag, startPoint x: 332, startPoint y: 738, endPoint x: 790, endPoint y: 741, distance: 458.0
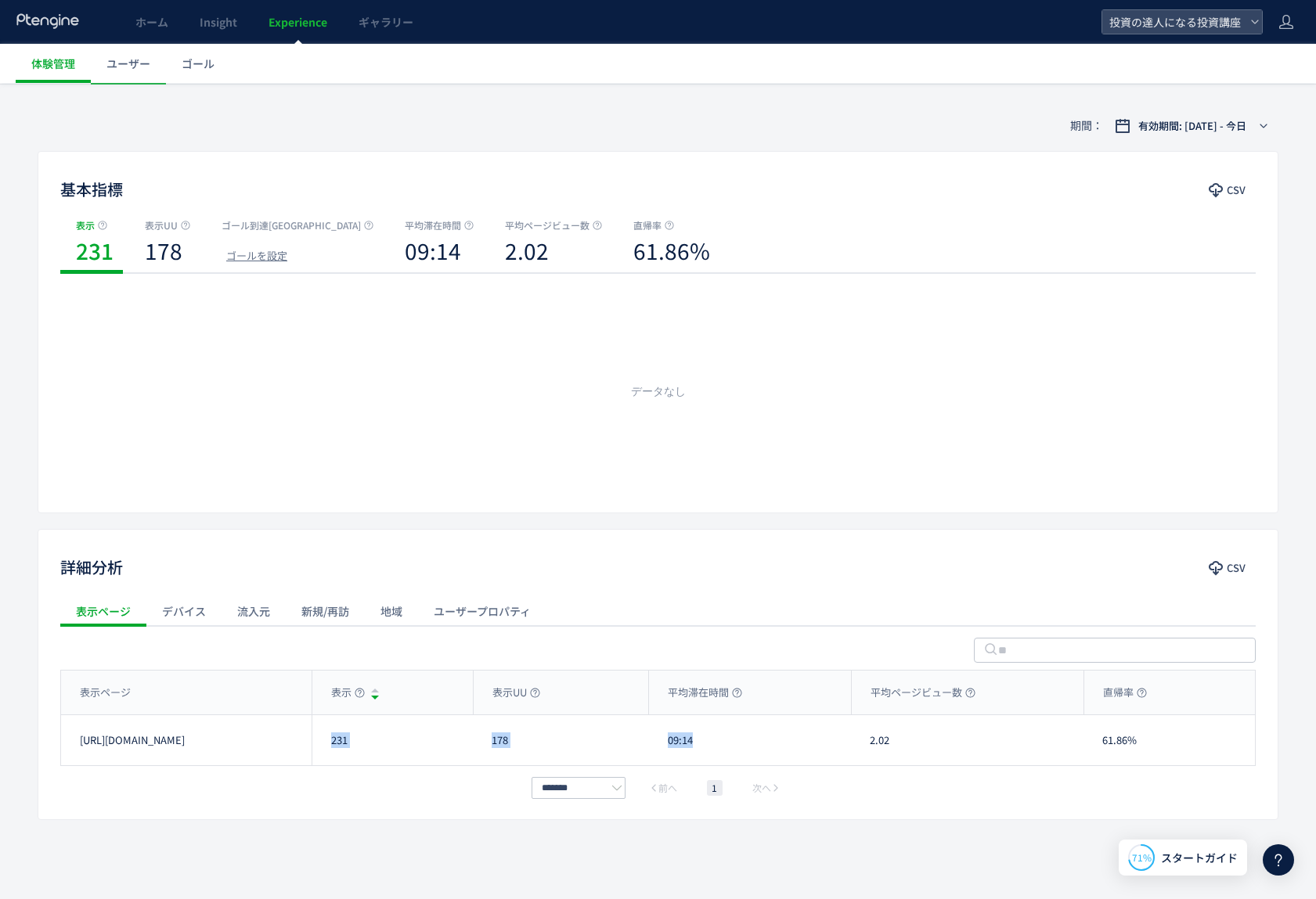
click at [790, 741] on div "[URL][DOMAIN_NAME] 231 178 09:14 2.02 61.86% [URL][DOMAIN_NAME]" at bounding box center [657, 741] width 1194 height 50
click at [381, 749] on div "231" at bounding box center [392, 741] width 162 height 50
click at [249, 618] on div "流入元" at bounding box center [253, 611] width 64 height 32
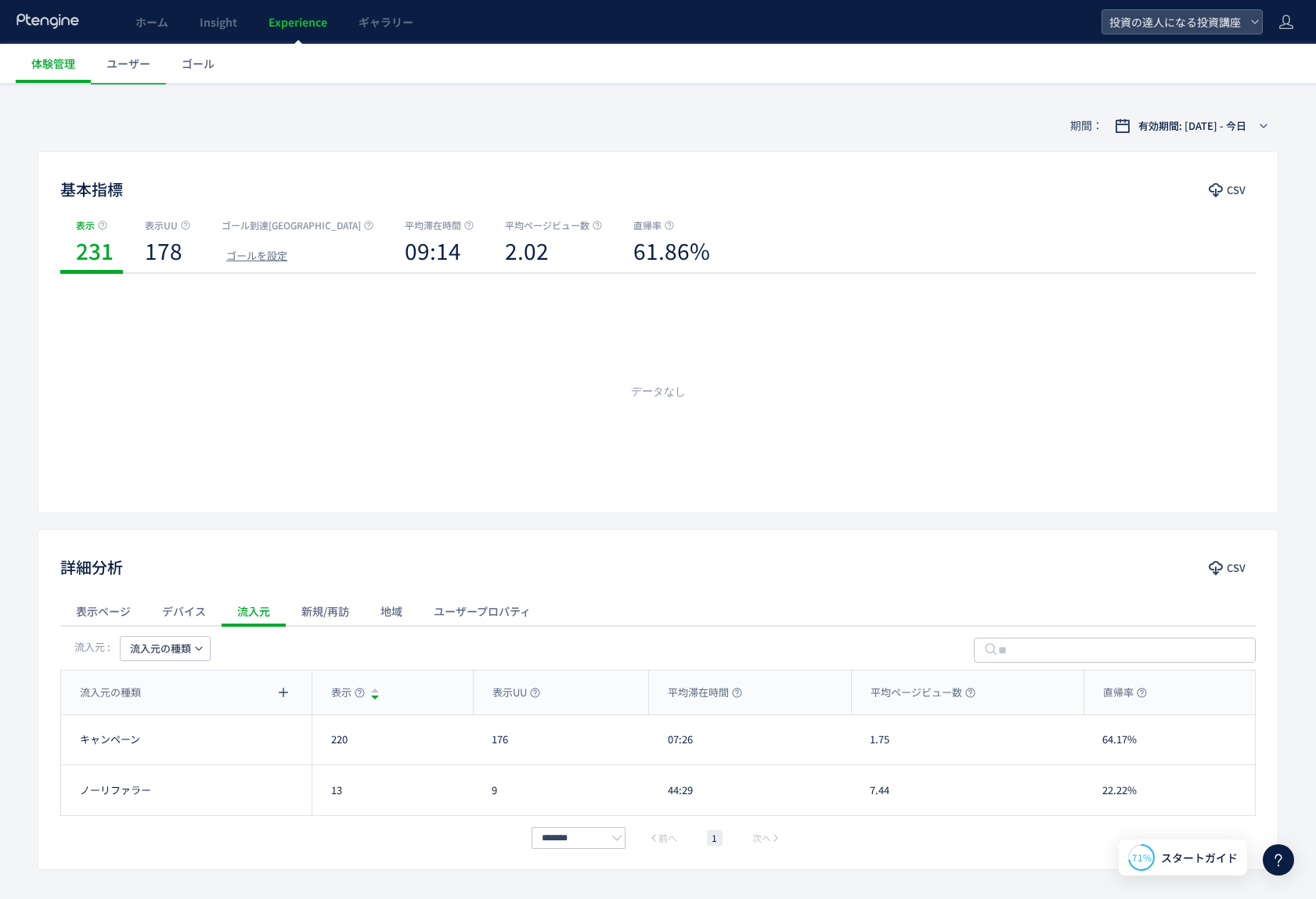
click at [193, 611] on div "デバイス" at bounding box center [184, 611] width 75 height 32
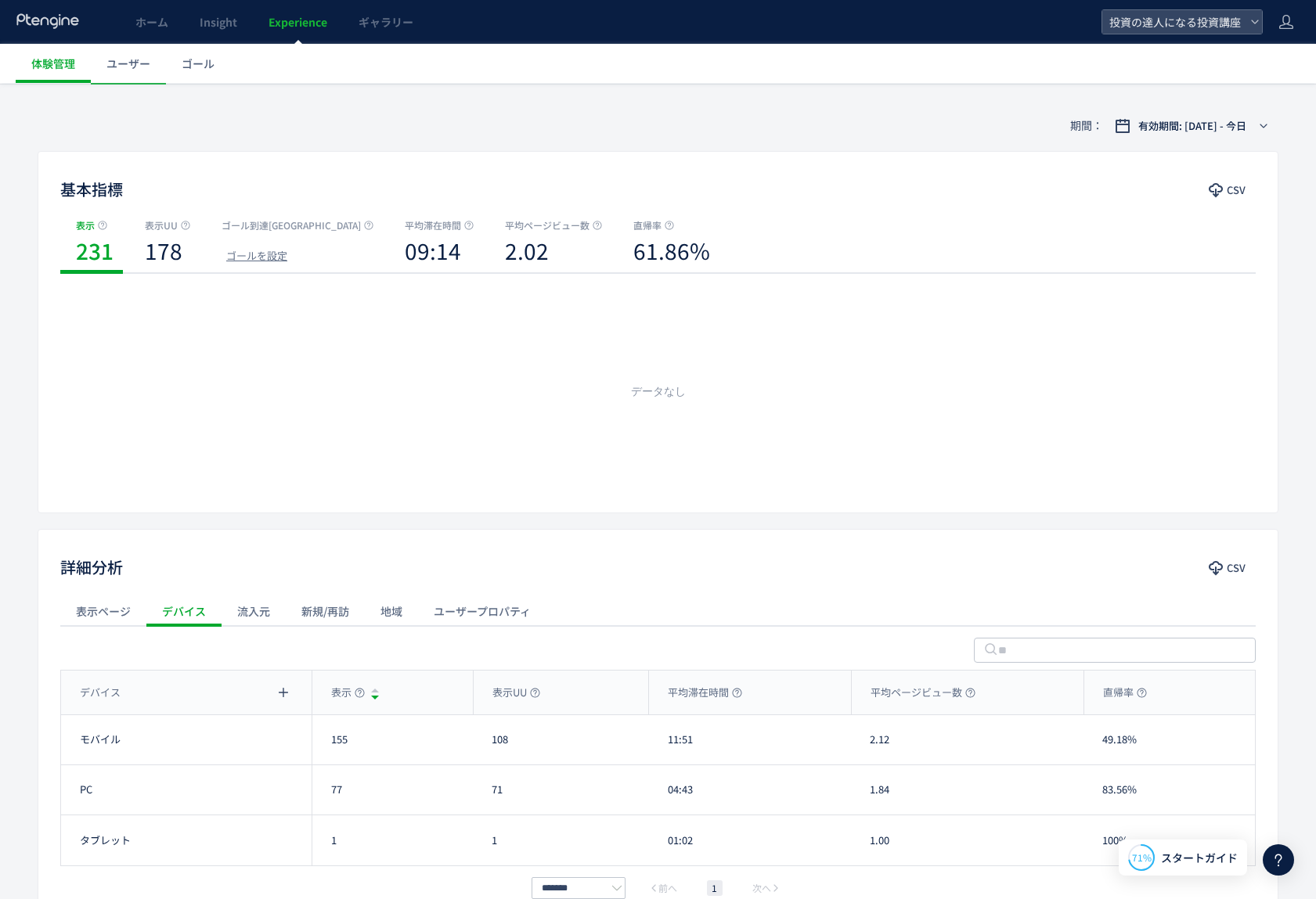
click at [390, 610] on div "地域" at bounding box center [391, 611] width 53 height 32
click at [434, 612] on div "ユーザープロパティ" at bounding box center [481, 611] width 128 height 32
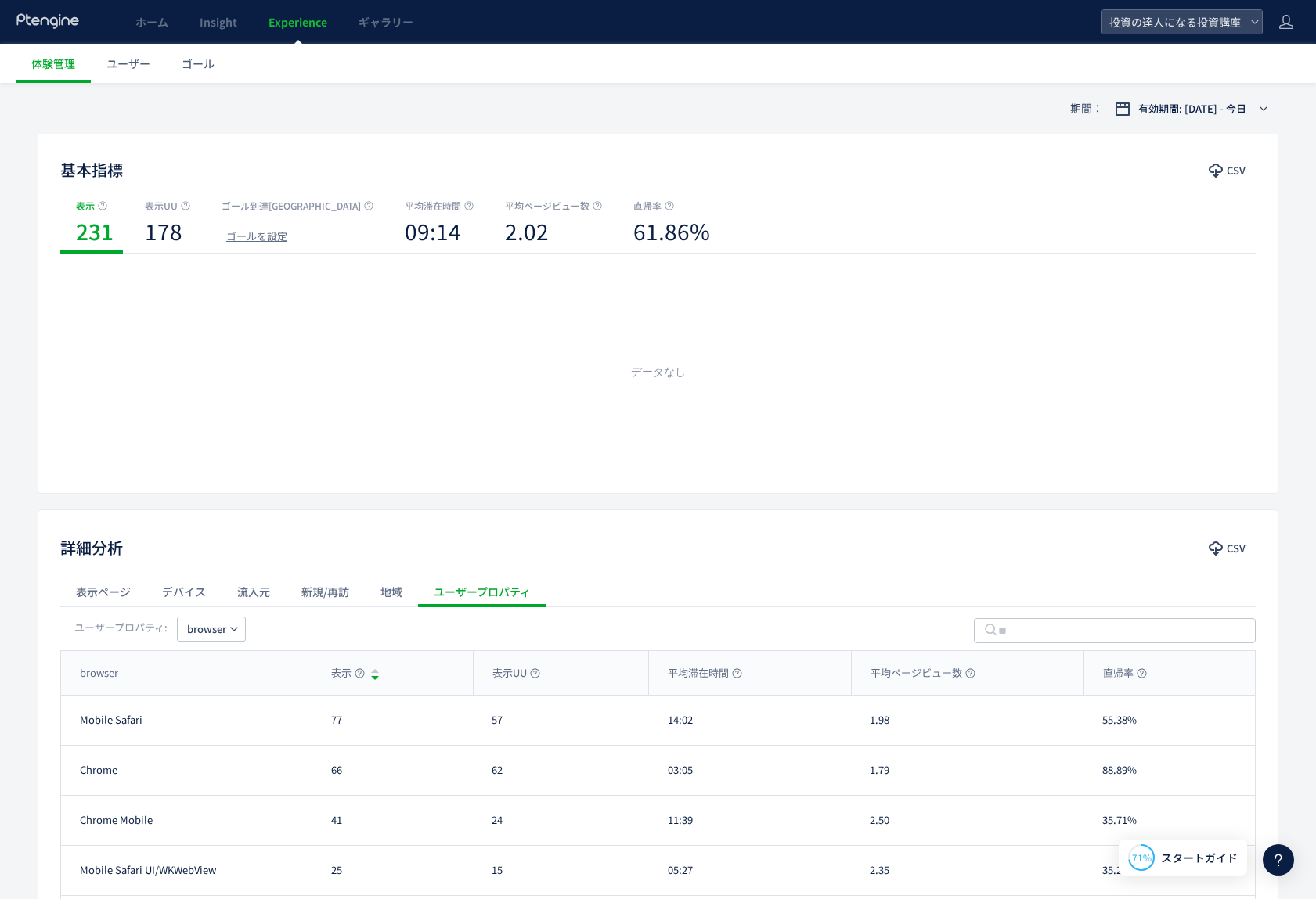
scroll to position [266, 0]
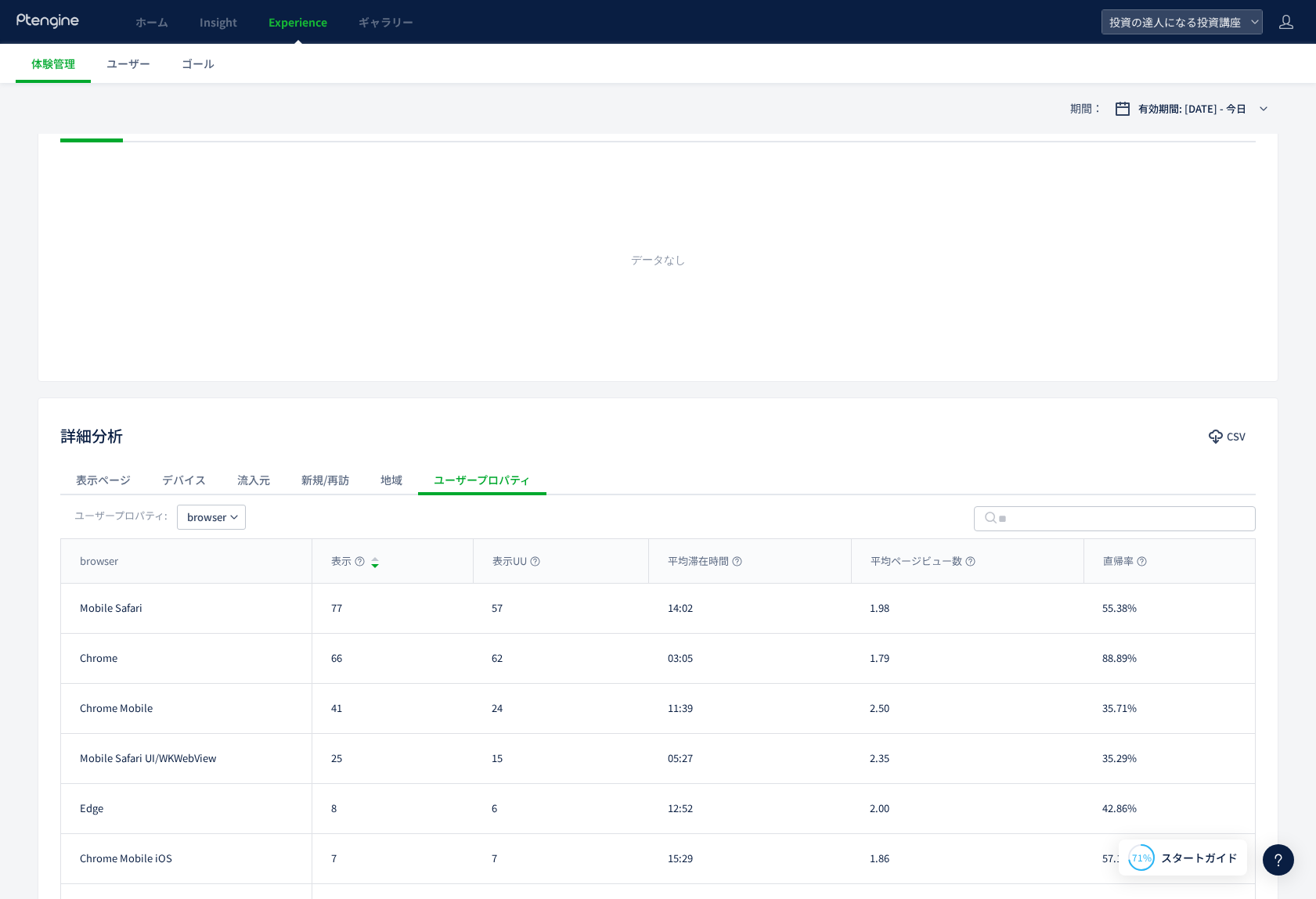
click at [104, 479] on div "表示ページ" at bounding box center [104, 480] width 86 height 32
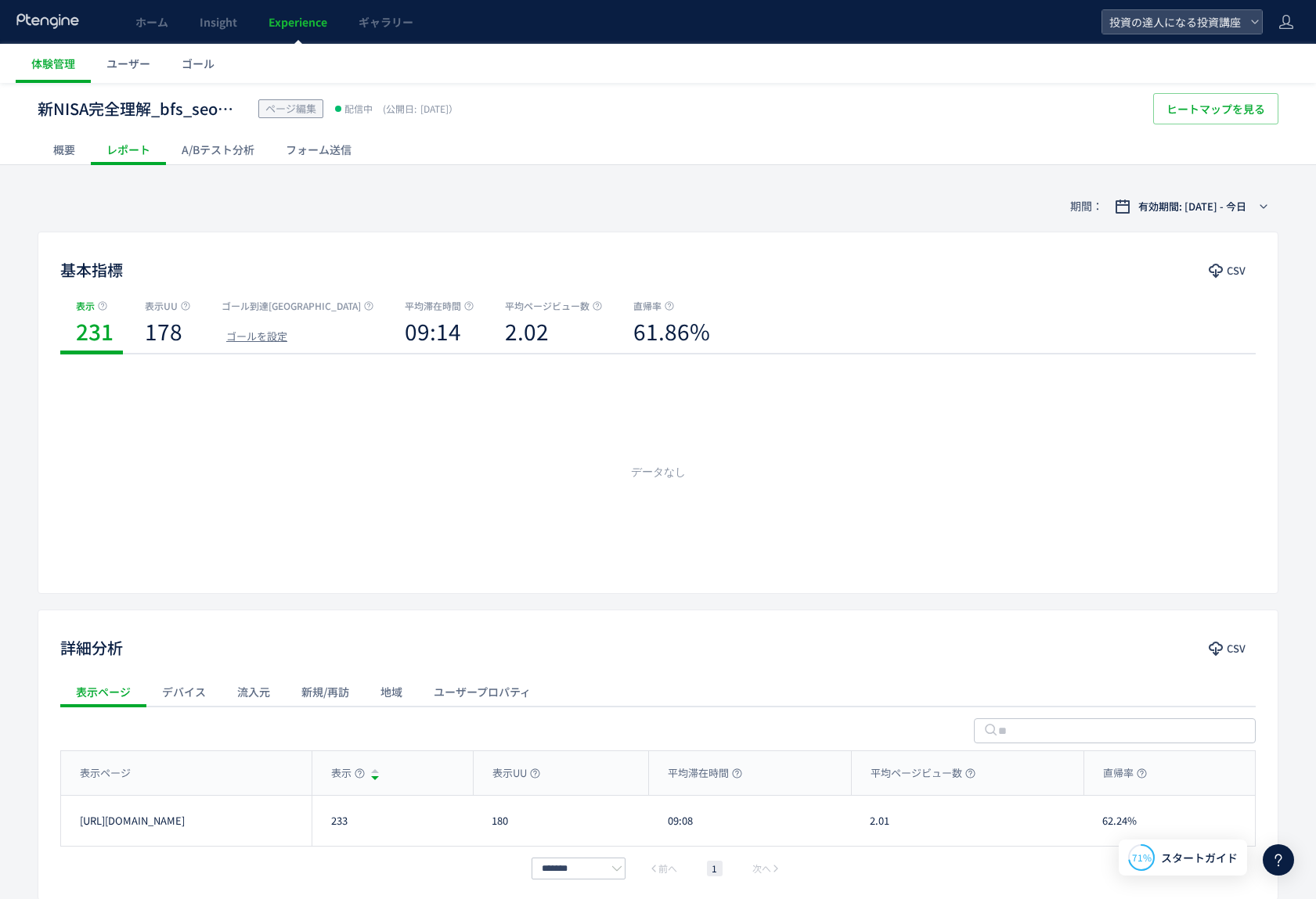
scroll to position [0, 0]
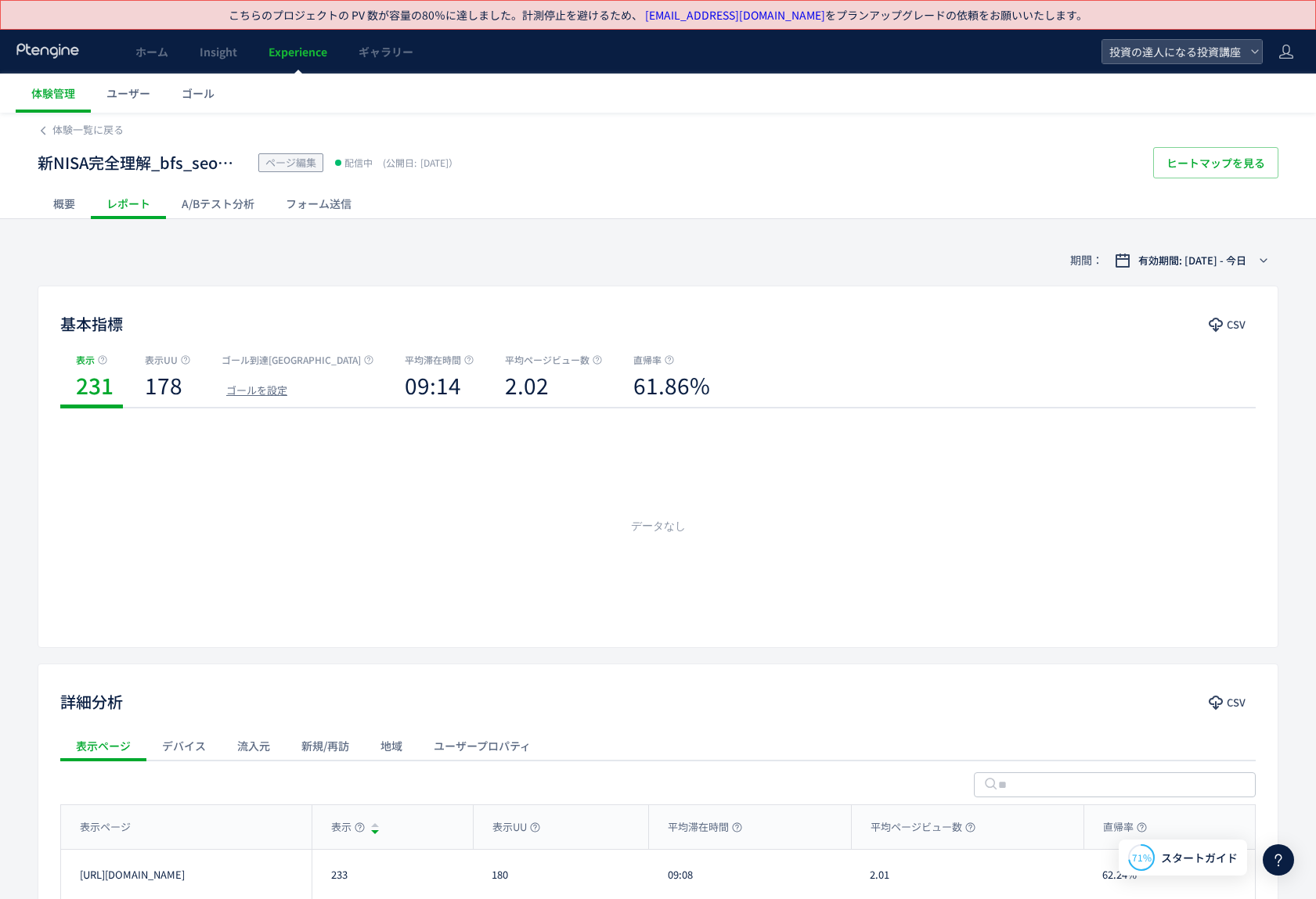
click at [208, 213] on div "A/Bテスト分析" at bounding box center [218, 204] width 104 height 32
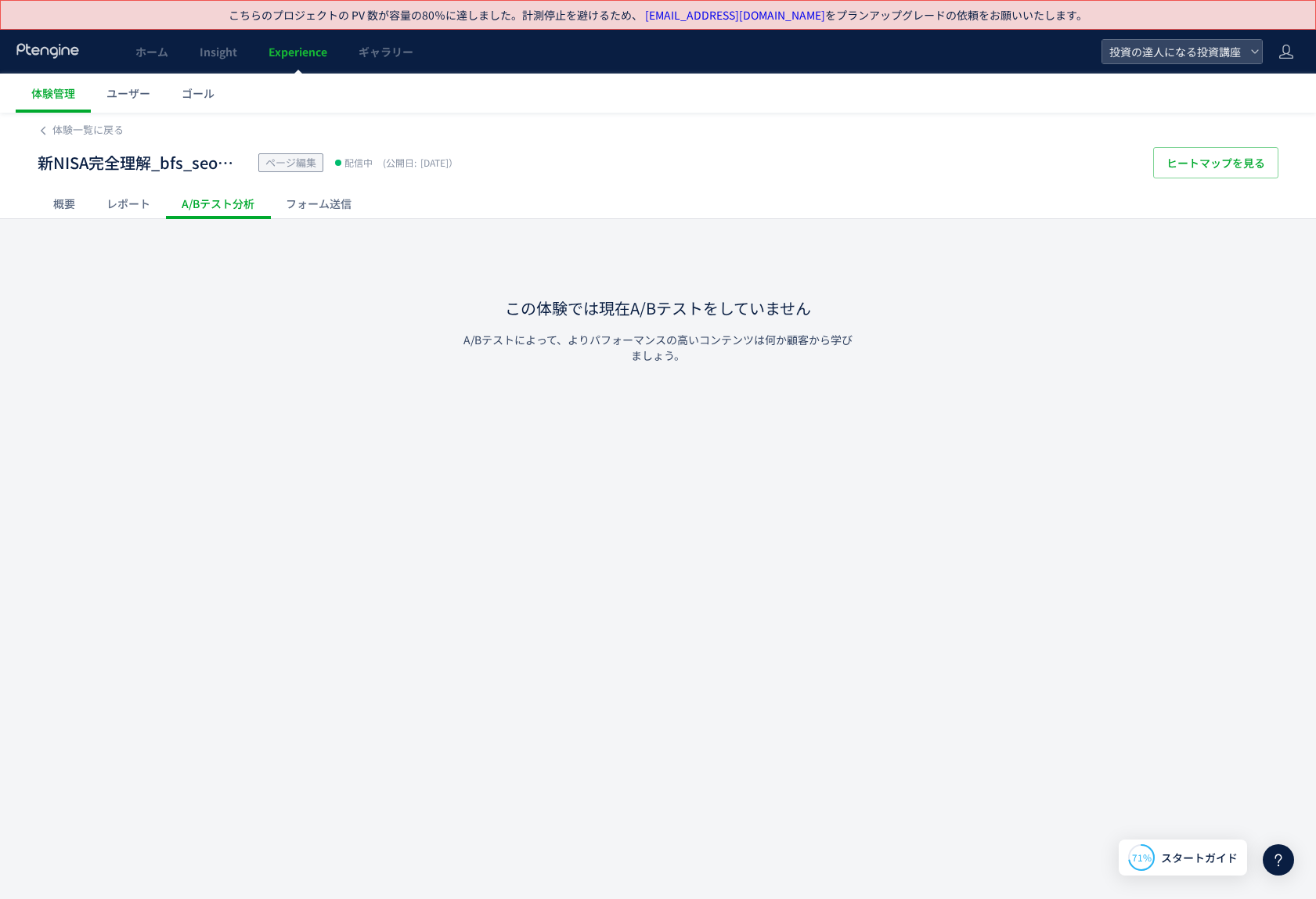
click at [78, 205] on div "概要" at bounding box center [64, 204] width 53 height 32
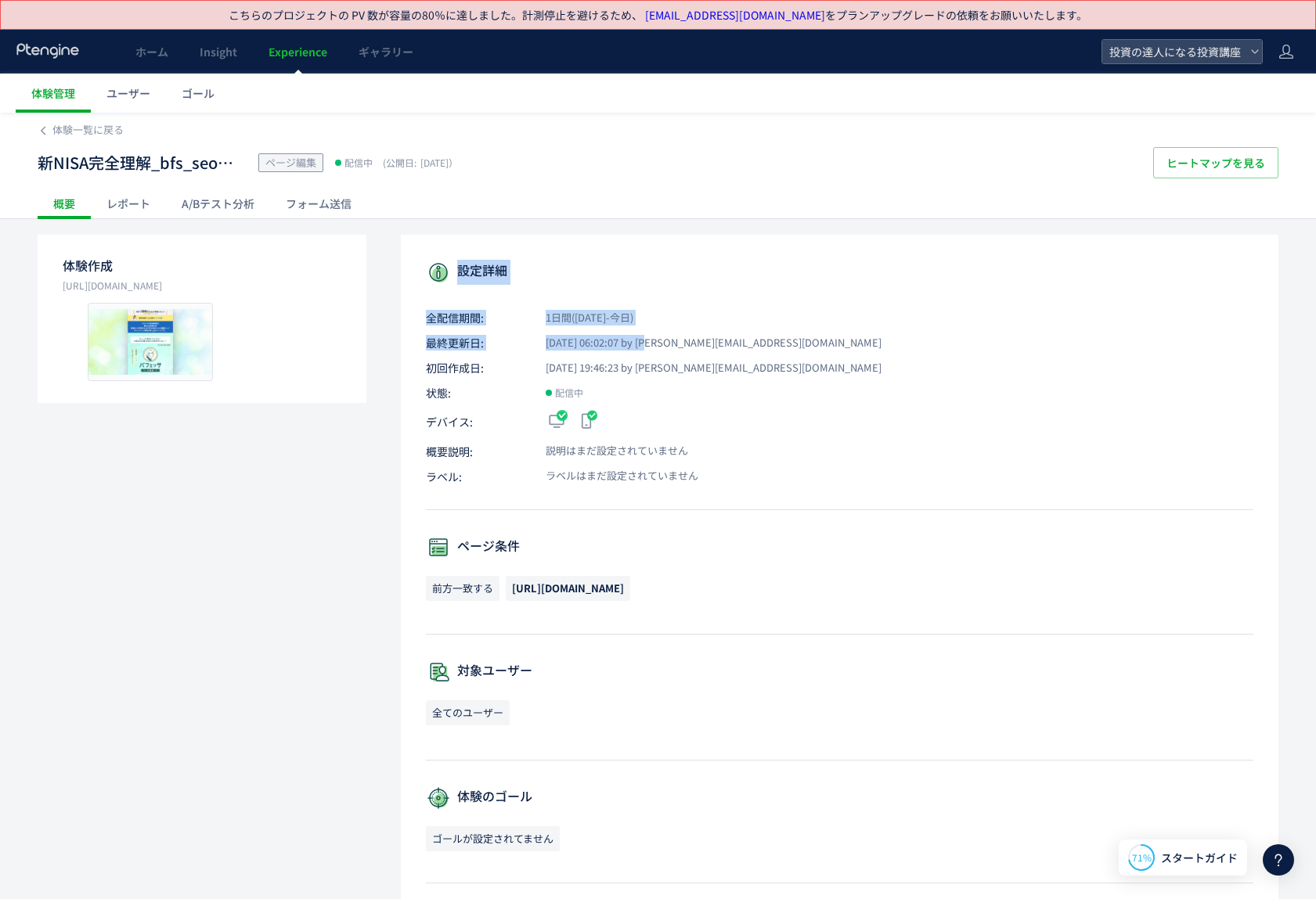
drag, startPoint x: 650, startPoint y: 347, endPoint x: 620, endPoint y: 259, distance: 93.0
click at [620, 259] on div "設定詳細 全配信期間: 1日間([DATE]-今日) 最終更新日: [DATE] 06:02:07 by [PERSON_NAME][EMAIL_ADDRES…" at bounding box center [839, 730] width 878 height 991
click at [698, 354] on div "設定詳細 全配信期間: 1日間([DATE]-今日) 最終更新日: [DATE] 06:02:07 by [PERSON_NAME][EMAIL_ADDRES…" at bounding box center [839, 730] width 878 height 991
drag, startPoint x: 645, startPoint y: 309, endPoint x: 648, endPoint y: 720, distance: 411.0
click at [648, 720] on div "設定詳細 全配信期間: 1日間([DATE]-今日) 最終更新日: [DATE] 06:02:07 by [PERSON_NAME][EMAIL_ADDRES…" at bounding box center [839, 730] width 878 height 991
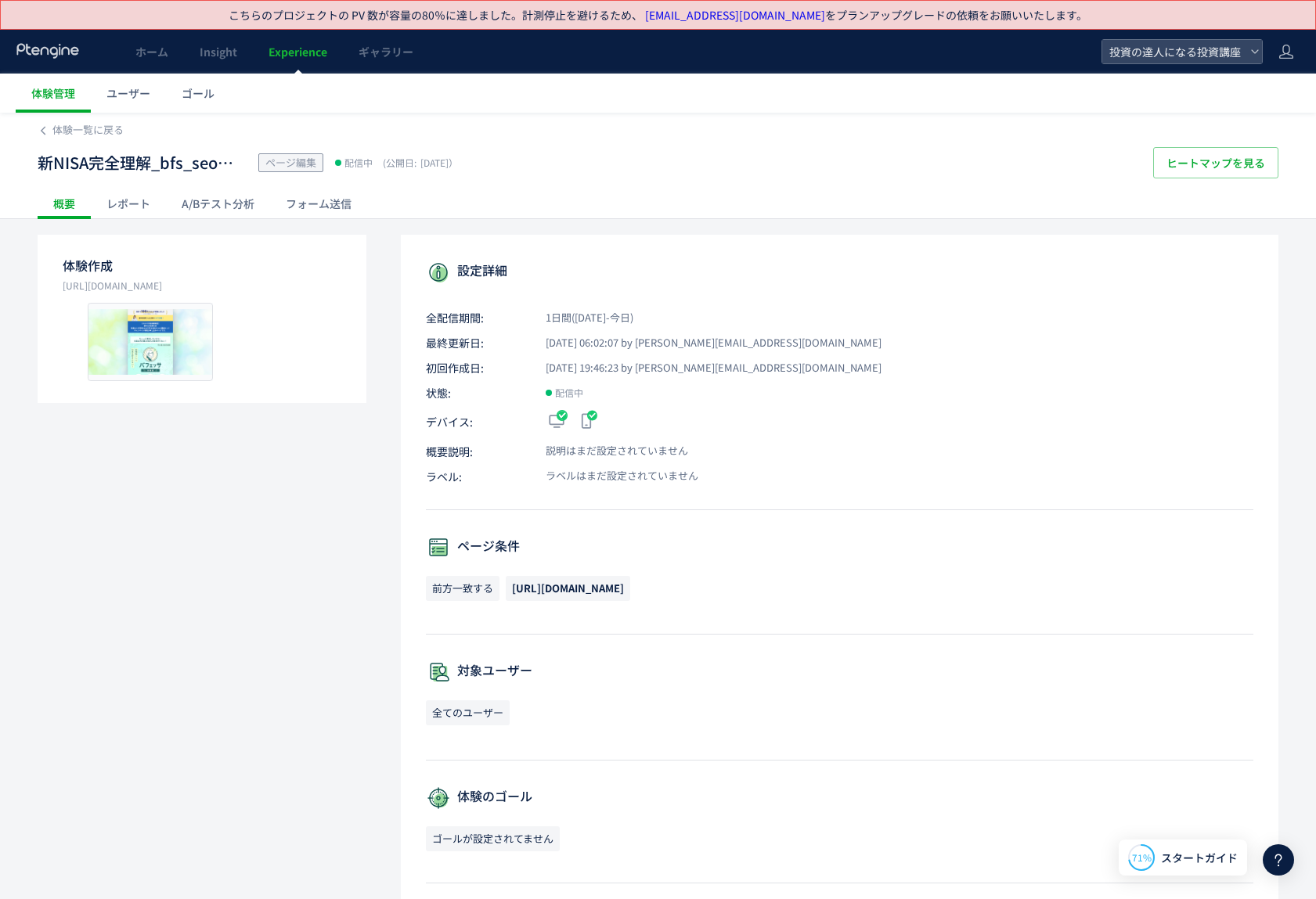
click at [850, 469] on p "ラベル: ラベルはまだ設定されていません" at bounding box center [839, 477] width 827 height 16
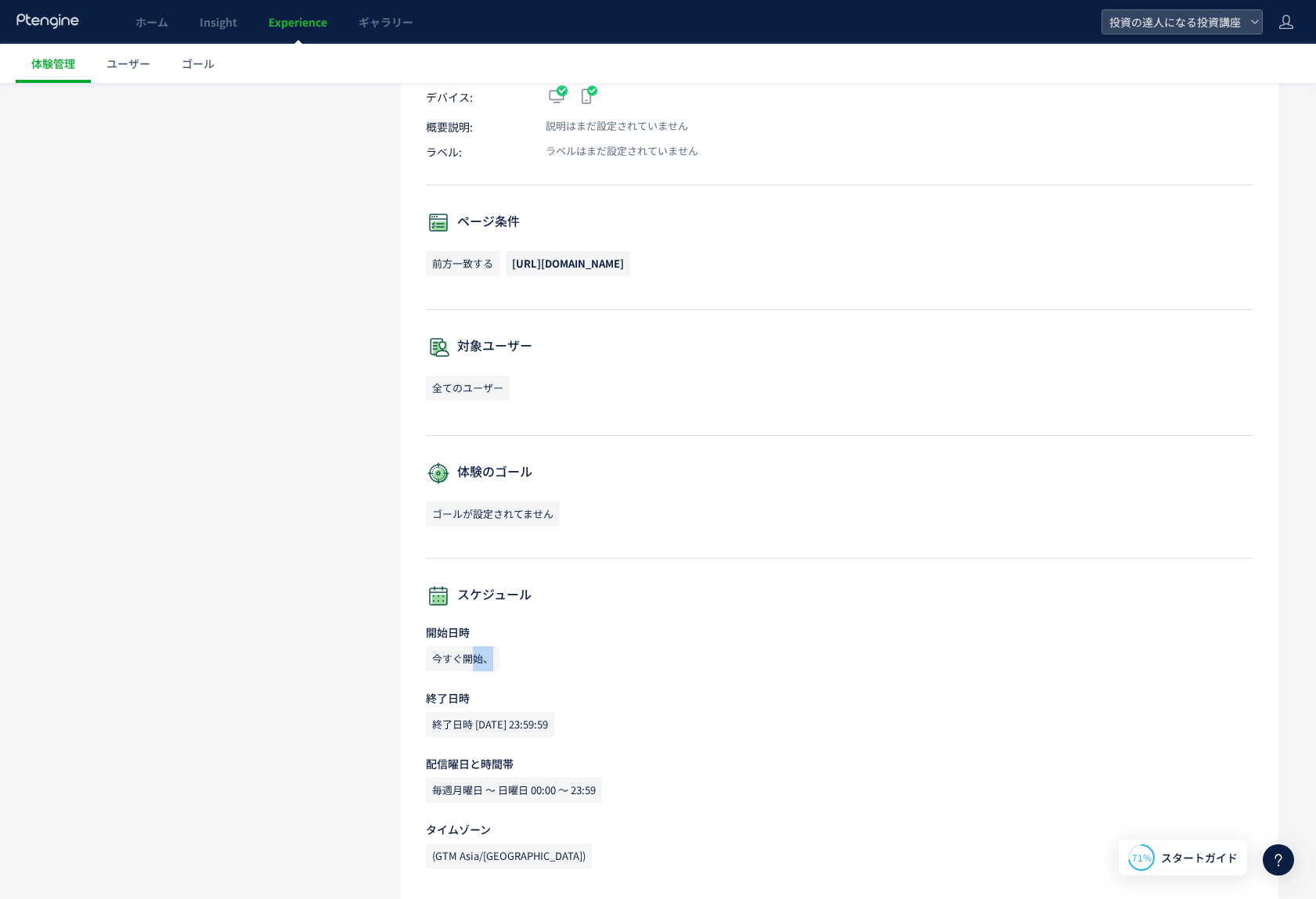
drag, startPoint x: 476, startPoint y: 655, endPoint x: 729, endPoint y: 660, distance: 253.0
click at [729, 660] on div "今すぐ開始、" at bounding box center [839, 663] width 827 height 32
click at [837, 603] on p "スケジュール​" at bounding box center [839, 596] width 827 height 25
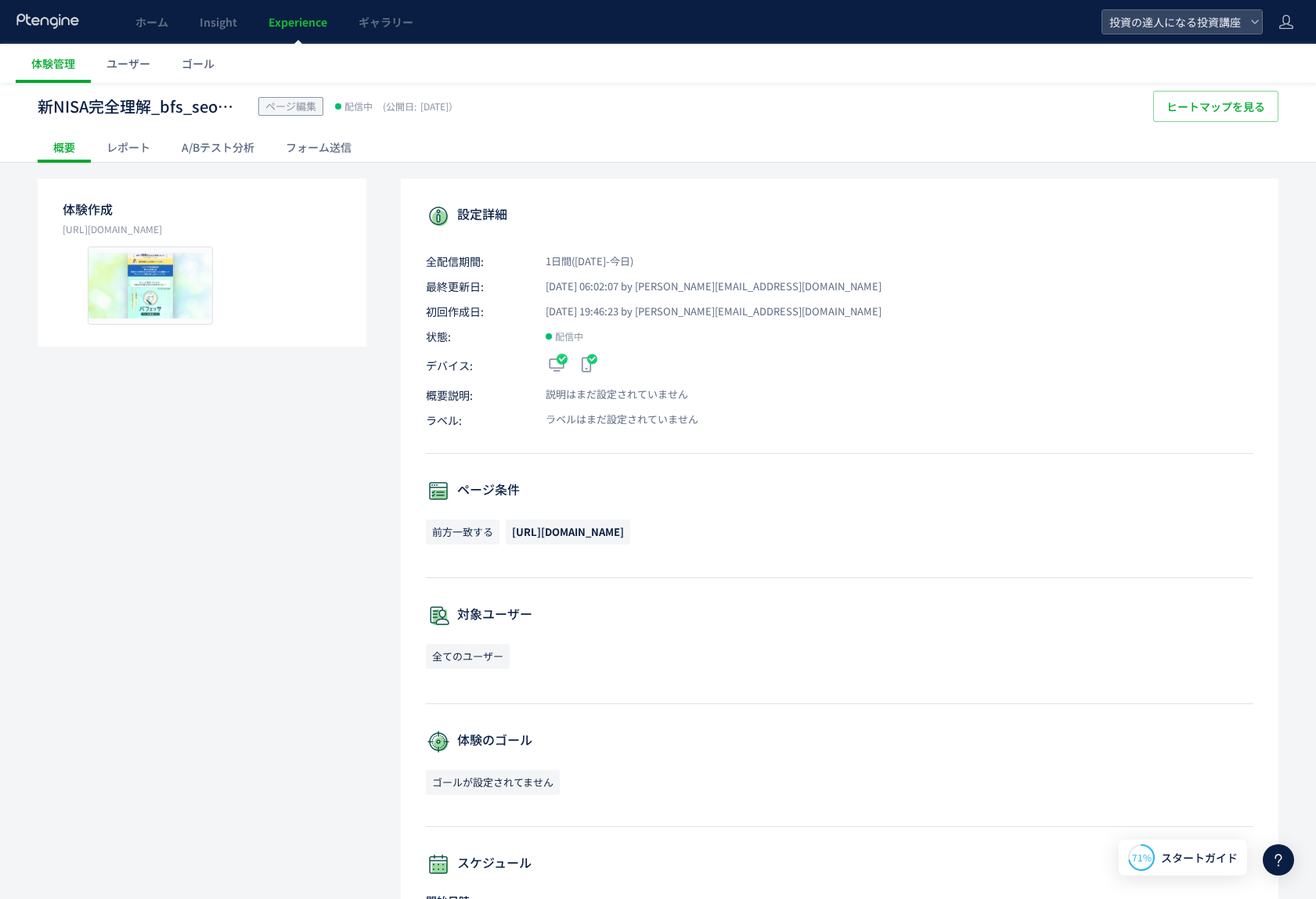
scroll to position [0, 0]
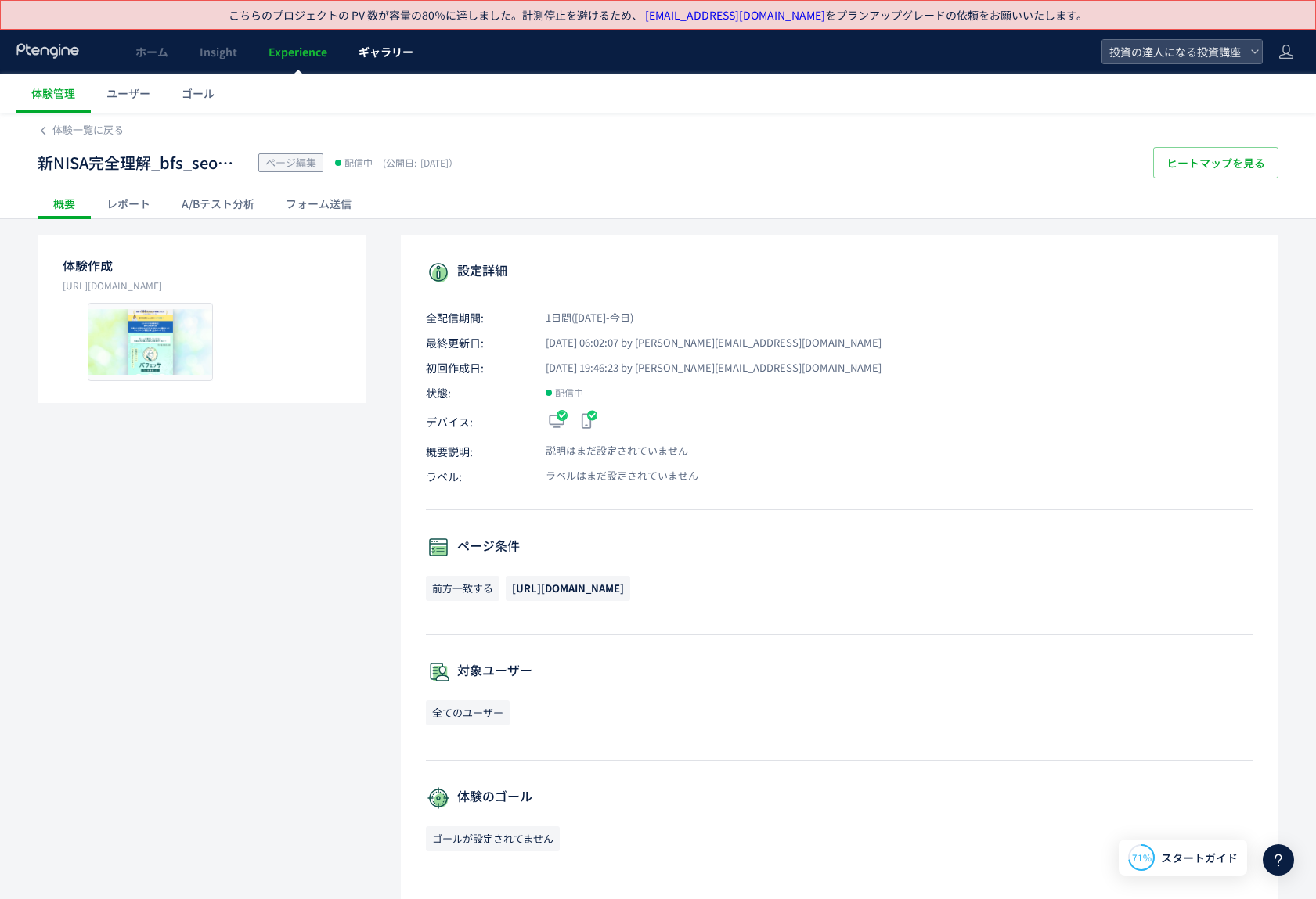
click at [396, 52] on span "ギャラリー" at bounding box center [386, 51] width 55 height 16
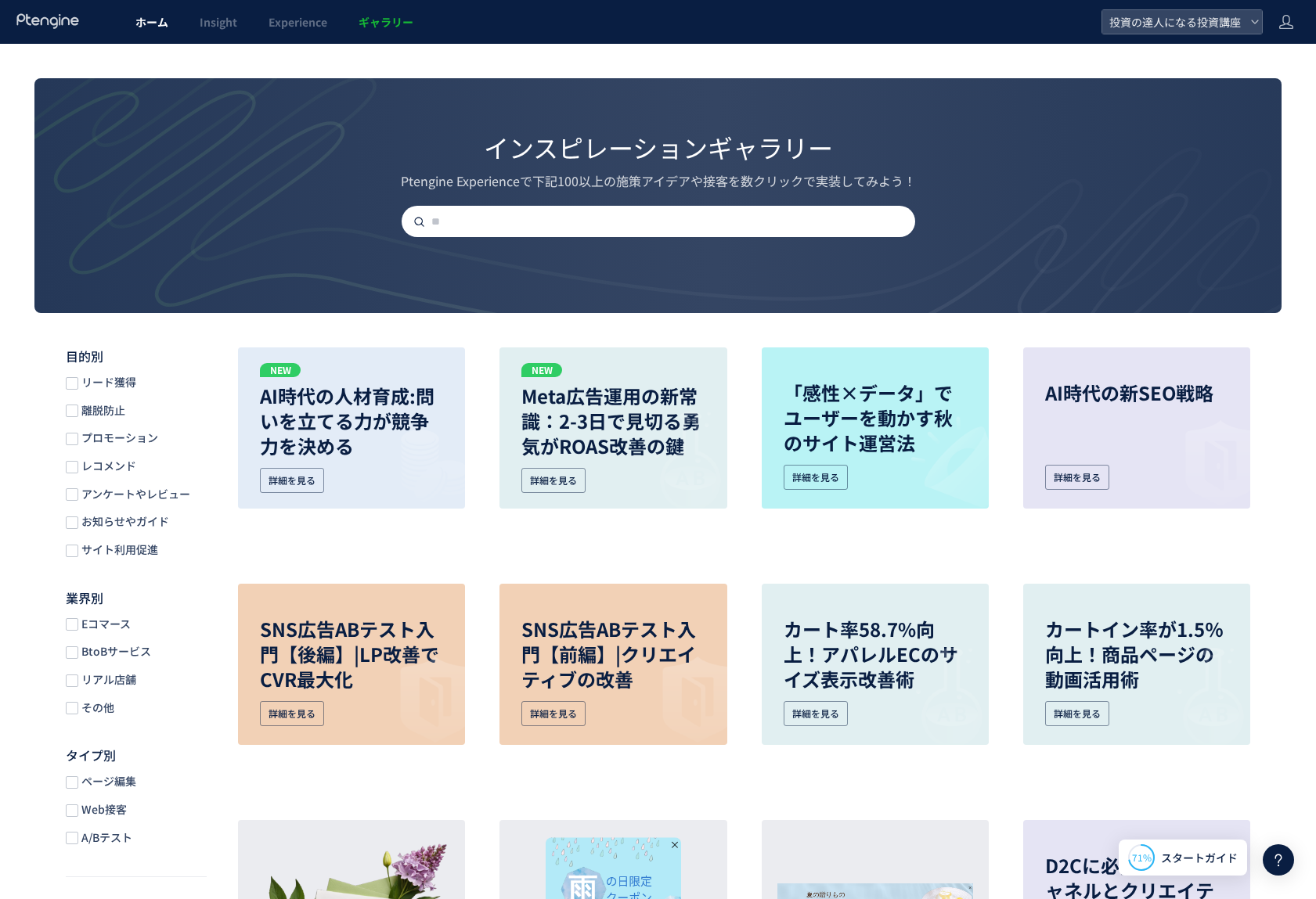
click at [176, 30] on link "ホーム" at bounding box center [151, 21] width 64 height 44
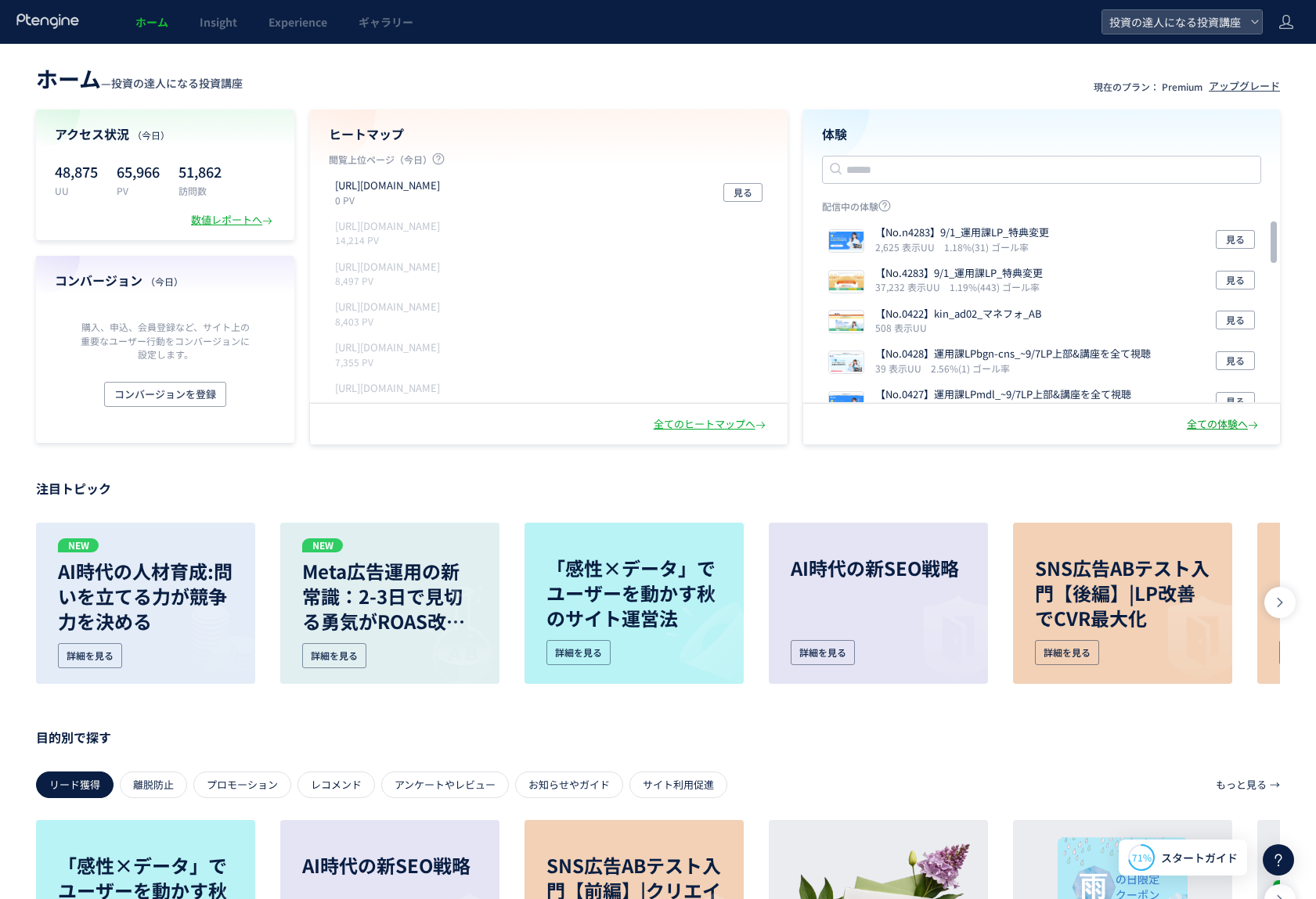
click at [1209, 424] on div "全ての体験へ" at bounding box center [1224, 424] width 75 height 15
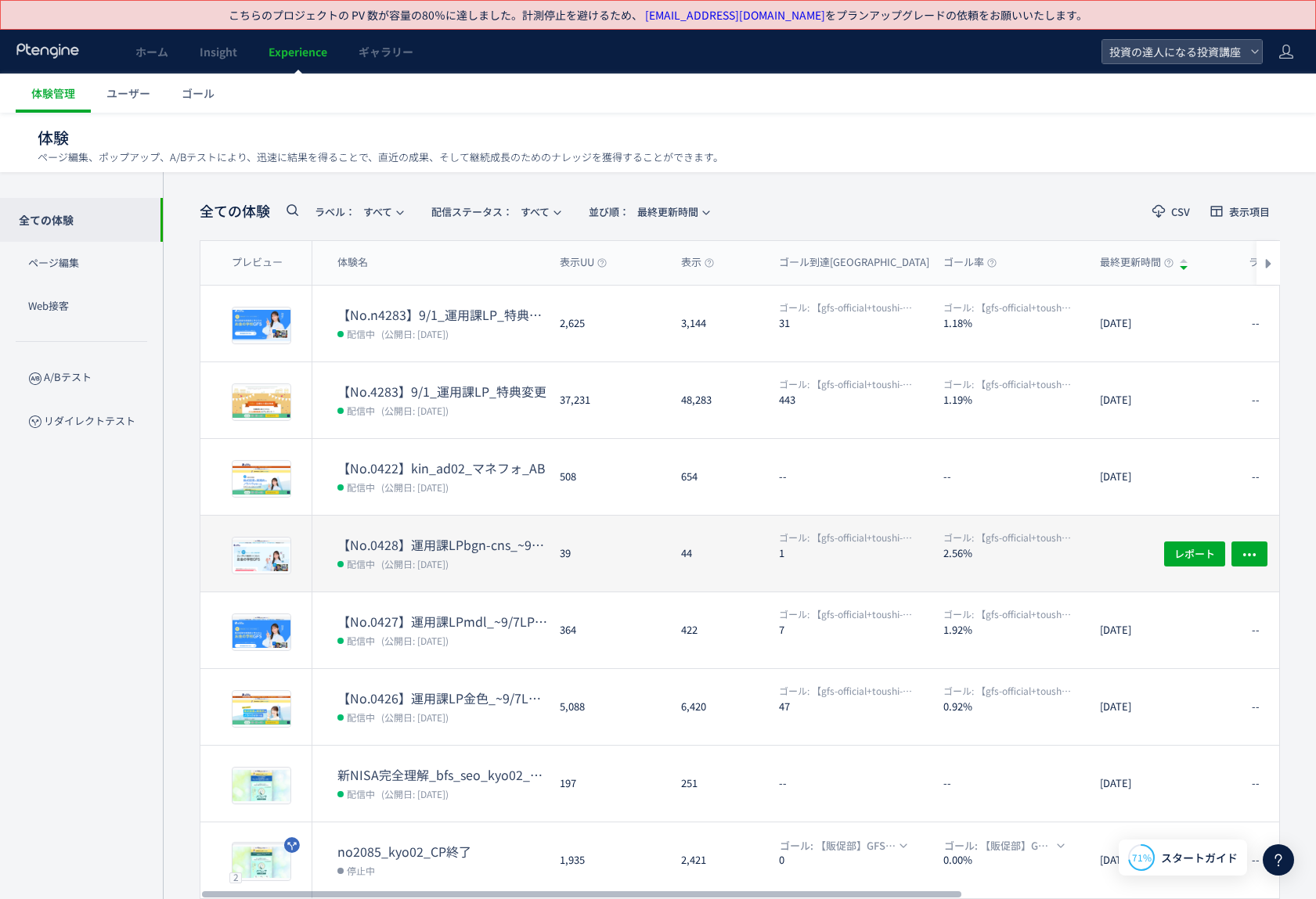
click at [665, 522] on div "39" at bounding box center [608, 553] width 122 height 76
